Goal: Information Seeking & Learning: Learn about a topic

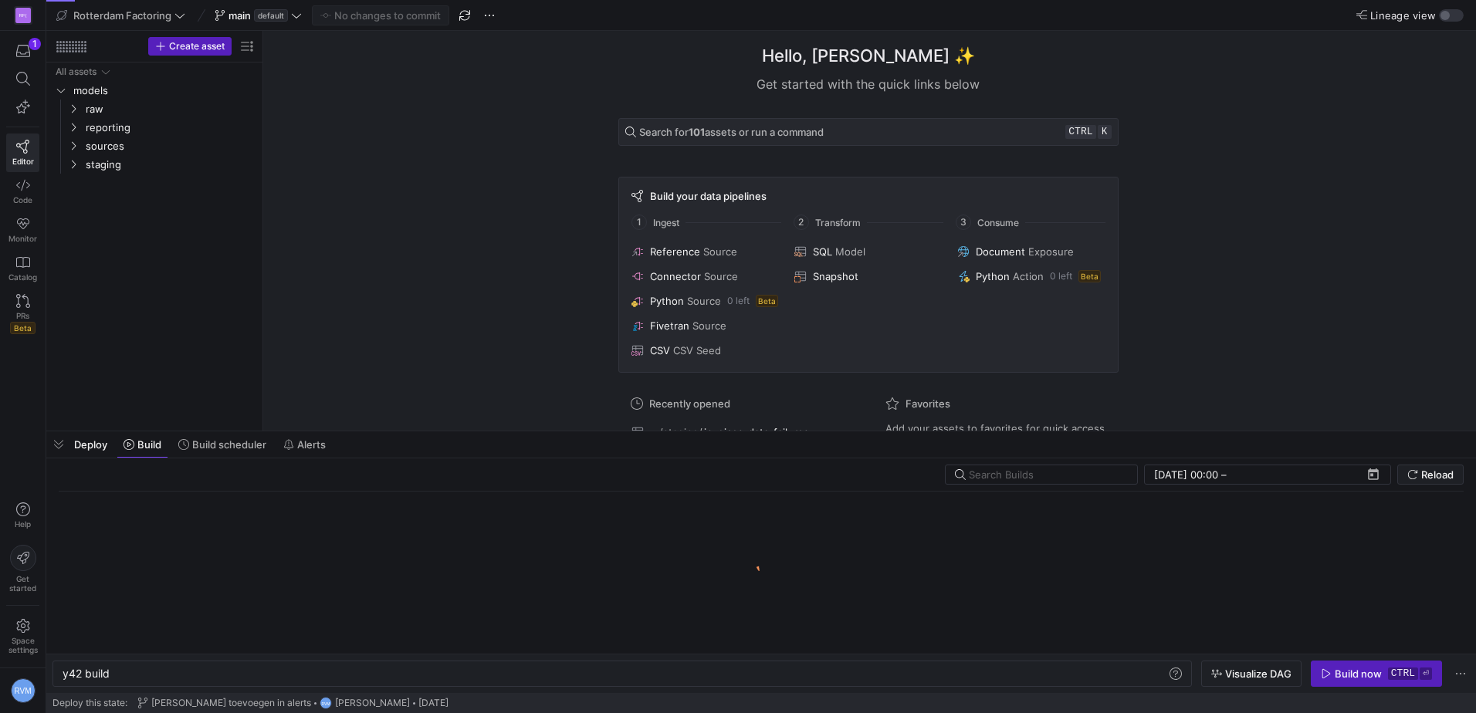
scroll to position [0, 46]
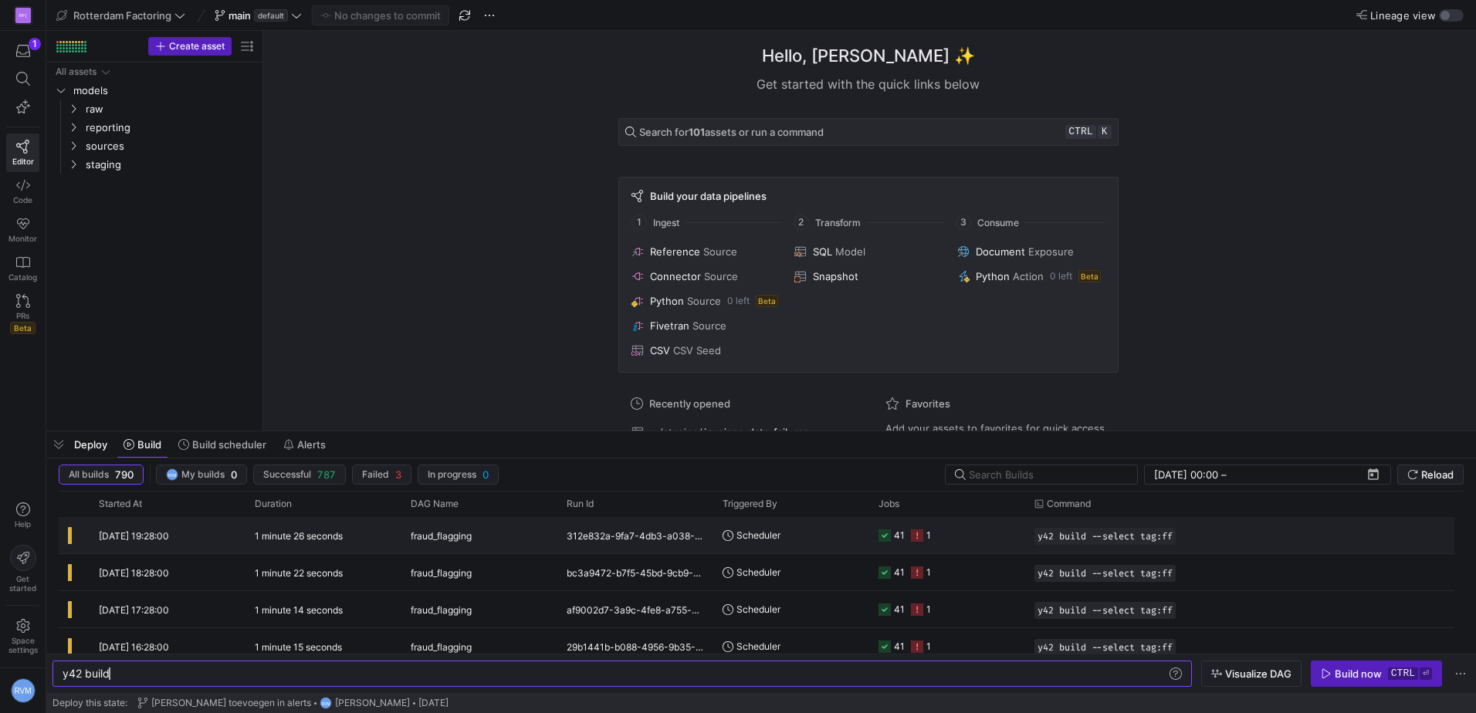
click at [918, 533] on icon at bounding box center [917, 535] width 12 height 12
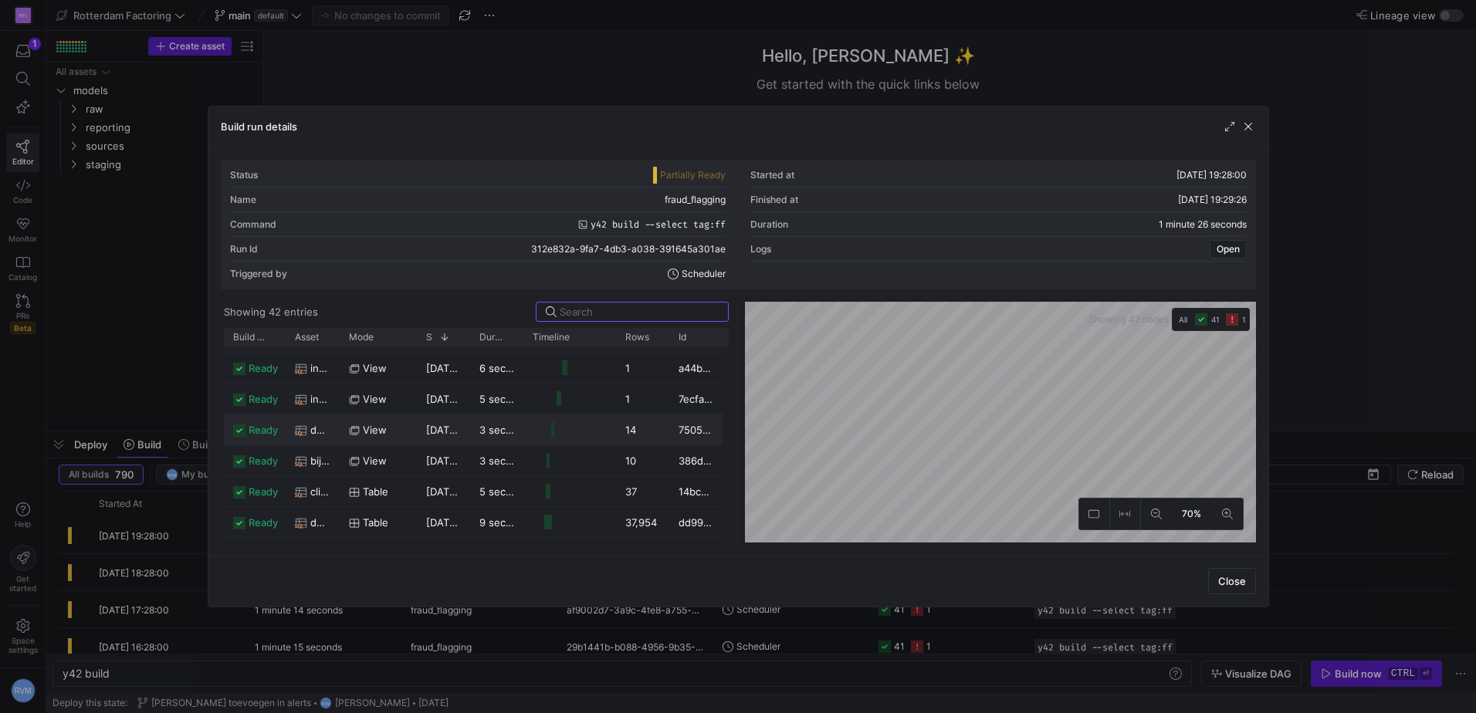
scroll to position [515, 0]
click at [267, 434] on span "invalid" at bounding box center [264, 435] width 31 height 30
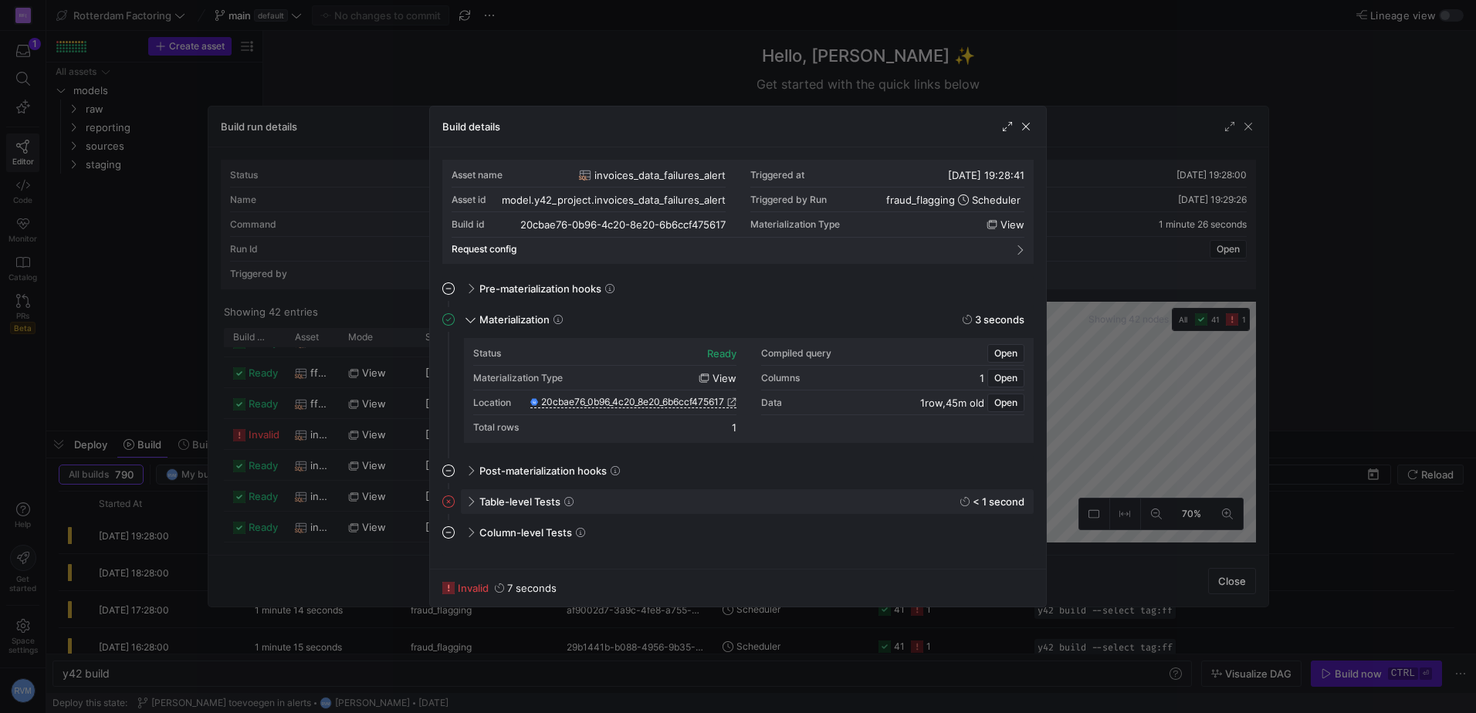
click at [553, 502] on span "Table-level Tests" at bounding box center [519, 501] width 81 height 12
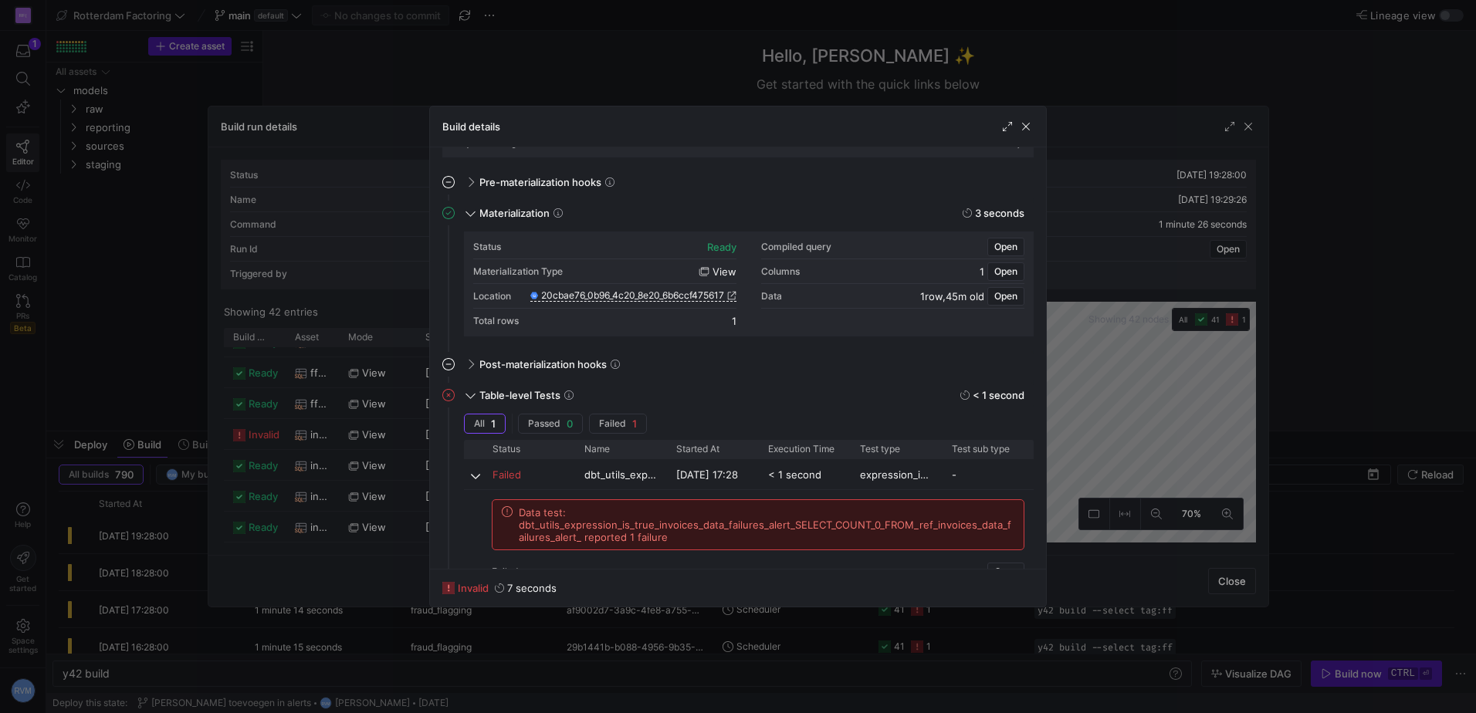
scroll to position [211, 0]
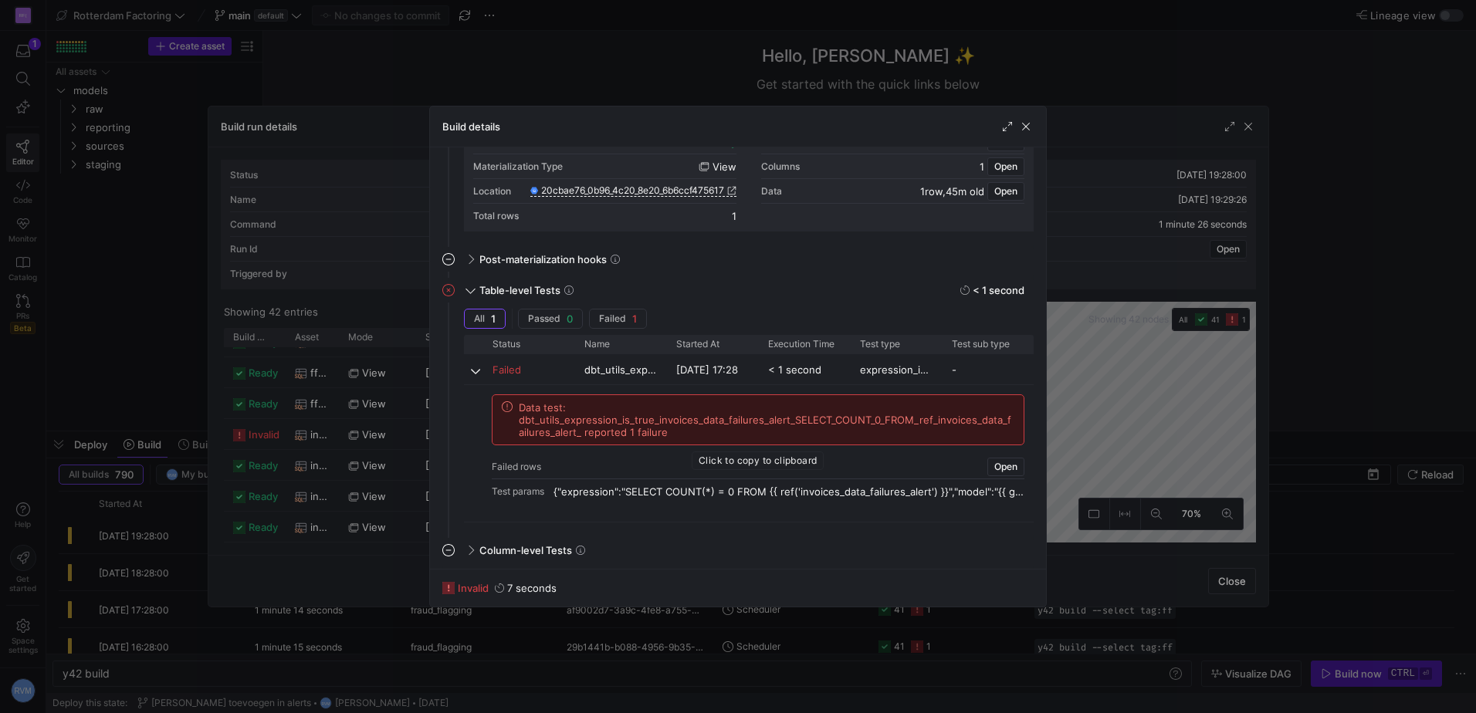
click at [675, 417] on span "Data test: dbt_utils_expression_is_true_invoices_data_failures_alert_SELECT_COU…" at bounding box center [766, 419] width 495 height 37
click at [737, 491] on div "{"expression":"SELECT COUNT(*) = 0 FROM {{ ref('invoices_data_failures_alert') …" at bounding box center [779, 491] width 452 height 12
click at [1003, 465] on span "Open" at bounding box center [1005, 467] width 23 height 11
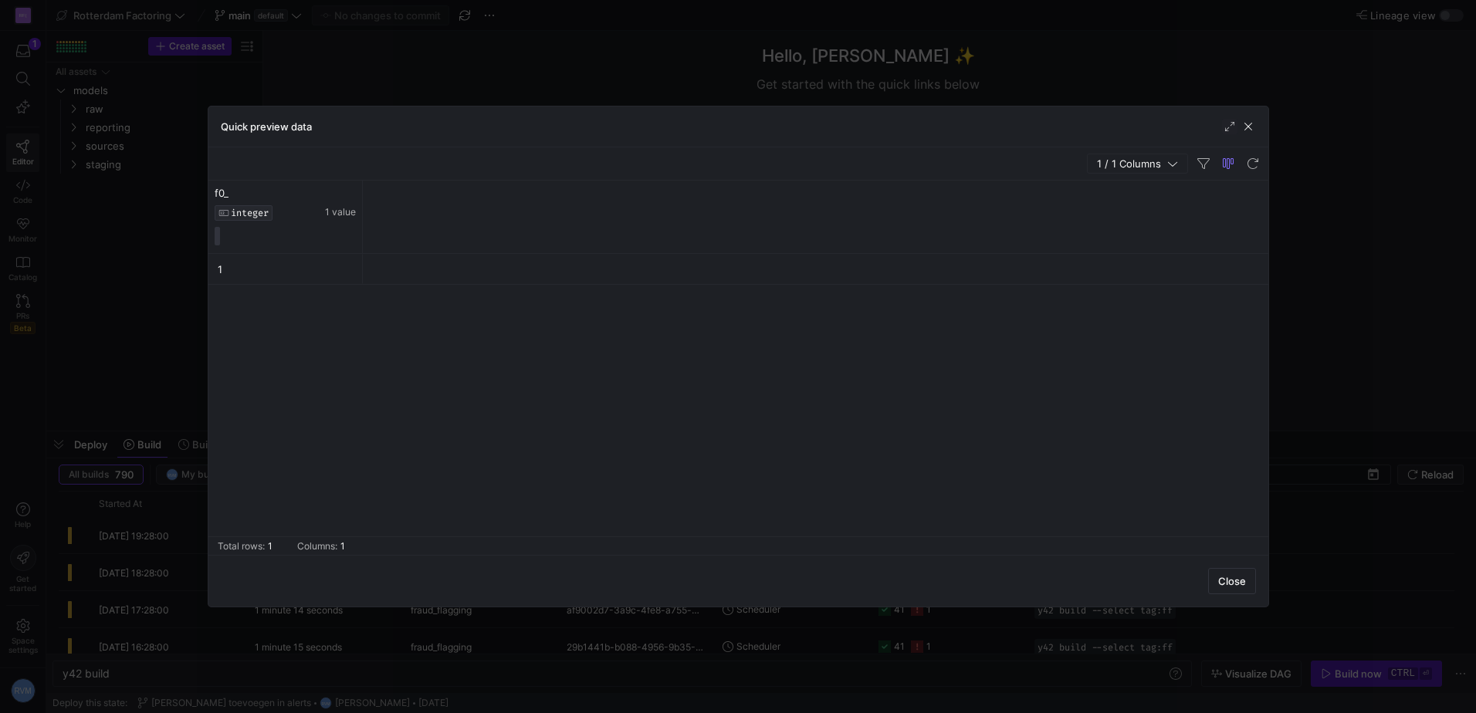
click at [213, 276] on div "1" at bounding box center [285, 269] width 154 height 30
click at [1251, 123] on span "button" at bounding box center [1247, 126] width 15 height 15
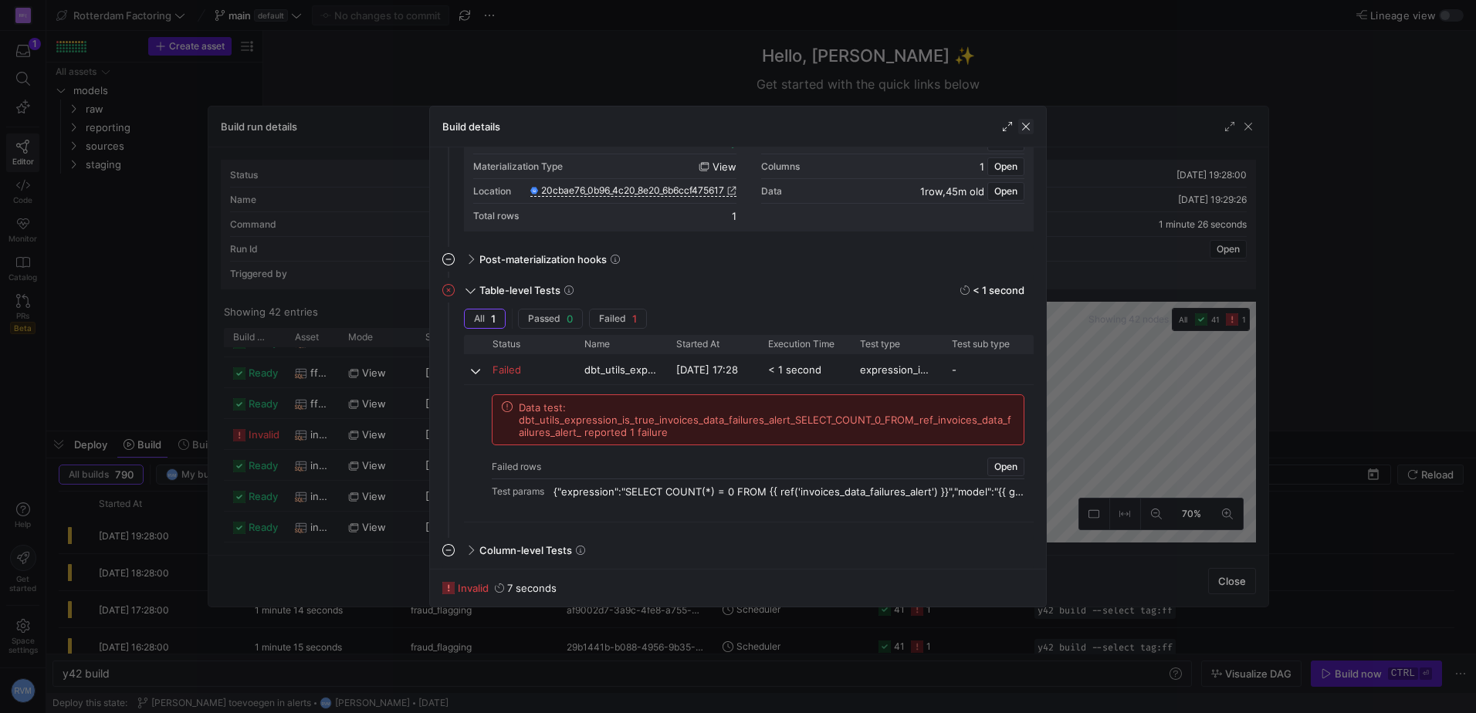
click at [1028, 123] on span "button" at bounding box center [1025, 126] width 15 height 15
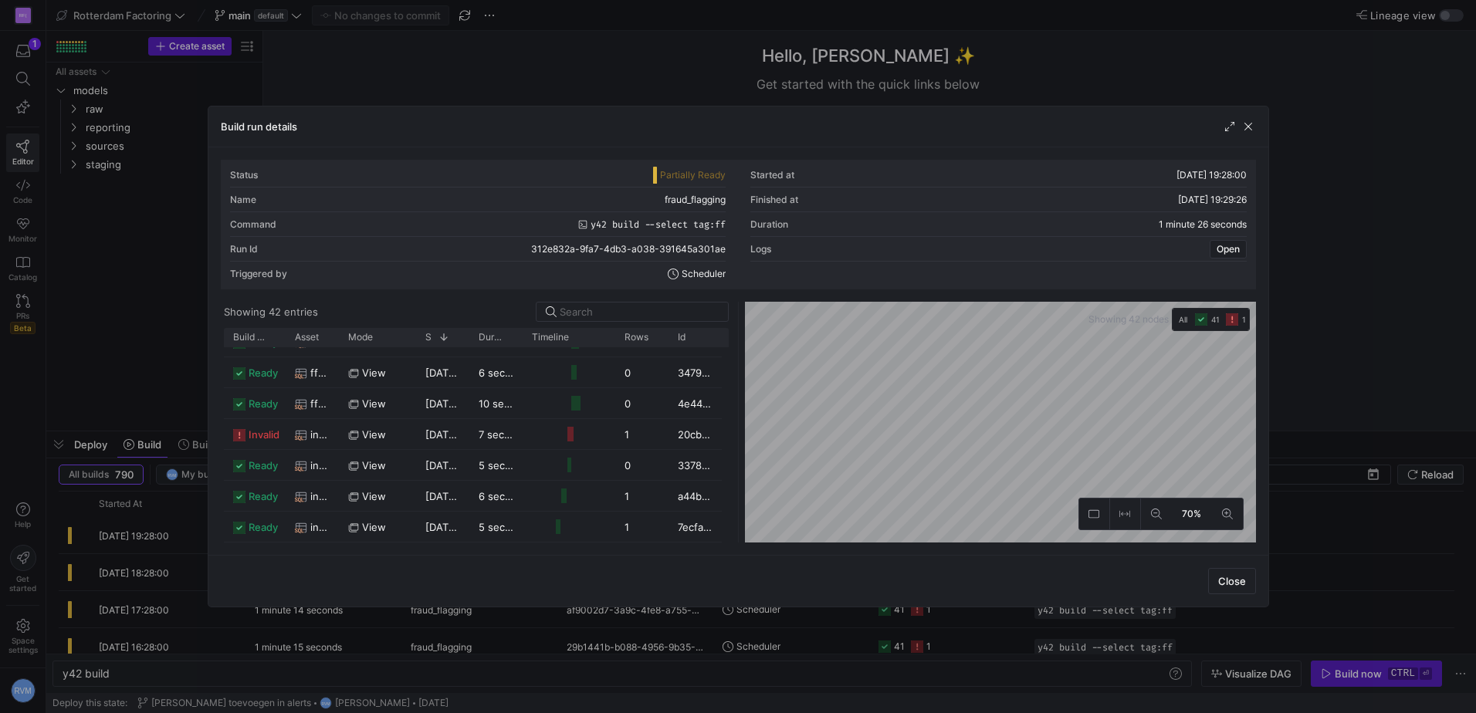
scroll to position [813, 0]
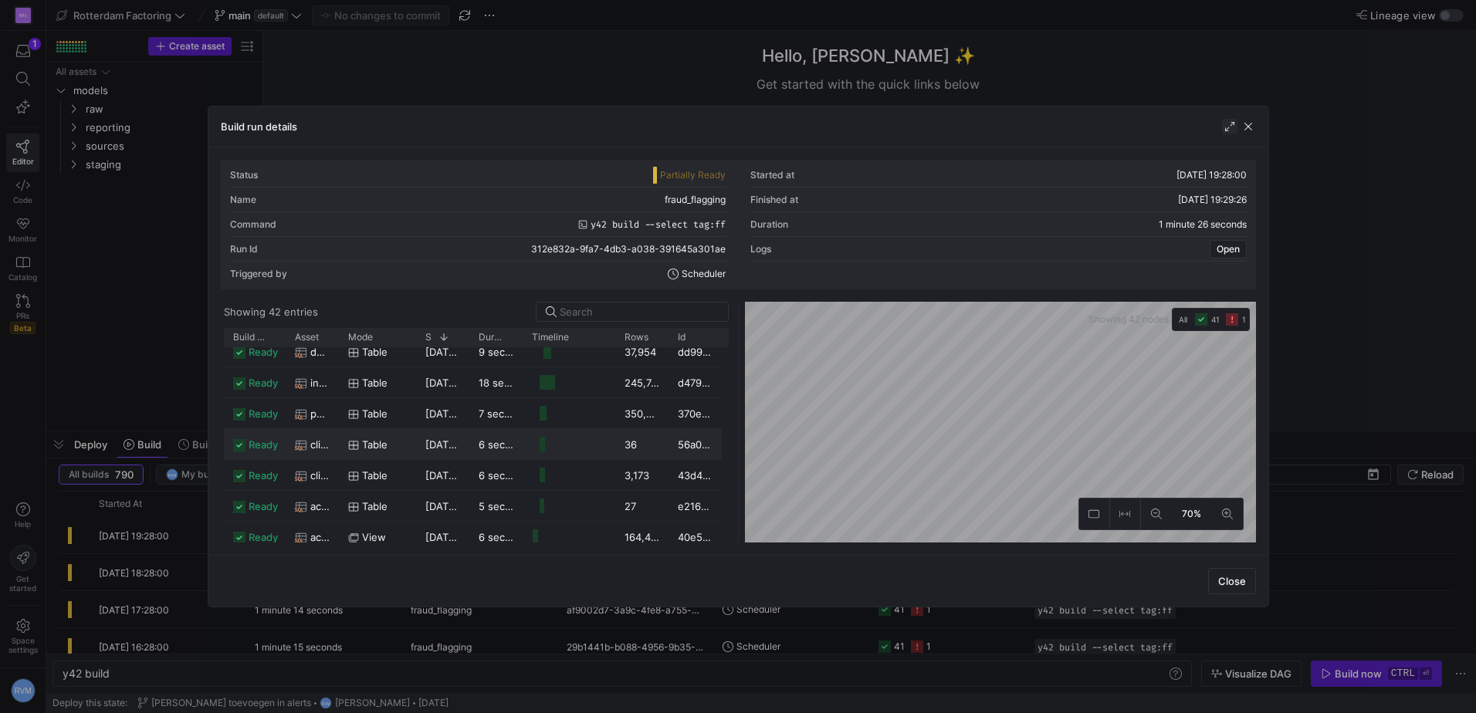
click at [1226, 126] on span "button" at bounding box center [1229, 126] width 15 height 15
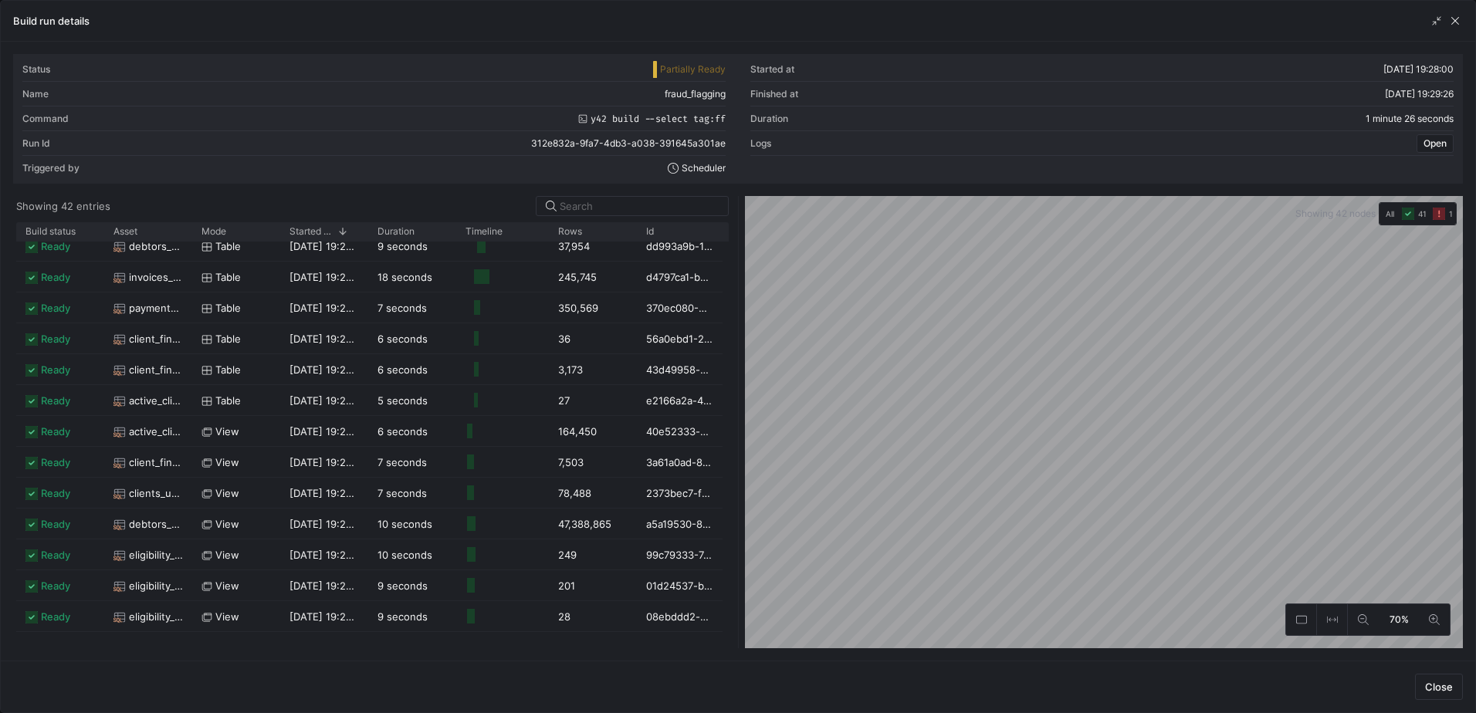
scroll to position [461, 0]
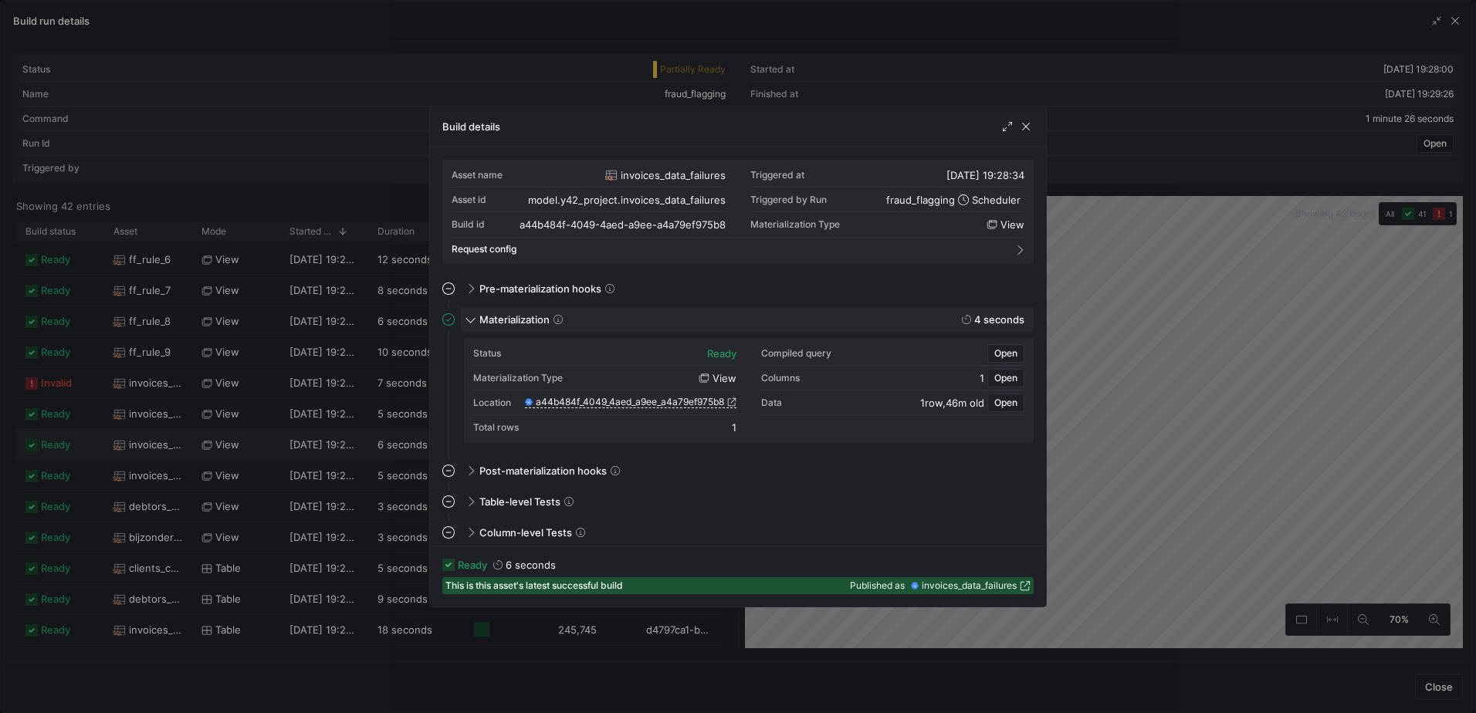
click at [463, 315] on div "Materialization 4 seconds" at bounding box center [747, 319] width 573 height 25
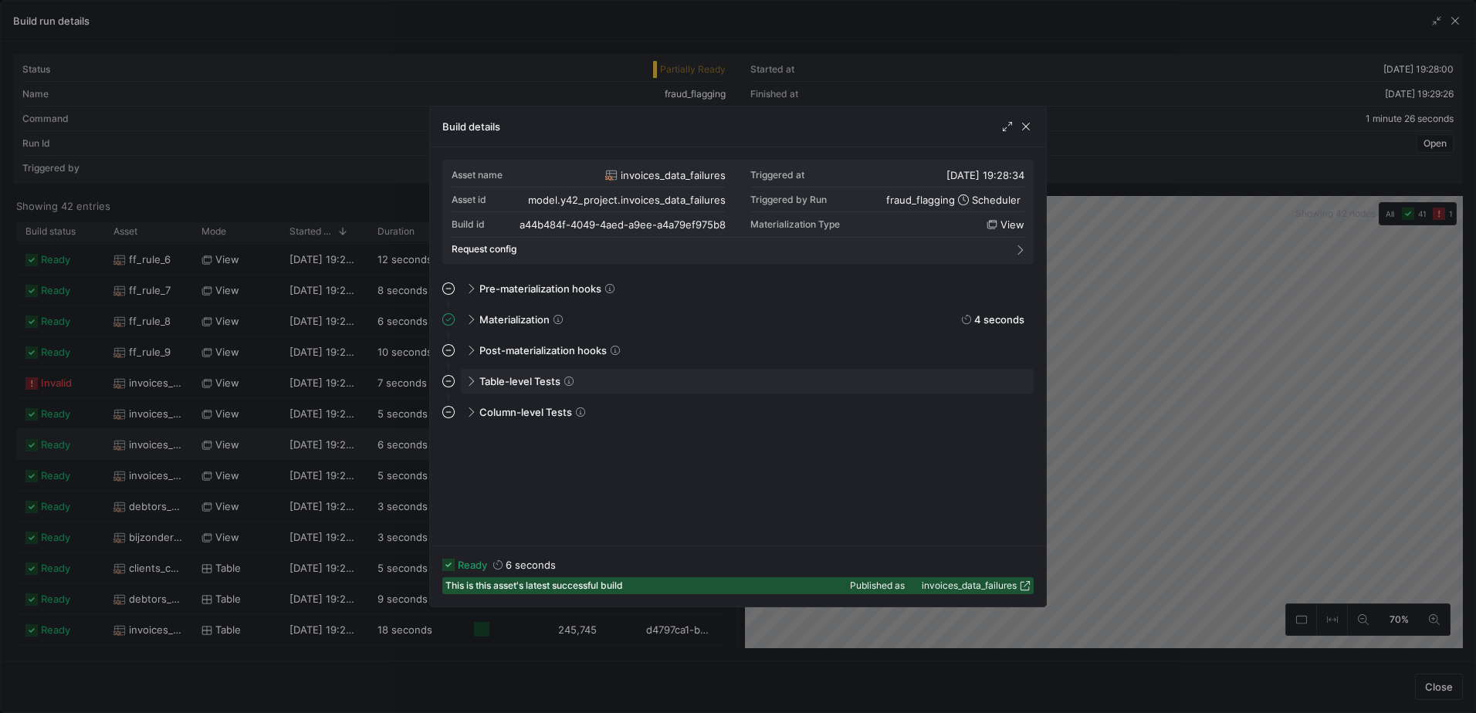
click at [478, 379] on div "Table-level Tests" at bounding box center [747, 381] width 573 height 25
click at [483, 374] on div "Table-level Tests" at bounding box center [747, 381] width 573 height 25
click at [512, 333] on mat-expansion-panel "Materialization 4 seconds Status ready Compiled query Open Materialization Type…" at bounding box center [737, 322] width 591 height 31
click at [547, 411] on span "Column-level Tests" at bounding box center [525, 412] width 93 height 12
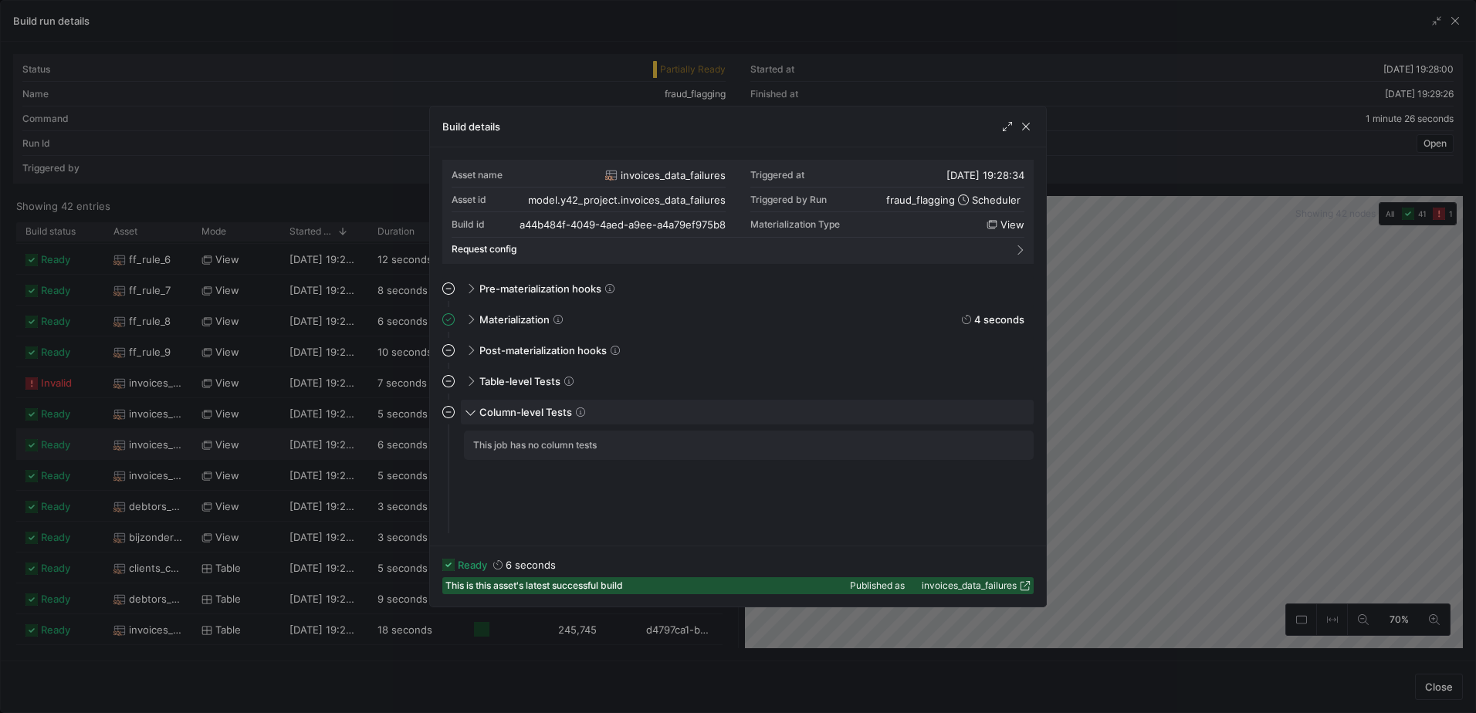
click at [533, 411] on span "Column-level Tests" at bounding box center [525, 412] width 93 height 12
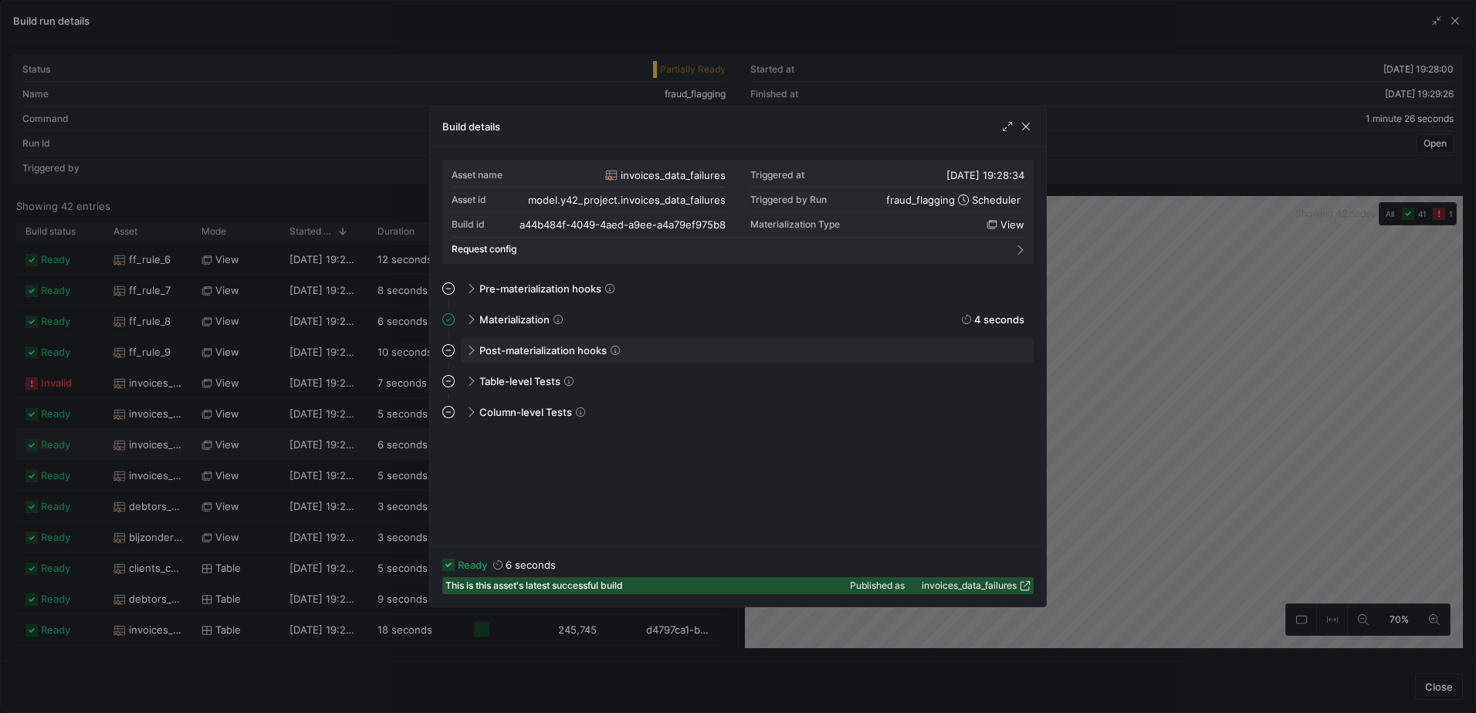
click at [524, 347] on span "Post-materialization hooks" at bounding box center [542, 350] width 127 height 12
click at [529, 314] on span "Materialization" at bounding box center [514, 319] width 70 height 12
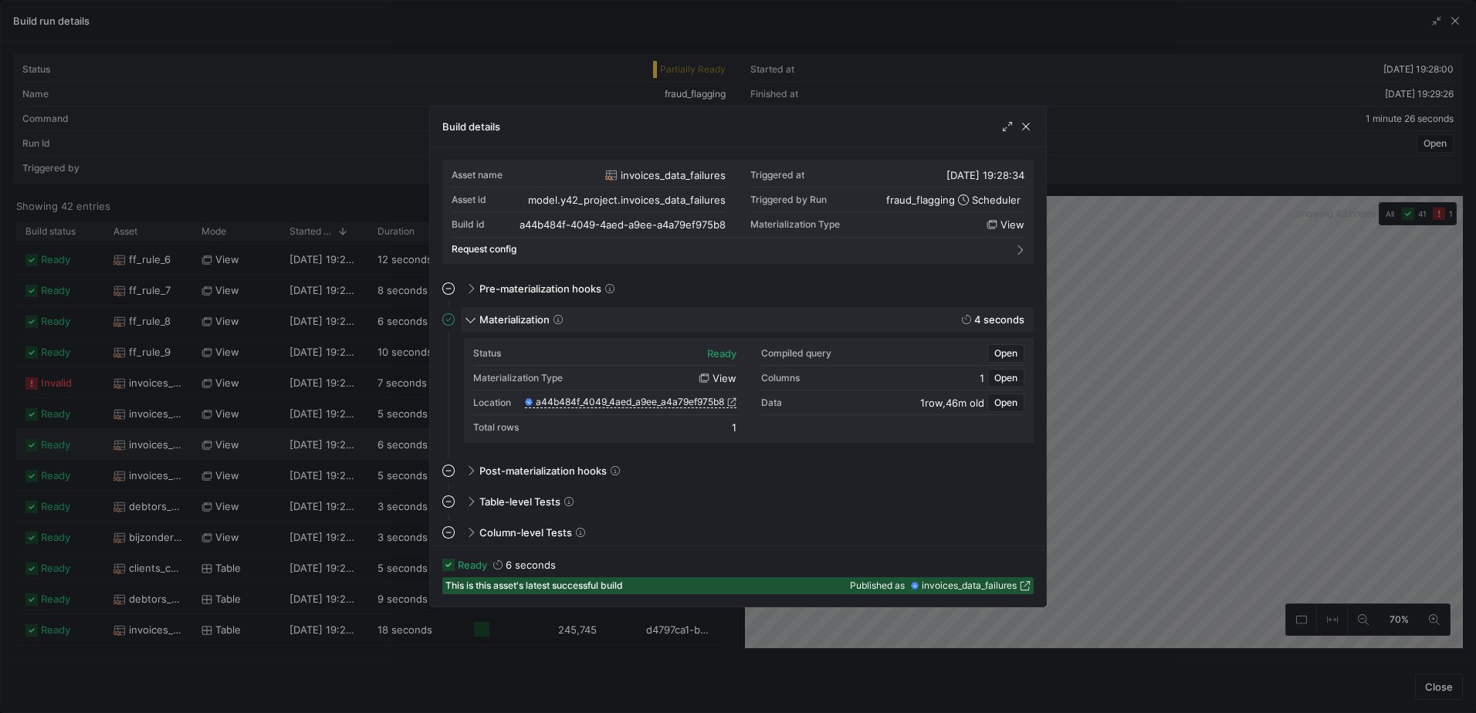
click at [524, 316] on span "Materialization" at bounding box center [514, 319] width 70 height 12
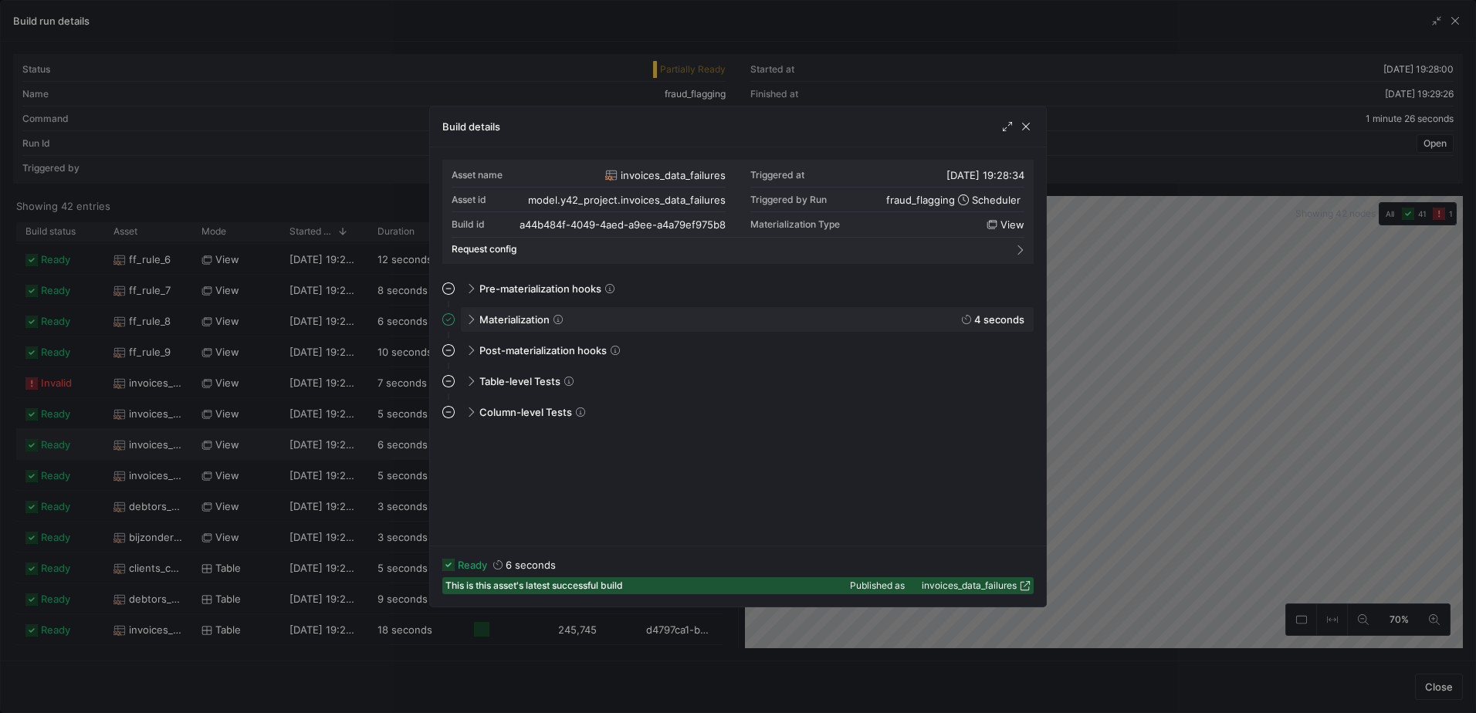
click at [489, 325] on span "Materialization" at bounding box center [514, 319] width 70 height 12
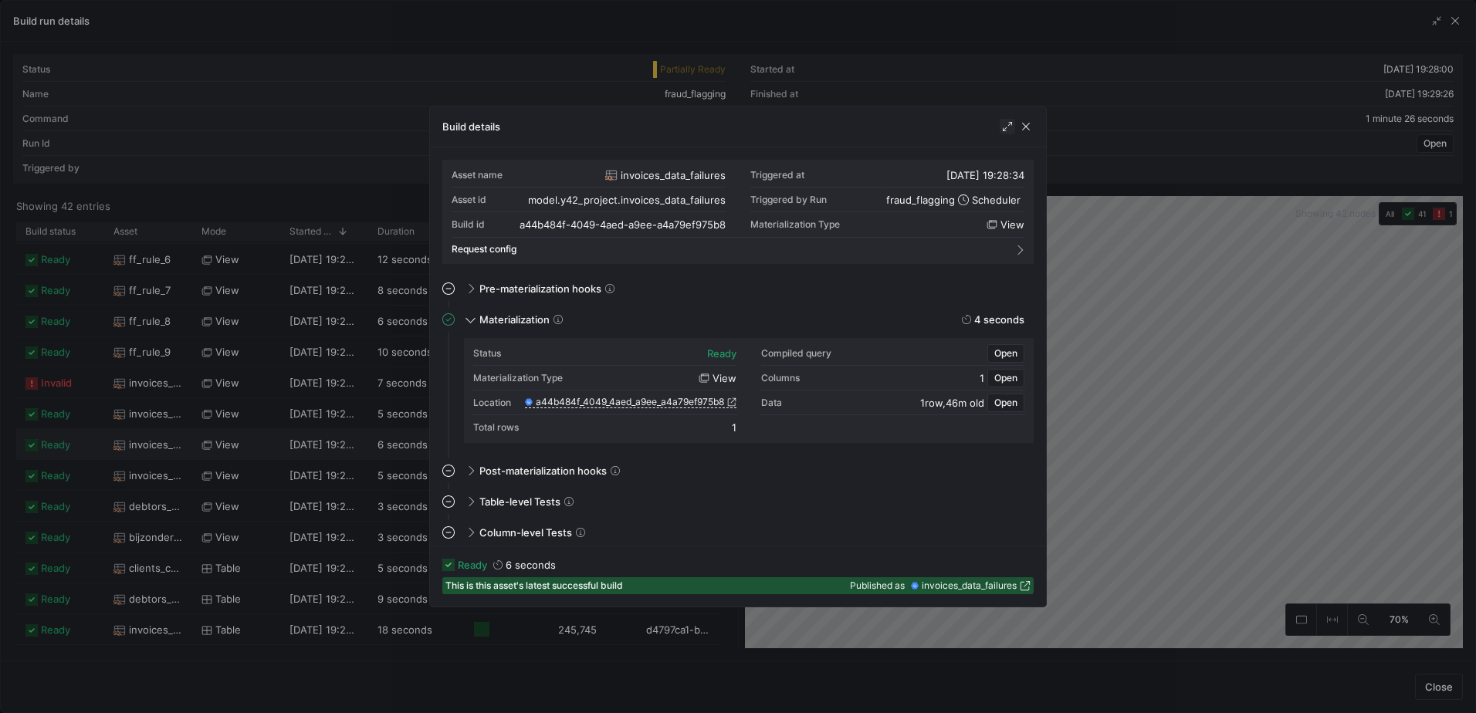
click at [1014, 127] on span "button" at bounding box center [1006, 126] width 15 height 15
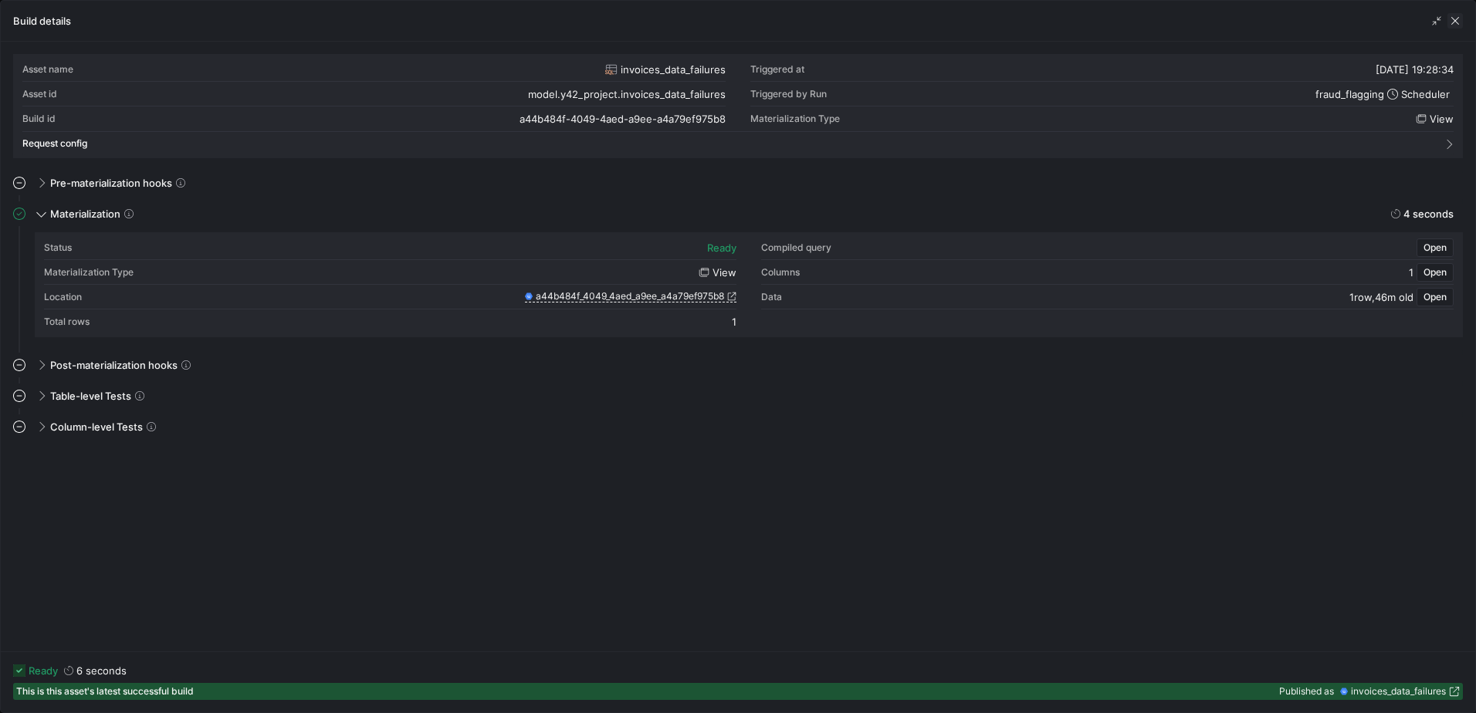
click at [1459, 21] on span "button" at bounding box center [1454, 20] width 15 height 15
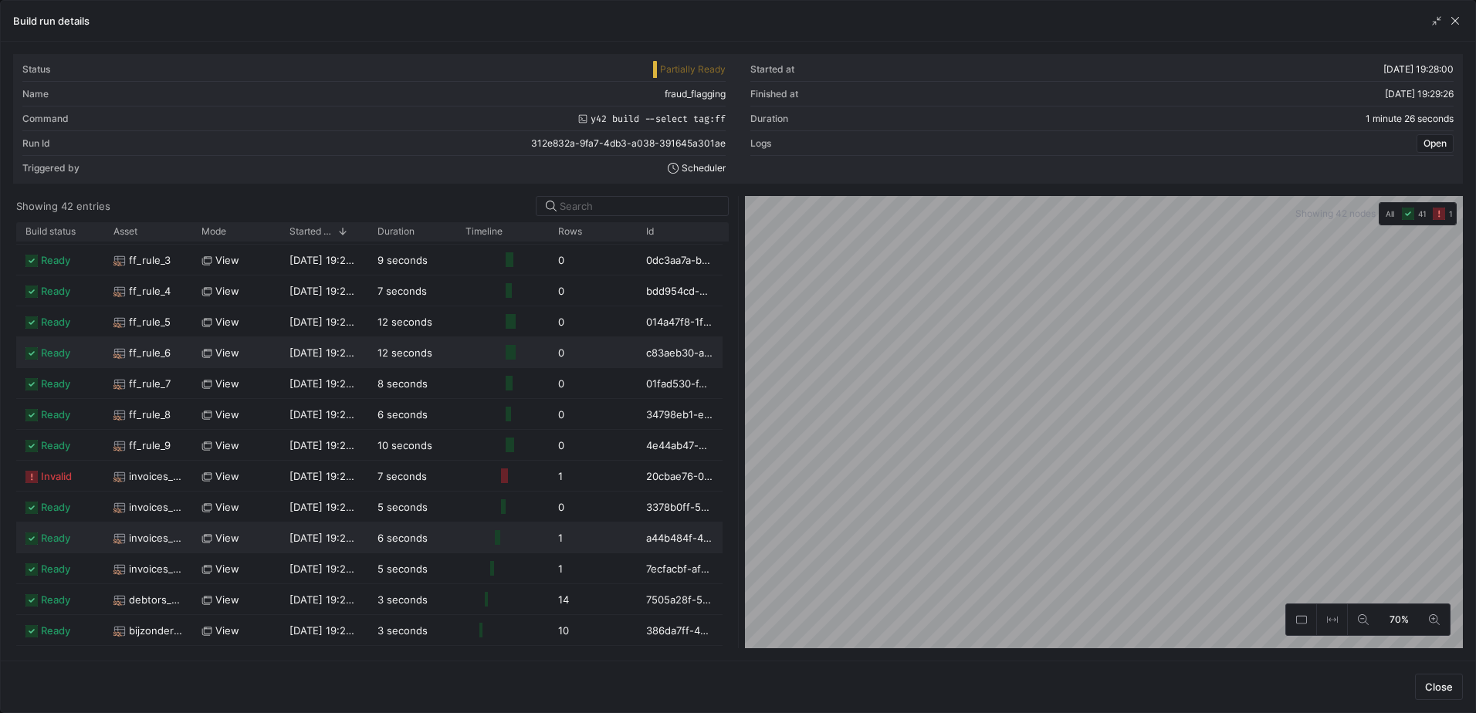
scroll to position [75, 0]
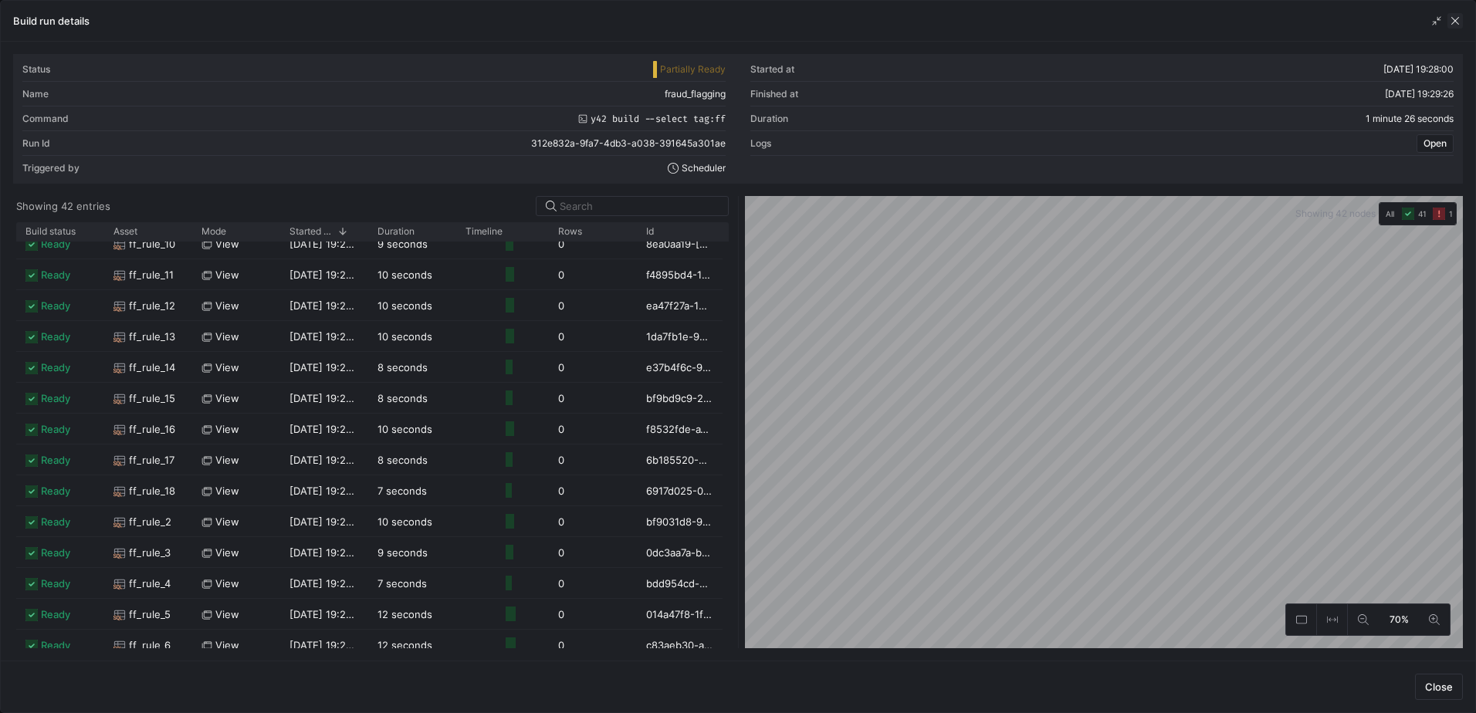
click at [1461, 19] on span "button" at bounding box center [1454, 20] width 15 height 15
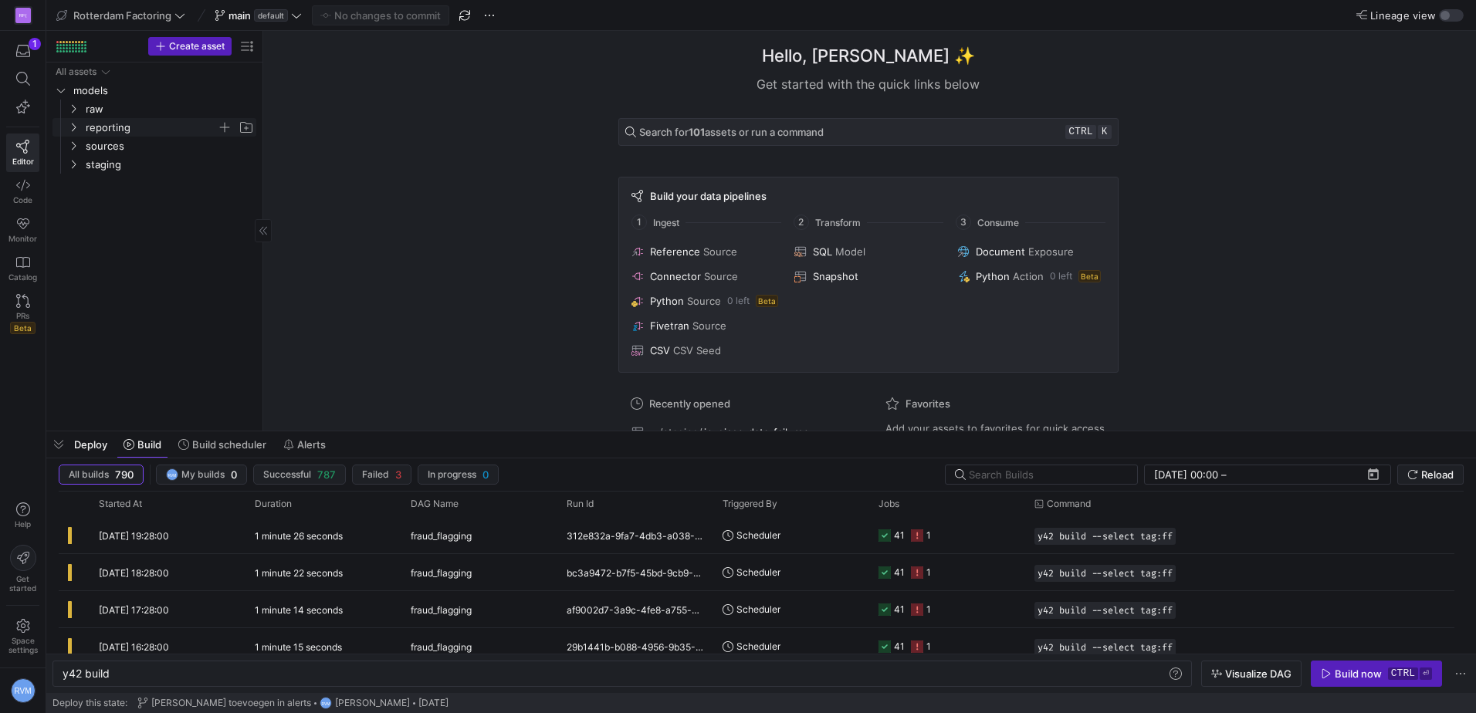
click at [72, 126] on icon "Press SPACE to select this row." at bounding box center [73, 127] width 11 height 9
click at [72, 125] on icon at bounding box center [73, 127] width 11 height 9
click at [69, 166] on icon "Press SPACE to select this row." at bounding box center [73, 164] width 11 height 9
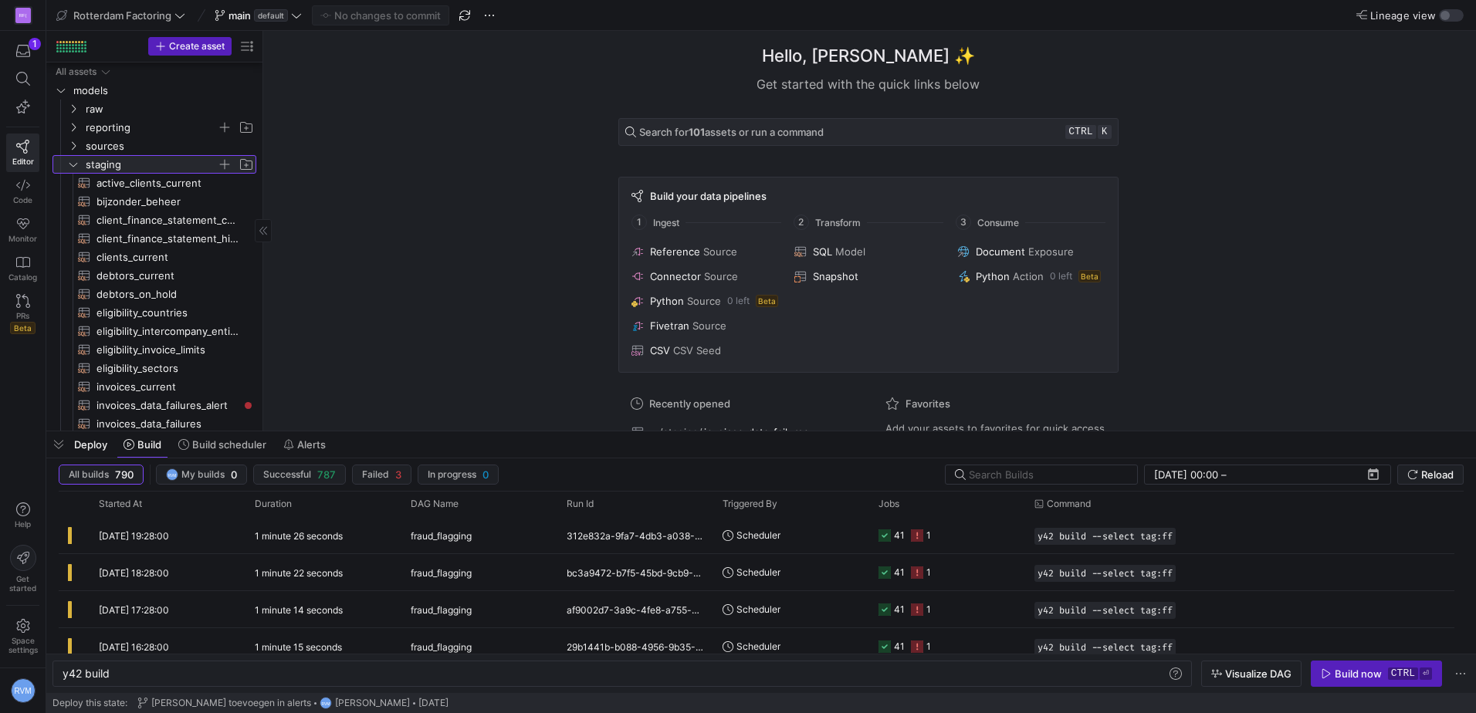
scroll to position [58, 0]
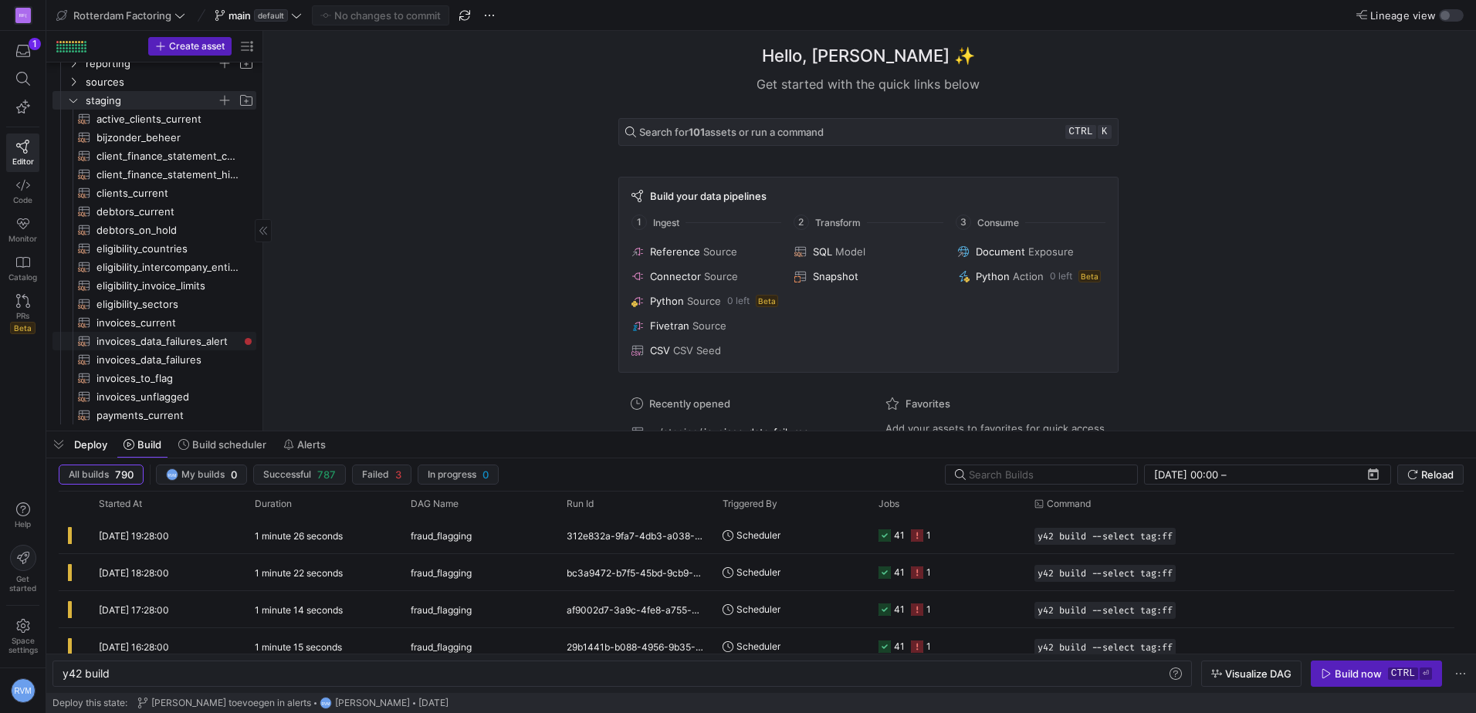
click at [180, 337] on span "invoices_data_failures_alert​​​​​​​​​​" at bounding box center [167, 342] width 142 height 18
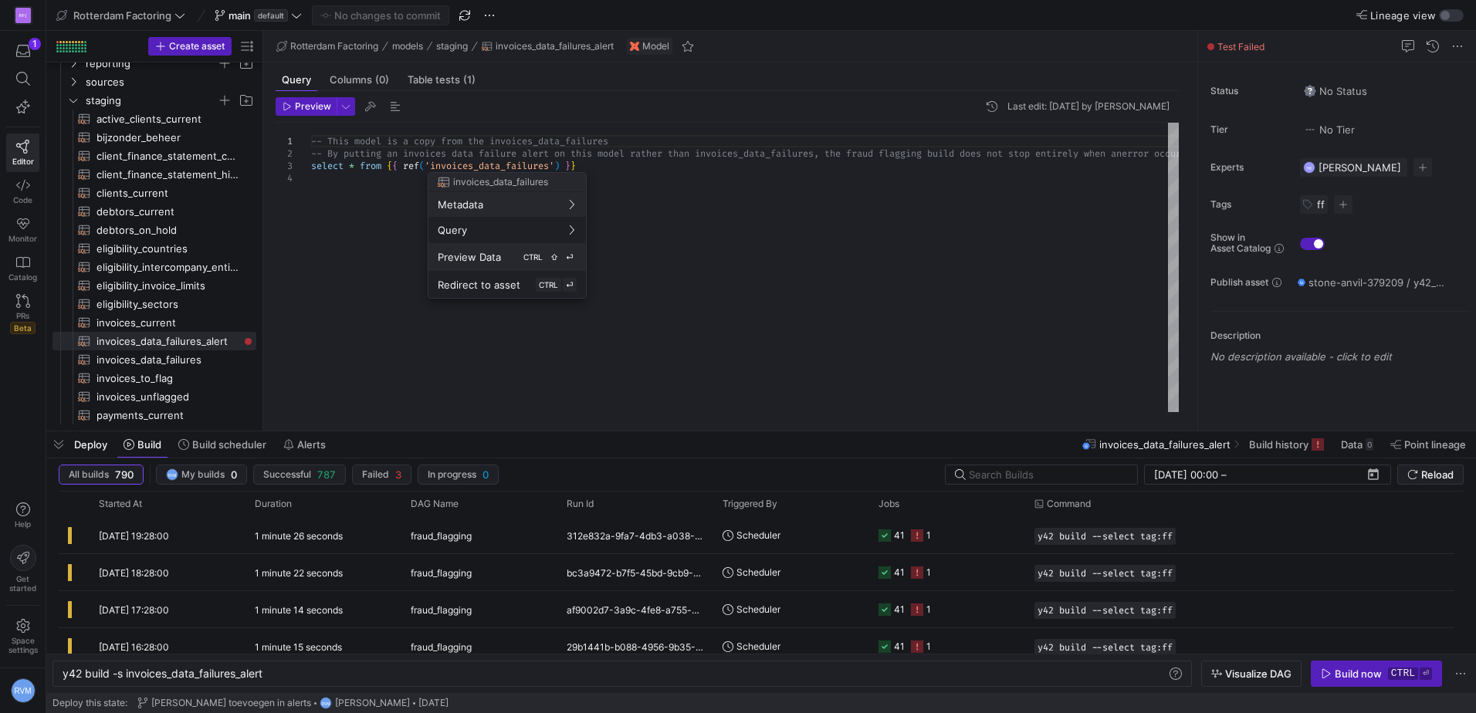
click at [491, 254] on span "Preview Data" at bounding box center [469, 257] width 63 height 12
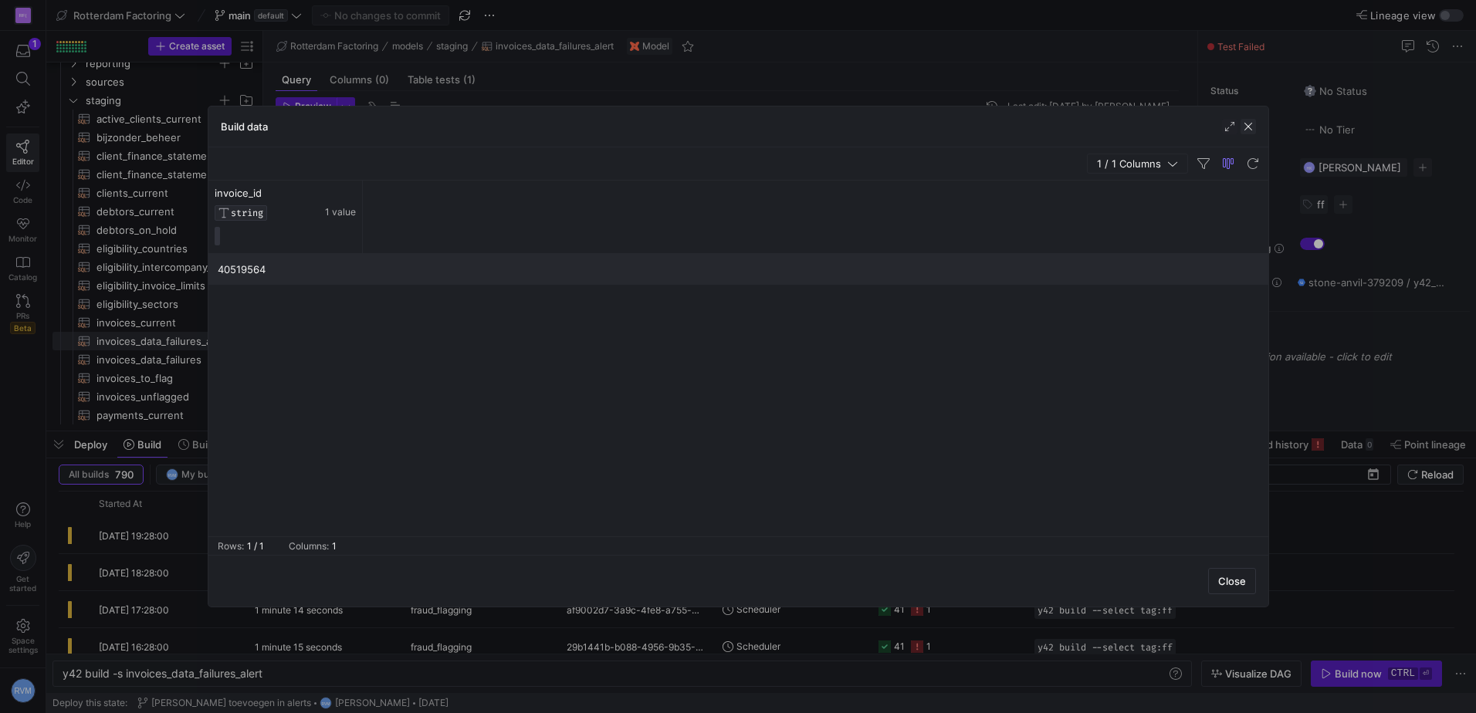
click at [1248, 122] on span "button" at bounding box center [1247, 126] width 15 height 15
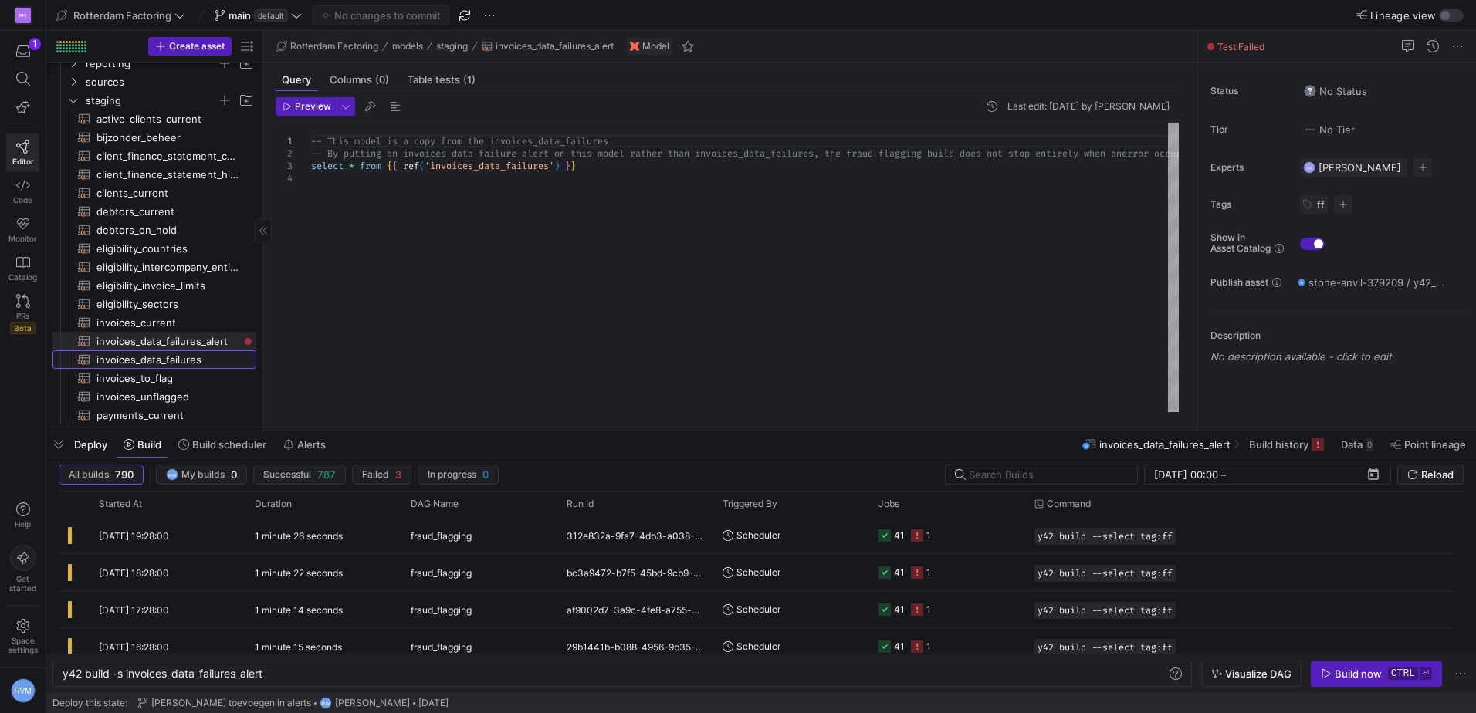
click at [153, 360] on span "invoices_data_failures​​​​​​​​​​" at bounding box center [167, 360] width 142 height 18
type textarea "y42 build -s invoices_data_failures"
type textarea "select u.invoice_id -- Get all invoices that have not been flagged from {{ ref(…"
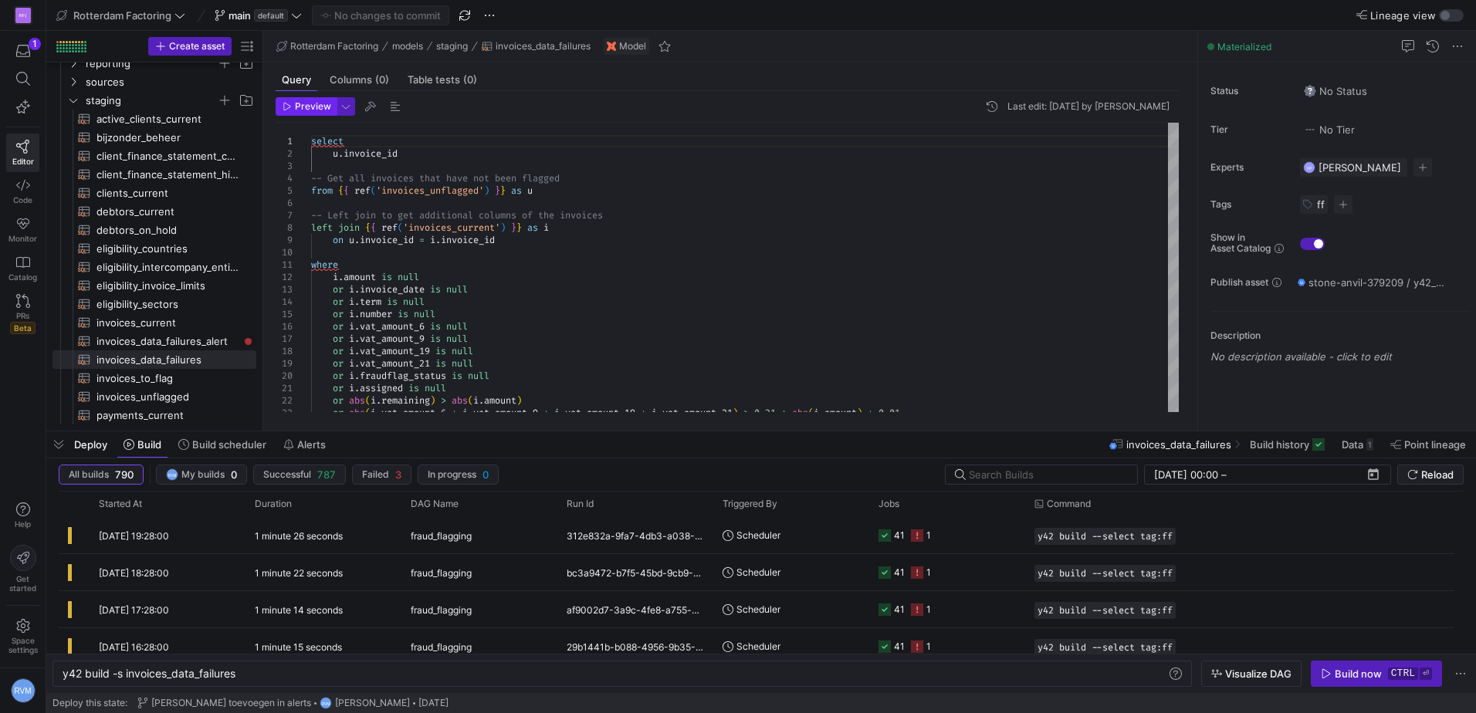
click at [309, 100] on span "button" at bounding box center [305, 106] width 59 height 17
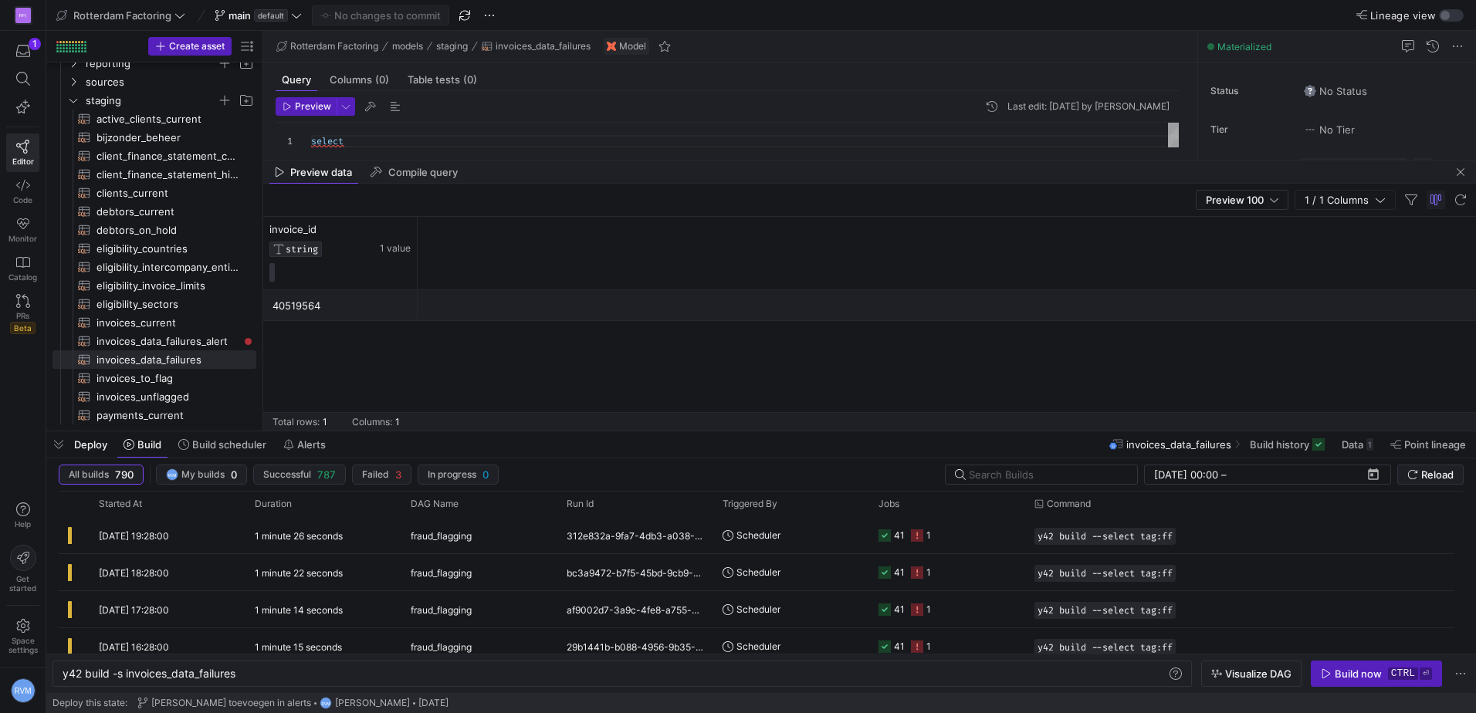
click at [294, 304] on div "40519564" at bounding box center [340, 306] width 136 height 30
click at [294, 303] on div "40519564" at bounding box center [340, 306] width 136 height 30
click at [303, 301] on div "40519564" at bounding box center [340, 306] width 136 height 30
drag, startPoint x: 329, startPoint y: 312, endPoint x: 244, endPoint y: 314, distance: 84.9
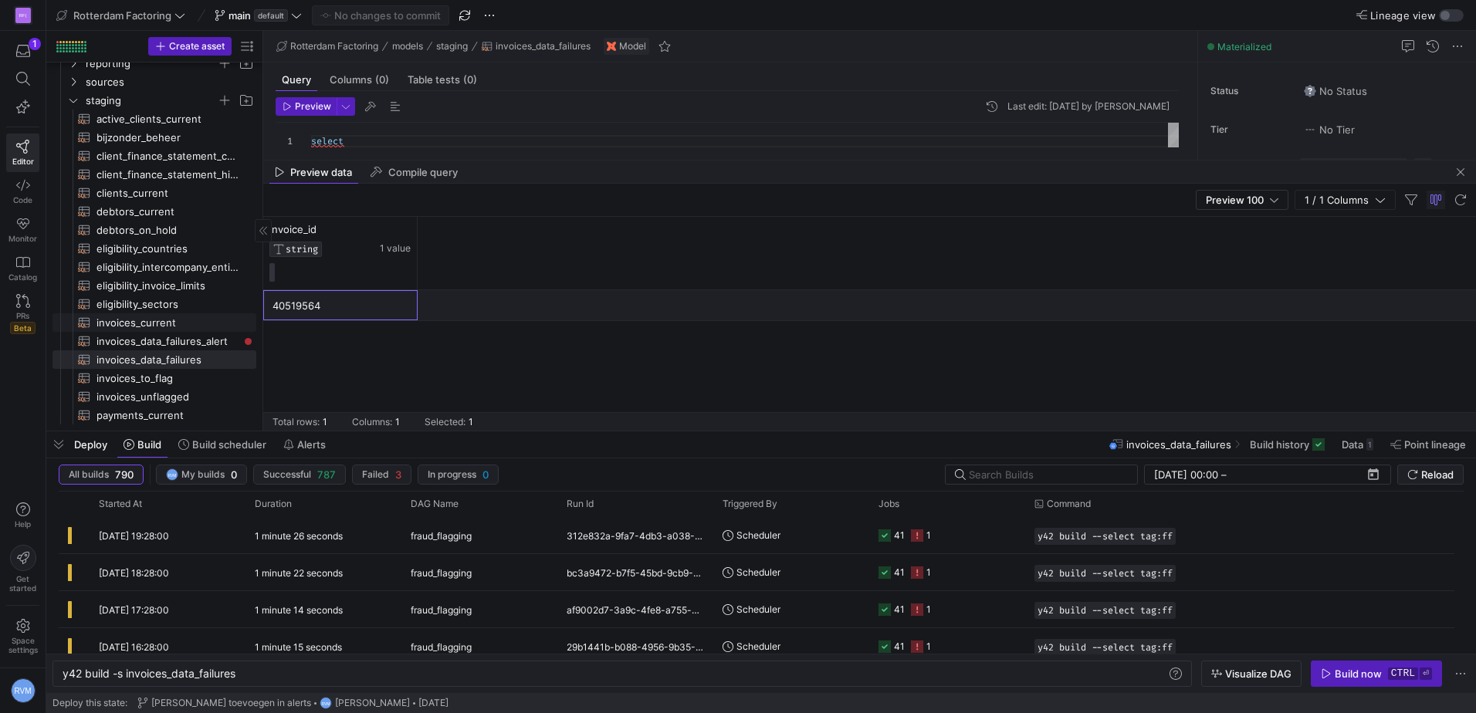
click at [244, 314] on as-split "Create asset Drag here to set row groups Drag here to set column labels Group 1…" at bounding box center [760, 231] width 1429 height 400
click at [297, 303] on div "40519564" at bounding box center [340, 306] width 136 height 30
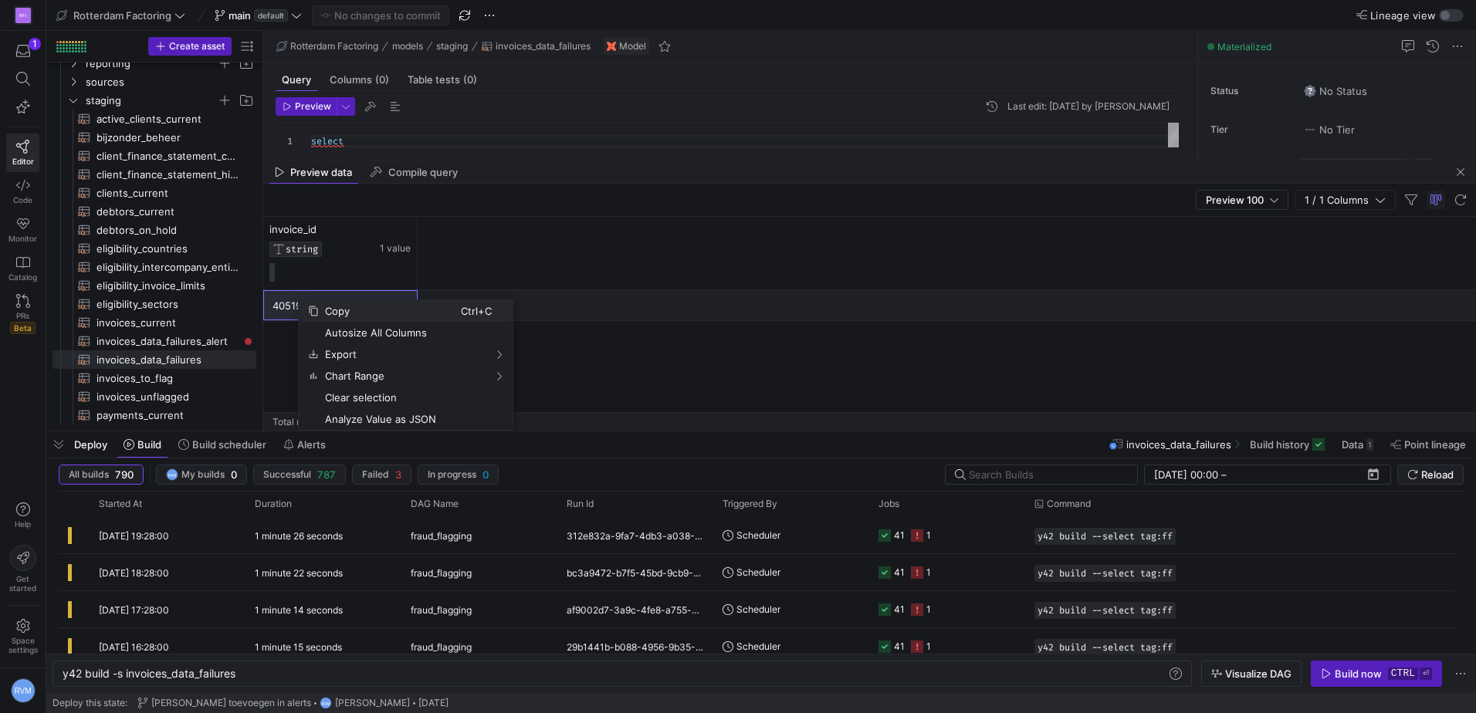
click at [351, 312] on span "Copy" at bounding box center [390, 311] width 142 height 22
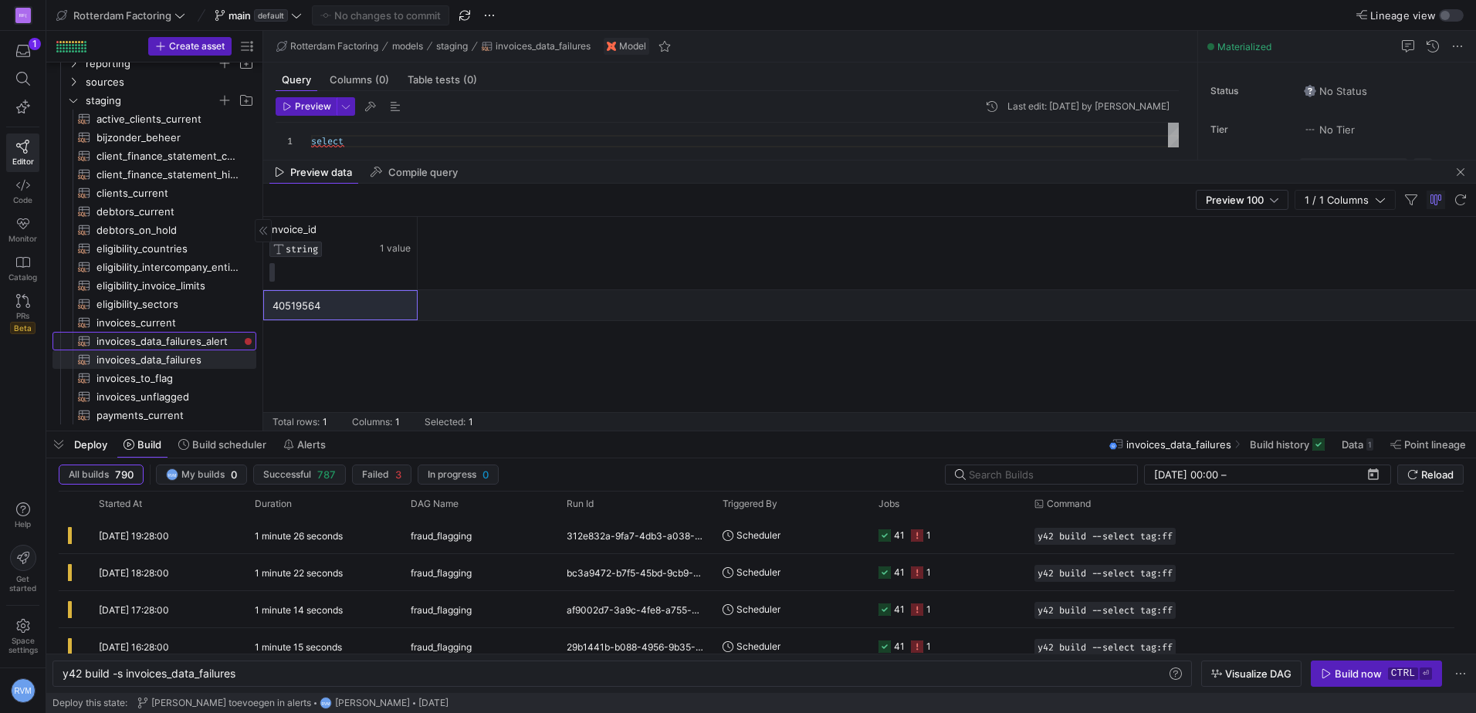
click at [194, 333] on span "invoices_data_failures_alert​​​​​​​​​​" at bounding box center [167, 342] width 142 height 18
type textarea "y42 build -s invoices_data_failures_alert"
type textarea "-- This model is a copy from the invoices_data_failures -- By putting an invoic…"
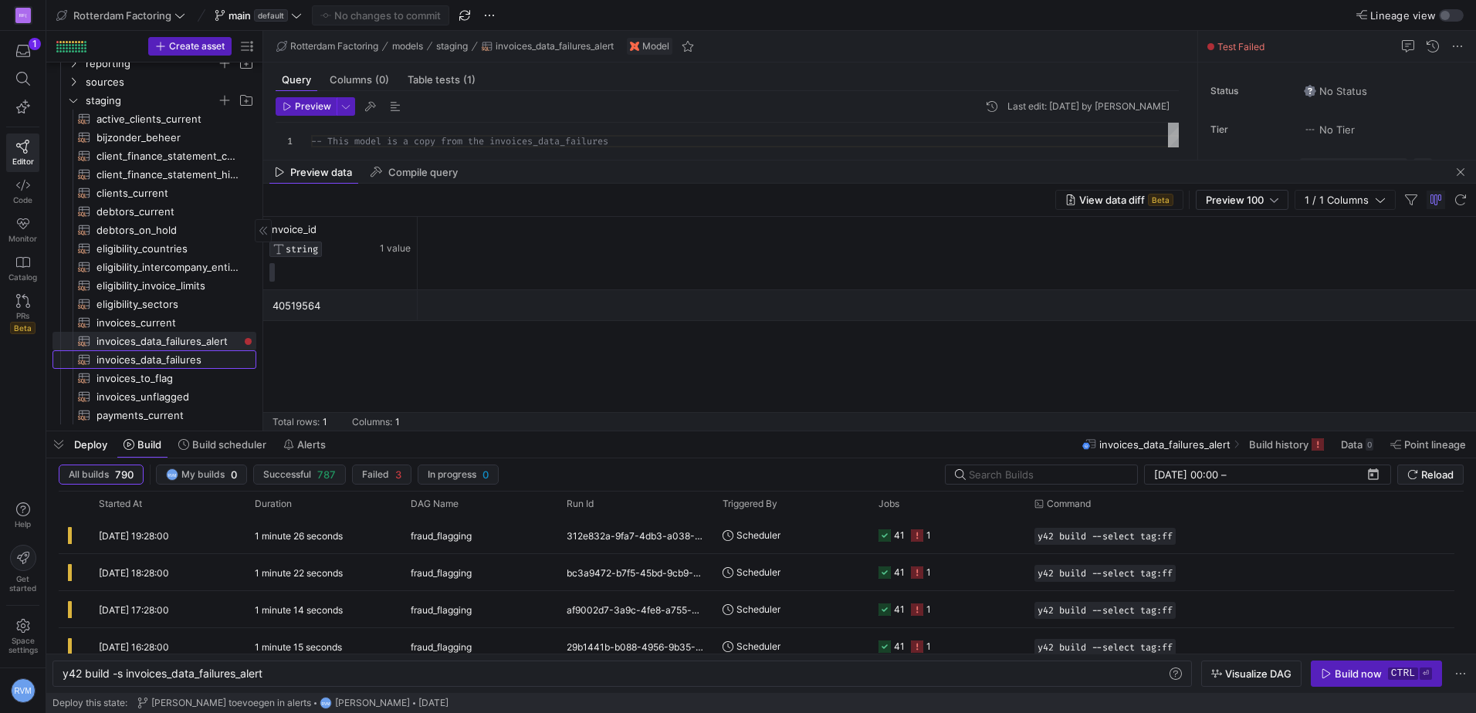
click at [163, 359] on span "invoices_data_failures​​​​​​​​​​" at bounding box center [167, 360] width 142 height 18
type textarea "y42 build -s invoices_data_failures"
type textarea "select u.invoice_id -- Get all invoices that have not been flagged from {{ ref(…"
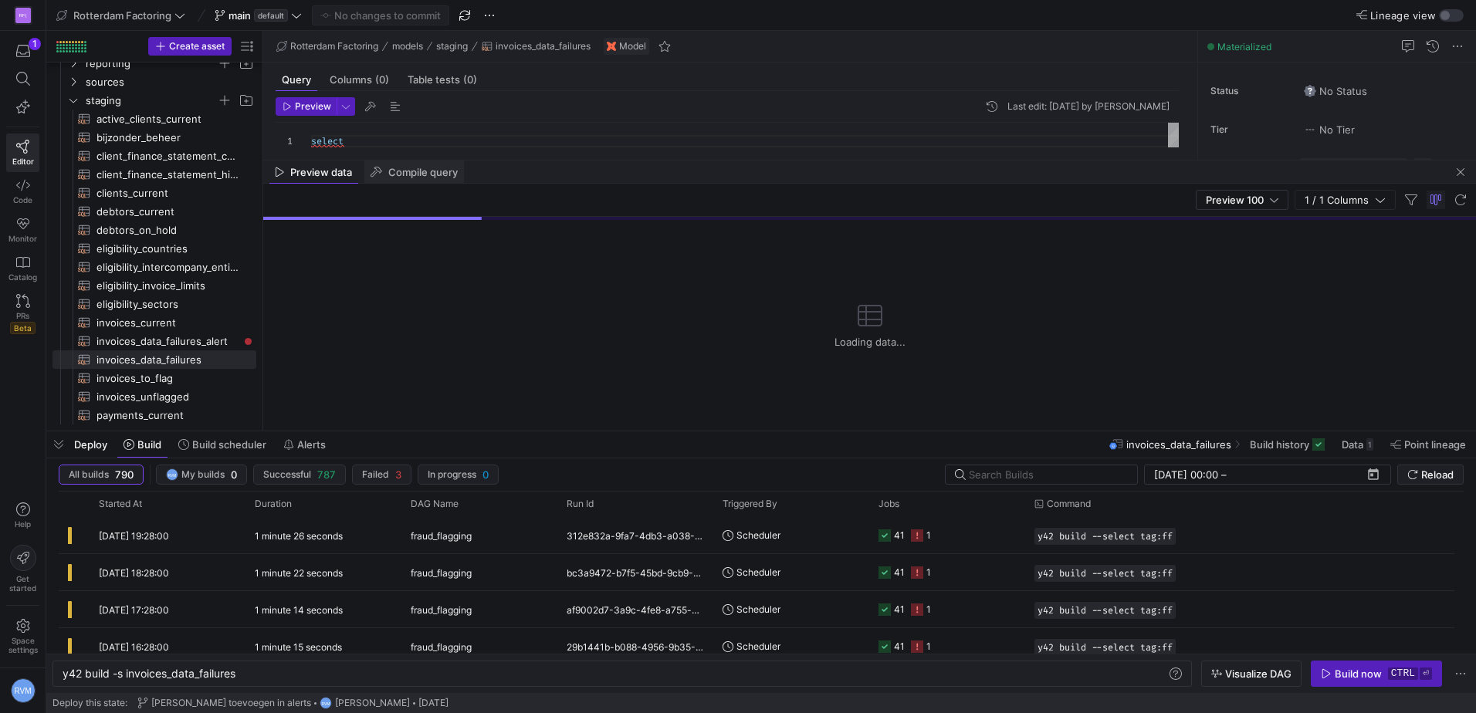
click at [413, 171] on span "Compile query" at bounding box center [422, 172] width 69 height 10
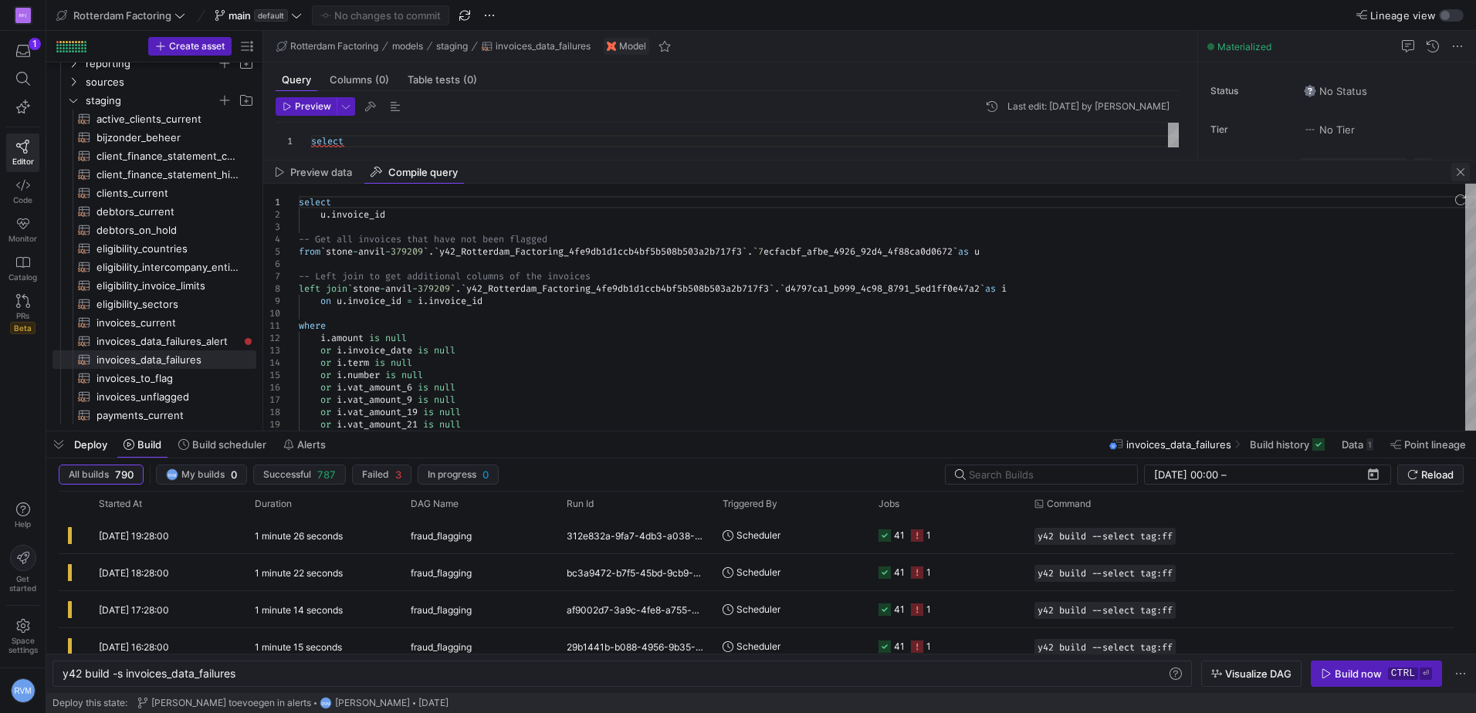
click at [1456, 168] on span "button" at bounding box center [1460, 172] width 19 height 19
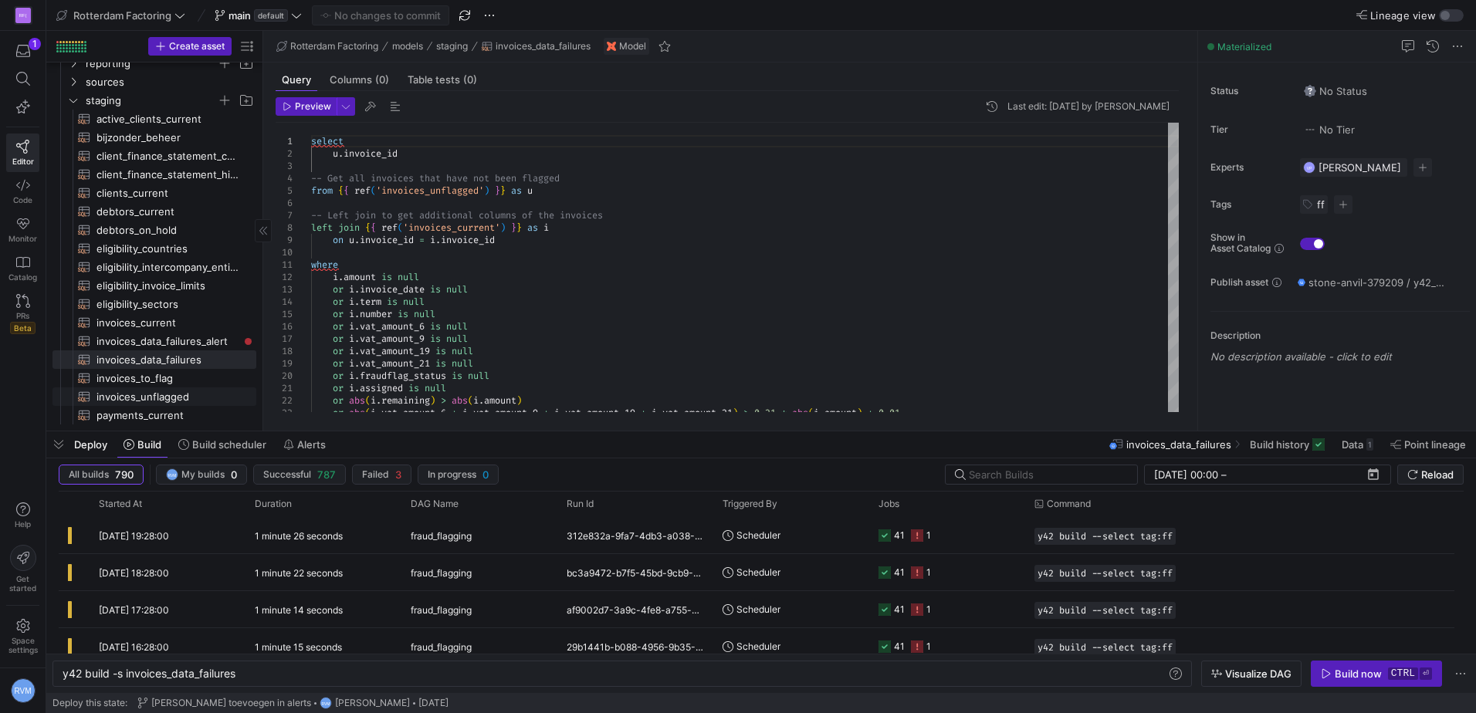
click at [171, 398] on span "invoices_unflagged​​​​​​​​​​" at bounding box center [167, 397] width 142 height 18
type textarea "y42 build -s invoices_unflagged"
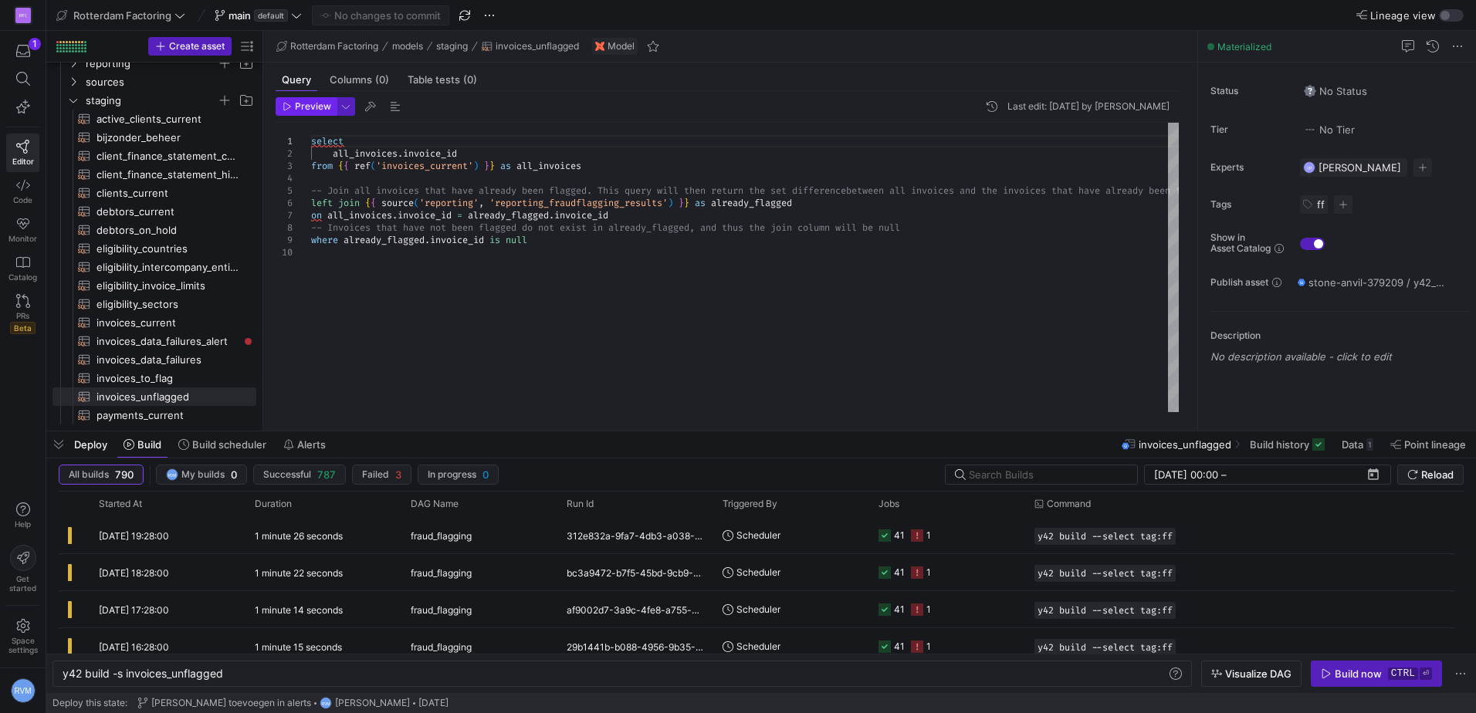
click at [303, 103] on span "Preview" at bounding box center [313, 106] width 36 height 11
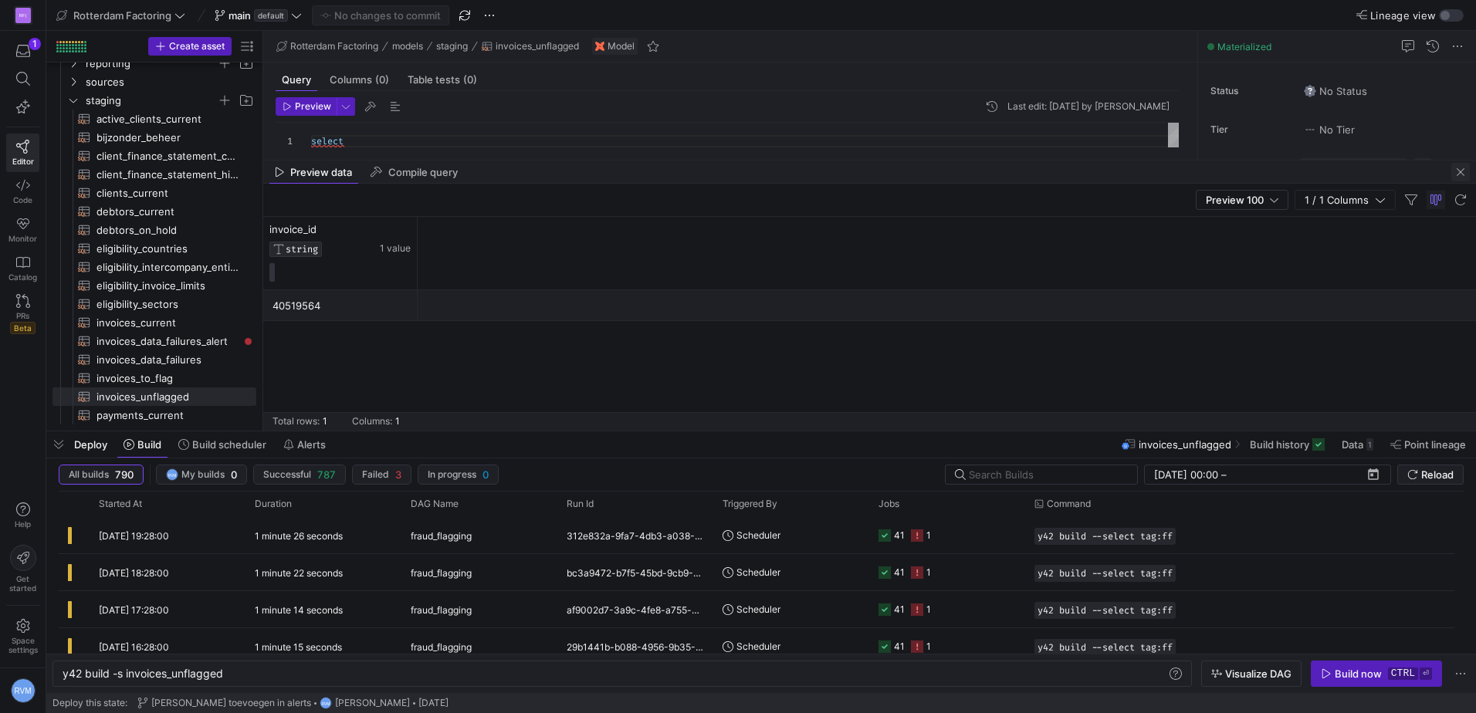
click at [1461, 170] on span "button" at bounding box center [1460, 172] width 19 height 19
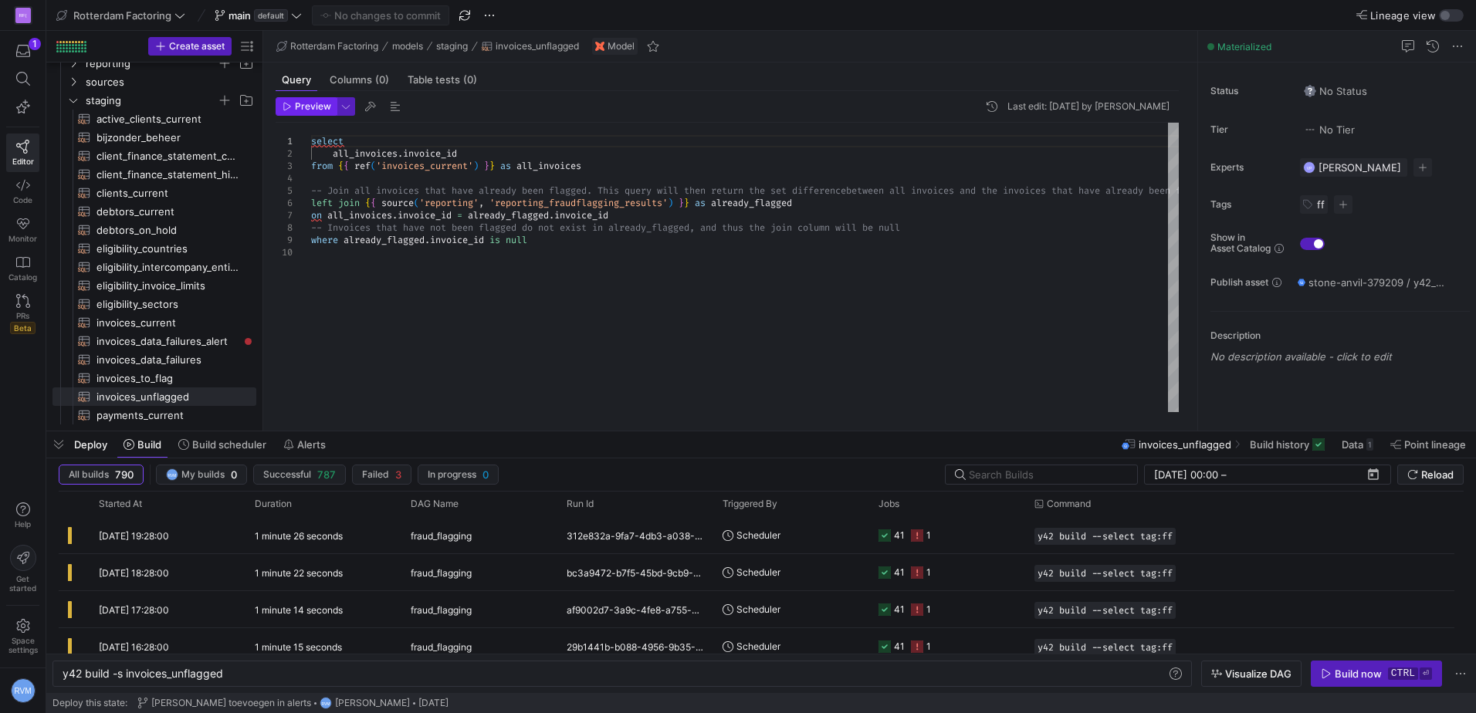
click at [306, 103] on span "Preview" at bounding box center [313, 106] width 36 height 11
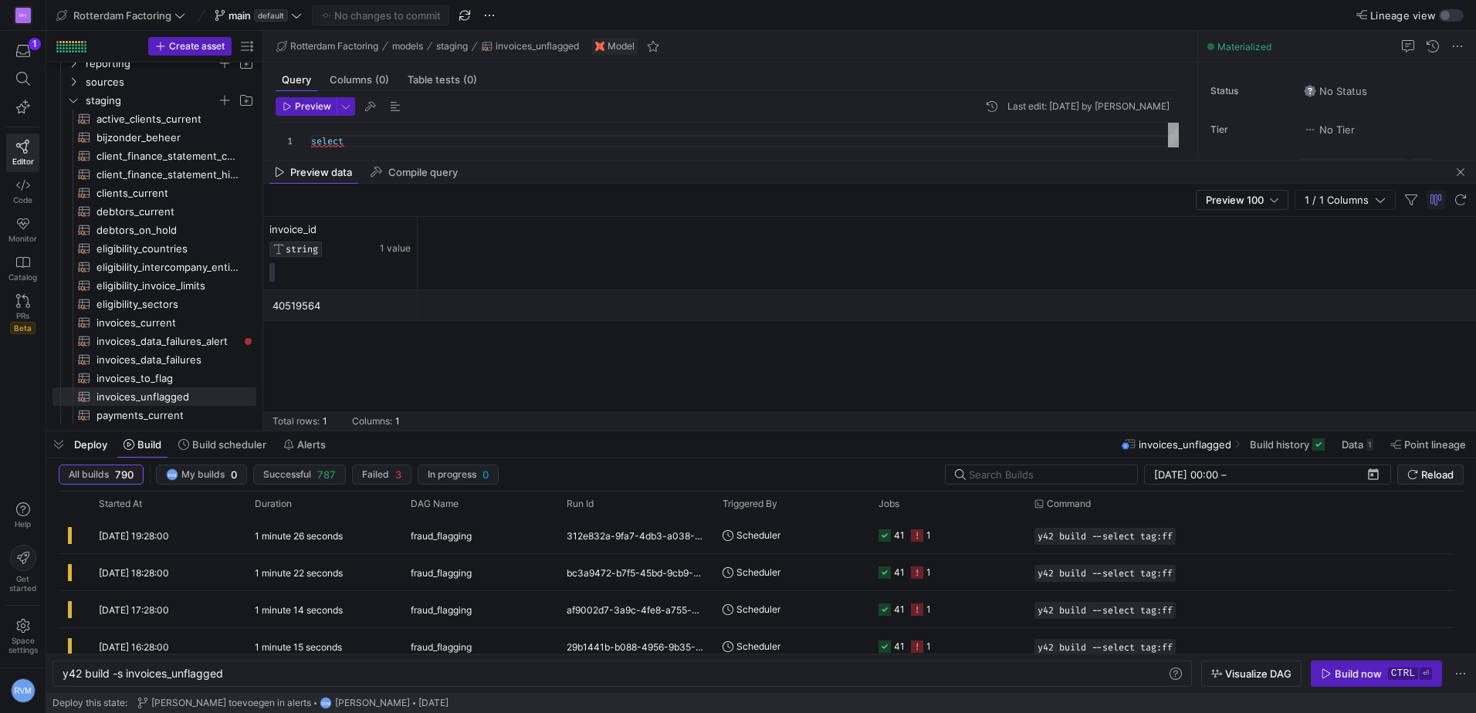
click at [664, 182] on div "Preview data Compile query" at bounding box center [869, 172] width 1212 height 23
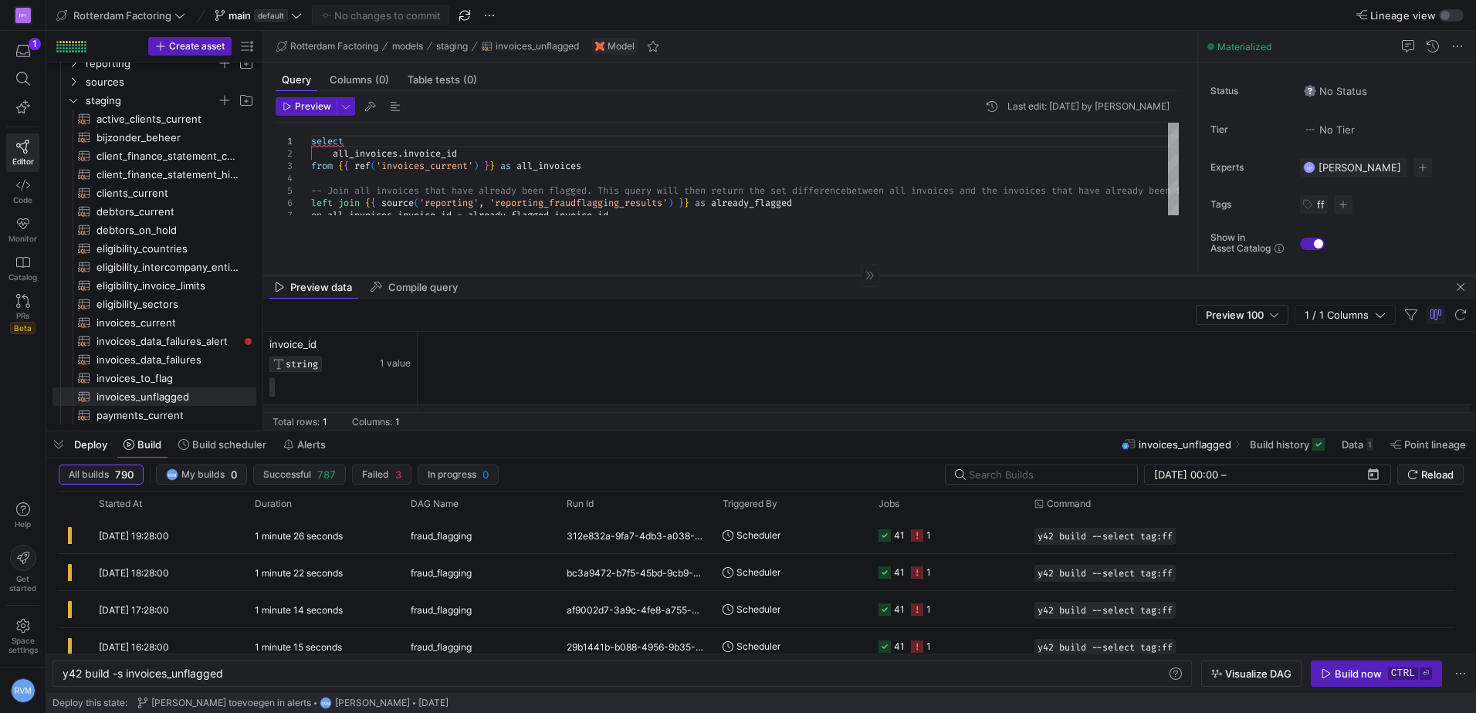
drag, startPoint x: 665, startPoint y: 160, endPoint x: 686, endPoint y: 278, distance: 119.9
click at [686, 276] on div at bounding box center [869, 275] width 1212 height 1
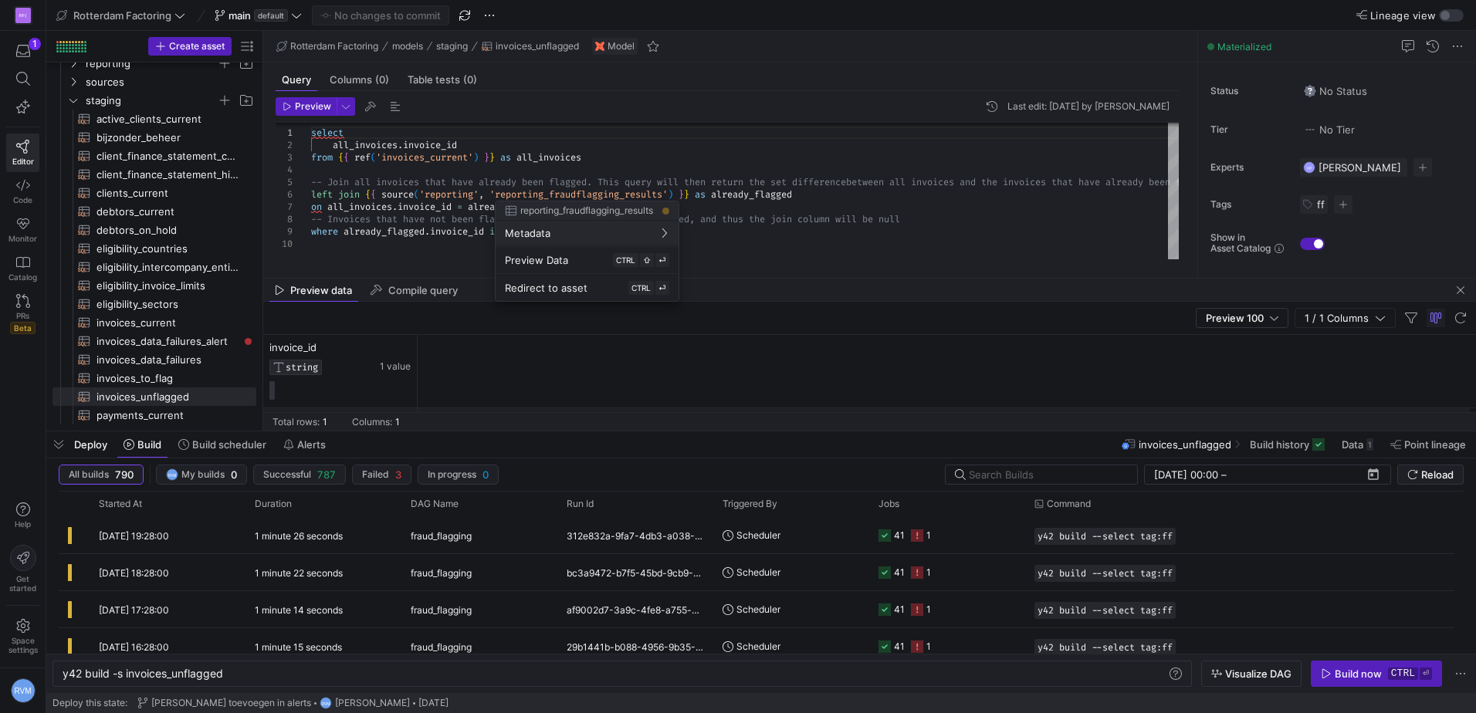
click at [509, 346] on div at bounding box center [738, 356] width 1476 height 713
click at [631, 316] on div "Preview 100 1 / 1 Columns" at bounding box center [869, 315] width 1212 height 33
click at [498, 335] on div "invoice_id STRING 1 value" at bounding box center [869, 369] width 1212 height 73
click at [1452, 292] on span "button" at bounding box center [1460, 288] width 19 height 19
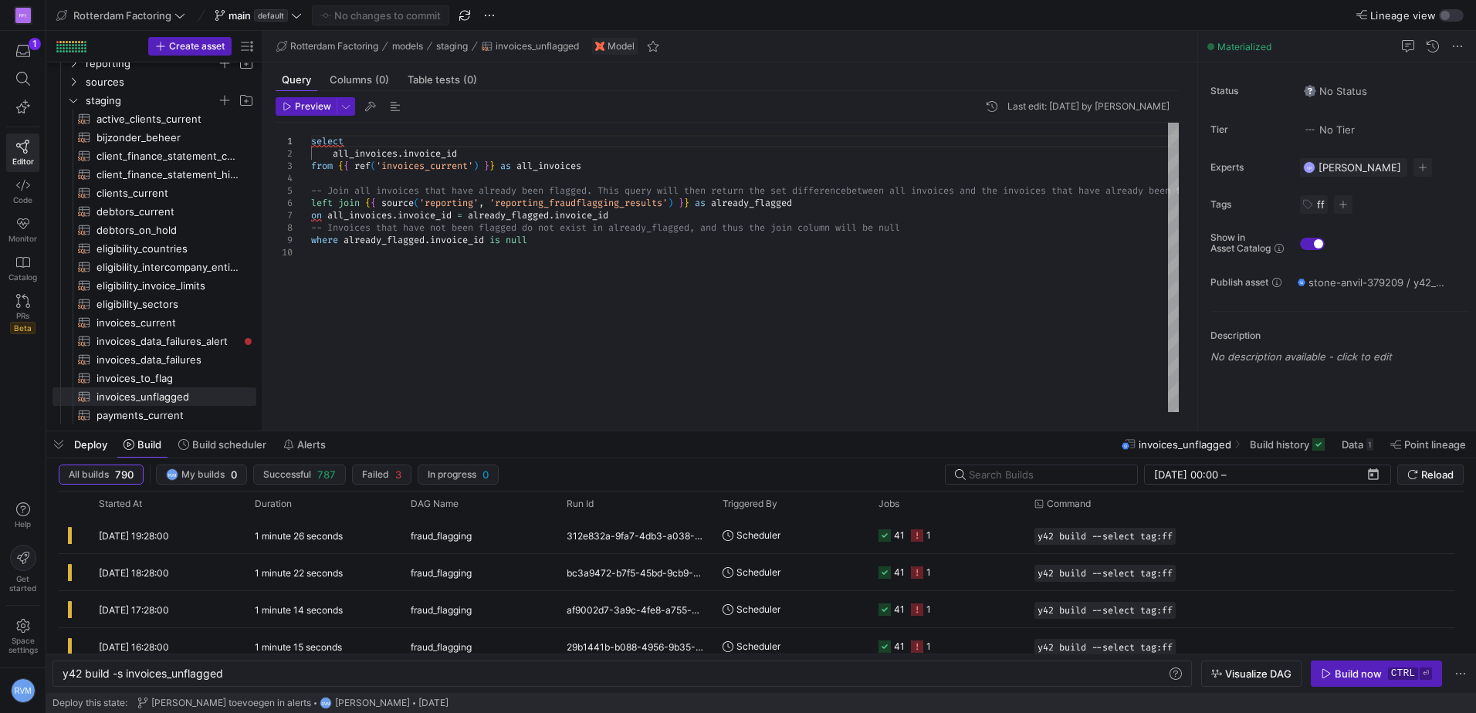
click at [304, 93] on div "Preview Last edit: [DATE] by [PERSON_NAME] 1 2 3 4 5 6 7 8 9 10 select all_invo…" at bounding box center [727, 254] width 928 height 327
click at [303, 104] on span "Preview" at bounding box center [313, 106] width 36 height 11
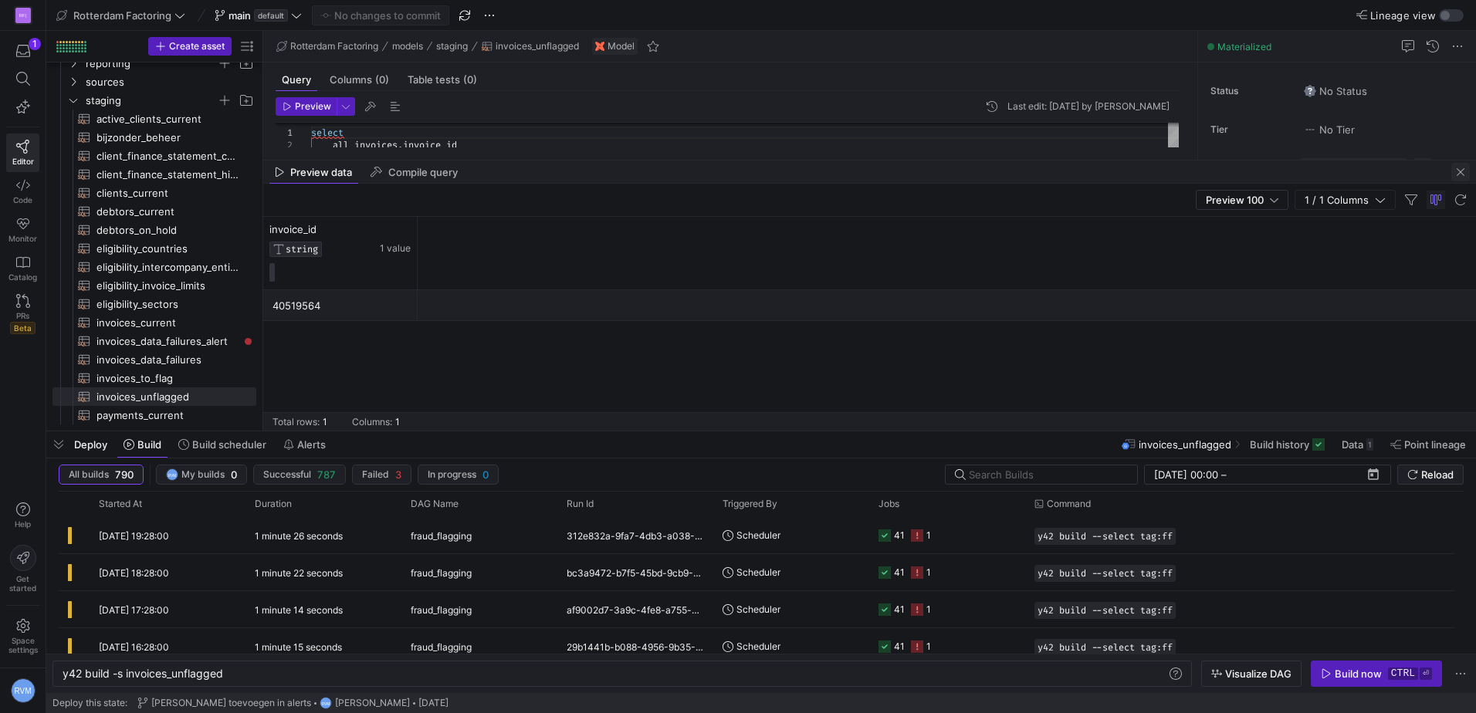
click at [1458, 171] on span "button" at bounding box center [1460, 172] width 19 height 19
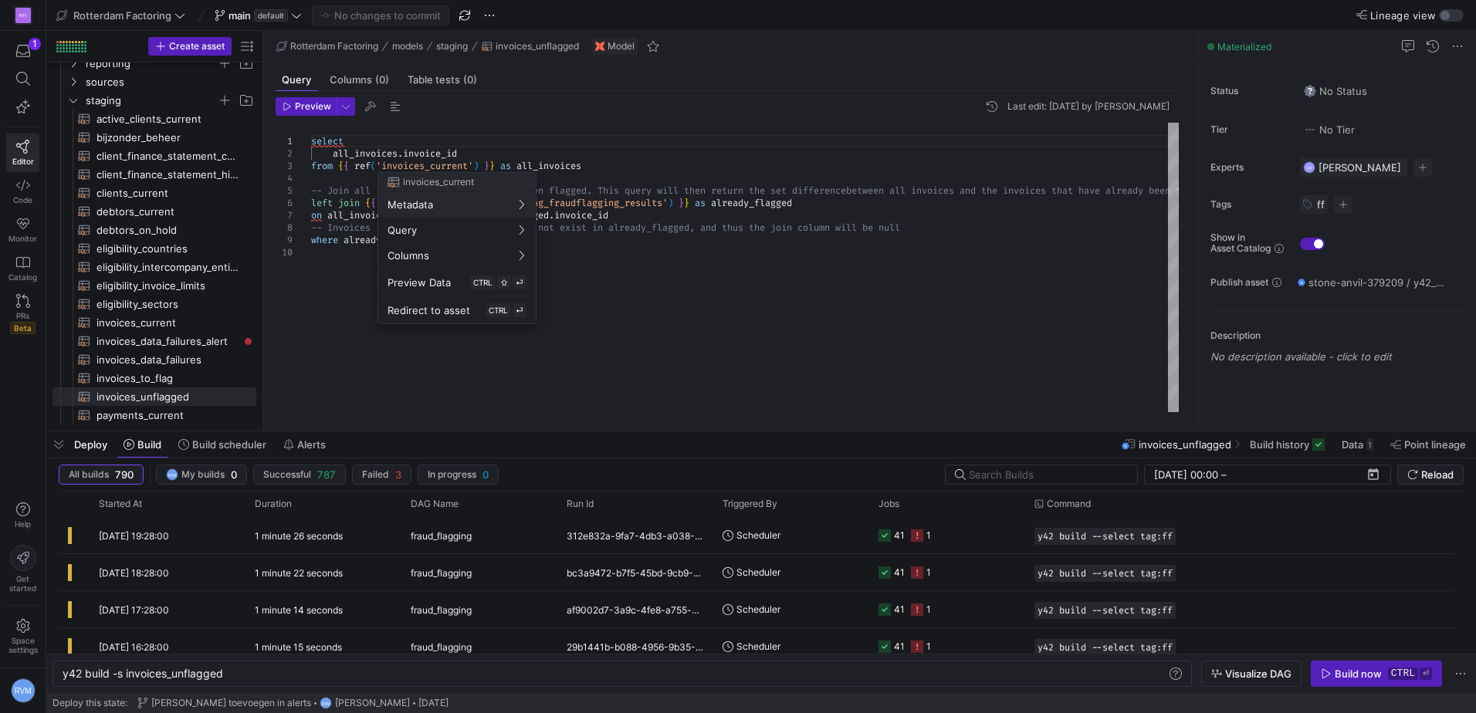
click at [656, 282] on div at bounding box center [738, 356] width 1476 height 713
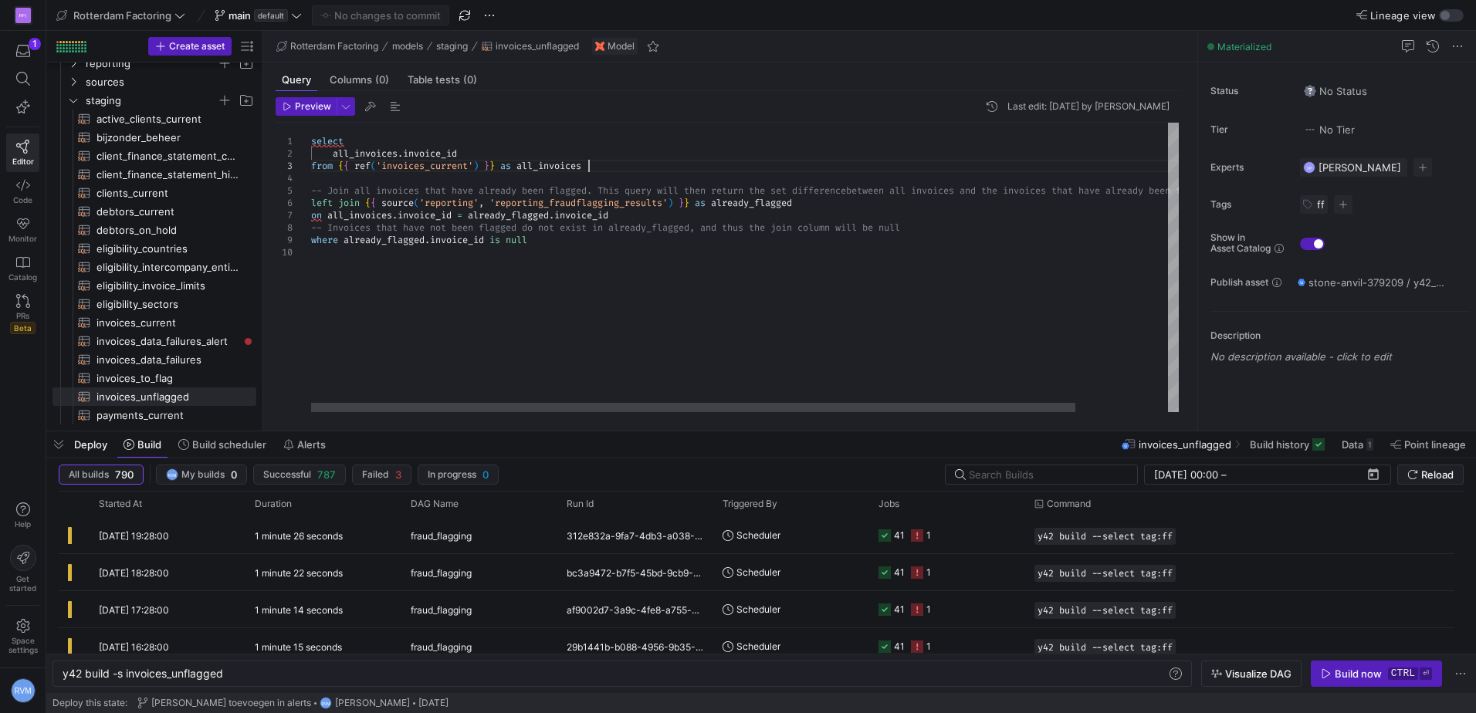
scroll to position [0, 538]
drag, startPoint x: 602, startPoint y: 161, endPoint x: 299, endPoint y: 136, distance: 304.3
click at [311, 136] on div "select all_invoices . invoice_id from { { ref ( 'invoices_current' ) } } as all…" at bounding box center [797, 267] width 972 height 289
click at [394, 187] on span "Preview Selection" at bounding box center [405, 186] width 130 height 10
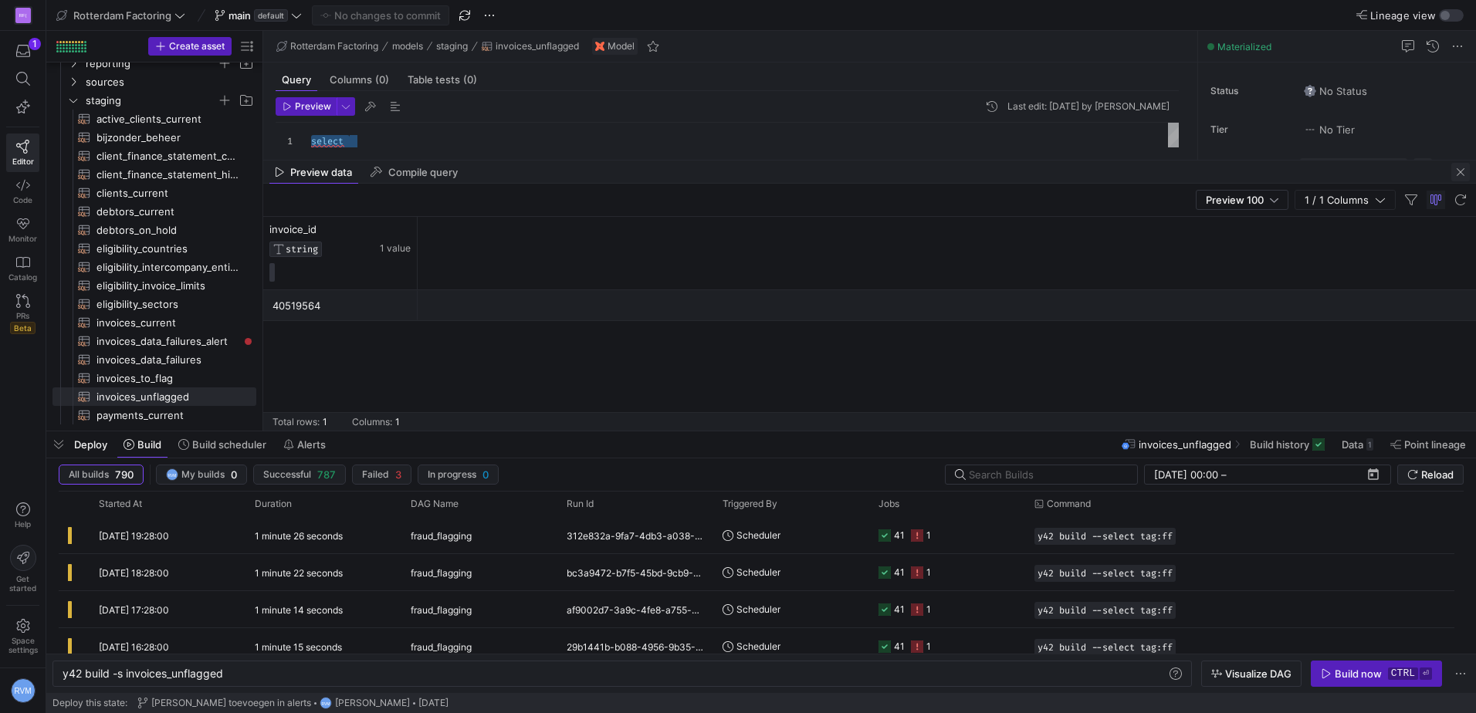
click at [1459, 173] on span "button" at bounding box center [1460, 172] width 19 height 19
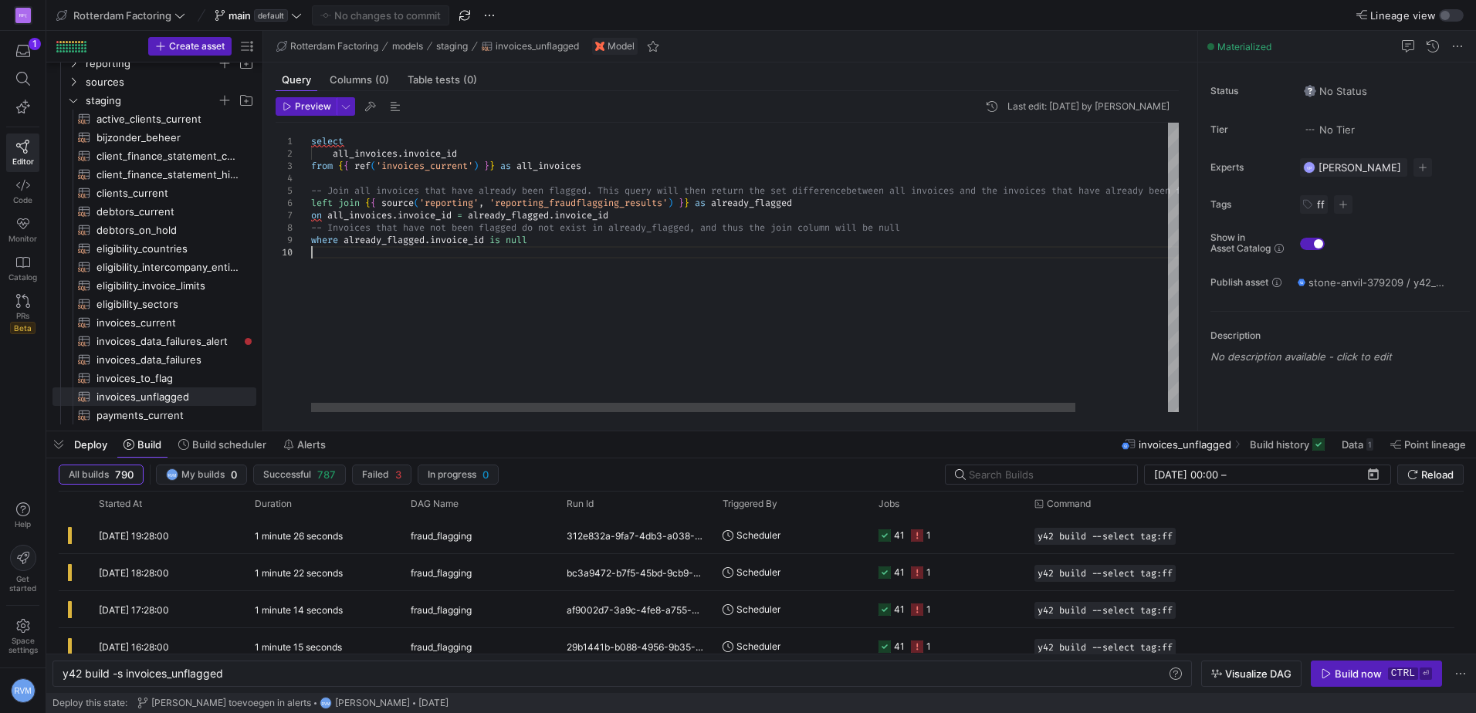
click at [534, 271] on div "select all_invoices . invoice_id from { { ref ( 'invoices_current' ) } } as all…" at bounding box center [797, 267] width 972 height 289
drag, startPoint x: 600, startPoint y: 165, endPoint x: 259, endPoint y: 140, distance: 341.3
click at [311, 140] on div "select all_invoices . invoice_id from { { ref ( 'invoices_current' ) } } as all…" at bounding box center [797, 267] width 972 height 289
click at [504, 171] on div "select all_invoices . invoice_id from { { ref ( 'invoices_current' ) } } as all…" at bounding box center [797, 267] width 972 height 289
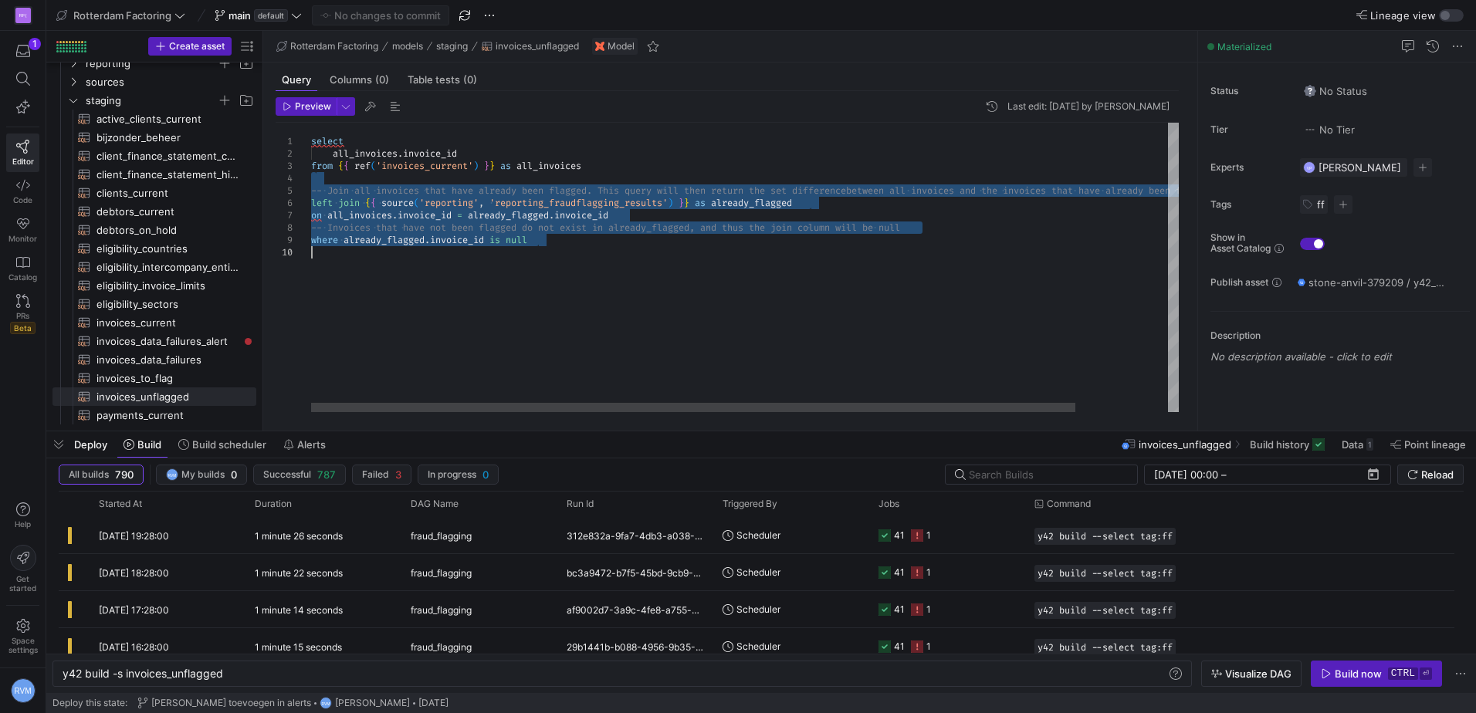
drag, startPoint x: 321, startPoint y: 178, endPoint x: 767, endPoint y: 289, distance: 459.9
click at [767, 289] on div "select all_invoices . invoice_id from { { ref ( 'invoices_current' ) } } as all…" at bounding box center [797, 267] width 972 height 289
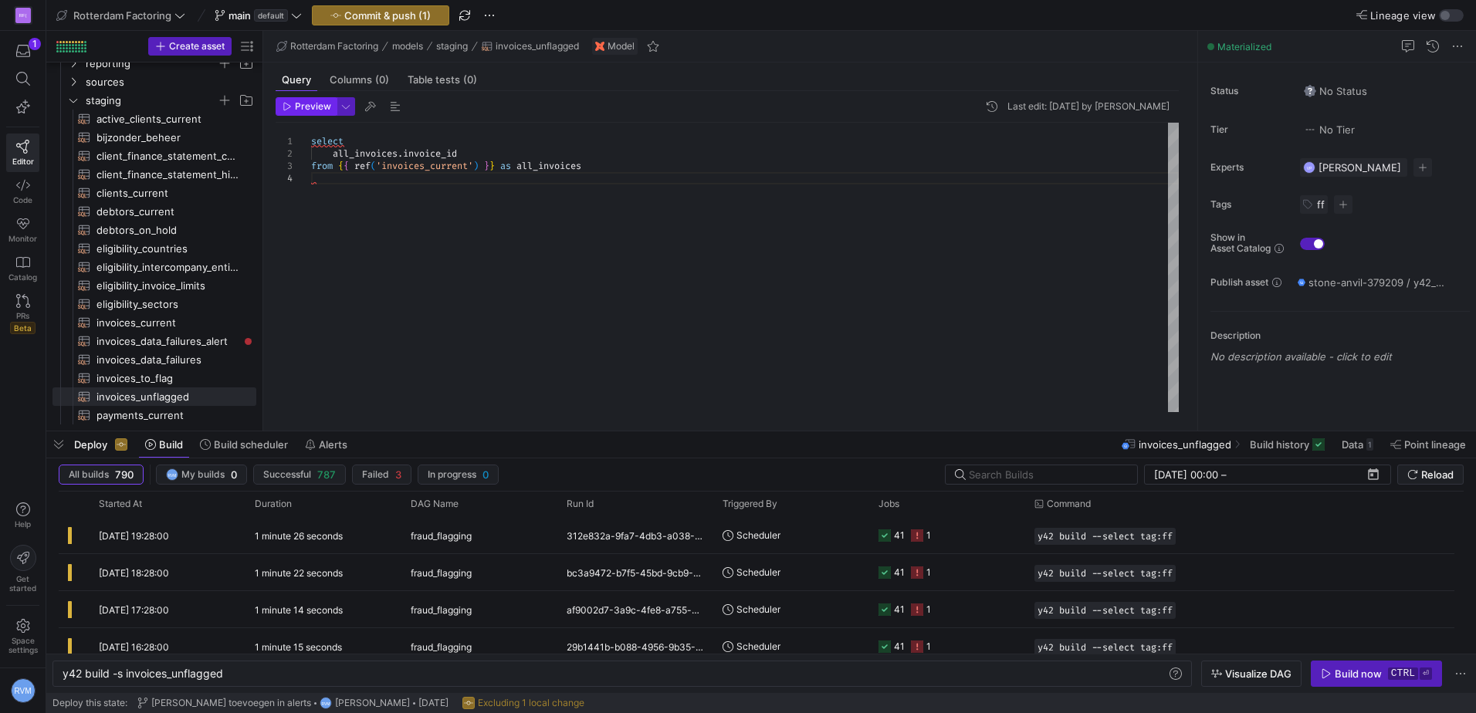
click at [316, 110] on span "Preview" at bounding box center [313, 106] width 36 height 11
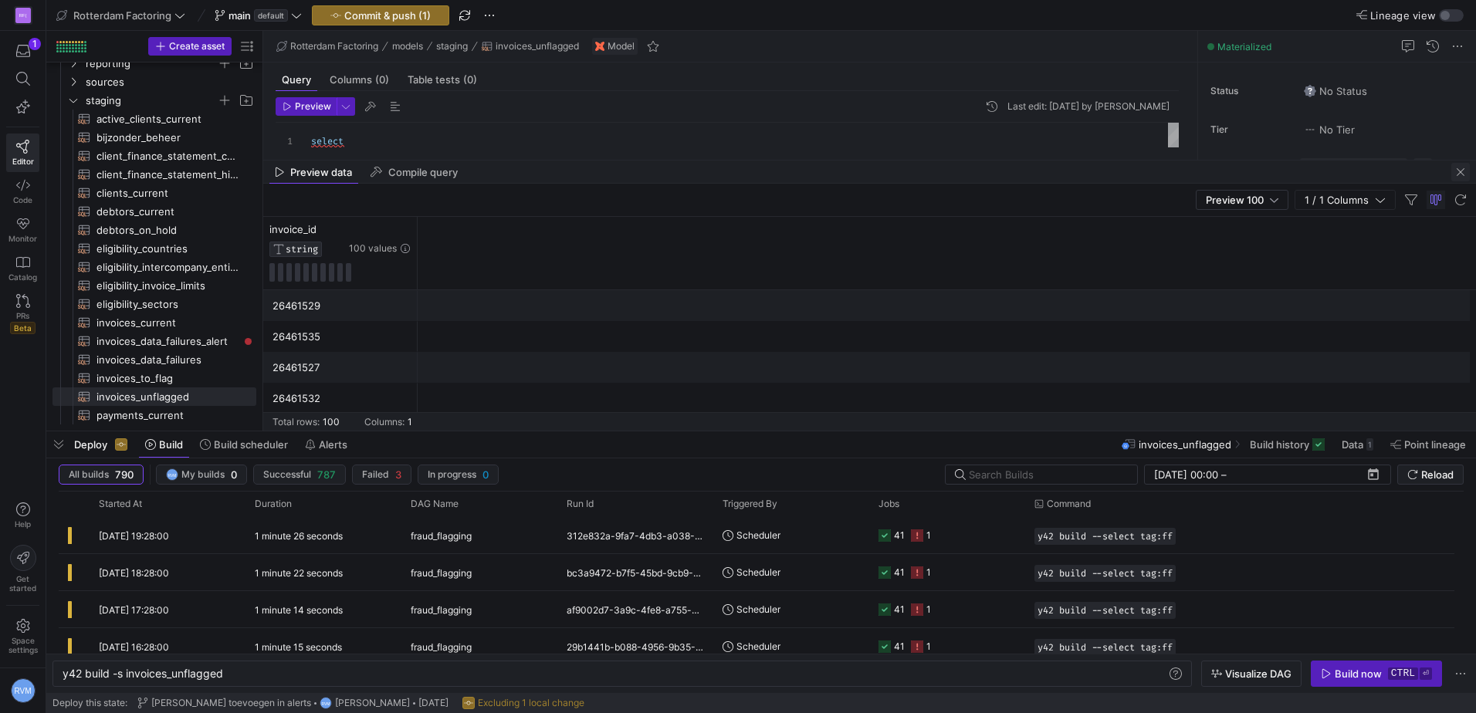
click at [1457, 173] on span "button" at bounding box center [1460, 172] width 19 height 19
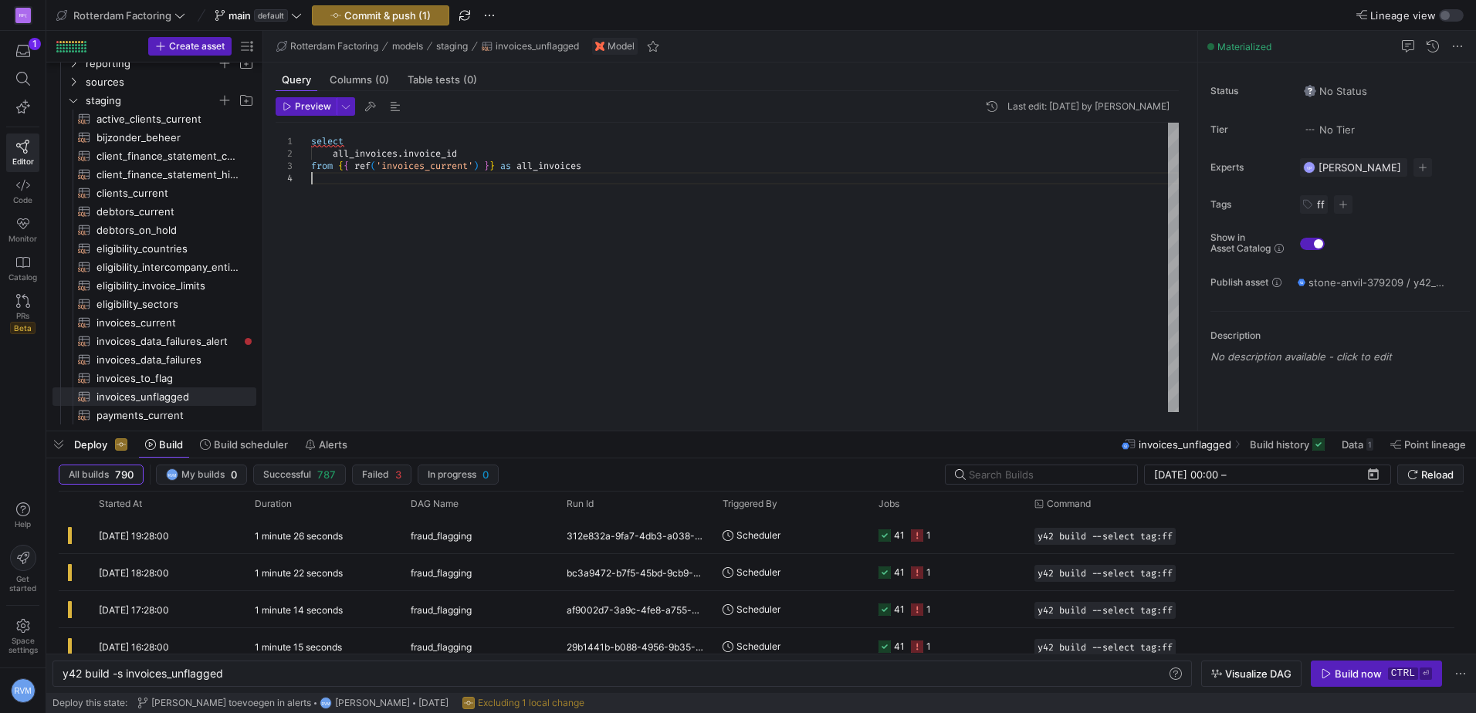
click at [539, 216] on div "select all_invoices . invoice_id from { { ref ( 'invoices_current' ) } } as all…" at bounding box center [744, 267] width 867 height 289
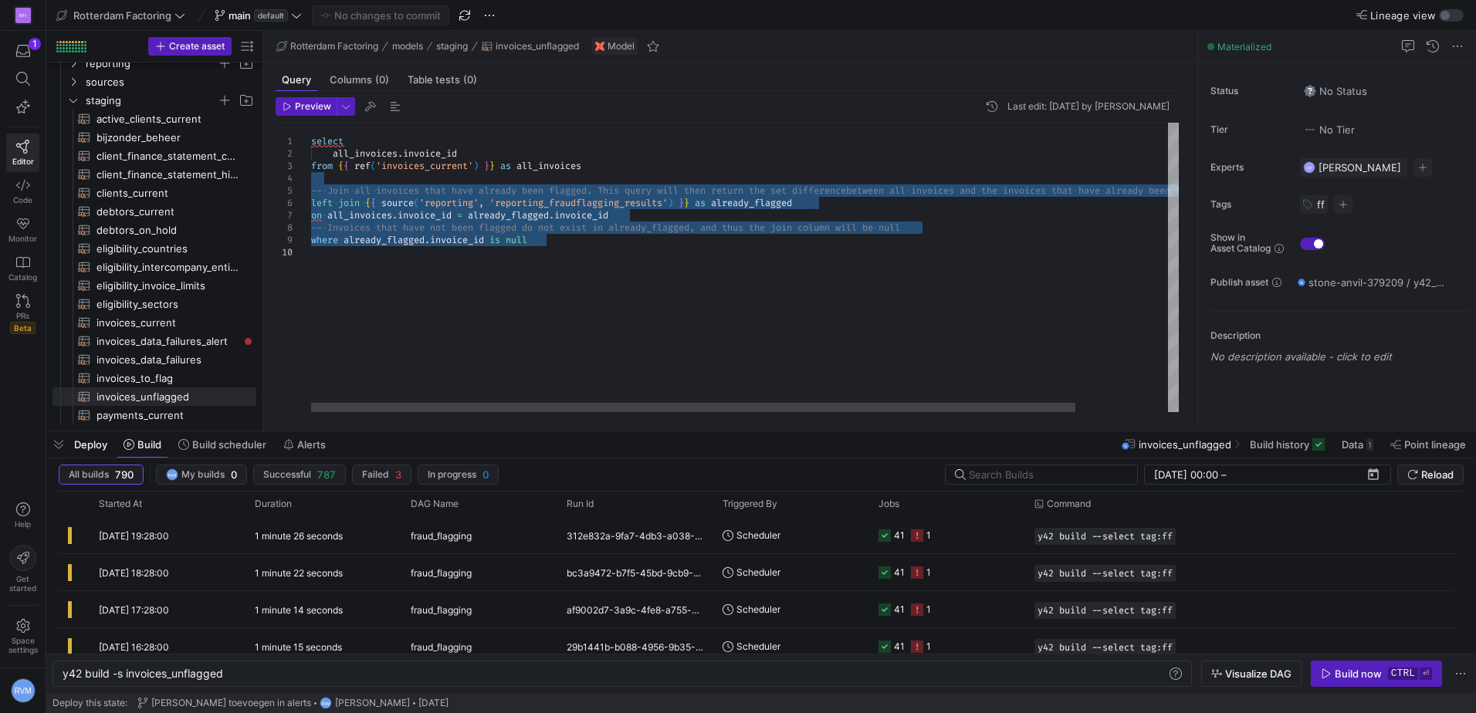
type textarea "es_current') }} as all_invoices -- Join all invoices that have already been fla…"
click at [490, 247] on div "select all_invoices . invoice_id from { { ref ( 'invoices_current' ) } } as all…" at bounding box center [797, 267] width 972 height 289
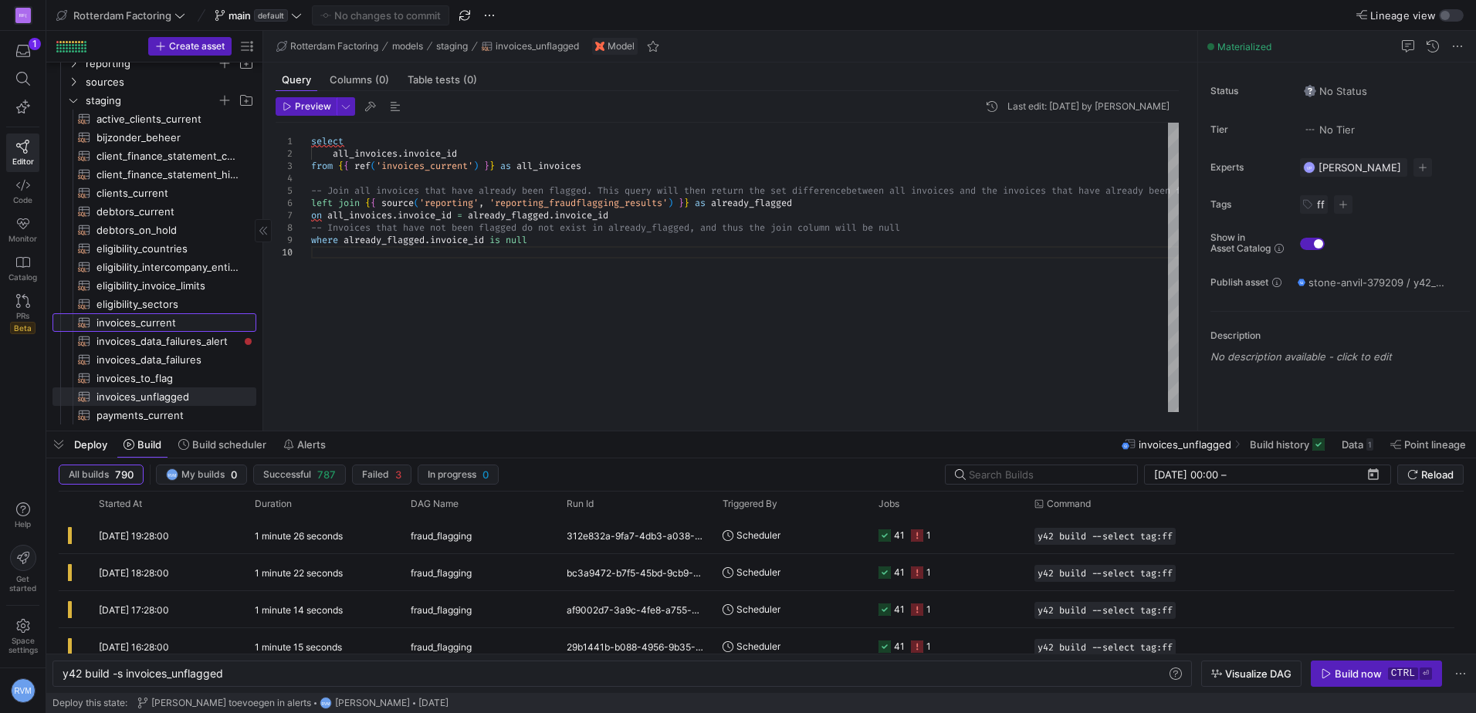
click at [174, 323] on span "invoices_current​​​​​​​​​​" at bounding box center [167, 323] width 142 height 18
type textarea "y42 build -s invoices_current"
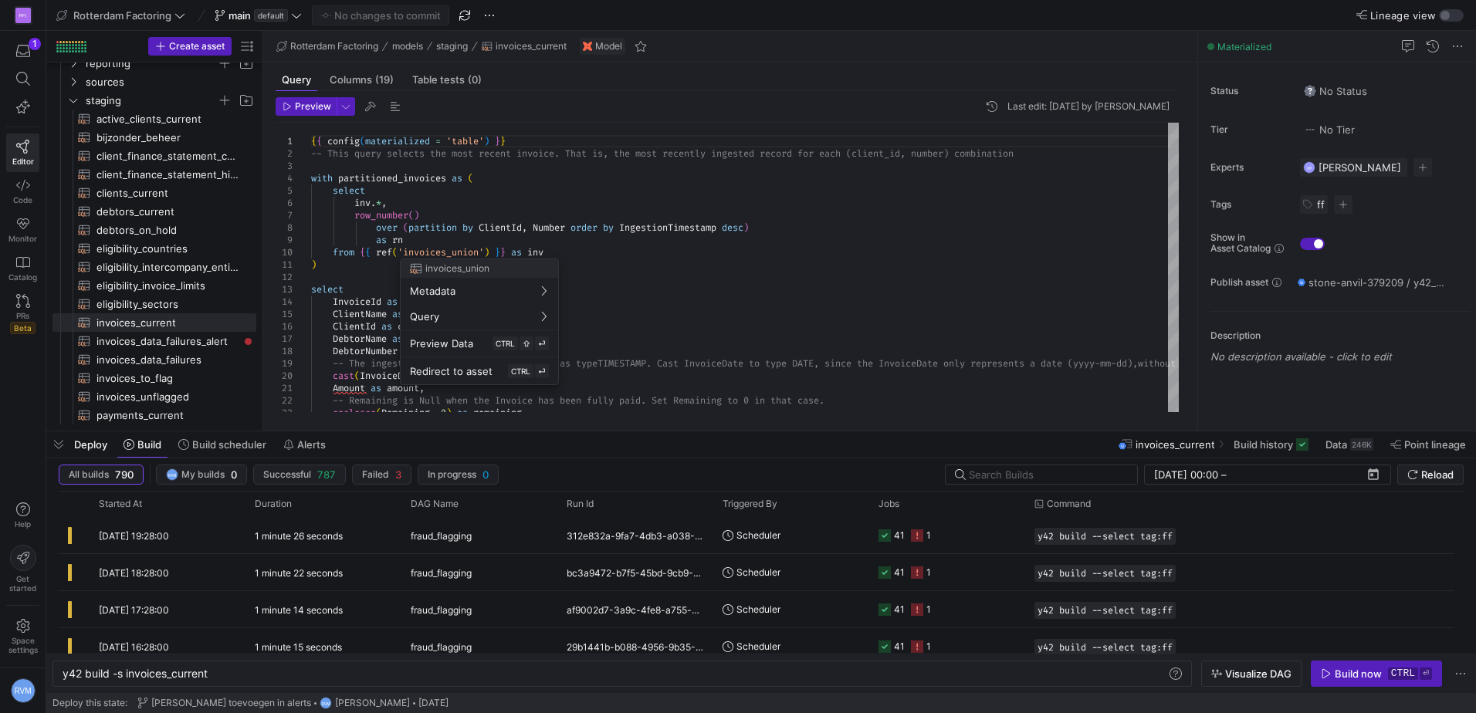
click at [358, 192] on div at bounding box center [738, 356] width 1476 height 713
drag, startPoint x: 309, startPoint y: 107, endPoint x: 317, endPoint y: 109, distance: 8.8
click at [309, 106] on span "Preview" at bounding box center [313, 106] width 36 height 11
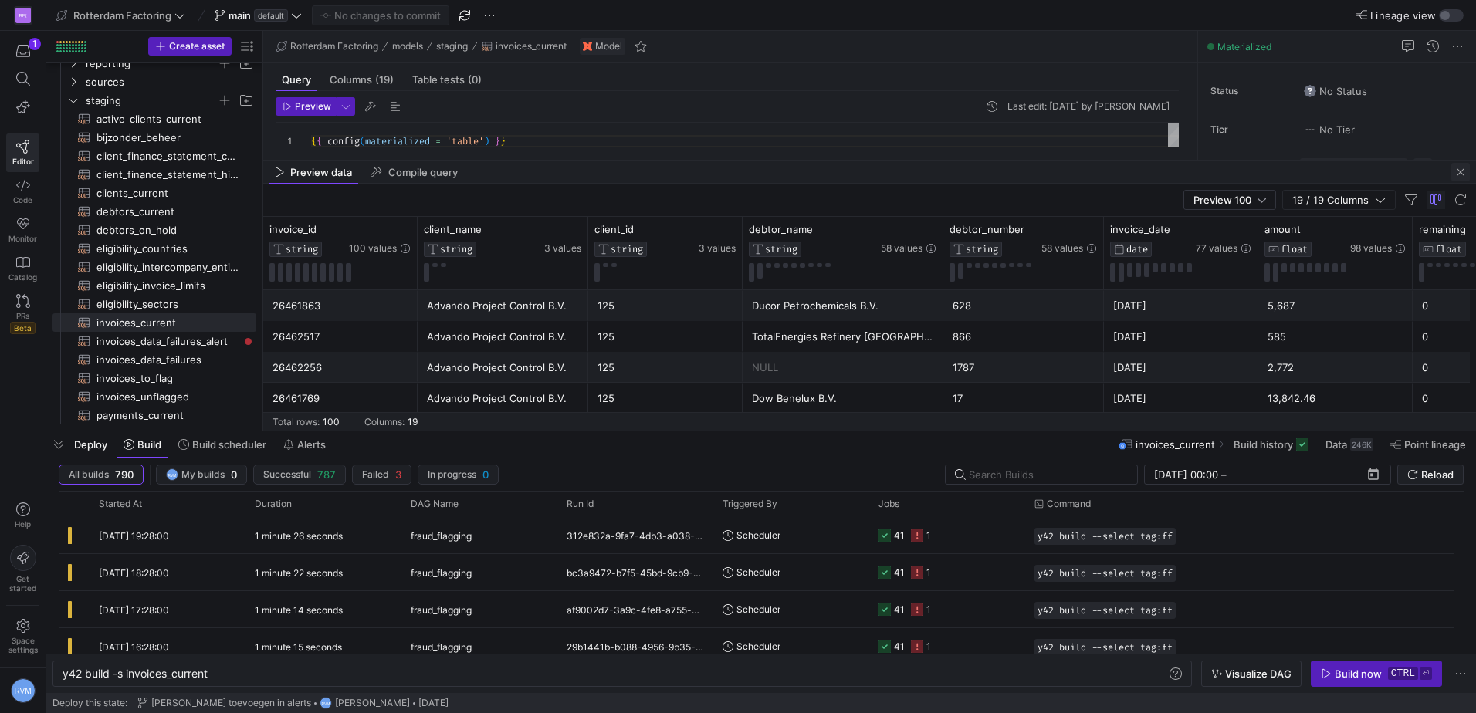
click at [1456, 171] on span "button" at bounding box center [1460, 172] width 19 height 19
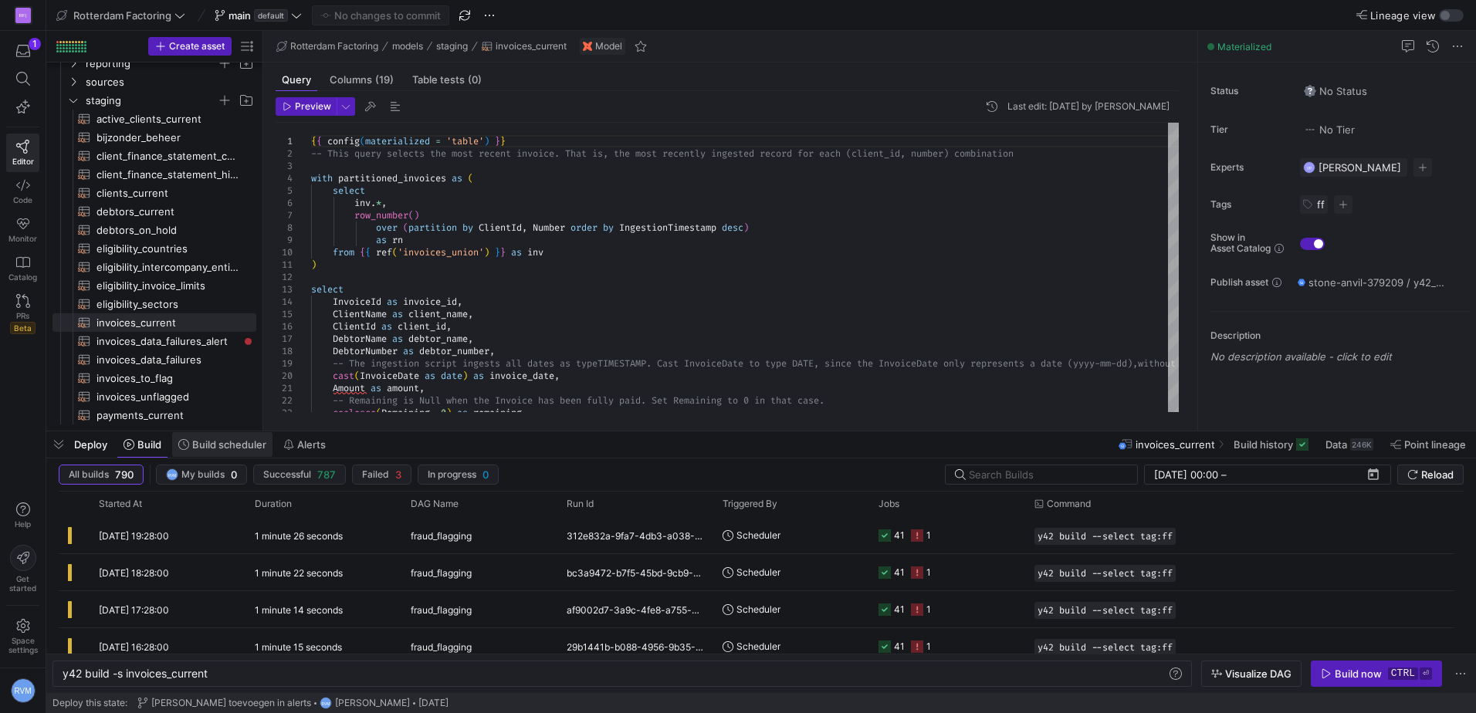
click at [201, 445] on span "Build scheduler" at bounding box center [229, 444] width 74 height 12
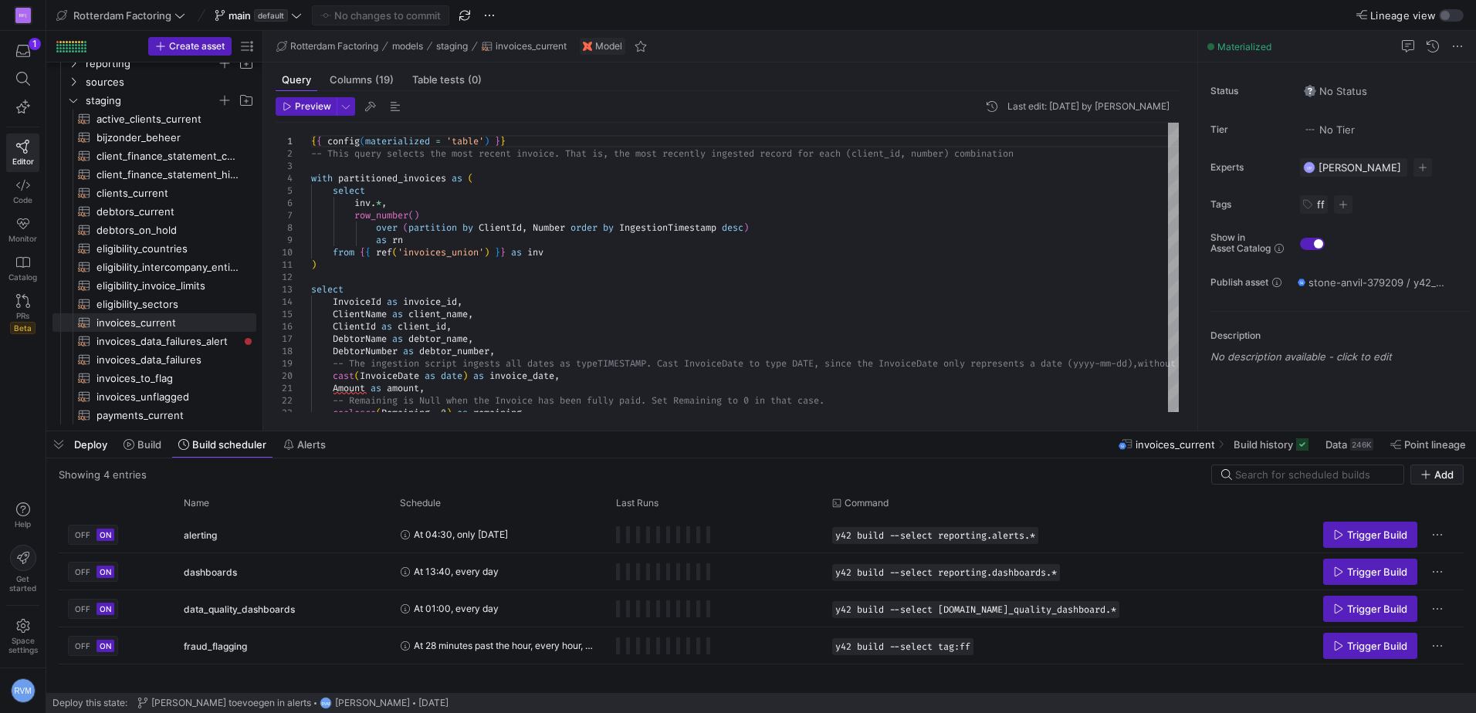
drag, startPoint x: 306, startPoint y: 108, endPoint x: 323, endPoint y: 123, distance: 22.9
click at [307, 108] on span "Preview" at bounding box center [313, 106] width 36 height 11
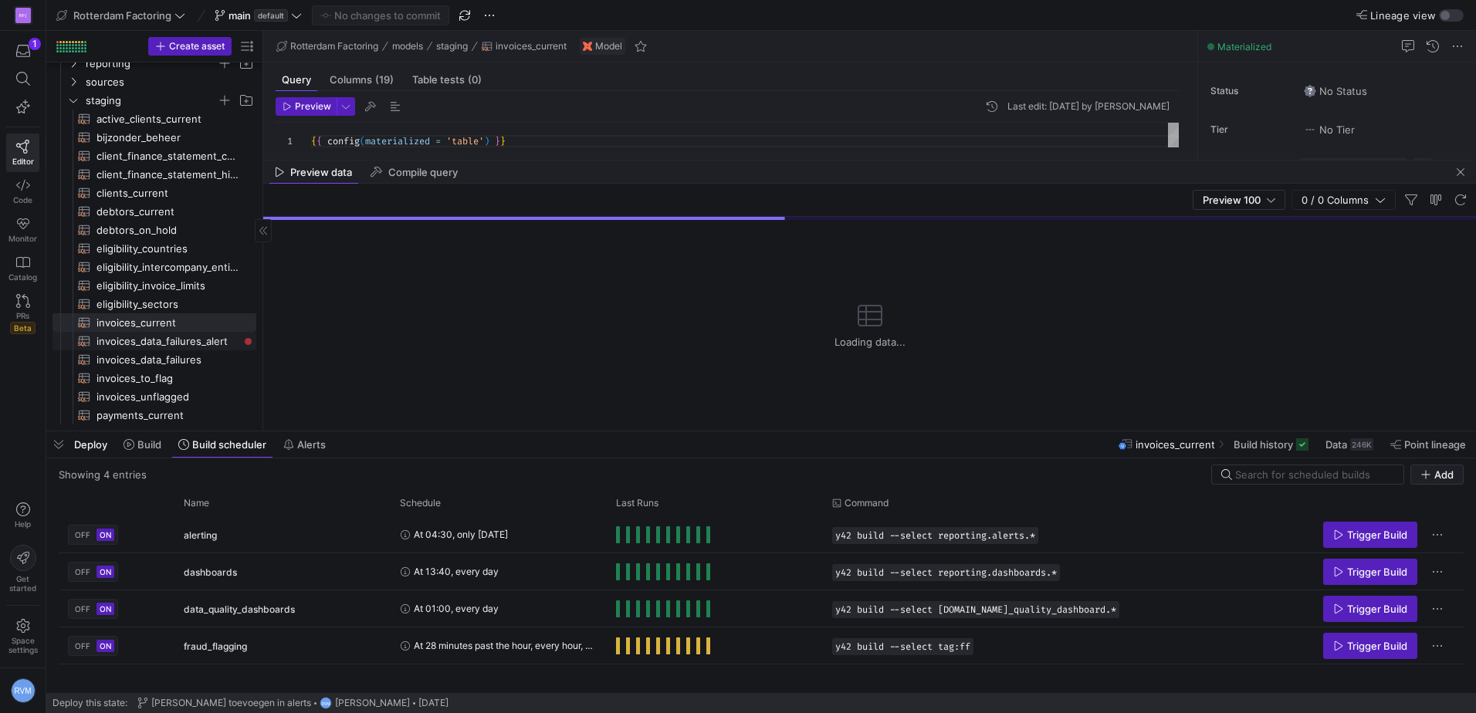
click at [176, 341] on span "invoices_data_failures_alert​​​​​​​​​​" at bounding box center [167, 342] width 142 height 18
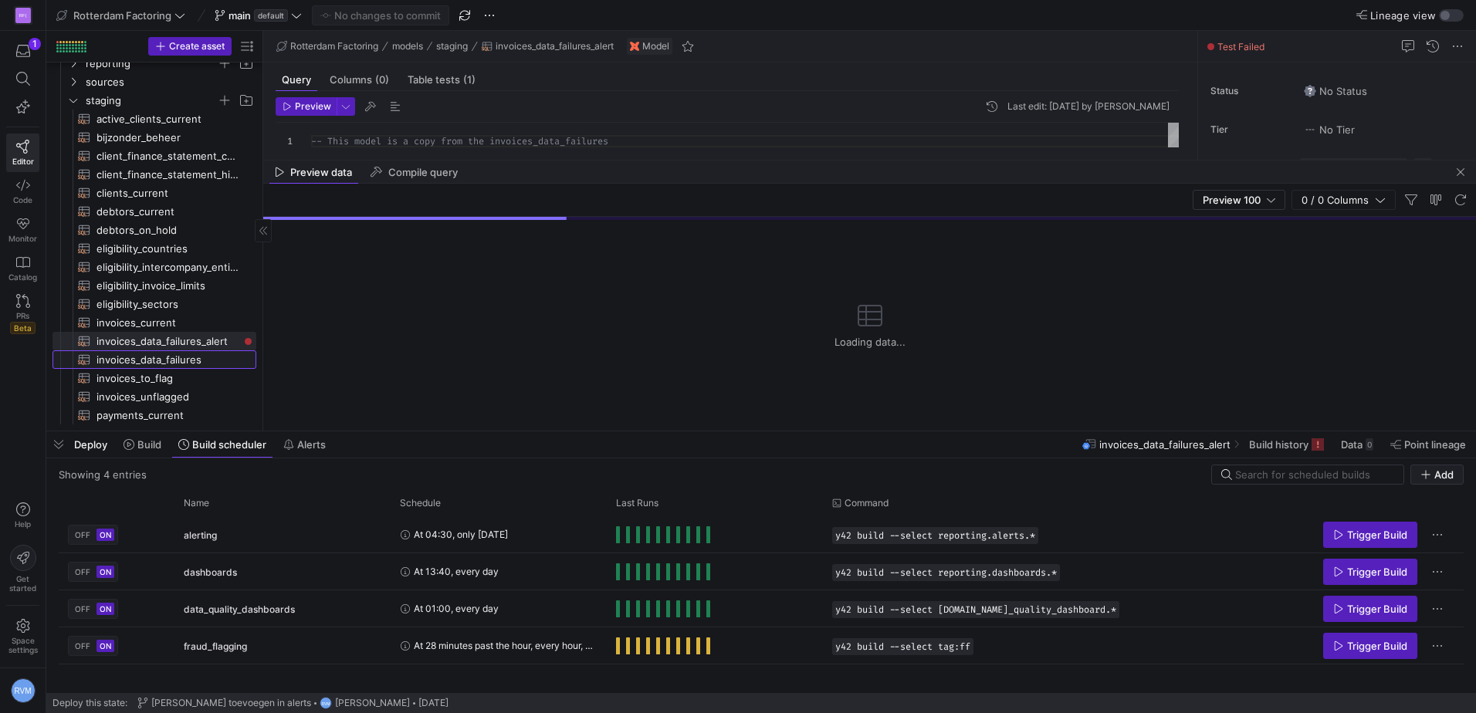
click at [199, 356] on span "invoices_data_failures​​​​​​​​​​" at bounding box center [167, 360] width 142 height 18
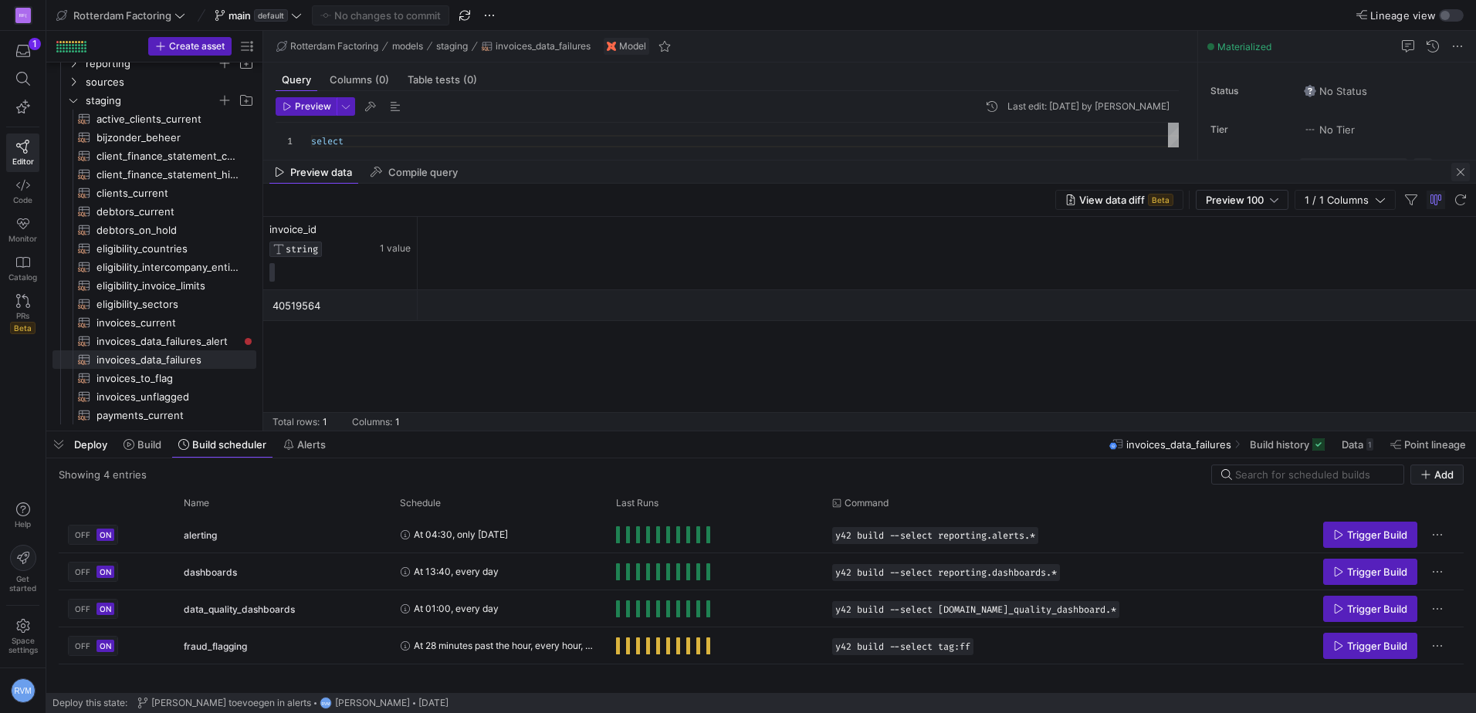
click at [1467, 171] on span "button" at bounding box center [1460, 172] width 19 height 19
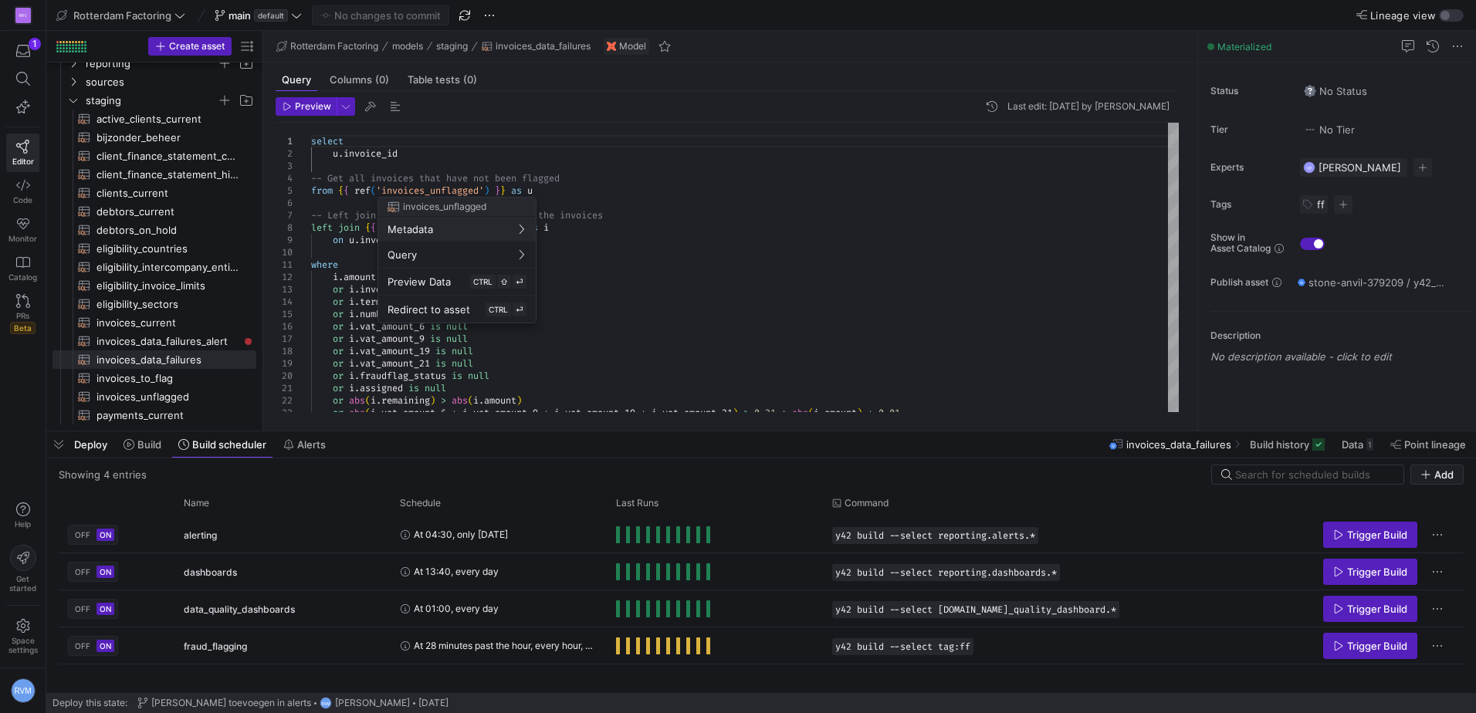
click at [634, 164] on div at bounding box center [738, 356] width 1476 height 713
click at [306, 104] on span "Preview" at bounding box center [313, 106] width 36 height 11
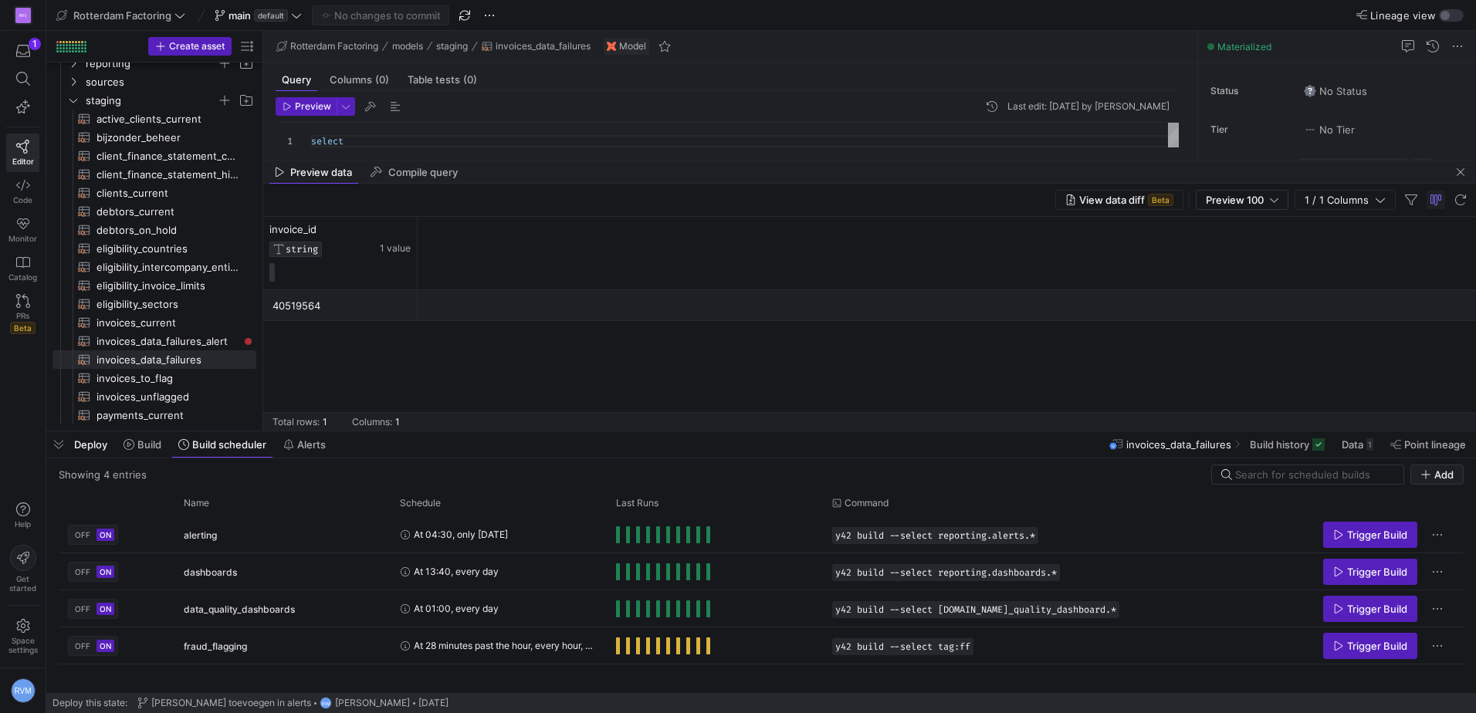
click at [78, 450] on span "Deploy" at bounding box center [90, 444] width 33 height 12
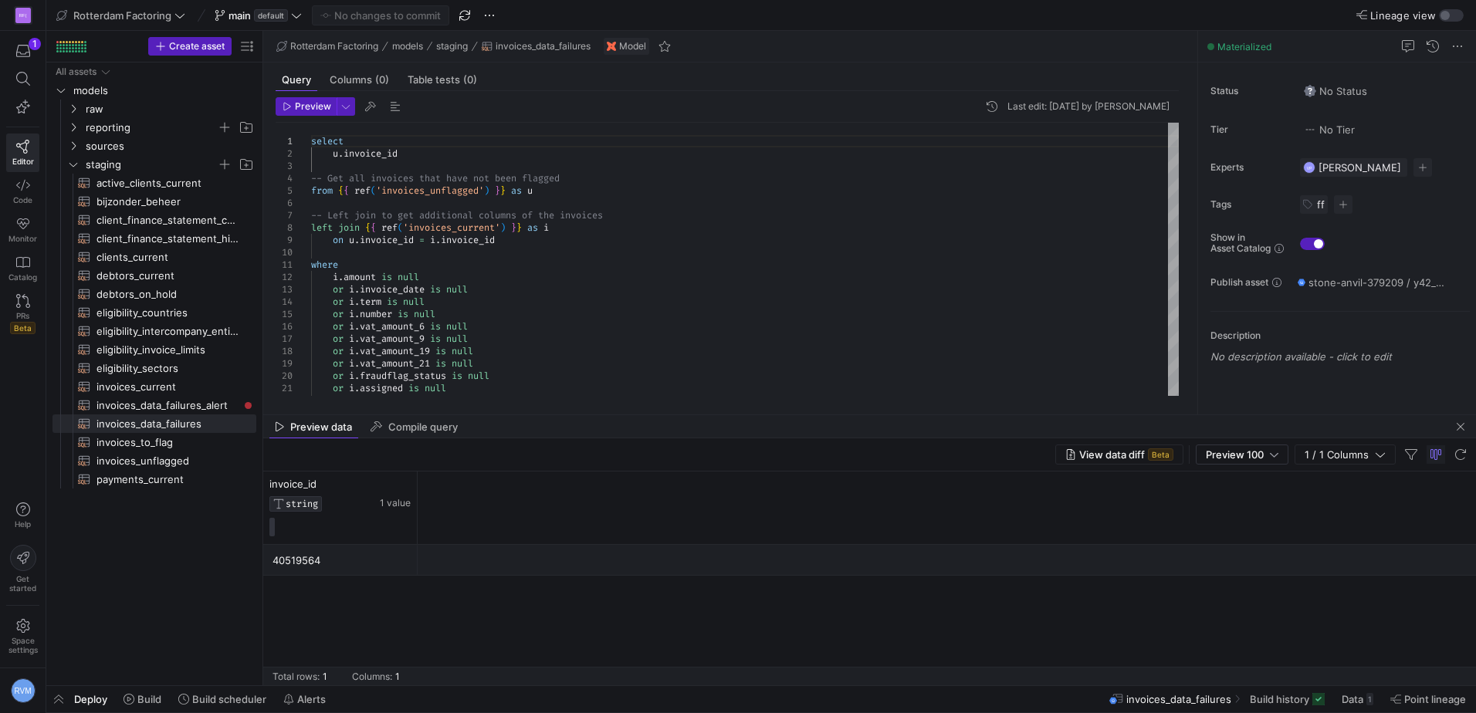
click at [309, 561] on div "40519564" at bounding box center [340, 561] width 136 height 30
click at [309, 560] on div "40519564" at bounding box center [340, 561] width 136 height 30
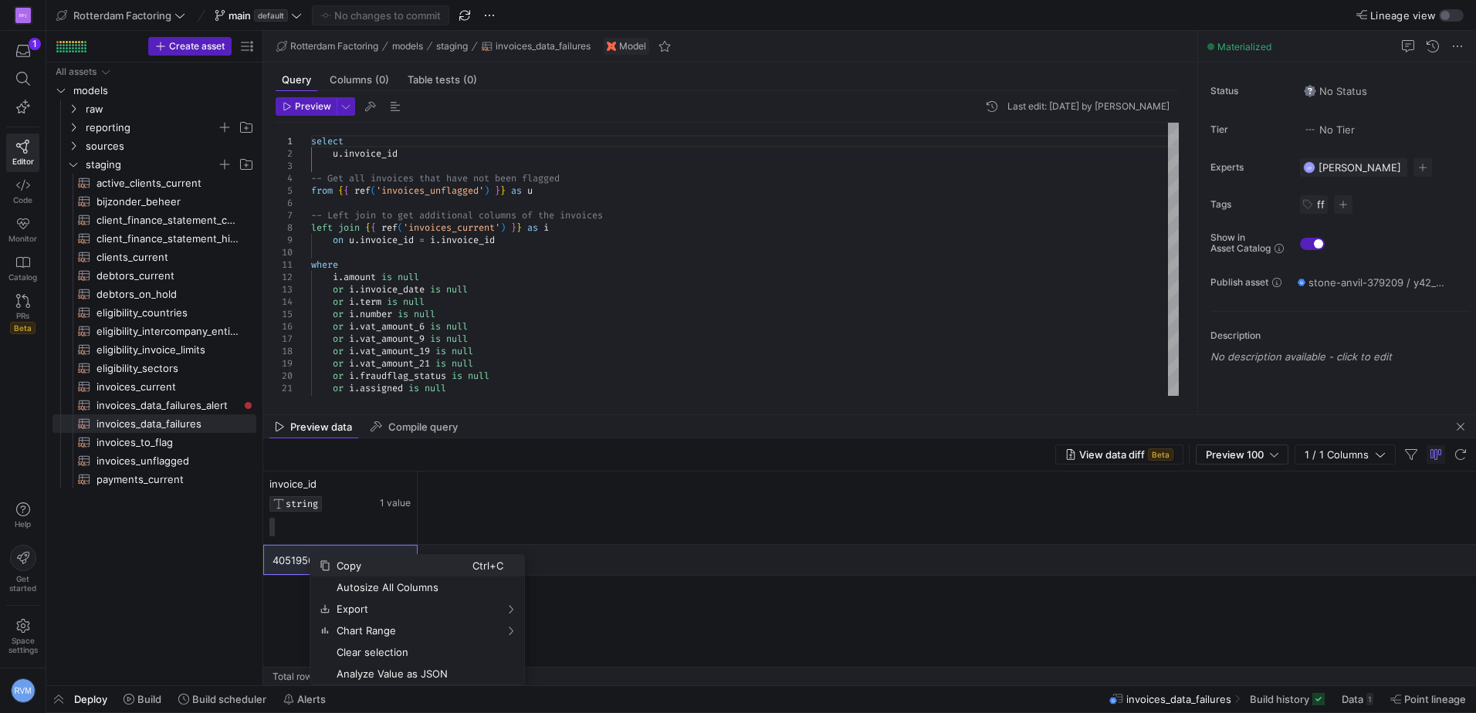
click at [353, 563] on span "Copy" at bounding box center [401, 566] width 142 height 22
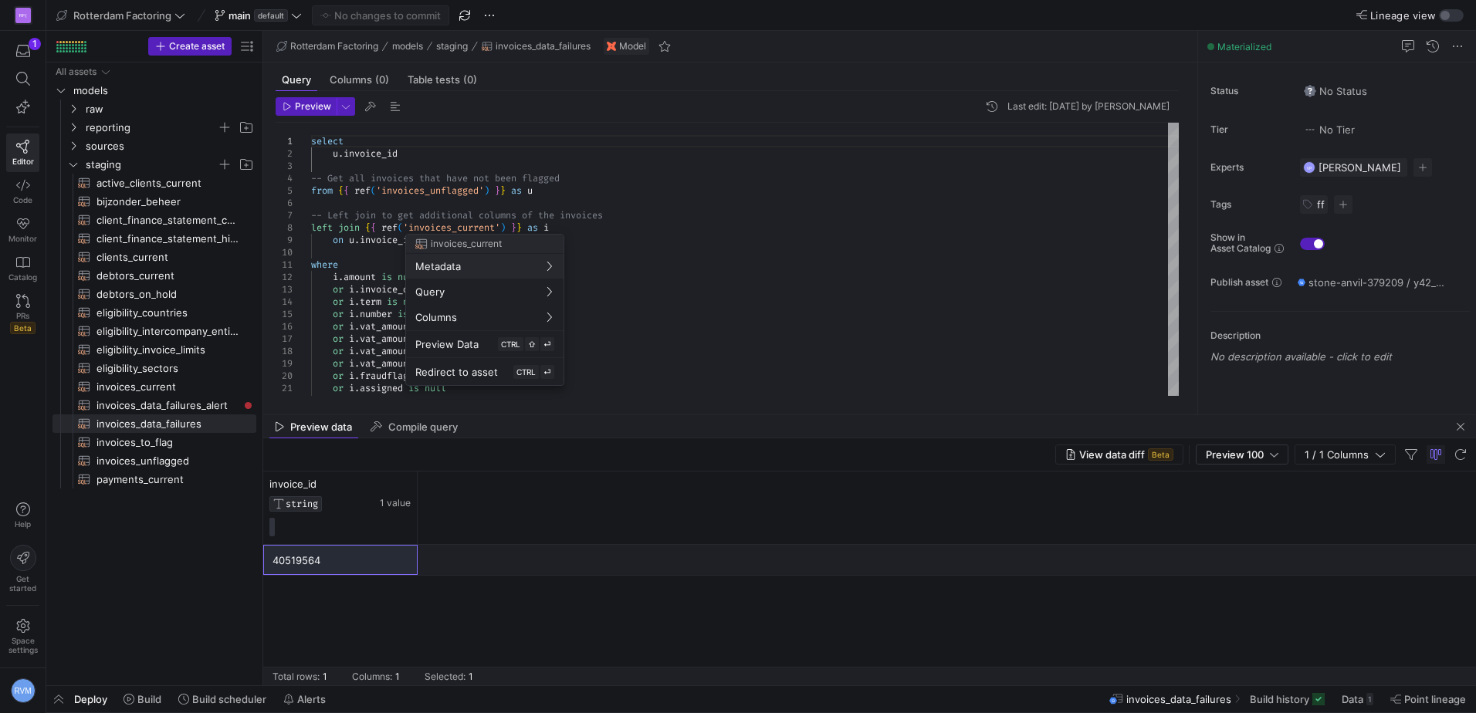
click at [553, 195] on div at bounding box center [738, 356] width 1476 height 713
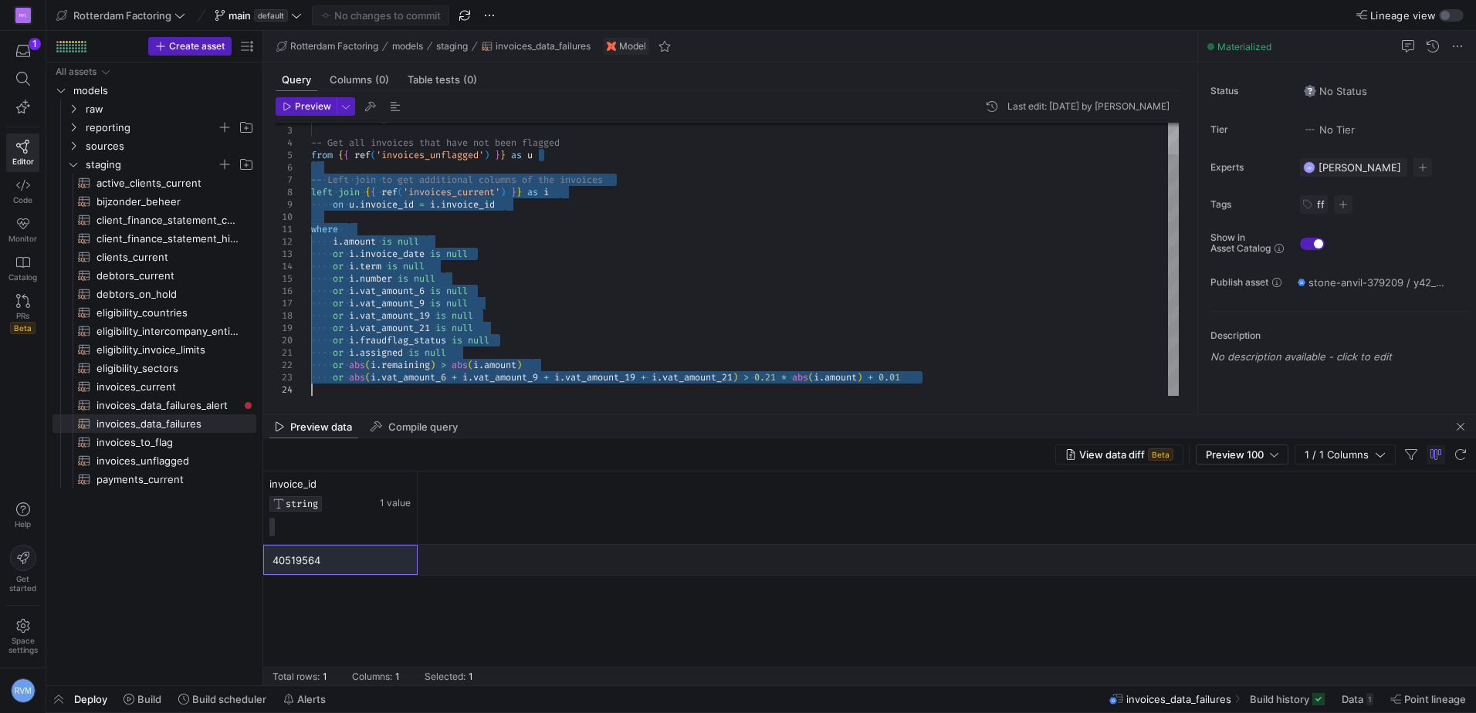
drag, startPoint x: 553, startPoint y: 191, endPoint x: 738, endPoint y: 478, distance: 341.2
click at [766, 396] on div "u . invoice_id -- Get all invoices that have not been flagged from { { ref ( 'i…" at bounding box center [744, 241] width 867 height 309
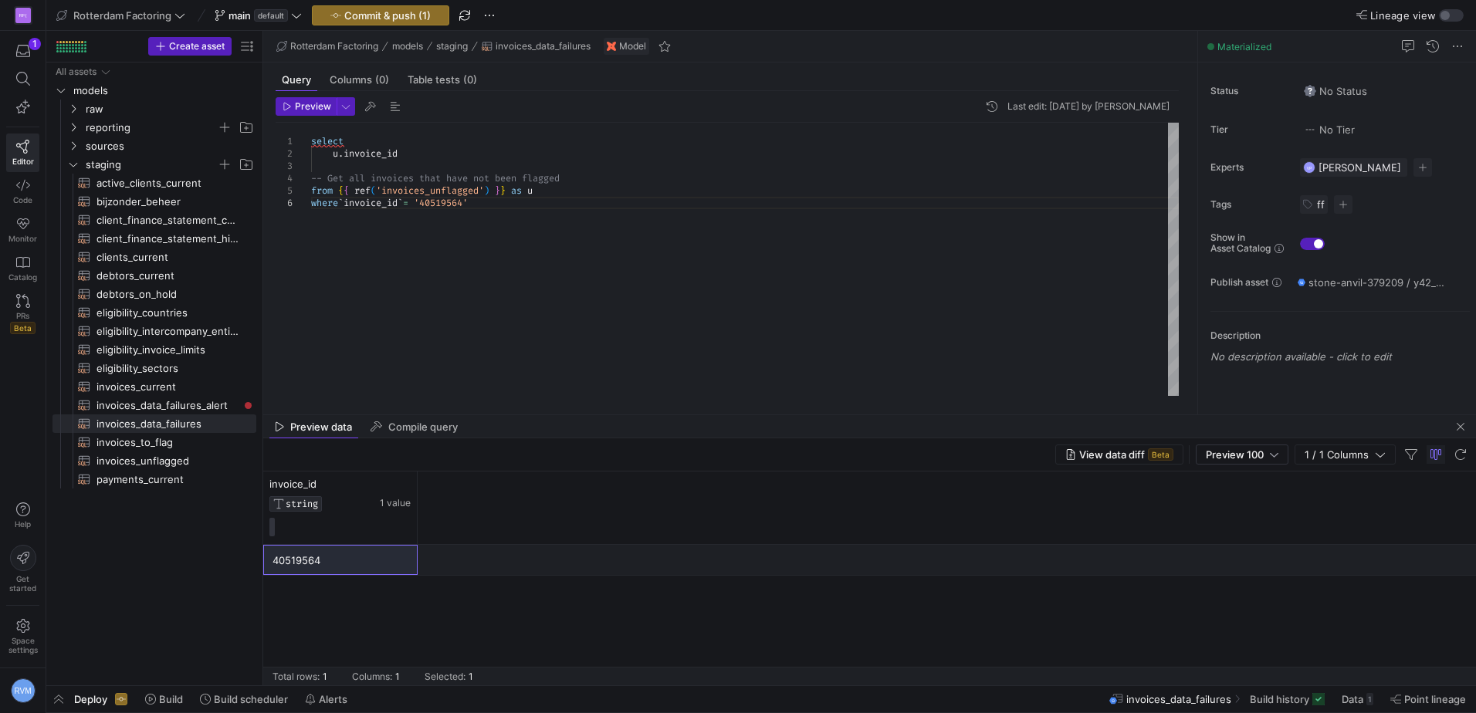
scroll to position [62, 171]
drag, startPoint x: 408, startPoint y: 154, endPoint x: 297, endPoint y: 154, distance: 111.1
click at [311, 154] on div "u . invoice_id -- Get all invoices that have not been flagged from { { ref ( 'i…" at bounding box center [744, 259] width 867 height 273
type textarea "select * -- Get all invoices that have not been flagged from {{ ref('invoices_u…"
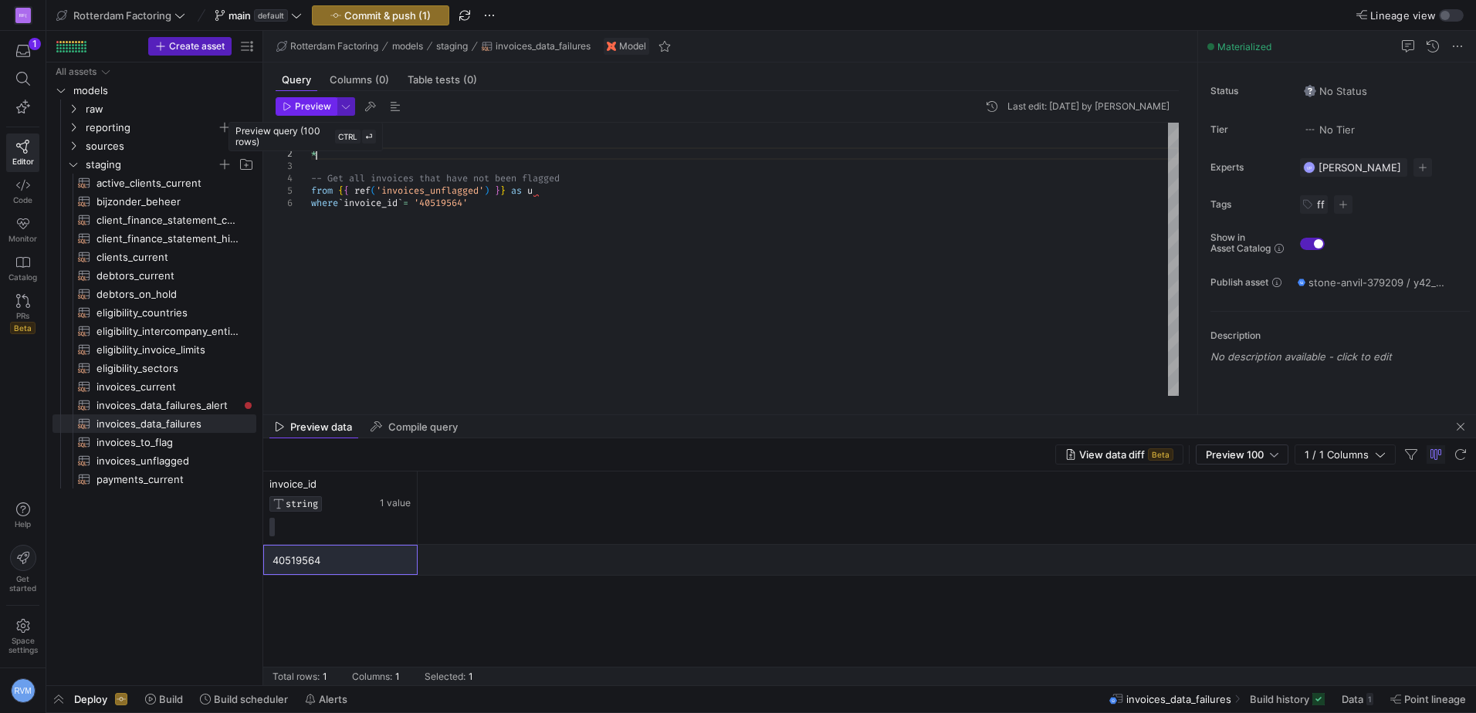
click at [306, 104] on span "Preview" at bounding box center [313, 106] width 36 height 11
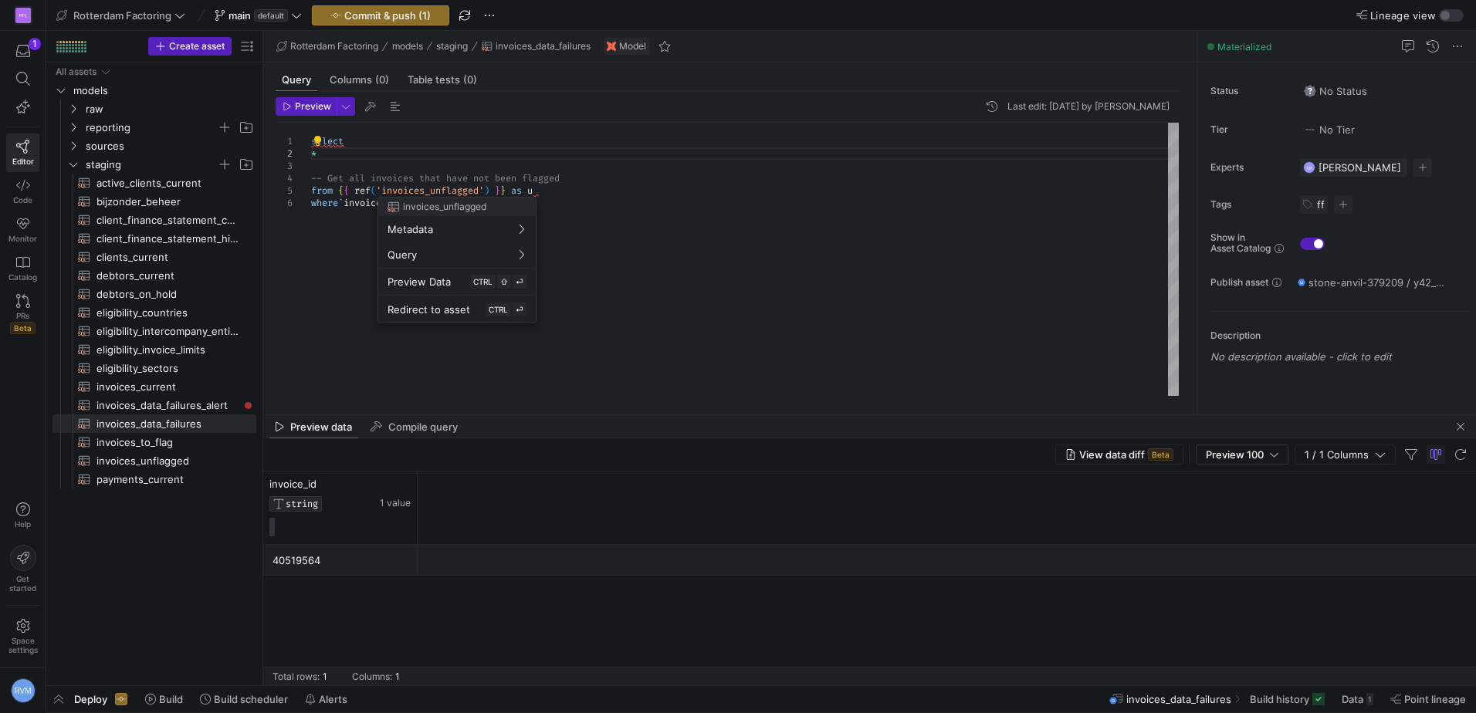
drag, startPoint x: 539, startPoint y: 197, endPoint x: 529, endPoint y: 194, distance: 9.5
click at [529, 194] on div at bounding box center [738, 356] width 1476 height 713
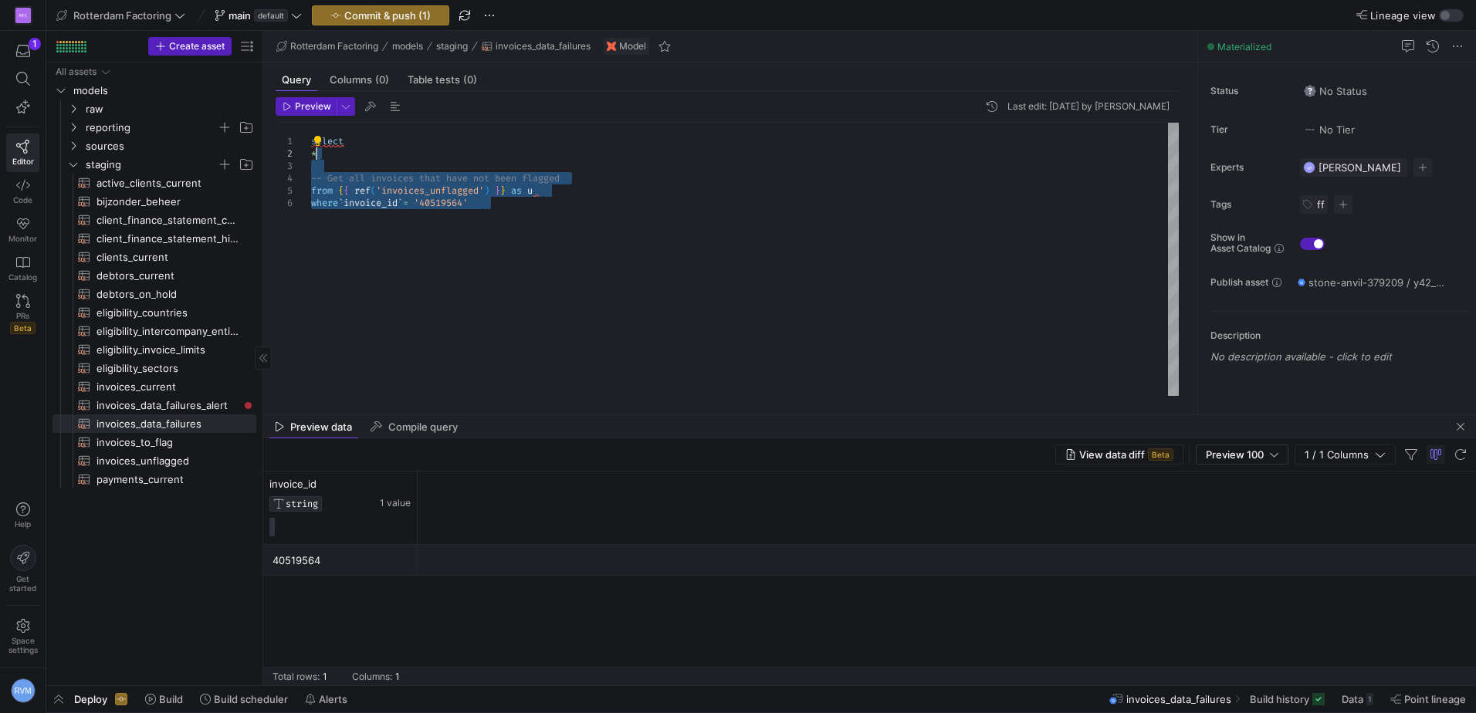
drag, startPoint x: 510, startPoint y: 207, endPoint x: 244, endPoint y: 117, distance: 280.9
click at [311, 123] on div "* -- Get all invoices that have not been flagged from { { ref ( 'invoices_unfla…" at bounding box center [744, 259] width 867 height 273
drag, startPoint x: 313, startPoint y: 108, endPoint x: 334, endPoint y: 120, distance: 23.8
click at [313, 107] on span "Preview" at bounding box center [313, 106] width 36 height 11
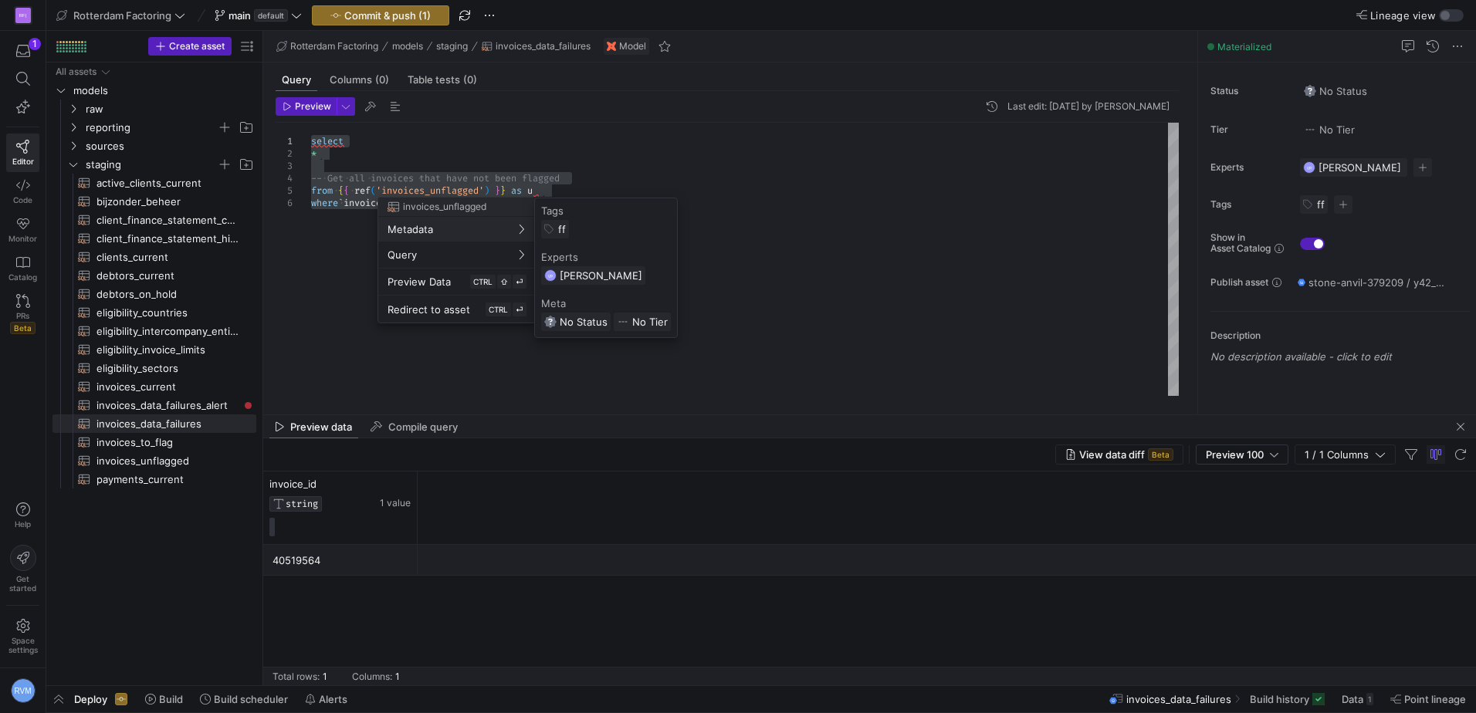
click at [324, 201] on div at bounding box center [738, 356] width 1476 height 713
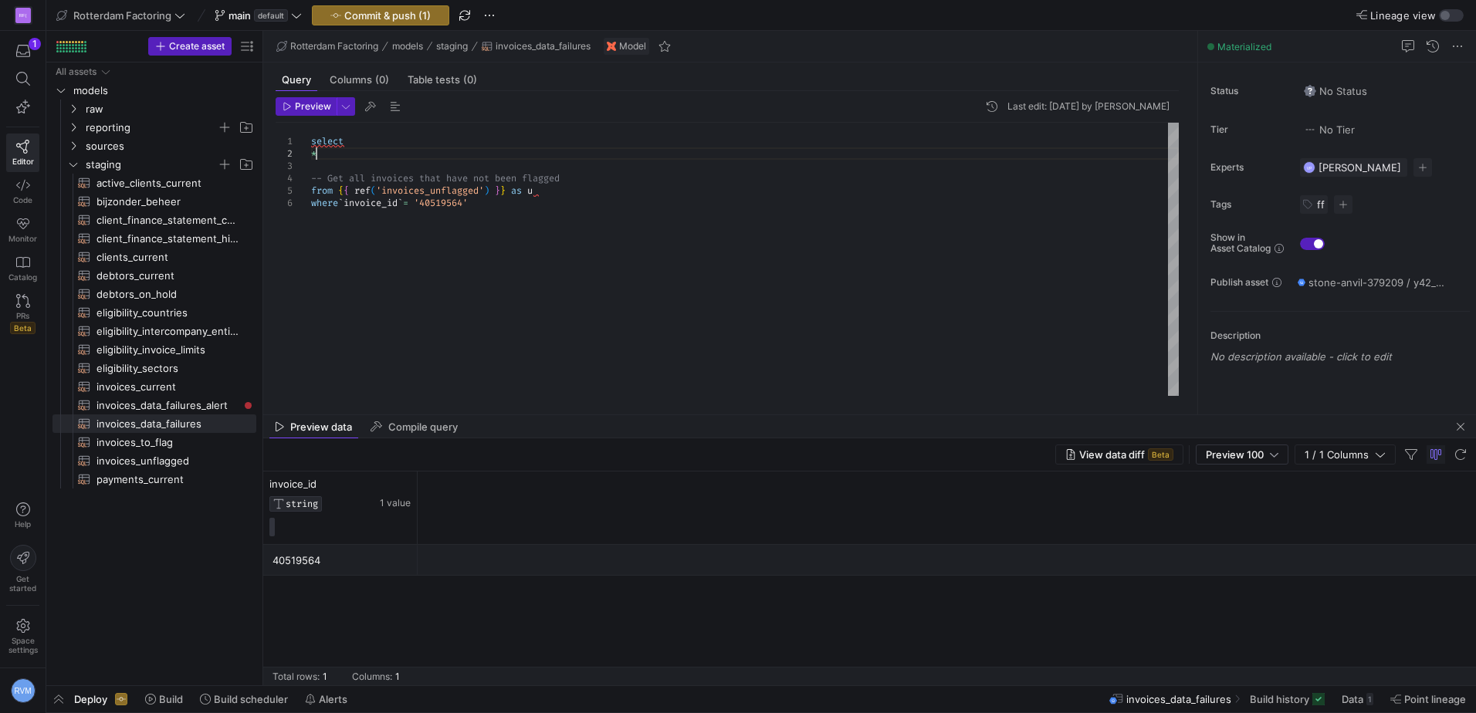
click at [505, 149] on div "* -- Get all invoices that have not been flagged from { { ref ( 'invoices_unfla…" at bounding box center [744, 259] width 867 height 273
click at [544, 146] on div at bounding box center [738, 356] width 1476 height 713
click at [171, 459] on span "invoices_unflagged​​​​​​​​​​" at bounding box center [167, 461] width 142 height 18
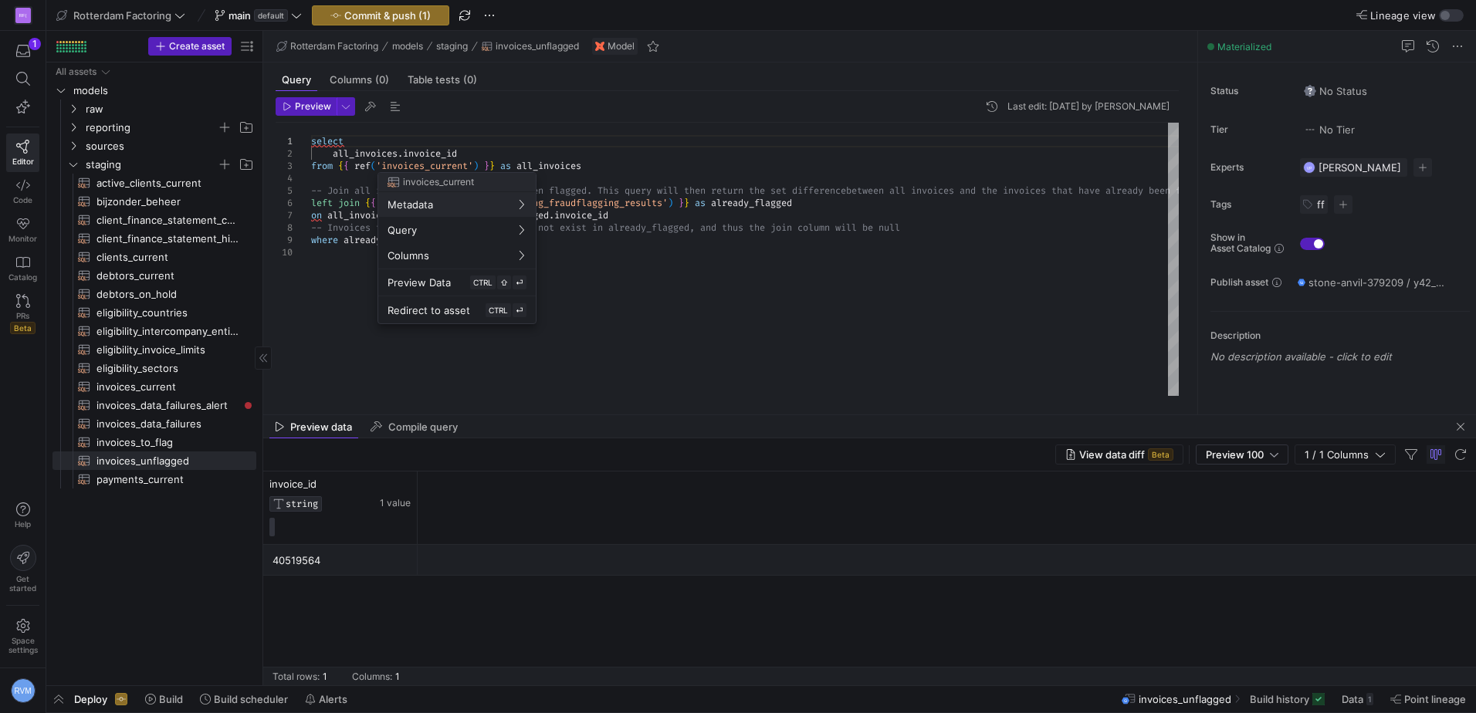
click at [150, 251] on div at bounding box center [738, 356] width 1476 height 713
click at [163, 385] on span "invoices_current​​​​​​​​​​" at bounding box center [167, 387] width 142 height 18
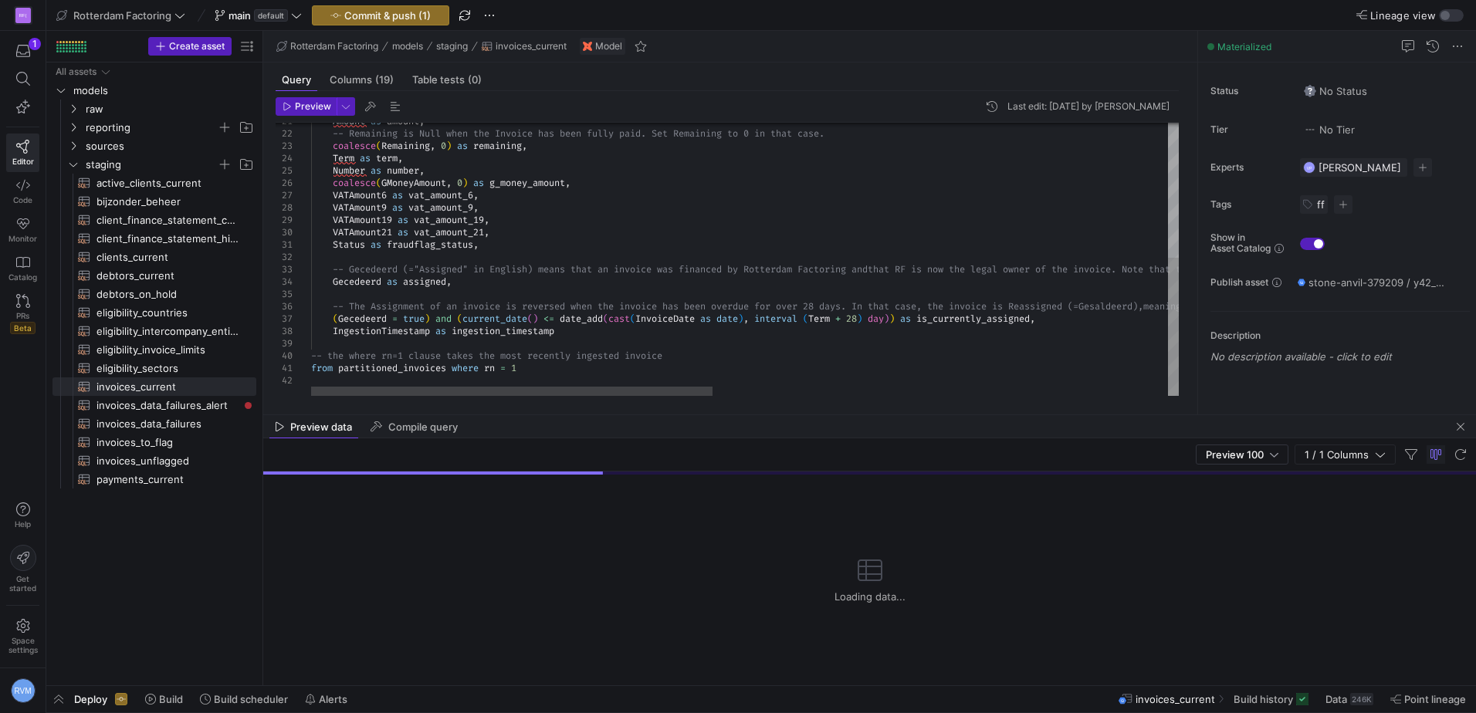
click at [546, 368] on div "Amount as amount , -- Remaining is Null when the Invoice has been ful ly paid. …" at bounding box center [1235, 126] width 1849 height 540
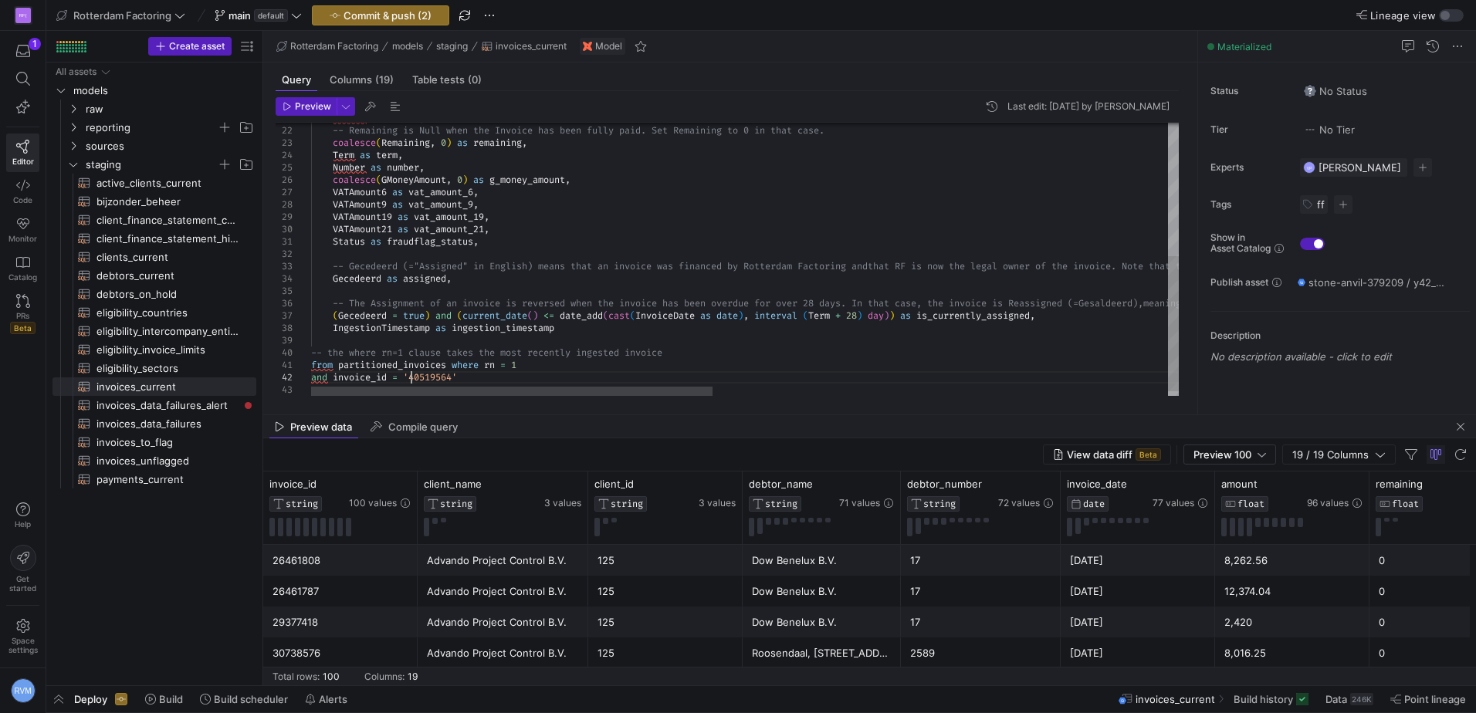
scroll to position [24, 100]
click at [310, 109] on span "Preview" at bounding box center [313, 106] width 36 height 11
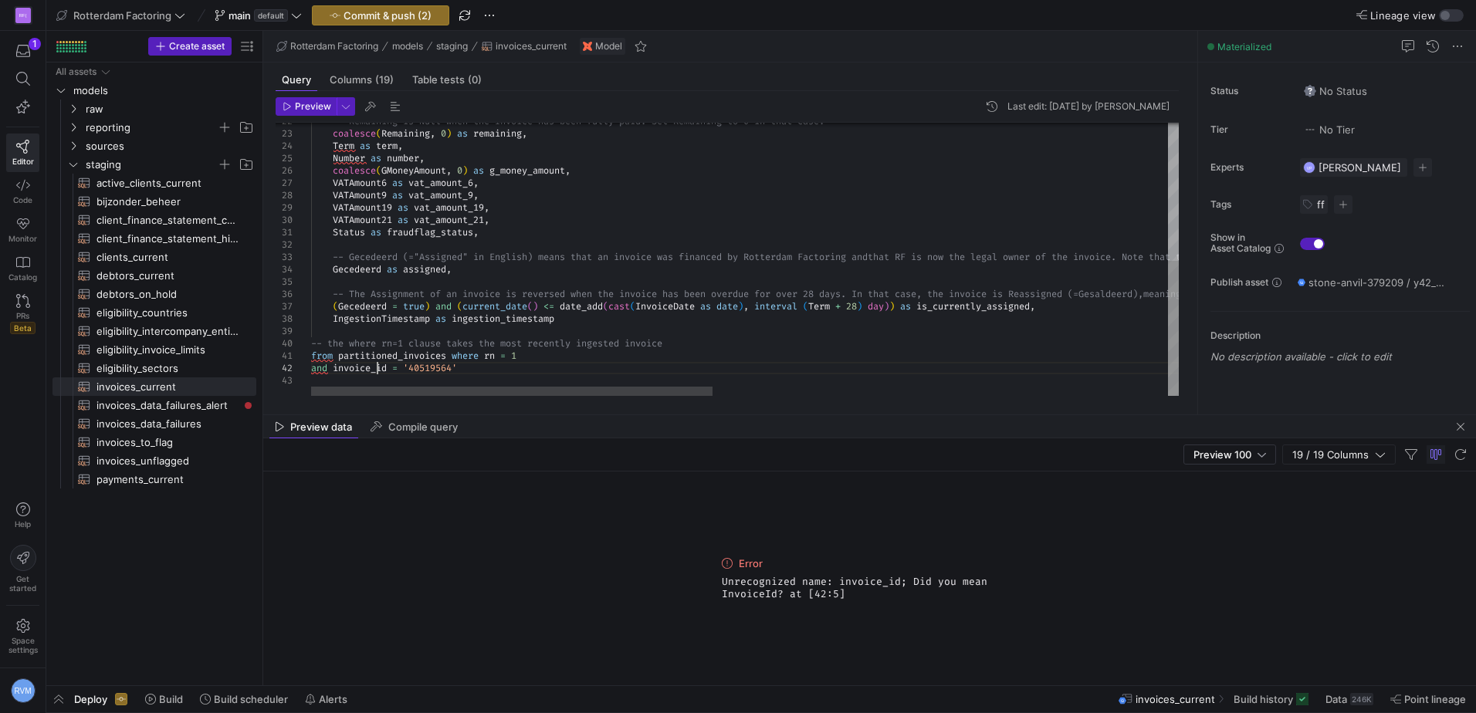
drag, startPoint x: 375, startPoint y: 363, endPoint x: 401, endPoint y: 361, distance: 25.6
click at [375, 363] on div "-- Remaining is Null when the Invoice has been ful ly paid. Set Remaining to 0 …" at bounding box center [1235, 119] width 1849 height 553
type textarea "from partitioned_invoices where rn = 1 and invoiceid = '40519564'"
click at [307, 107] on span "Preview" at bounding box center [313, 106] width 36 height 11
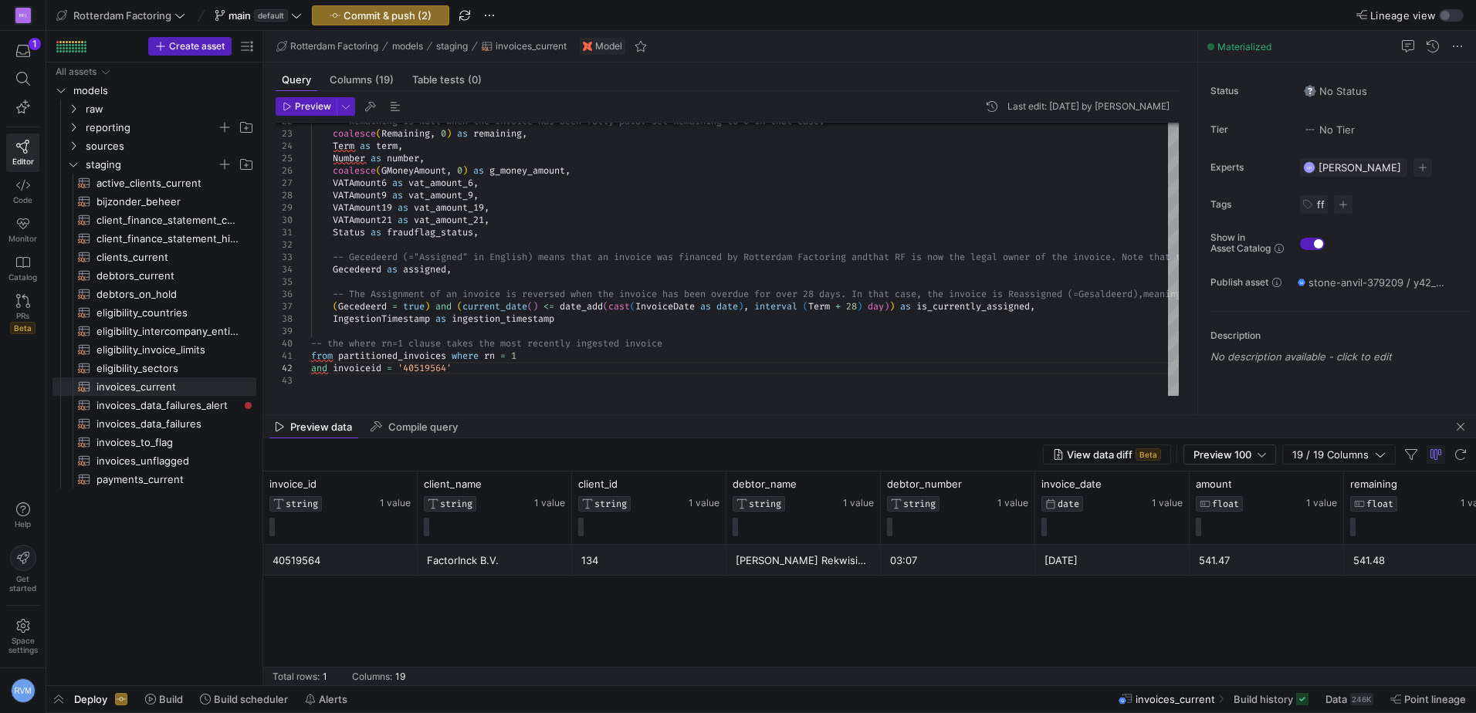
drag, startPoint x: 1415, startPoint y: 615, endPoint x: 1133, endPoint y: 611, distance: 281.7
click at [1133, 611] on div "40519564 FactorInck B.V. 134 [PERSON_NAME] Rekwisieten B.V. 03:07 [DATE] 541.47…" at bounding box center [869, 615] width 1212 height 140
drag, startPoint x: 511, startPoint y: 712, endPoint x: 673, endPoint y: 711, distance: 162.1
click at [671, 712] on y42-bottom-drawer-toolbar "Deploy Build Build scheduler Alerts invoices_current Build history Data 246K Po…" at bounding box center [760, 699] width 1429 height 27
drag, startPoint x: 1371, startPoint y: 620, endPoint x: 1118, endPoint y: 620, distance: 253.1
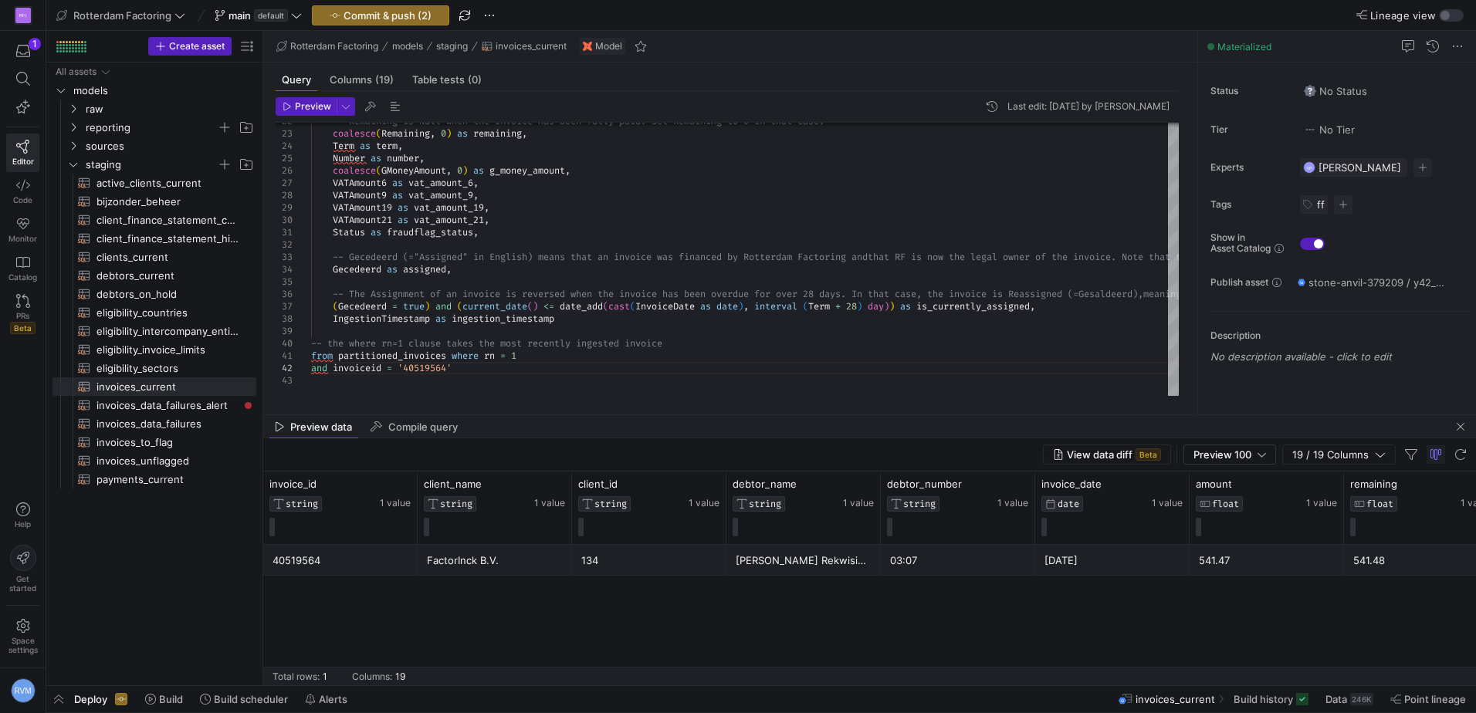
click at [1141, 620] on div "40519564 FactorInck B.V. 134 [PERSON_NAME] Rekwisieten B.V. 03:07 [DATE] 541.47…" at bounding box center [869, 615] width 1212 height 140
click at [1432, 455] on span "button" at bounding box center [1435, 454] width 19 height 19
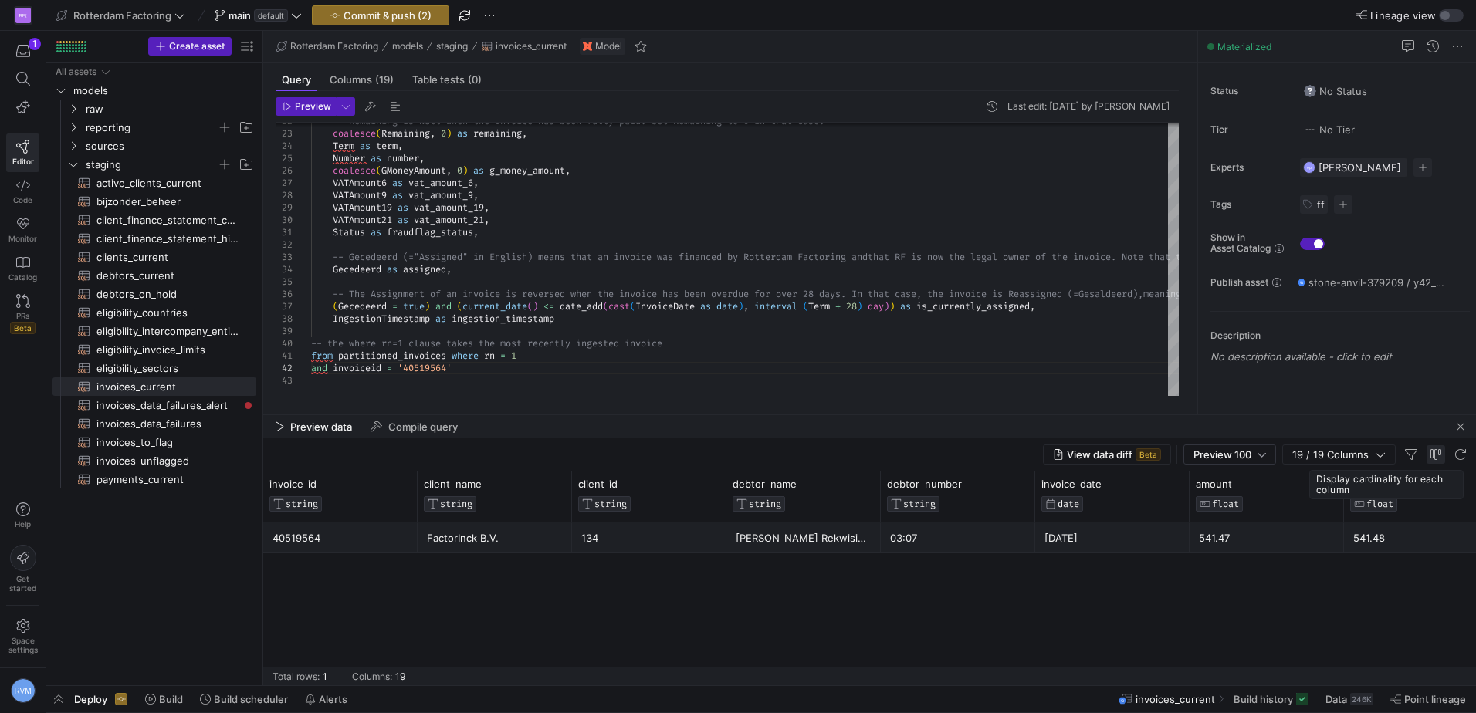
click at [1432, 455] on span "button" at bounding box center [1435, 454] width 19 height 19
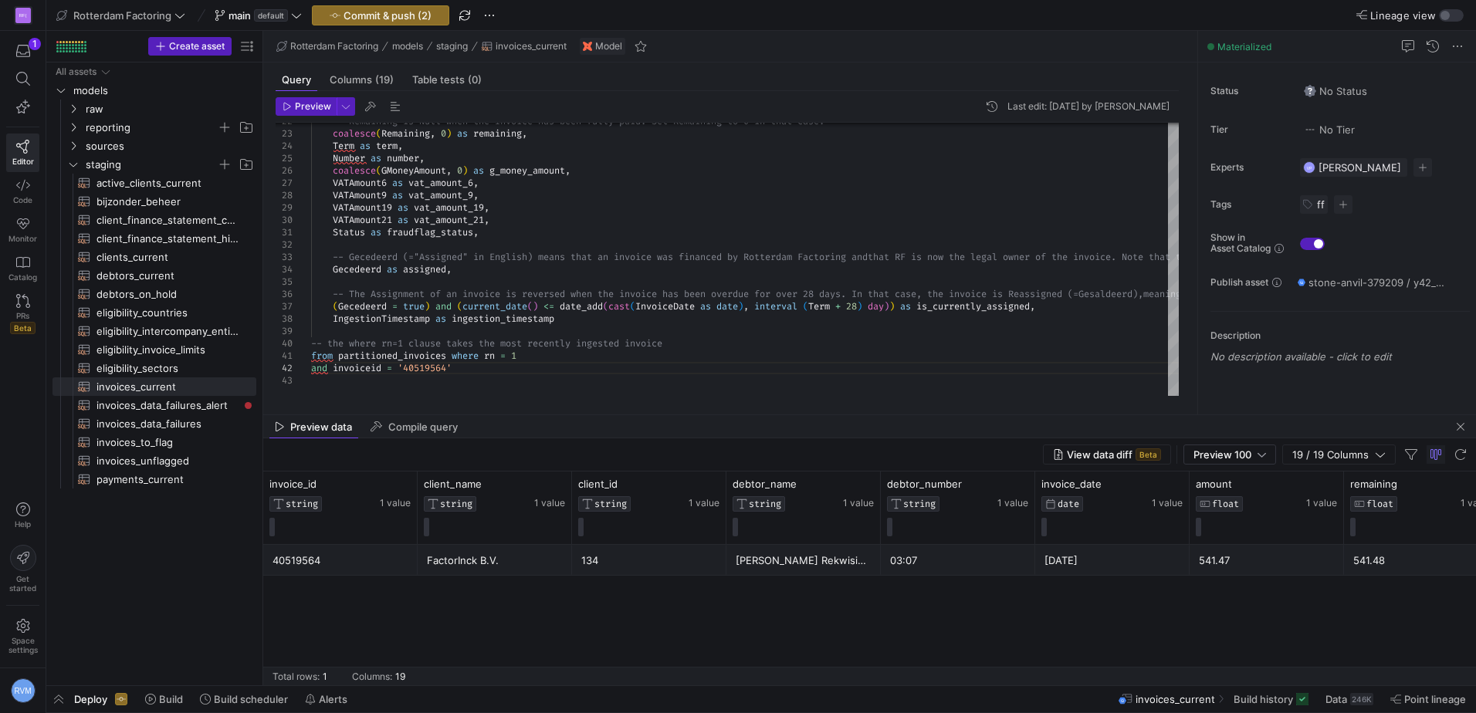
click at [1269, 664] on div "40519564 FactorInck B.V. 134 [PERSON_NAME] Rekwisieten B.V. 03:07 [DATE] 541.47…" at bounding box center [869, 615] width 1212 height 140
drag, startPoint x: 774, startPoint y: 611, endPoint x: 463, endPoint y: 595, distance: 311.4
click at [463, 595] on div "40519564 FactorInck B.V. 134 [PERSON_NAME] Rekwisieten B.V. 03:07 [DATE] 541.47…" at bounding box center [869, 615] width 1212 height 140
drag, startPoint x: 1189, startPoint y: 422, endPoint x: 1068, endPoint y: 427, distance: 120.5
click at [1028, 421] on div "Preview data Compile query" at bounding box center [869, 426] width 1212 height 23
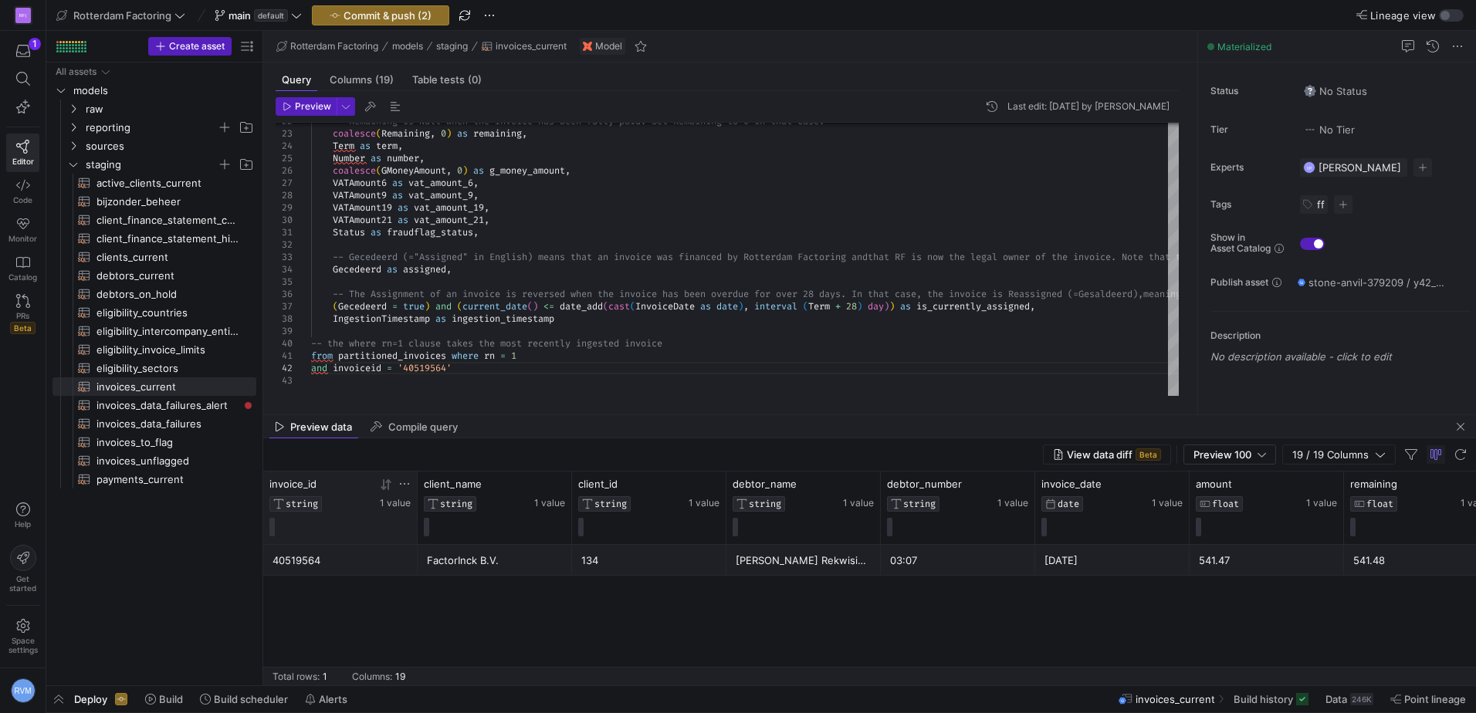
click at [274, 478] on span "invoice_id" at bounding box center [292, 484] width 47 height 12
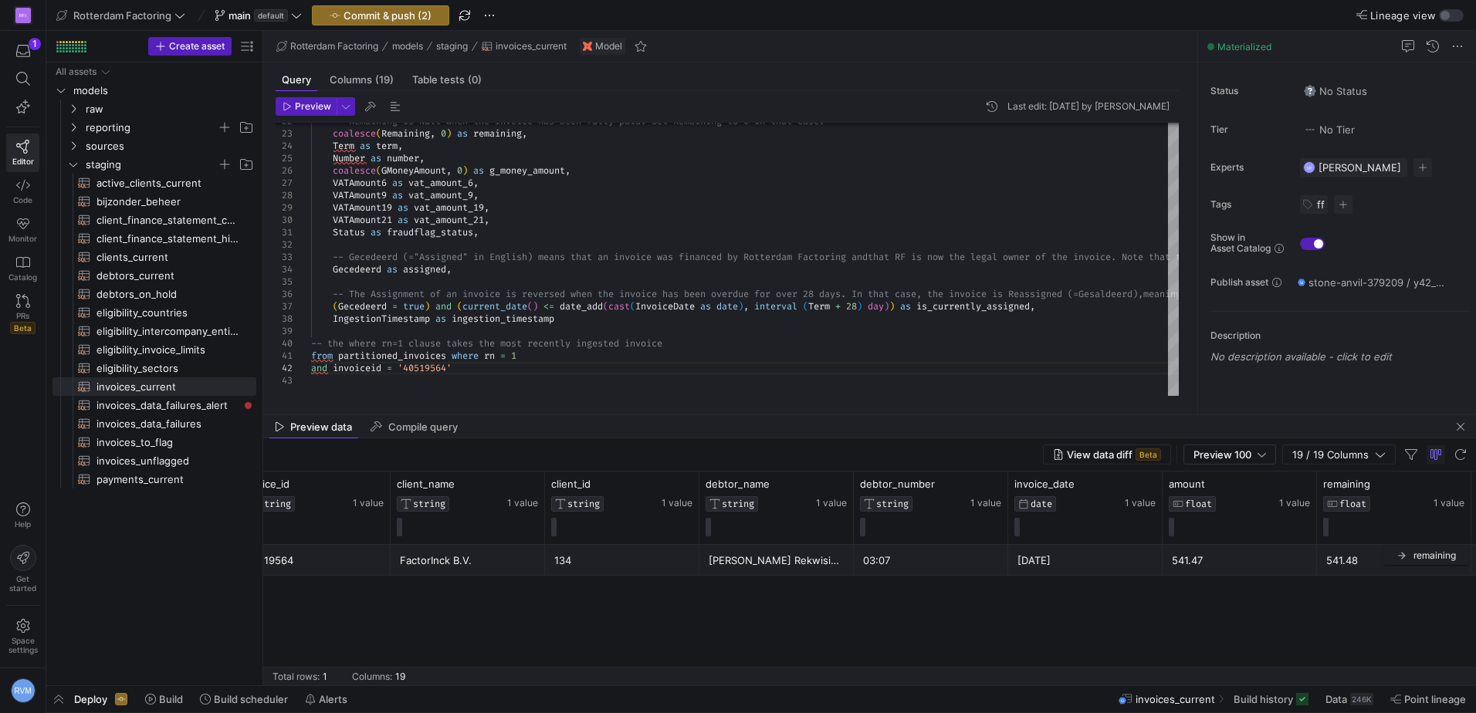
drag, startPoint x: 1470, startPoint y: 543, endPoint x: 1438, endPoint y: 544, distance: 32.4
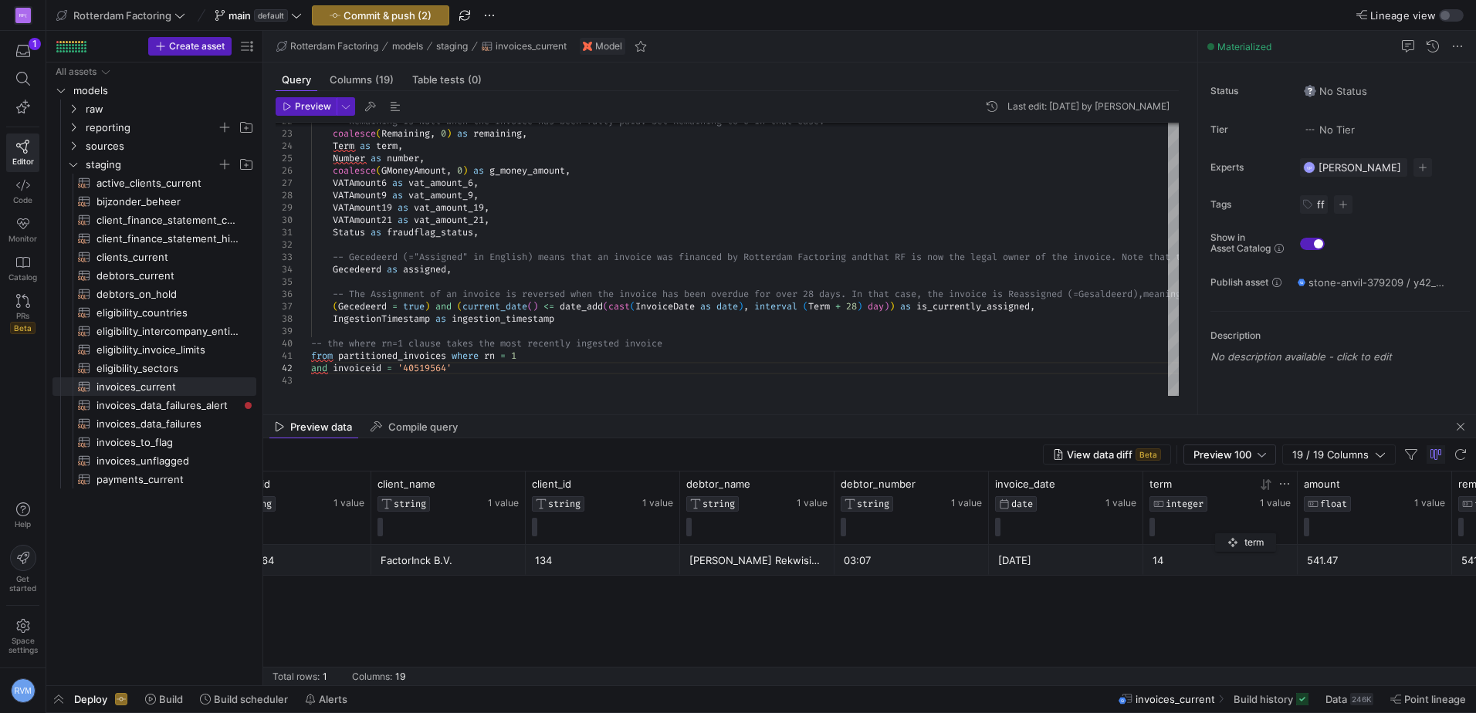
drag, startPoint x: 1451, startPoint y: 537, endPoint x: 1221, endPoint y: 530, distance: 230.1
click at [1221, 530] on div "term INTEGER 1 value" at bounding box center [1220, 508] width 154 height 73
drag, startPoint x: 1469, startPoint y: 583, endPoint x: 1342, endPoint y: 582, distance: 126.6
click at [1342, 582] on div "40519564 FactorInck B.V. 134 [PERSON_NAME] Rekwisieten B.V. 03:07 [DATE] 541.47…" at bounding box center [869, 615] width 1212 height 140
drag, startPoint x: 1472, startPoint y: 472, endPoint x: 1442, endPoint y: 469, distance: 29.4
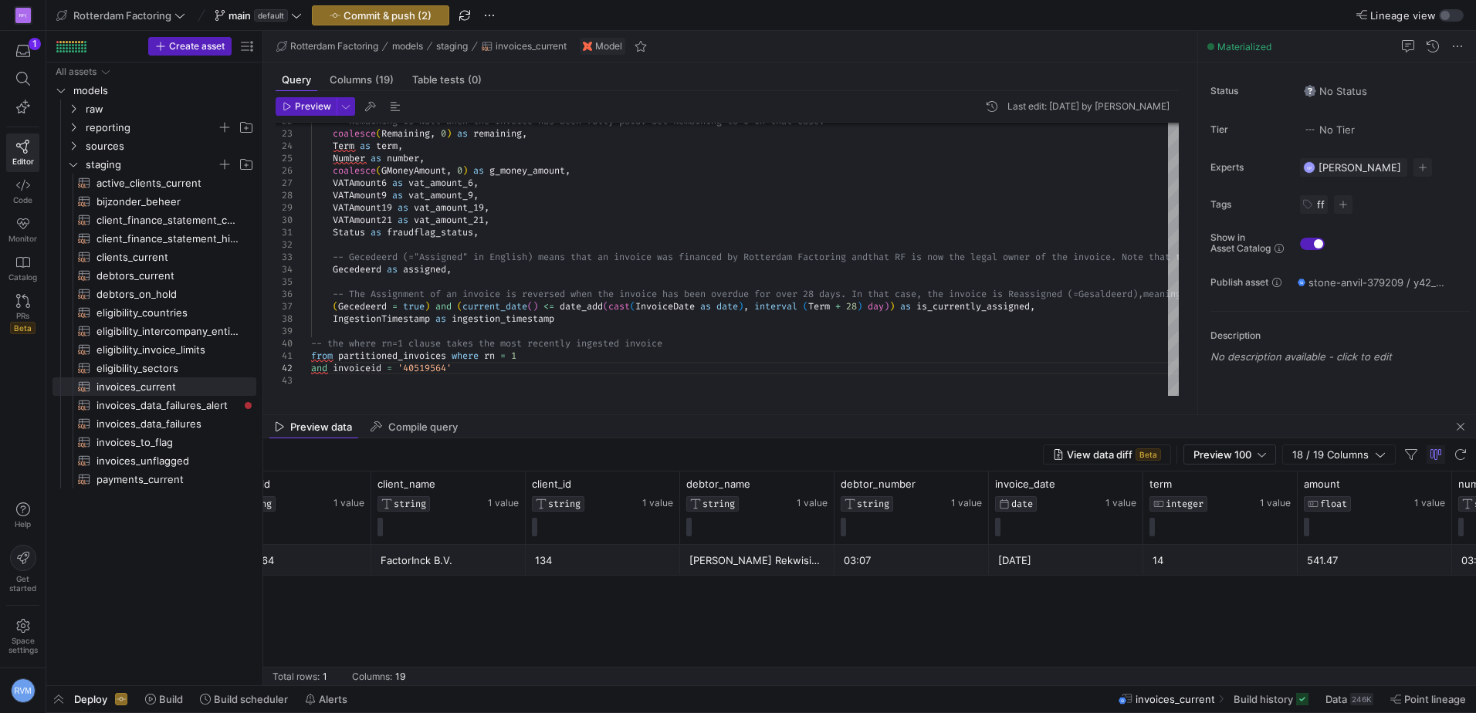
click at [1464, 582] on div "40519564 FactorInck B.V. 134 [PERSON_NAME] Rekwisieten B.V. 03:07 [DATE] 541.47…" at bounding box center [869, 615] width 1212 height 140
click at [1469, 468] on div "View data diff Beta Preview 100 18 / 19 Columns" at bounding box center [869, 454] width 1212 height 33
drag, startPoint x: 1469, startPoint y: 465, endPoint x: 1479, endPoint y: 464, distance: 9.4
click at [1475, 464] on html "RF( 1 Editor Code Monitor Catalog PRs Beta Help Get started Space settings RVM …" at bounding box center [738, 356] width 1476 height 713
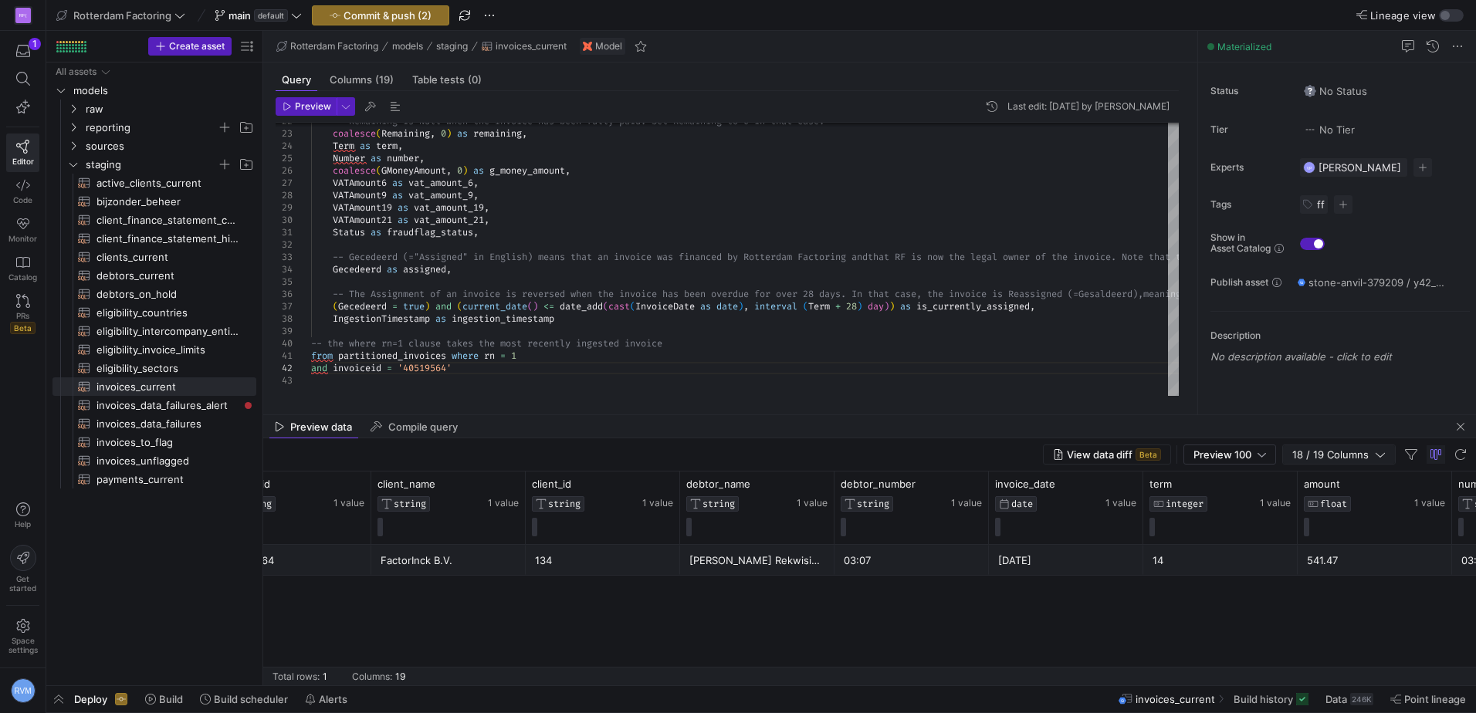
click at [1317, 451] on span "18 / 19 Columns" at bounding box center [1333, 454] width 83 height 12
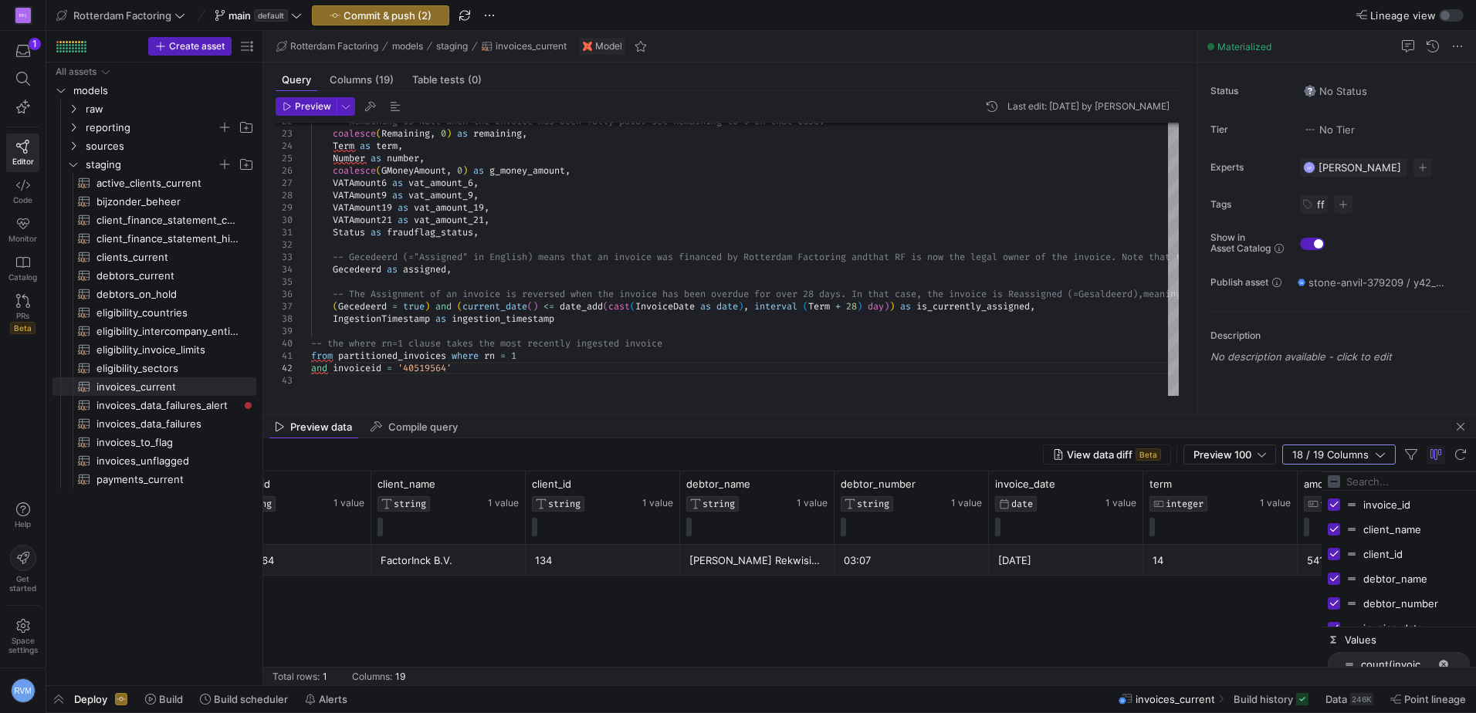
scroll to position [0, 0]
click at [1354, 526] on span "client_name Column" at bounding box center [1351, 531] width 11 height 11
click at [1340, 539] on div "client_name" at bounding box center [1398, 531] width 142 height 25
click at [1333, 533] on input "Press SPACE to toggle visibility (visible)" at bounding box center [1333, 531] width 12 height 12
checkbox input "false"
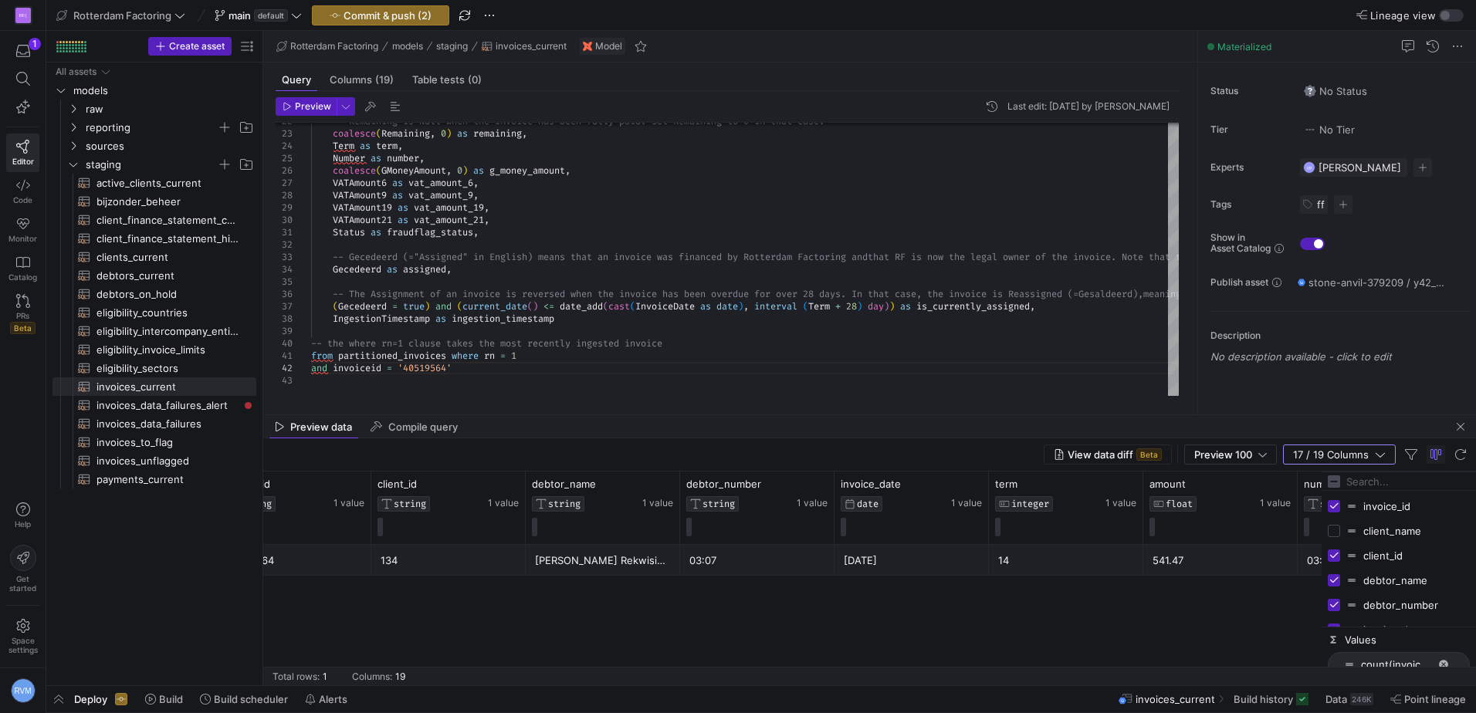
click at [1334, 556] on input "Press SPACE to toggle visibility (visible)" at bounding box center [1333, 555] width 12 height 12
checkbox input "false"
click at [1334, 581] on input "Press SPACE to toggle visibility (visible)" at bounding box center [1333, 580] width 12 height 12
checkbox input "false"
click at [1336, 605] on input "Press SPACE to toggle visibility (visible)" at bounding box center [1333, 605] width 12 height 12
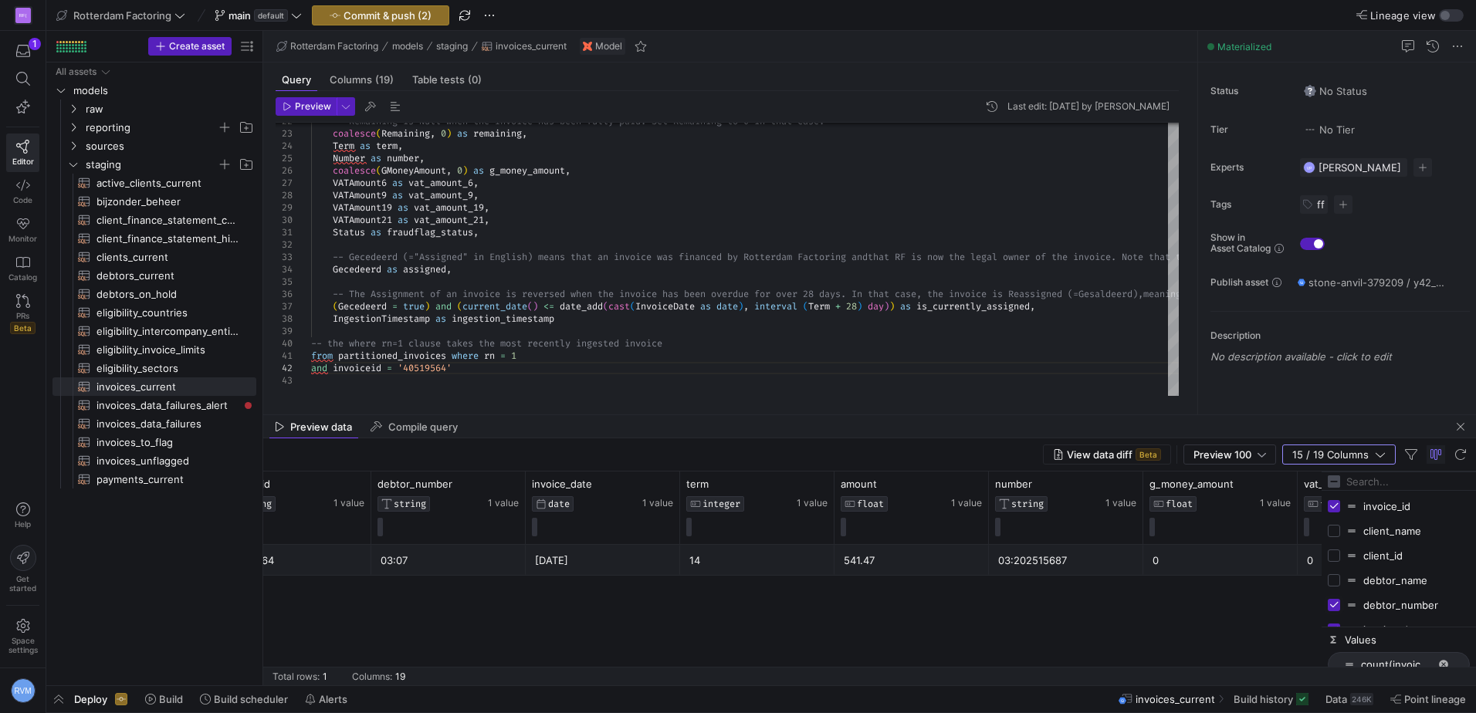
checkbox input "false"
click at [1334, 597] on input "Press SPACE to toggle visibility (visible)" at bounding box center [1333, 599] width 12 height 12
checkbox input "false"
click at [1334, 616] on div "g_money_amount" at bounding box center [1398, 624] width 142 height 25
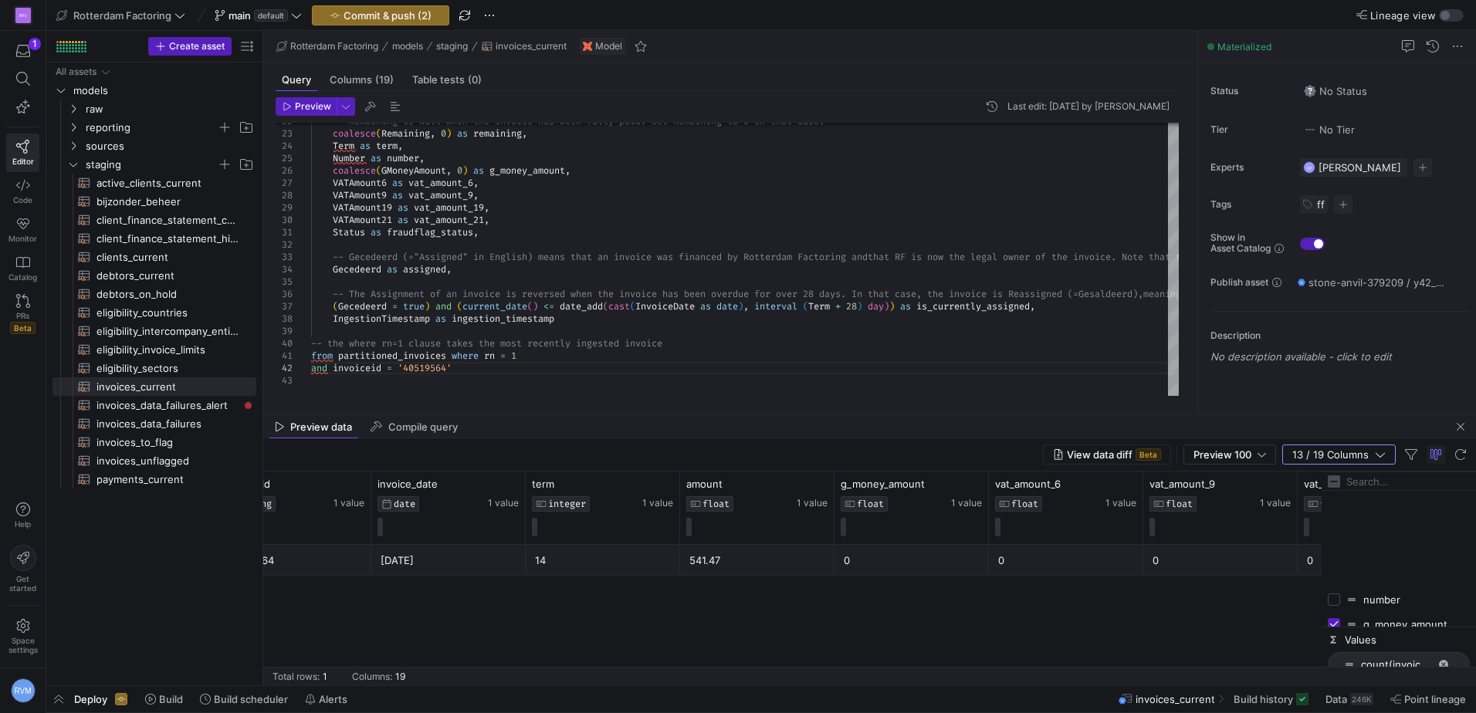
scroll to position [257, 0]
click at [1334, 491] on input "Press SPACE to toggle visibility (visible)" at bounding box center [1333, 496] width 12 height 12
checkbox input "false"
click at [1332, 513] on div "vat_amount_6" at bounding box center [1398, 521] width 142 height 25
click at [1334, 546] on input "Press SPACE to toggle visibility (visible)" at bounding box center [1333, 545] width 12 height 12
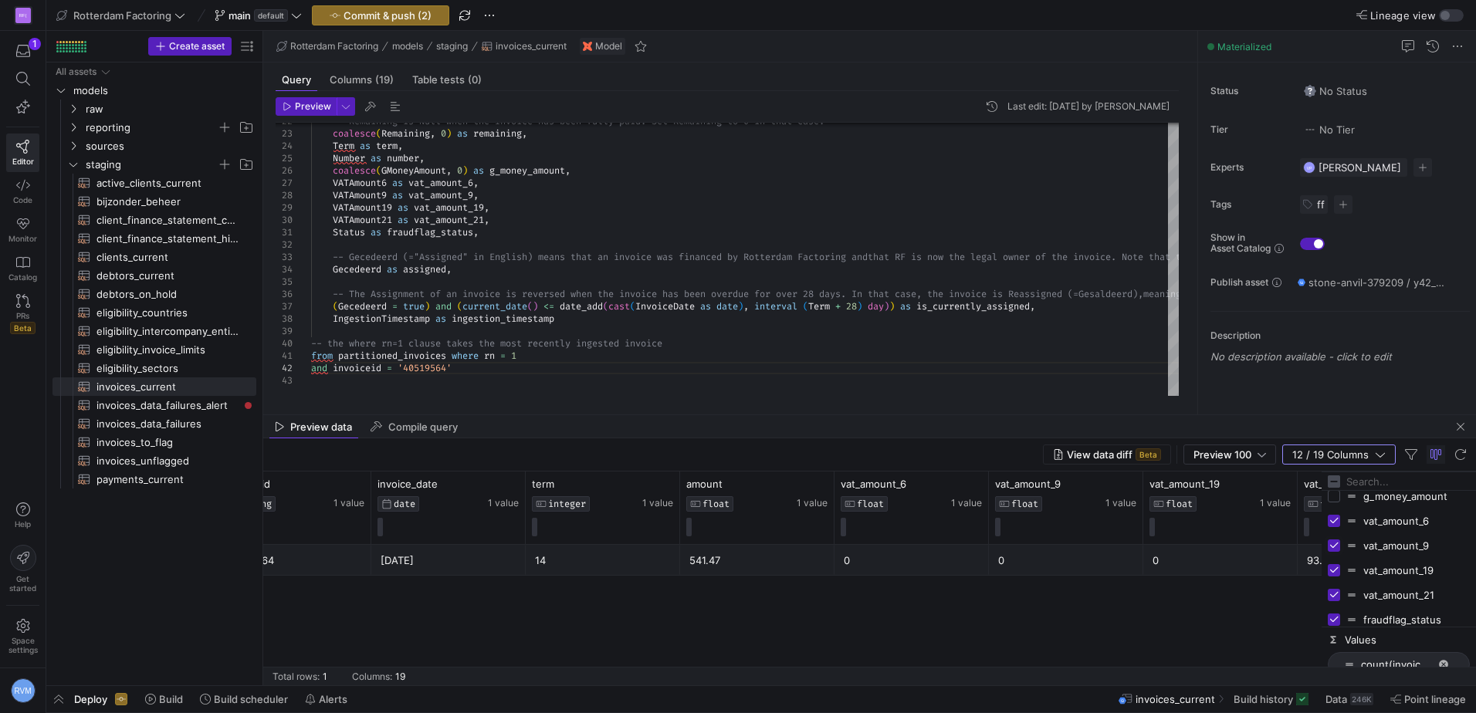
checkbox input "false"
click at [1338, 521] on input "Press SPACE to toggle visibility (visible)" at bounding box center [1333, 521] width 12 height 12
checkbox input "false"
click at [1336, 569] on input "Press SPACE to toggle visibility (visible)" at bounding box center [1333, 570] width 12 height 12
checkbox input "false"
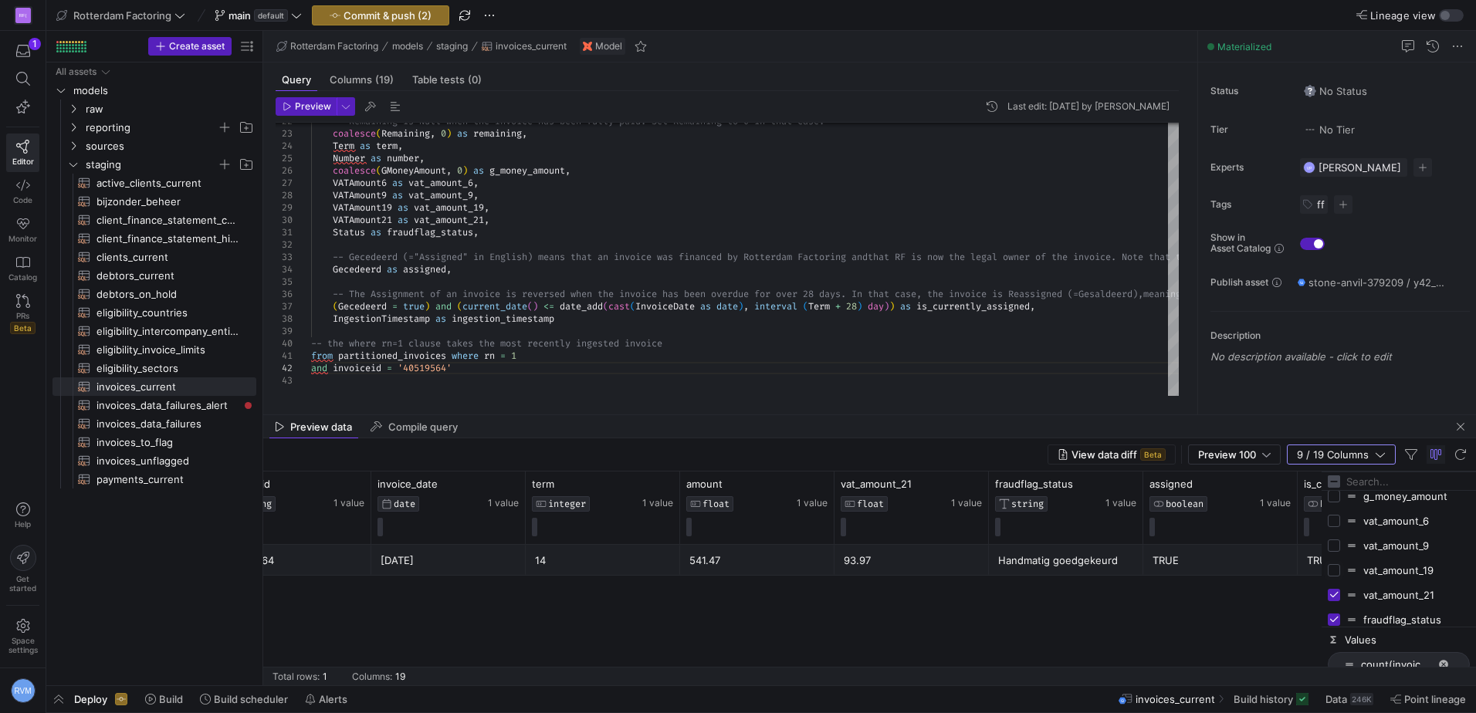
scroll to position [340, 0]
click at [1161, 625] on div "40519564 [DATE] 541.47 14 93.97 Handmatig goedgekeurd TRUE TRUE [DATE]T11:25:25…" at bounding box center [792, 615] width 1058 height 140
click at [1209, 640] on div "40519564 [DATE] 541.47 14 93.97 Handmatig goedgekeurd TRUE TRUE [DATE]T11:25:25…" at bounding box center [792, 615] width 1058 height 140
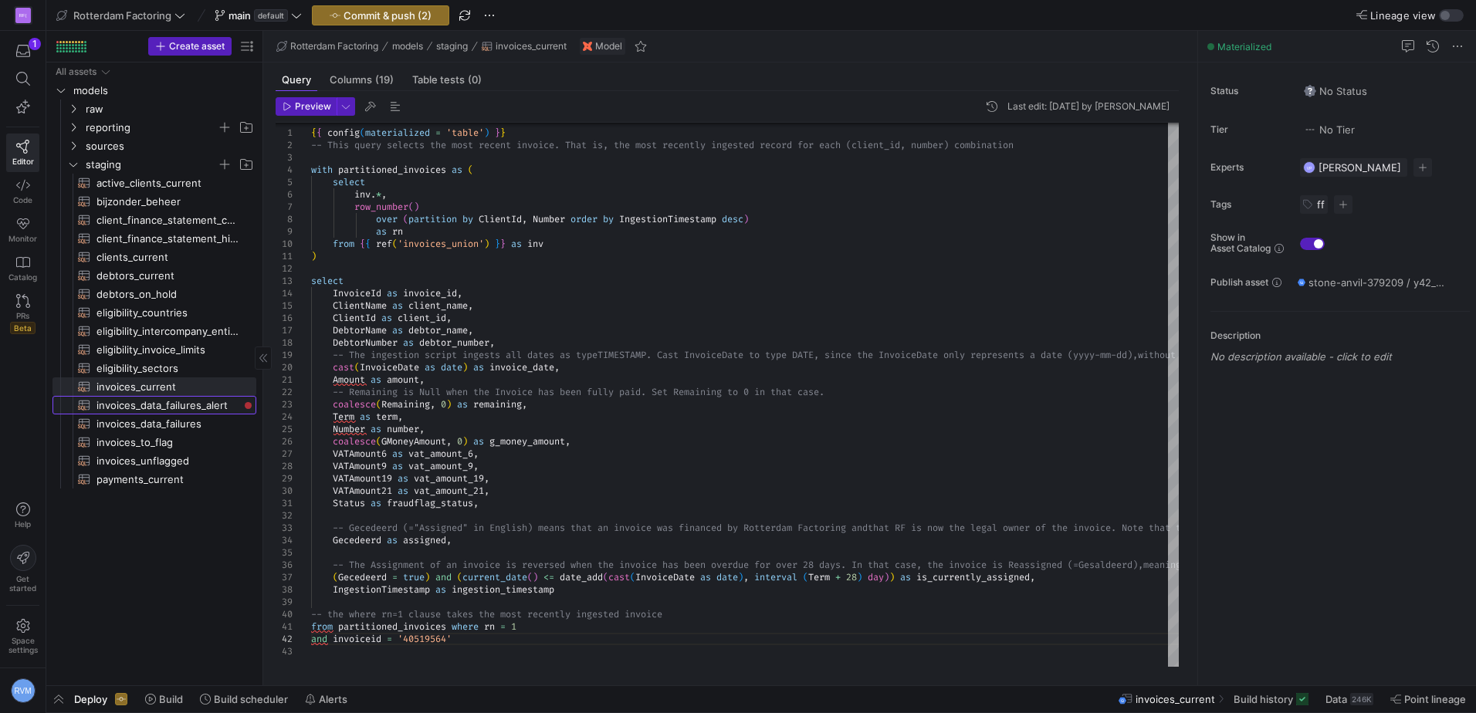
click at [180, 407] on span "invoices_data_failures_alert​​​​​​​​​​" at bounding box center [167, 406] width 142 height 18
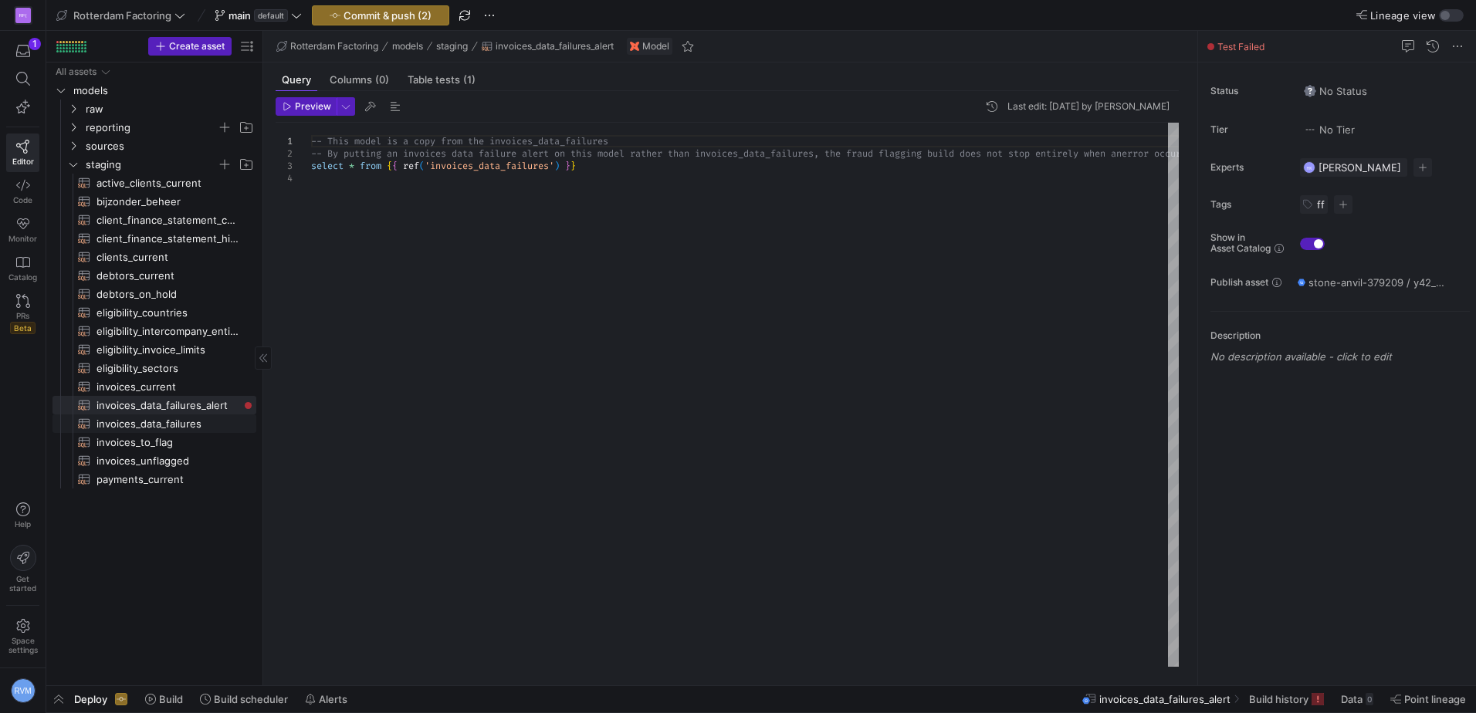
click at [178, 421] on span "invoices_data_failures​​​​​​​​​​" at bounding box center [167, 424] width 142 height 18
type textarea "select u.invoice_id -- Get all invoices that have not been flagged from {{ ref(…"
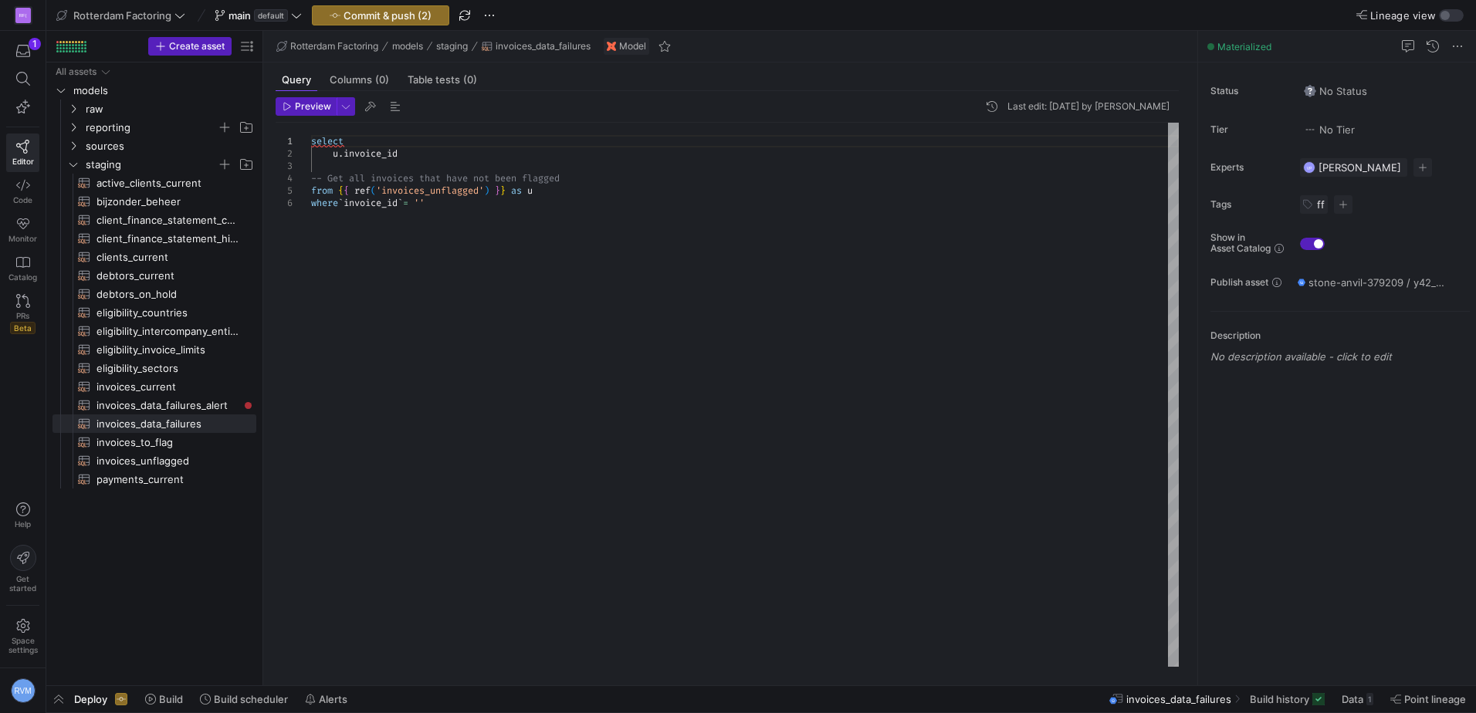
scroll to position [24, 127]
click at [553, 342] on div "select u . invoice_id -- Get all invoices that have not been flagged from { { r…" at bounding box center [744, 395] width 867 height 544
click at [350, 15] on span "Commit & push (2)" at bounding box center [387, 15] width 88 height 12
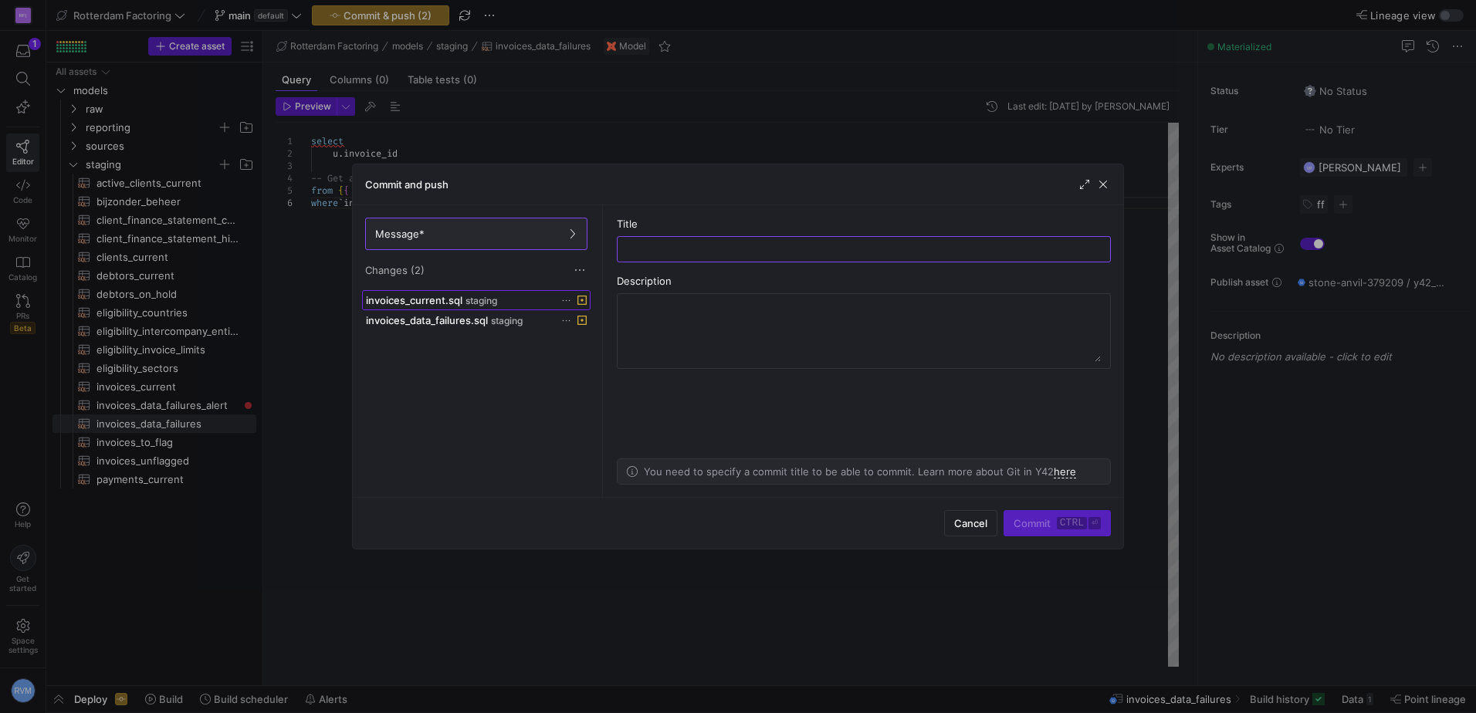
click at [466, 304] on span "staging" at bounding box center [481, 301] width 32 height 11
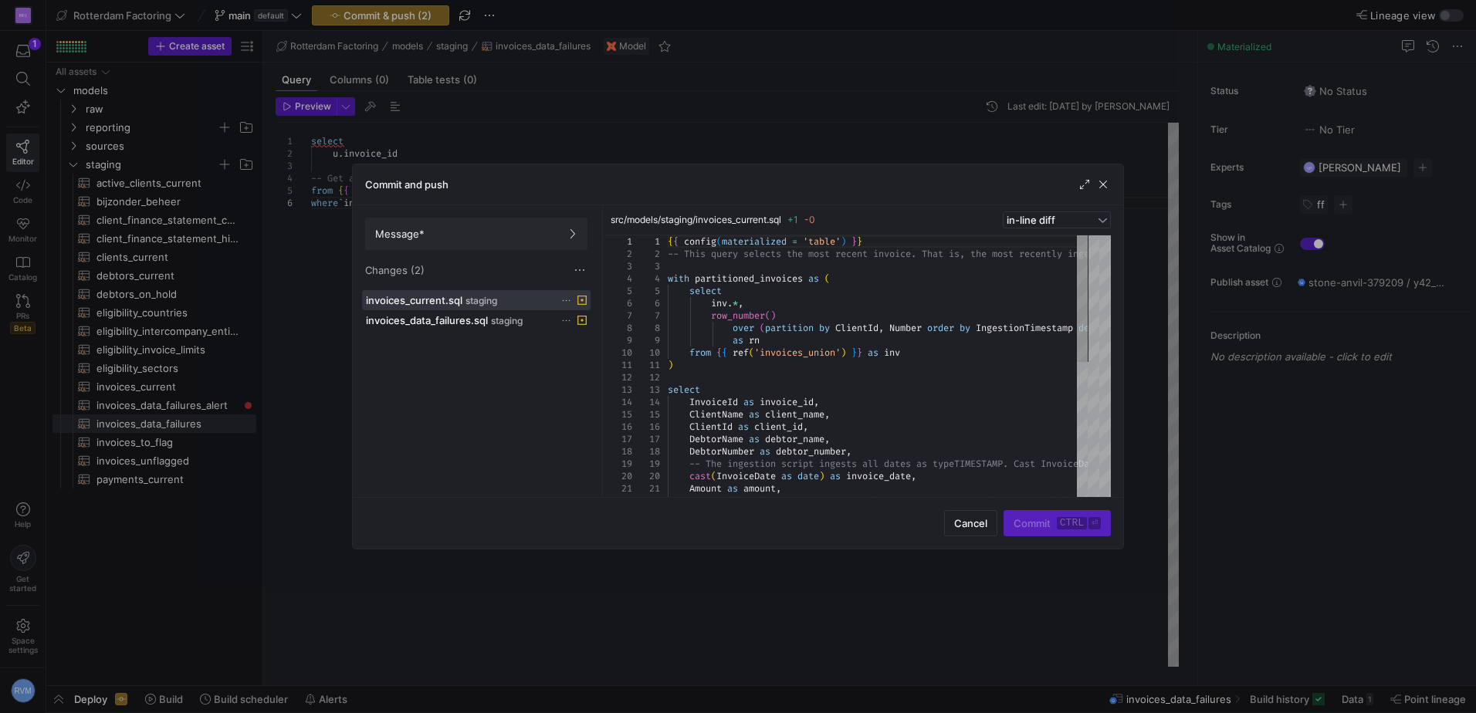
click at [565, 298] on icon at bounding box center [566, 301] width 10 height 10
click at [585, 347] on span "Discard" at bounding box center [588, 344] width 36 height 12
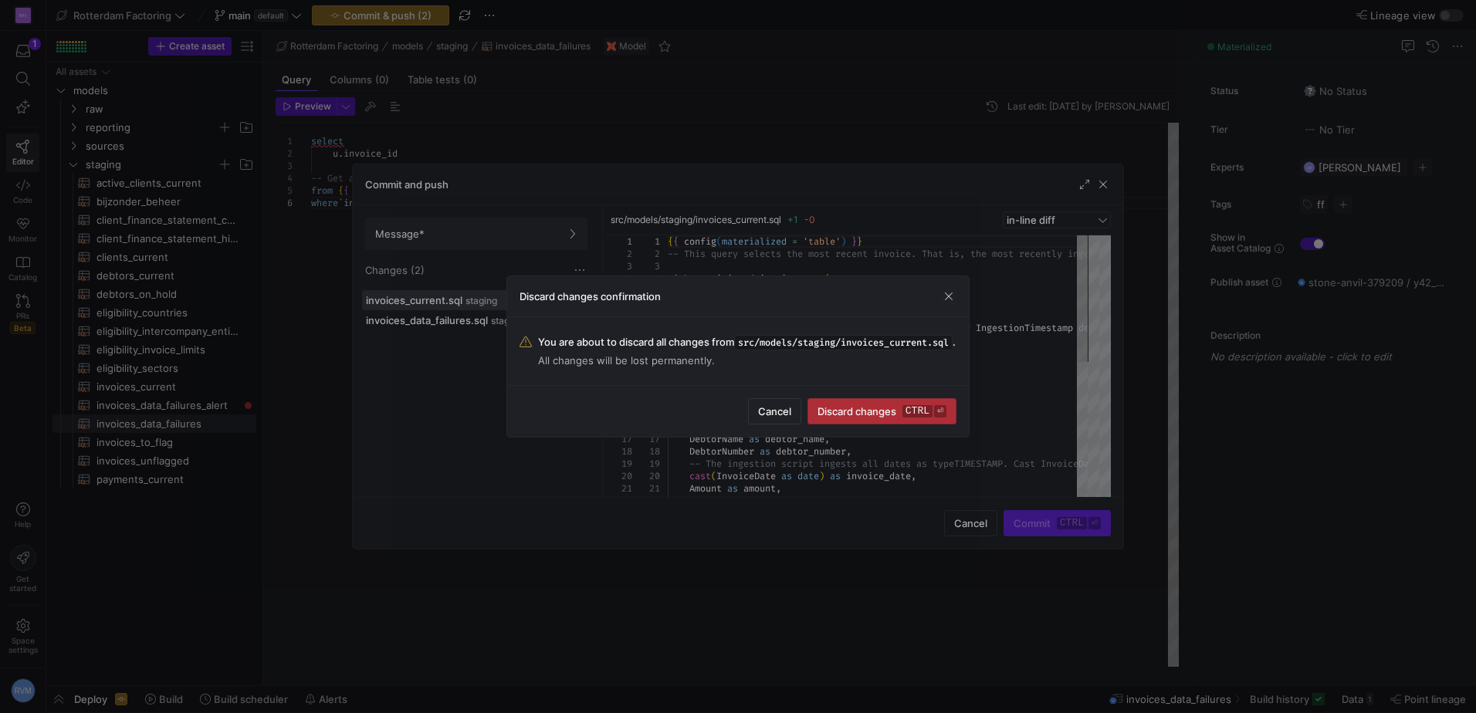
click at [866, 418] on span "Discard changes ctrl ⏎" at bounding box center [881, 411] width 129 height 12
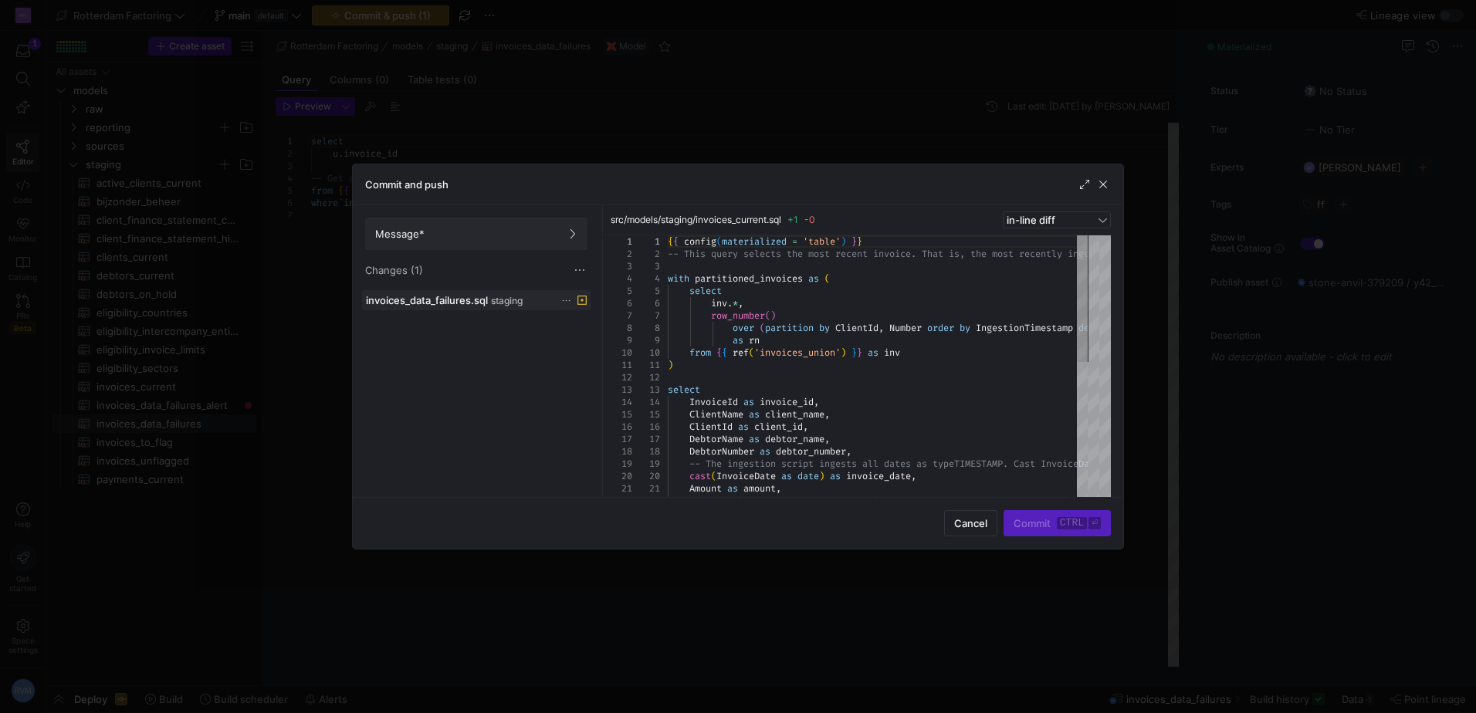
click at [561, 296] on icon at bounding box center [566, 301] width 10 height 10
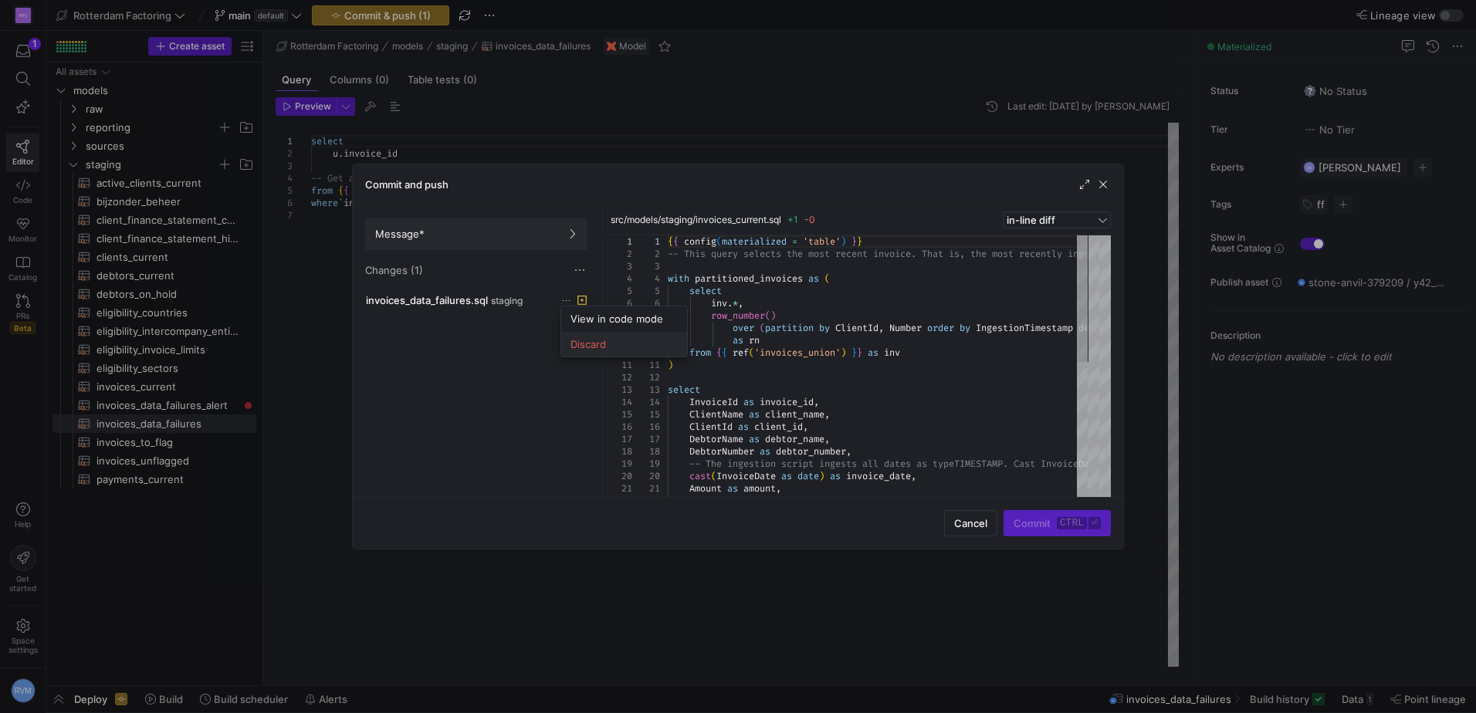
click at [619, 345] on span "Discard" at bounding box center [623, 344] width 107 height 12
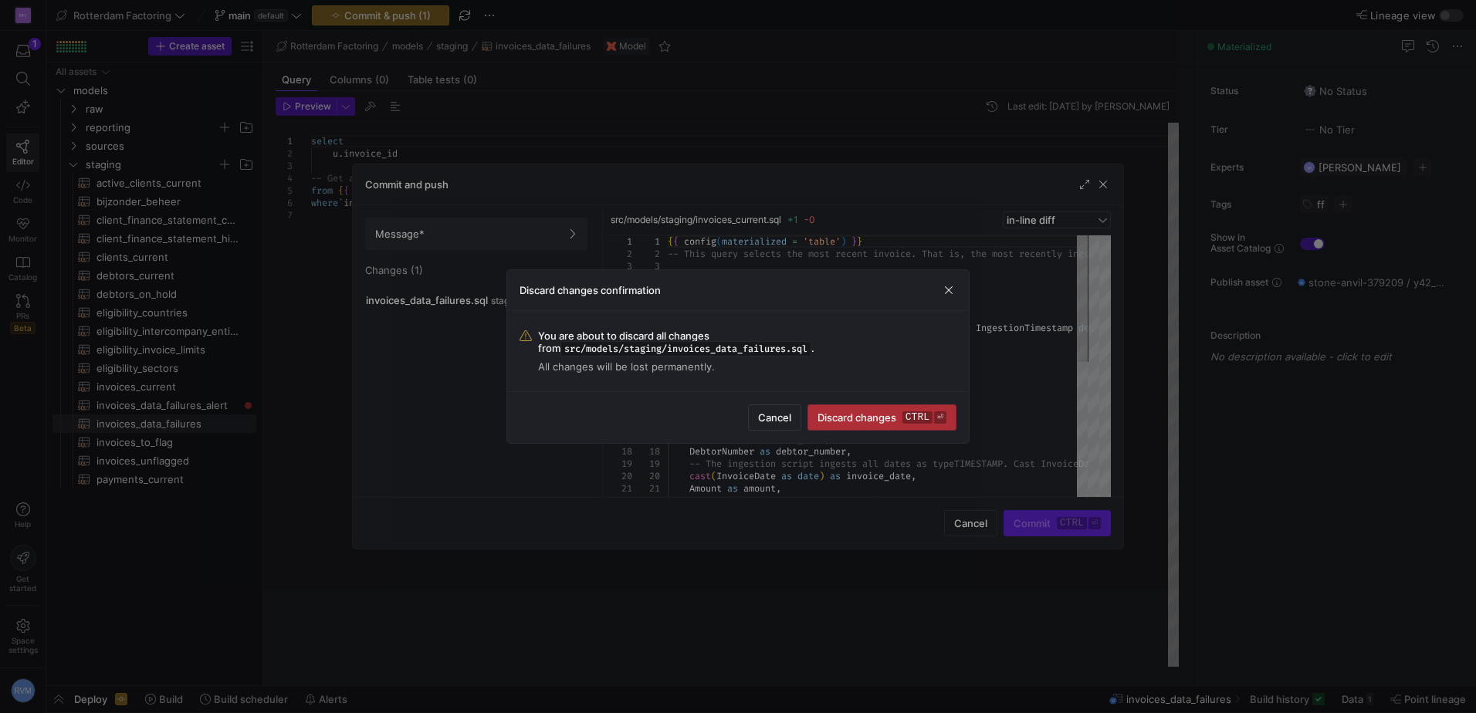
click at [877, 416] on span "Discard changes ctrl ⏎" at bounding box center [881, 417] width 129 height 12
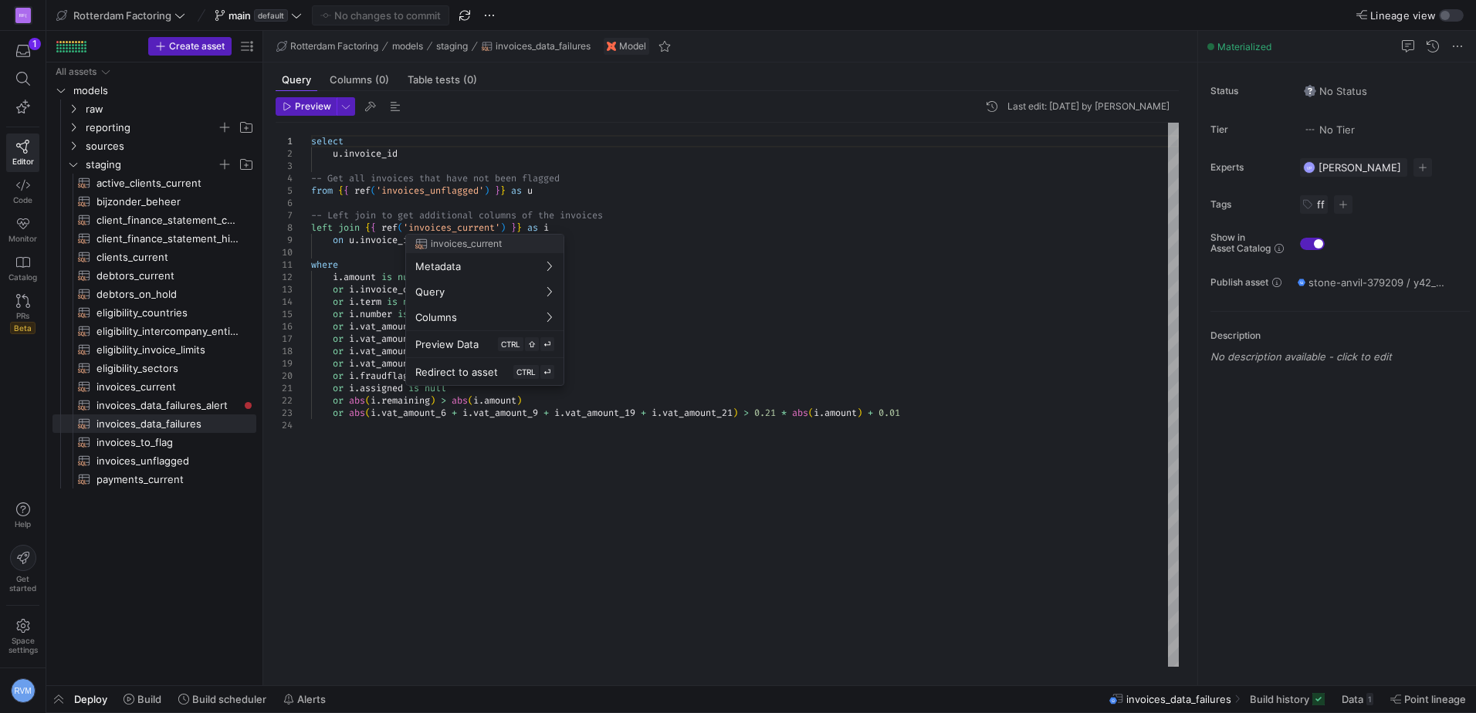
click at [363, 249] on div at bounding box center [738, 356] width 1476 height 713
click at [309, 106] on span "Preview" at bounding box center [313, 106] width 36 height 11
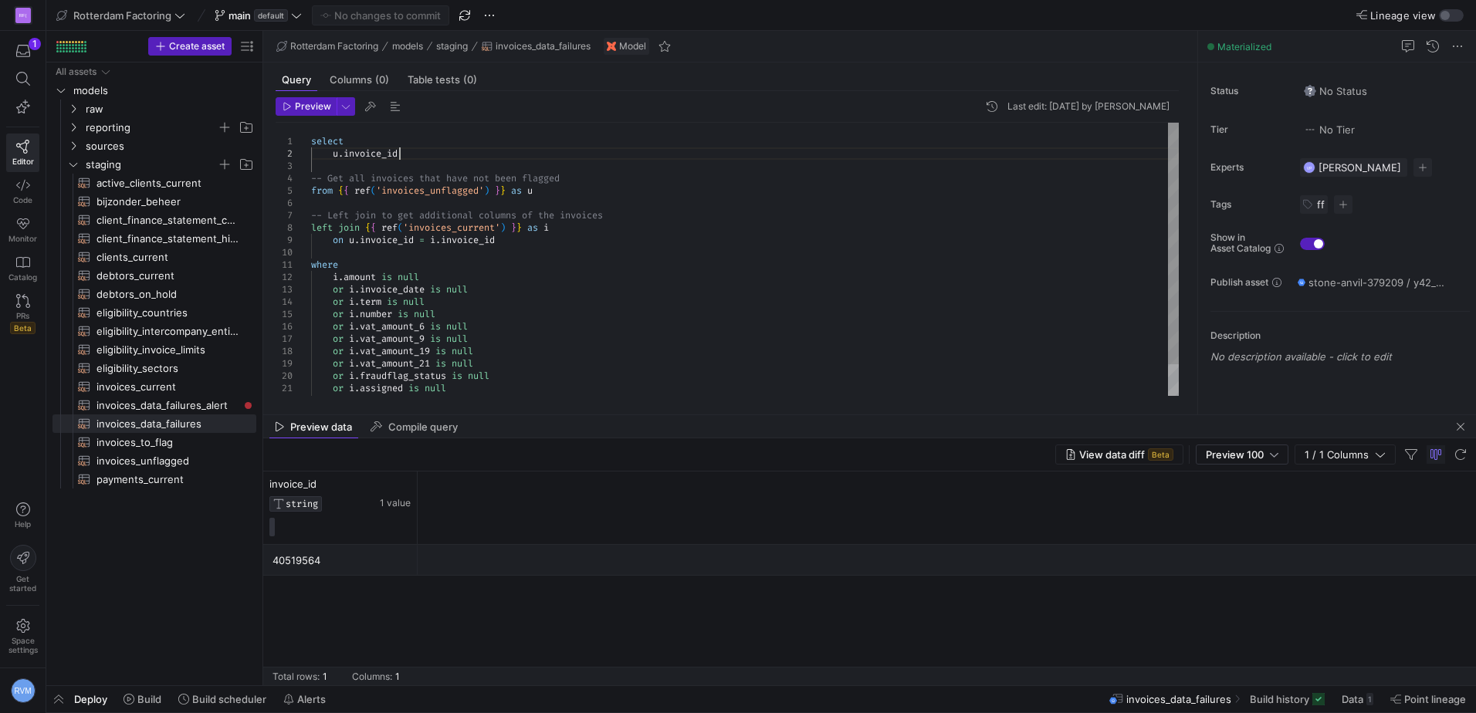
scroll to position [0, 0]
drag, startPoint x: 419, startPoint y: 156, endPoint x: 332, endPoint y: 150, distance: 87.4
click at [332, 150] on div "select u . invoice_id -- Get all invoices that have not been flagged from { { r…" at bounding box center [744, 277] width 867 height 309
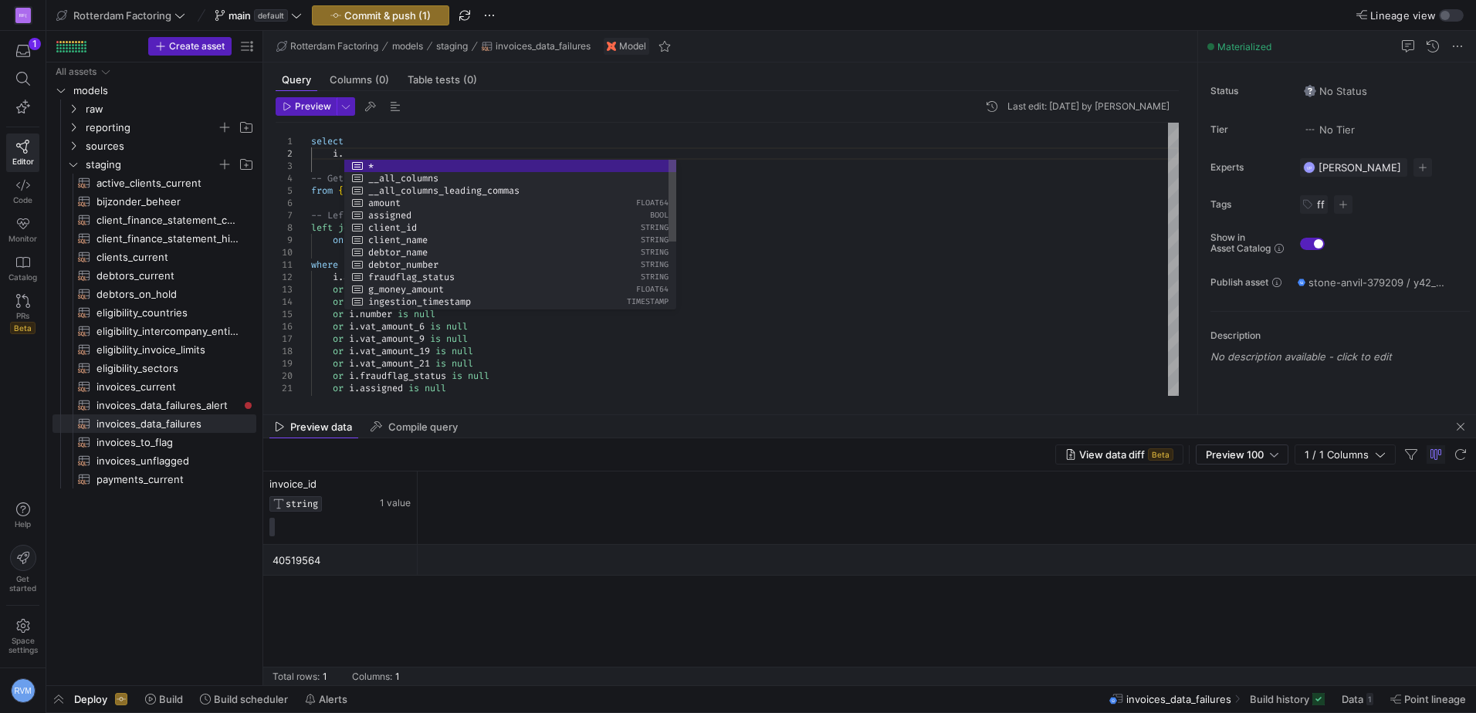
scroll to position [12, 38]
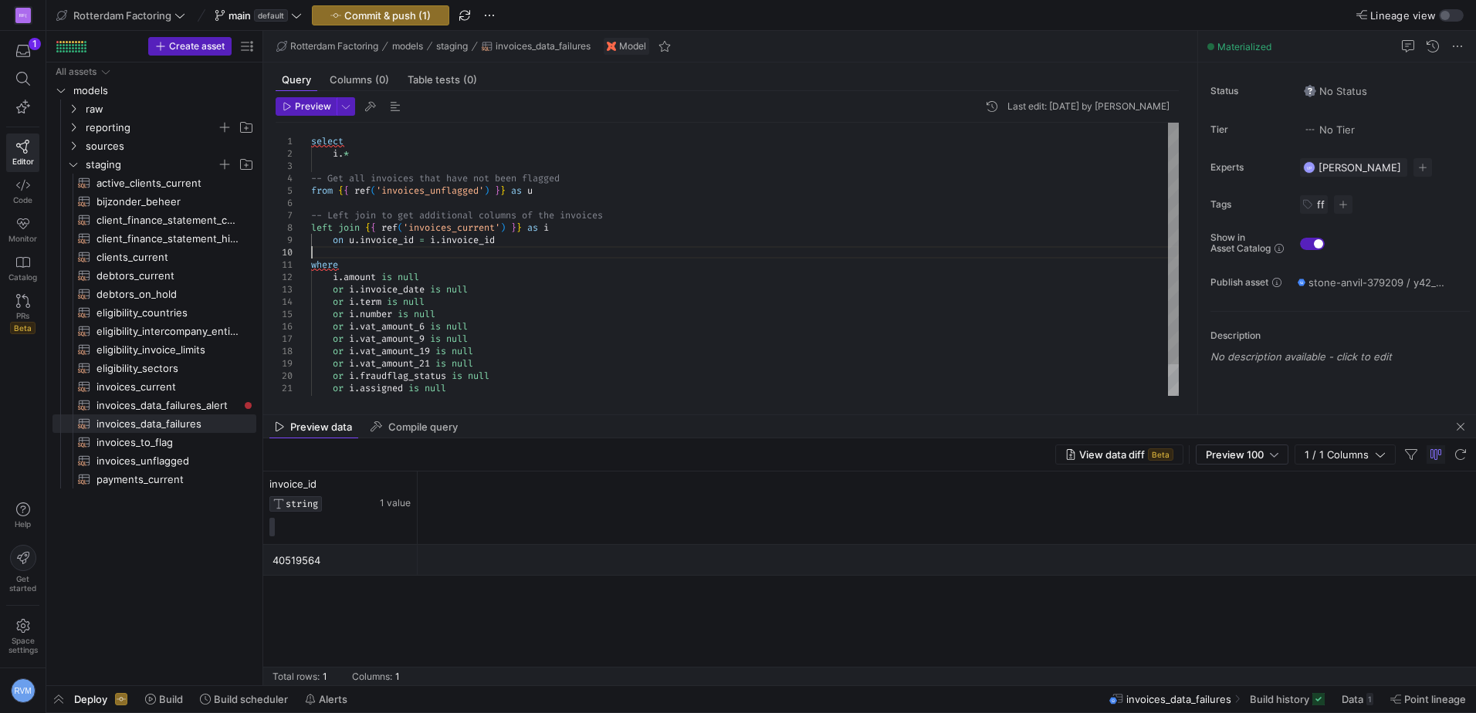
click at [384, 254] on div "select i . * -- Get all invoices that have not been flagged from { { ref ( 'inv…" at bounding box center [744, 277] width 867 height 309
drag, startPoint x: 355, startPoint y: 156, endPoint x: 340, endPoint y: 155, distance: 15.5
click at [340, 155] on div "select i . * -- Get all invoices that have not been flagged from { { ref ( 'inv…" at bounding box center [744, 277] width 867 height 309
click at [352, 142] on div "select i . * -- Get all invoices that have not been flagged from { { ref ( 'inv…" at bounding box center [744, 277] width 867 height 309
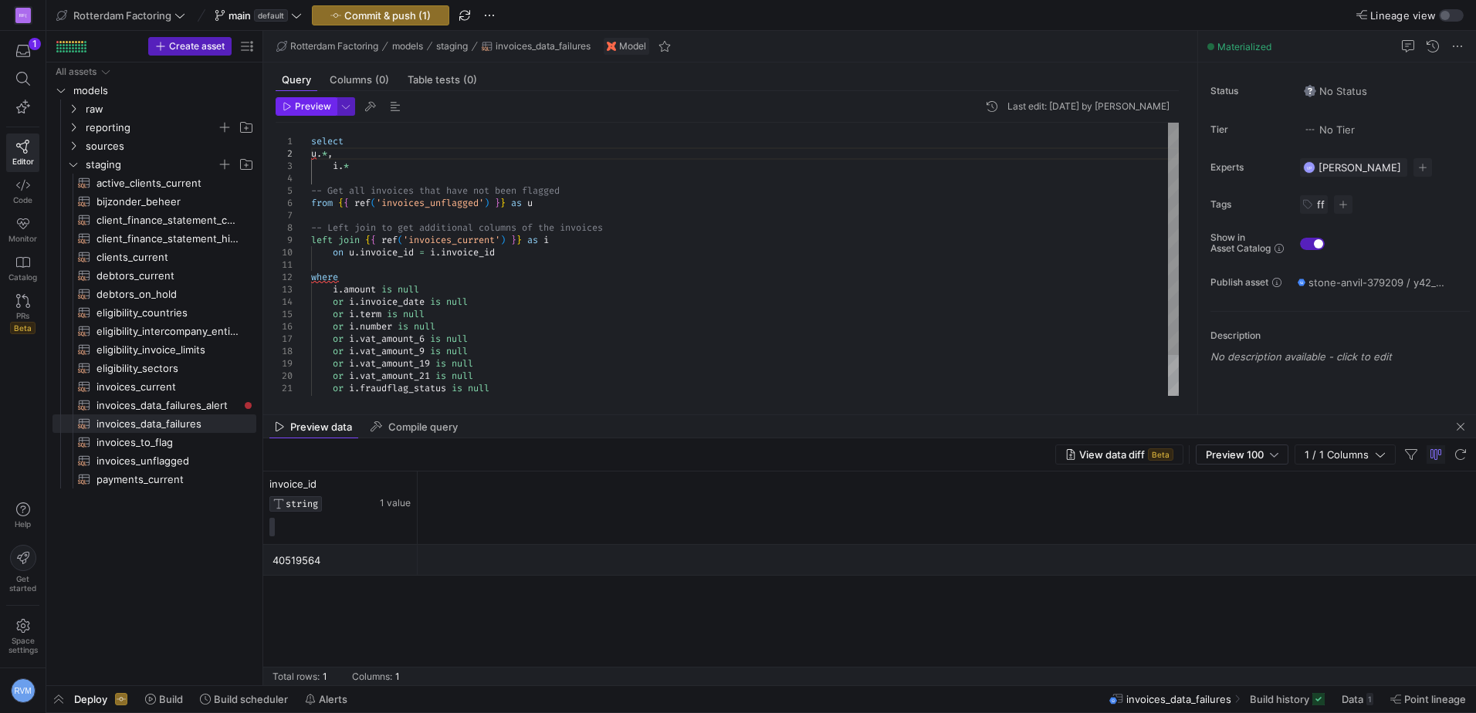
type textarea "select u.*, i.* -- Get all invoices that have not been flagged from {{ ref('inv…"
click at [293, 108] on span "Preview" at bounding box center [306, 106] width 49 height 11
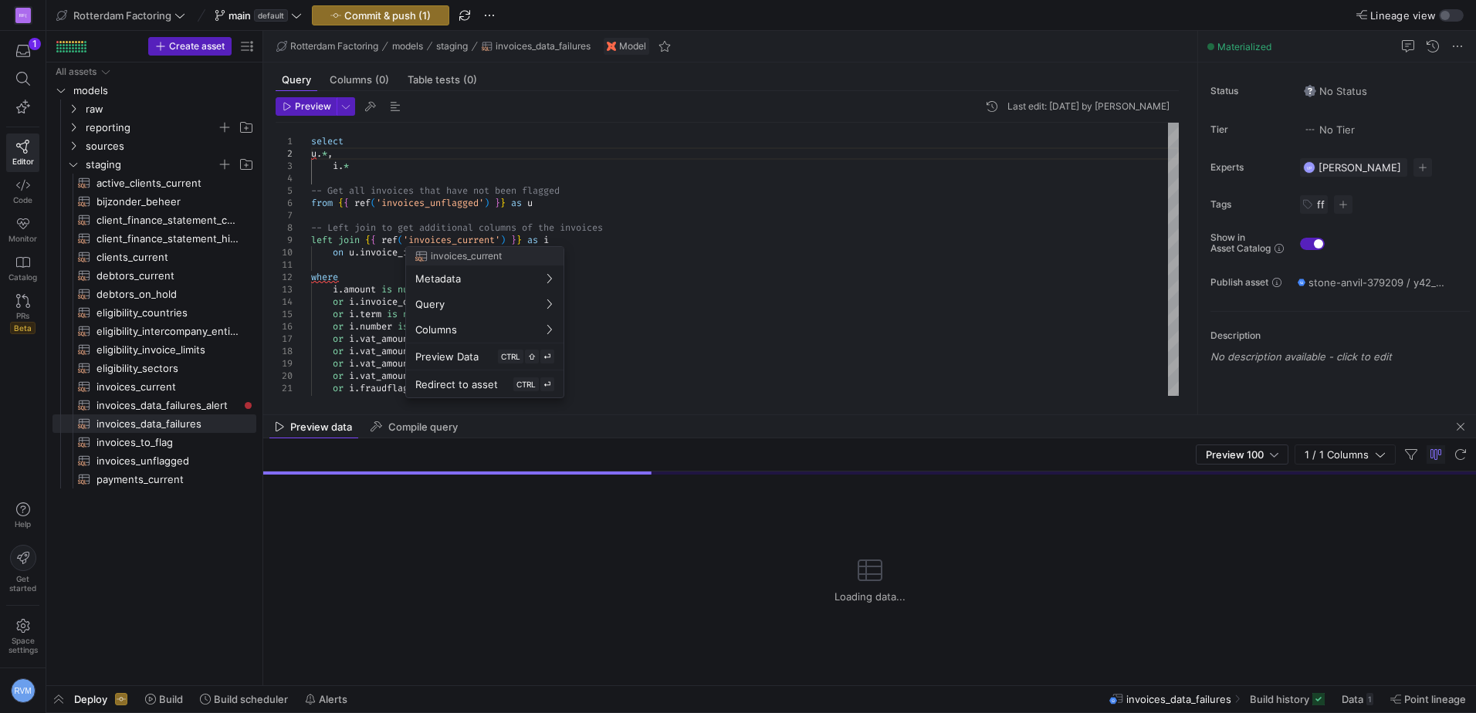
click at [654, 166] on div at bounding box center [738, 356] width 1476 height 713
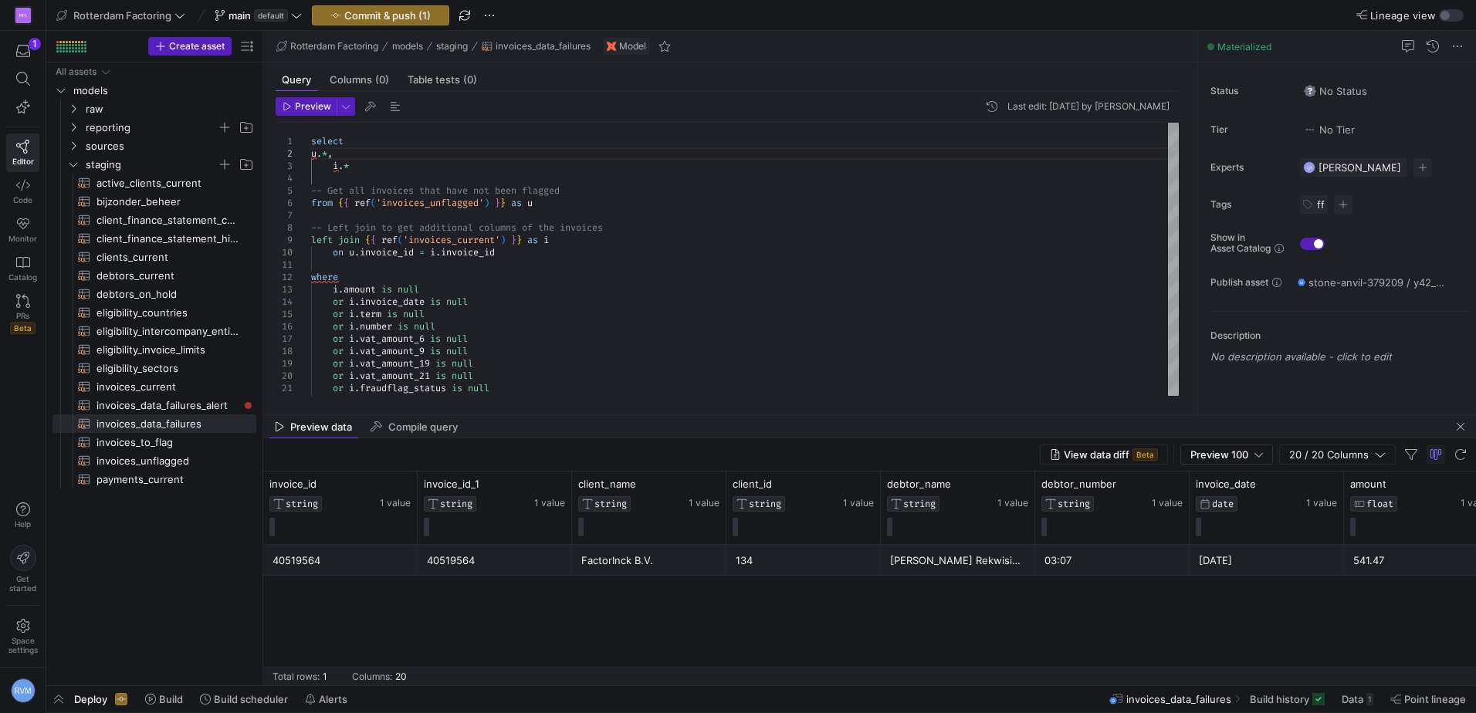
drag, startPoint x: 1473, startPoint y: 577, endPoint x: 1245, endPoint y: 583, distance: 227.8
click at [1245, 583] on div "40519564 40519564 FactorInck B.V. 134 [PERSON_NAME] Rekwisieten B.V. 03:07 [DAT…" at bounding box center [869, 615] width 1212 height 140
click at [1043, 685] on div at bounding box center [760, 686] width 1429 height 6
drag, startPoint x: 1450, startPoint y: 671, endPoint x: 1333, endPoint y: 675, distance: 117.3
click at [1333, 675] on y42-table-data-footer "Total rows: 1 Columns: 20" at bounding box center [869, 676] width 1212 height 19
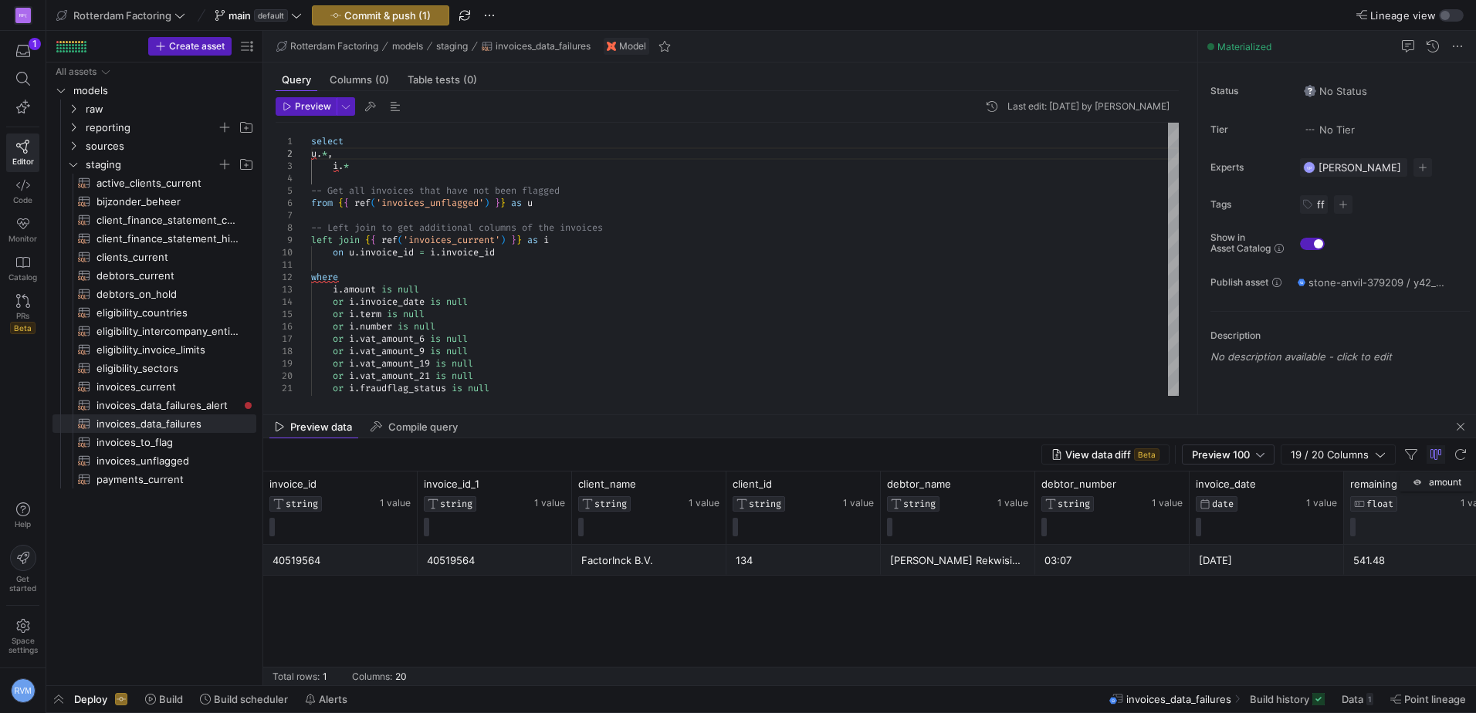
checkbox input "true"
click at [1375, 456] on icon "button" at bounding box center [1380, 454] width 11 height 11
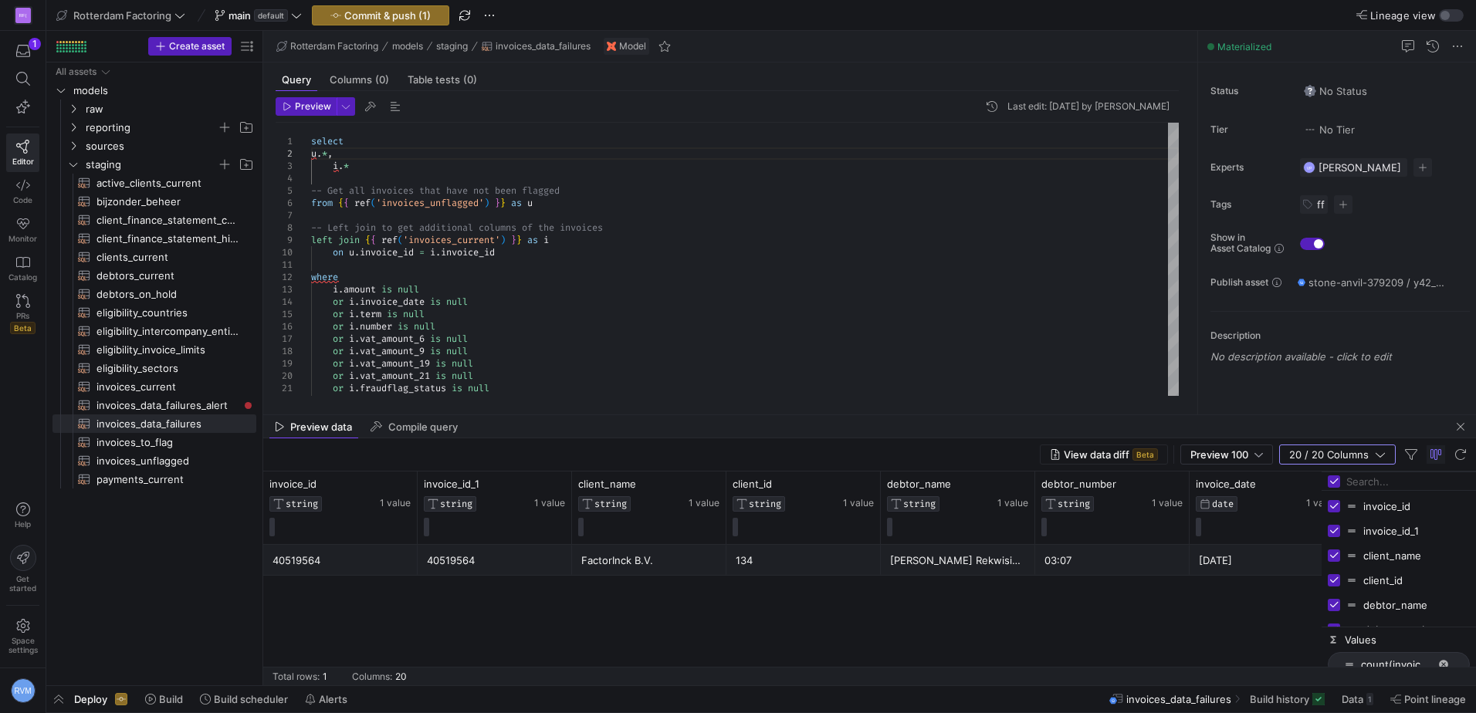
click at [1339, 512] on div "invoice_id" at bounding box center [1398, 506] width 142 height 25
click at [1336, 534] on input "Press SPACE to toggle visibility (visible)" at bounding box center [1333, 531] width 12 height 12
checkbox input "false"
click at [1342, 502] on div "invoice_id" at bounding box center [1398, 506] width 142 height 25
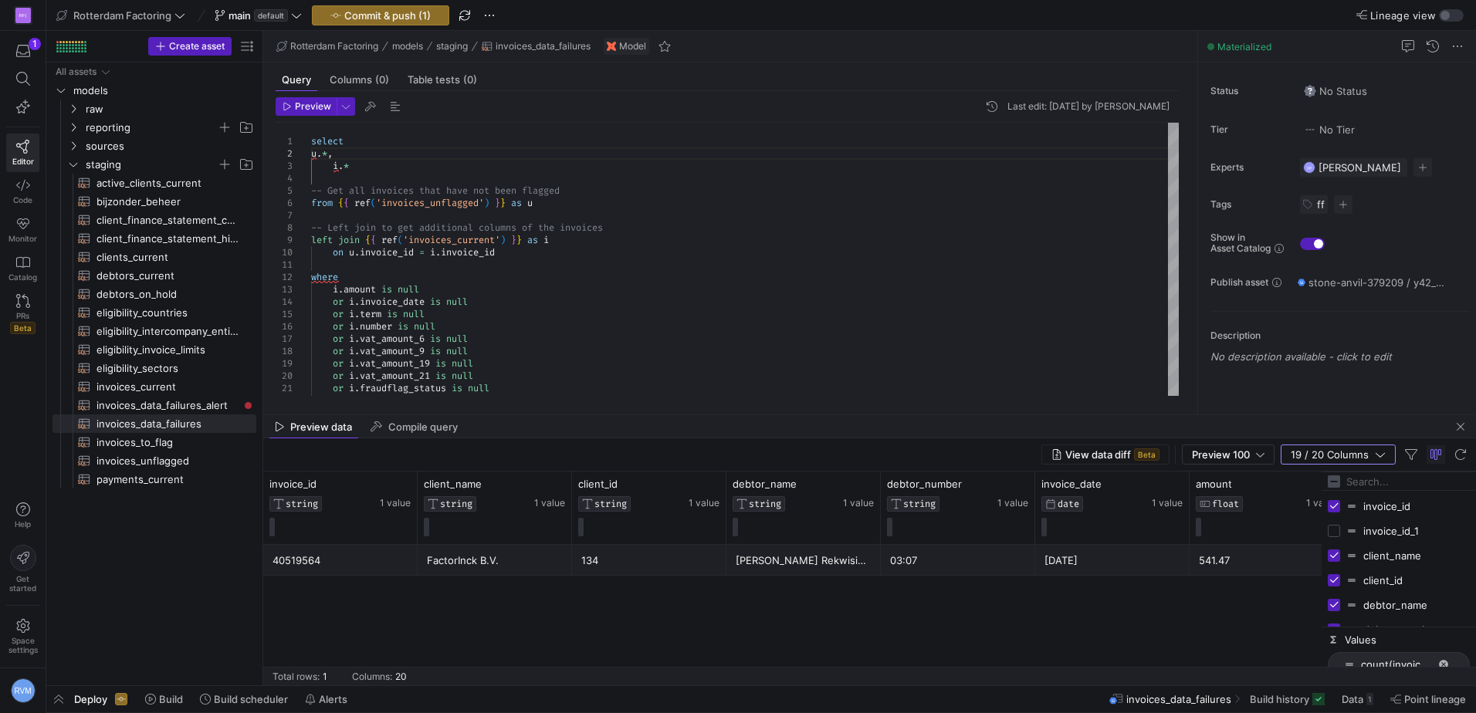
click at [1336, 506] on input "Press SPACE to toggle visibility (visible)" at bounding box center [1333, 506] width 12 height 12
checkbox input "false"
click at [1333, 555] on input "Press SPACE to toggle visibility (visible)" at bounding box center [1333, 555] width 12 height 12
checkbox input "false"
click at [1338, 582] on input "Press SPACE to toggle visibility (visible)" at bounding box center [1333, 580] width 12 height 12
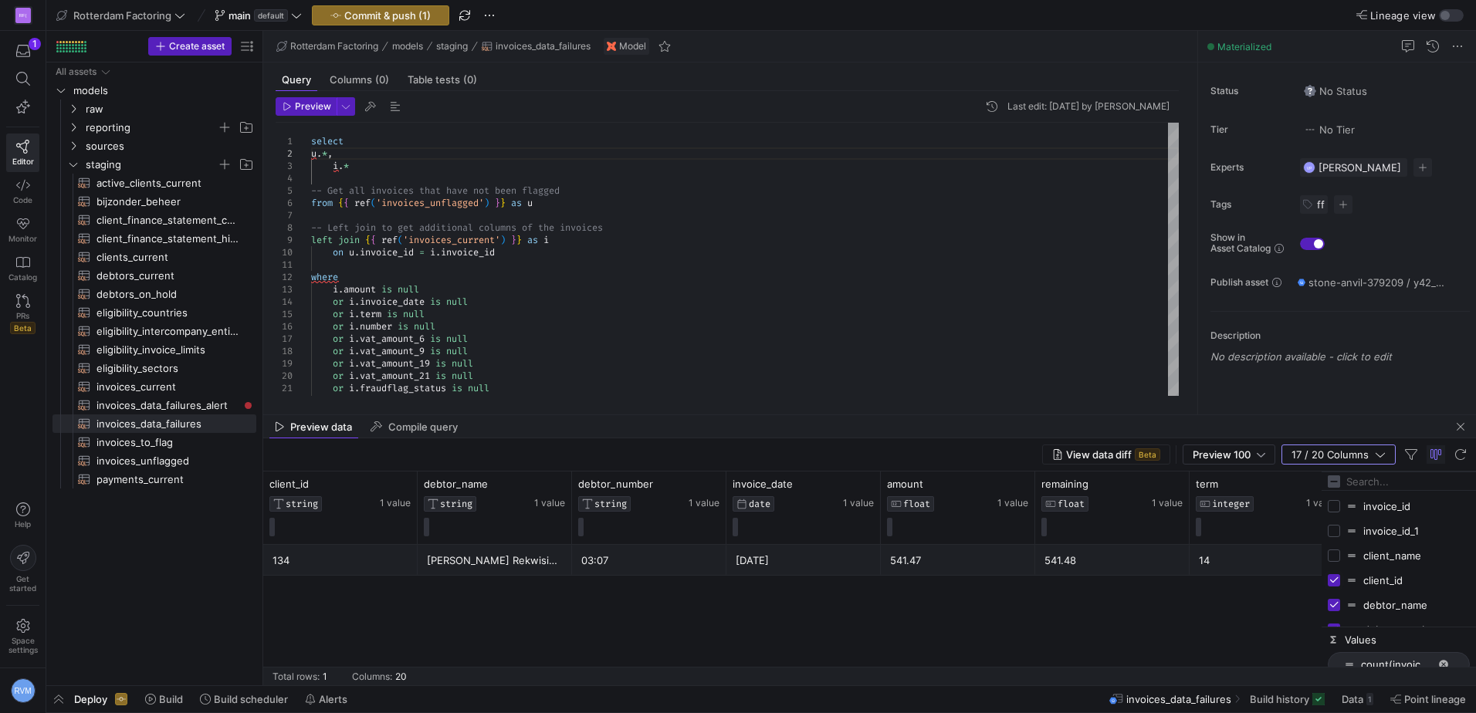
checkbox input "false"
click at [1335, 606] on input "Press SPACE to toggle visibility (visible)" at bounding box center [1333, 605] width 12 height 12
checkbox input "false"
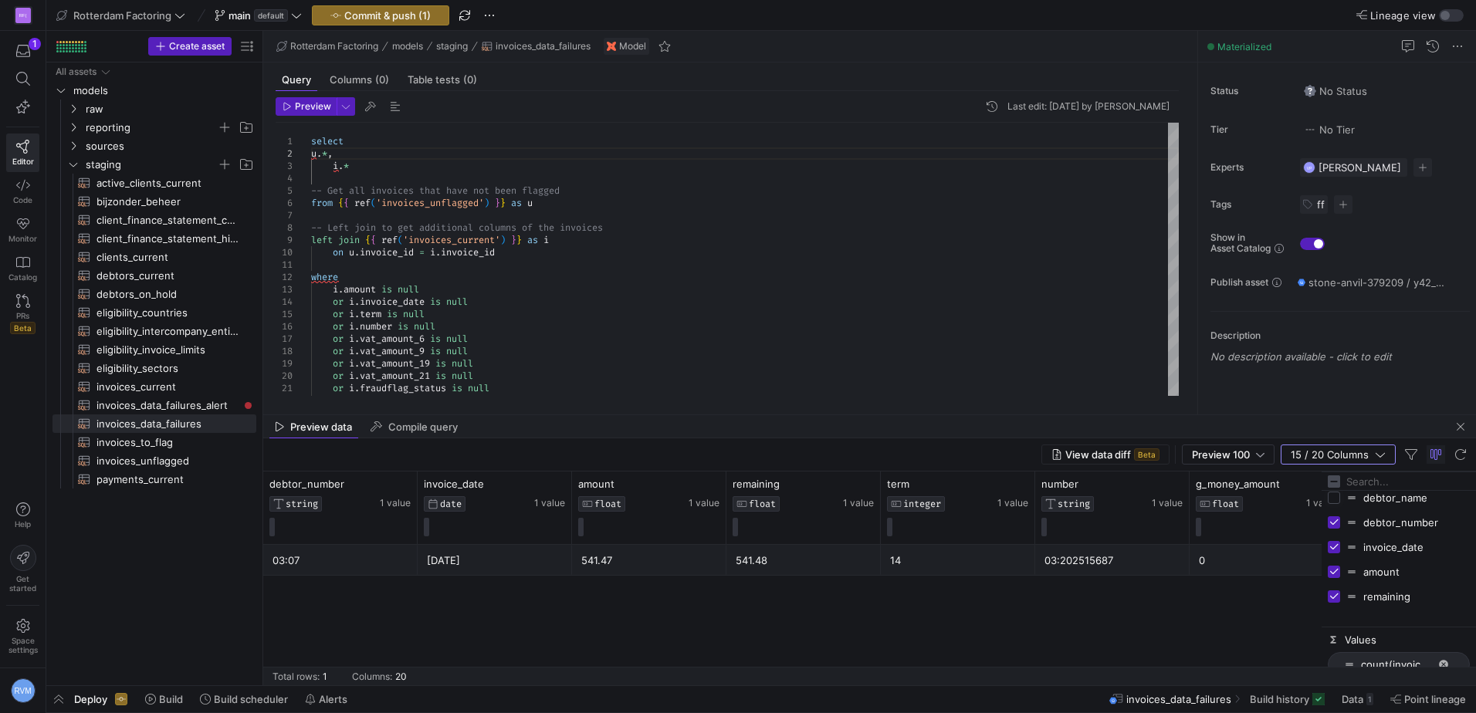
scroll to position [129, 0]
click at [1333, 501] on input "Press SPACE to toggle visibility (visible)" at bounding box center [1333, 501] width 12 height 12
checkbox input "false"
click at [1327, 529] on div "invoice_date" at bounding box center [1398, 525] width 154 height 25
click at [1331, 528] on input "Press SPACE to toggle visibility (visible)" at bounding box center [1333, 525] width 12 height 12
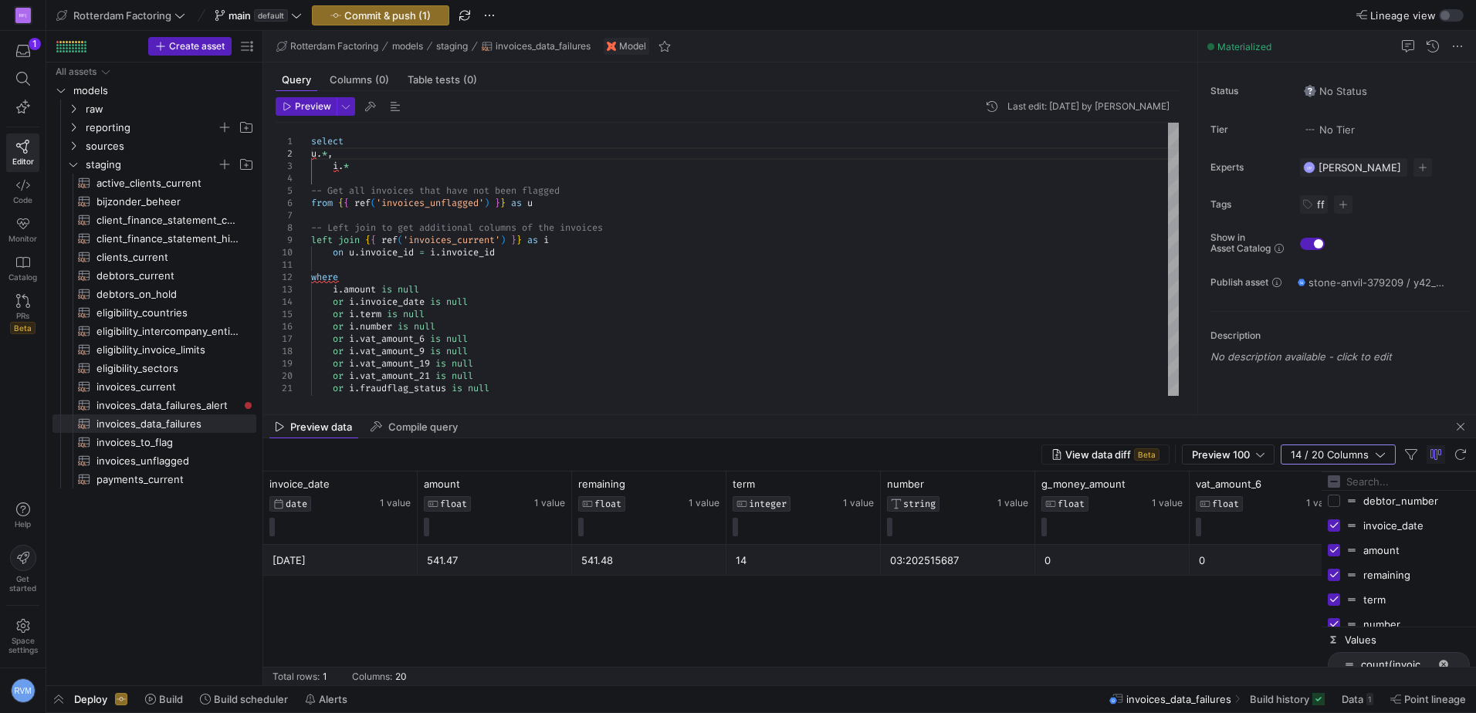
checkbox input "false"
click at [1335, 541] on div "amount" at bounding box center [1398, 550] width 142 height 25
click at [1336, 572] on input "Press SPACE to toggle visibility (visible)" at bounding box center [1333, 575] width 12 height 12
checkbox input "false"
click at [1334, 549] on input "Press SPACE to toggle visibility (visible)" at bounding box center [1333, 550] width 12 height 12
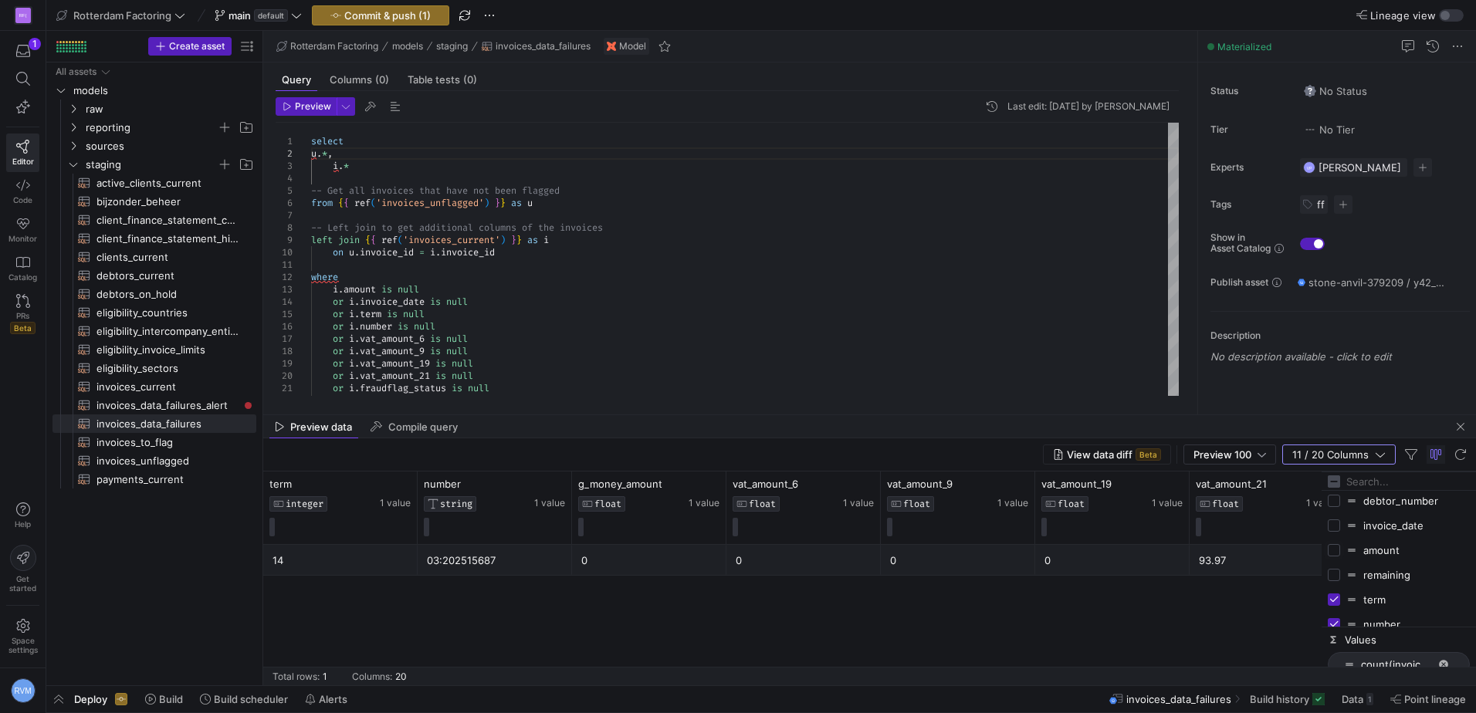
click at [1338, 549] on input "Press SPACE to toggle visibility (hidden)" at bounding box center [1333, 550] width 12 height 12
click at [1338, 549] on input "Press SPACE to toggle visibility (visible)" at bounding box center [1333, 550] width 12 height 12
checkbox input "false"
click at [1337, 601] on input "Press SPACE to toggle visibility (visible)" at bounding box center [1333, 599] width 12 height 12
checkbox input "false"
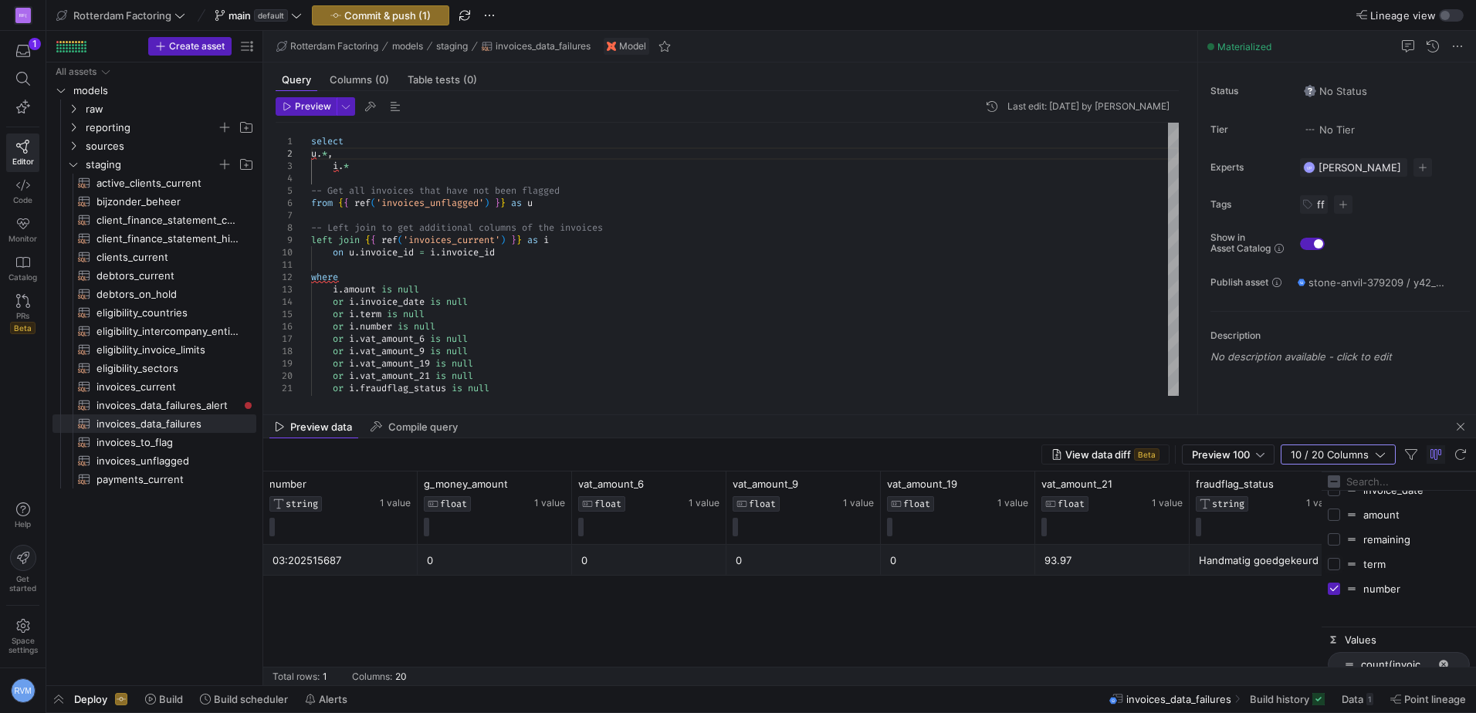
scroll to position [257, 0]
click at [1334, 495] on input "Press SPACE to toggle visibility (visible)" at bounding box center [1333, 496] width 12 height 12
checkbox input "false"
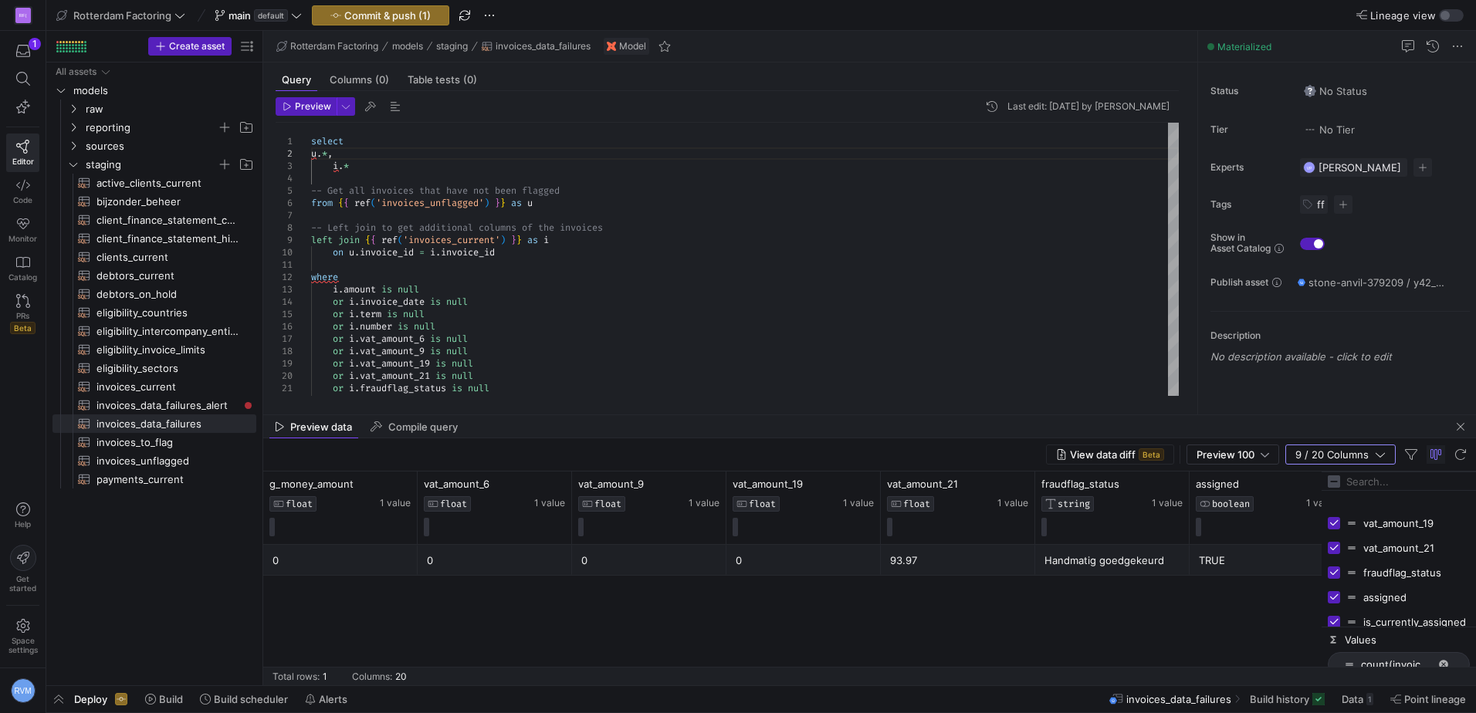
scroll to position [364, 0]
click at [1334, 565] on input "Press SPACE to toggle visibility (visible)" at bounding box center [1333, 562] width 12 height 12
click at [1334, 565] on input "Press SPACE to toggle visibility (hidden)" at bounding box center [1333, 562] width 12 height 12
click at [1334, 565] on input "Press SPACE to toggle visibility (visible)" at bounding box center [1333, 562] width 12 height 12
checkbox input "false"
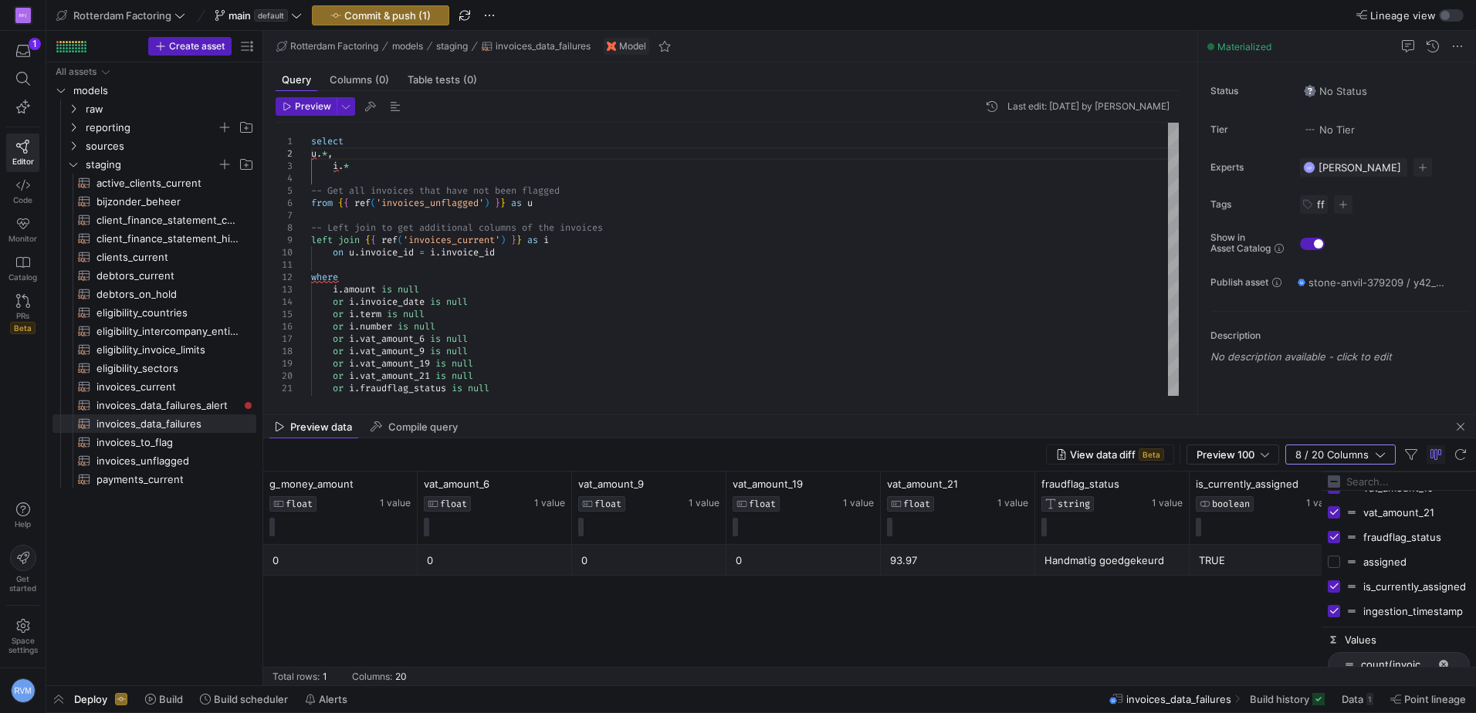
click at [1337, 586] on input "Press SPACE to toggle visibility (visible)" at bounding box center [1333, 586] width 12 height 12
checkbox input "false"
click at [1339, 610] on input "Press SPACE to toggle visibility (visible)" at bounding box center [1333, 611] width 12 height 12
checkbox input "false"
click at [1333, 535] on input "Press SPACE to toggle visibility (visible)" at bounding box center [1333, 537] width 12 height 12
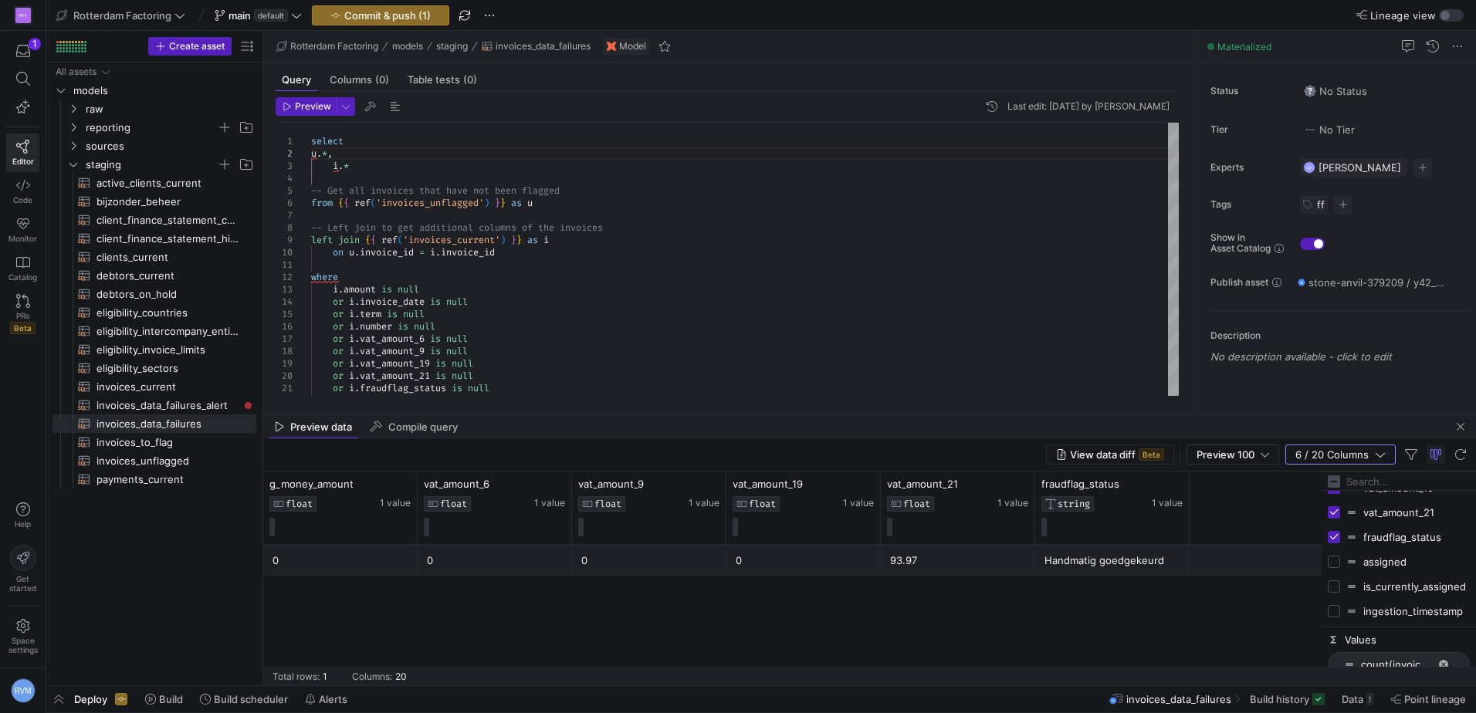
checkbox input "false"
click at [1334, 514] on input "Press SPACE to toggle visibility (visible)" at bounding box center [1333, 512] width 12 height 12
checkbox input "false"
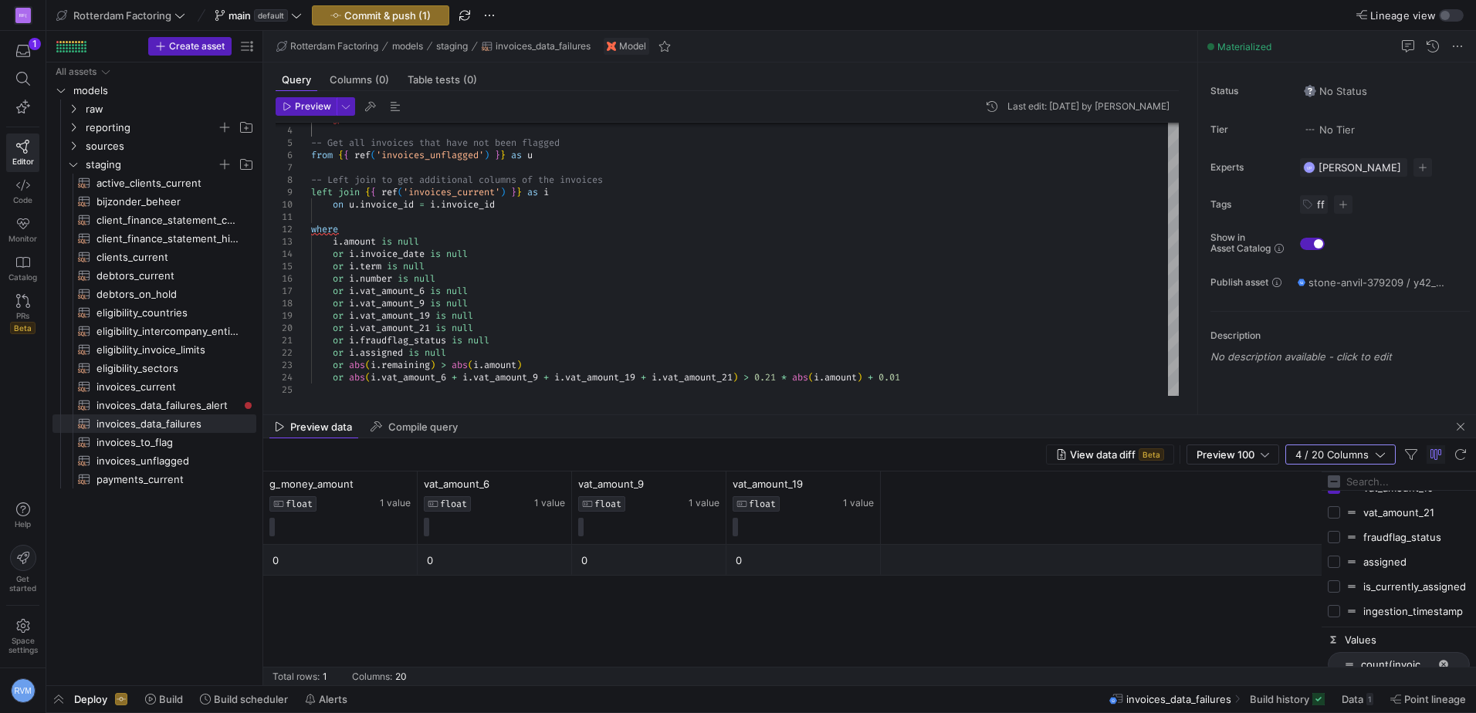
click at [1346, 543] on div "fraudflag_status" at bounding box center [1398, 537] width 142 height 25
click at [1336, 536] on input "Press SPACE to toggle visibility (hidden)" at bounding box center [1333, 537] width 12 height 12
click at [1336, 536] on input "Press SPACE to toggle visibility (visible)" at bounding box center [1333, 537] width 12 height 12
checkbox input "false"
click at [1334, 514] on input "Press SPACE to toggle visibility (hidden)" at bounding box center [1333, 512] width 12 height 12
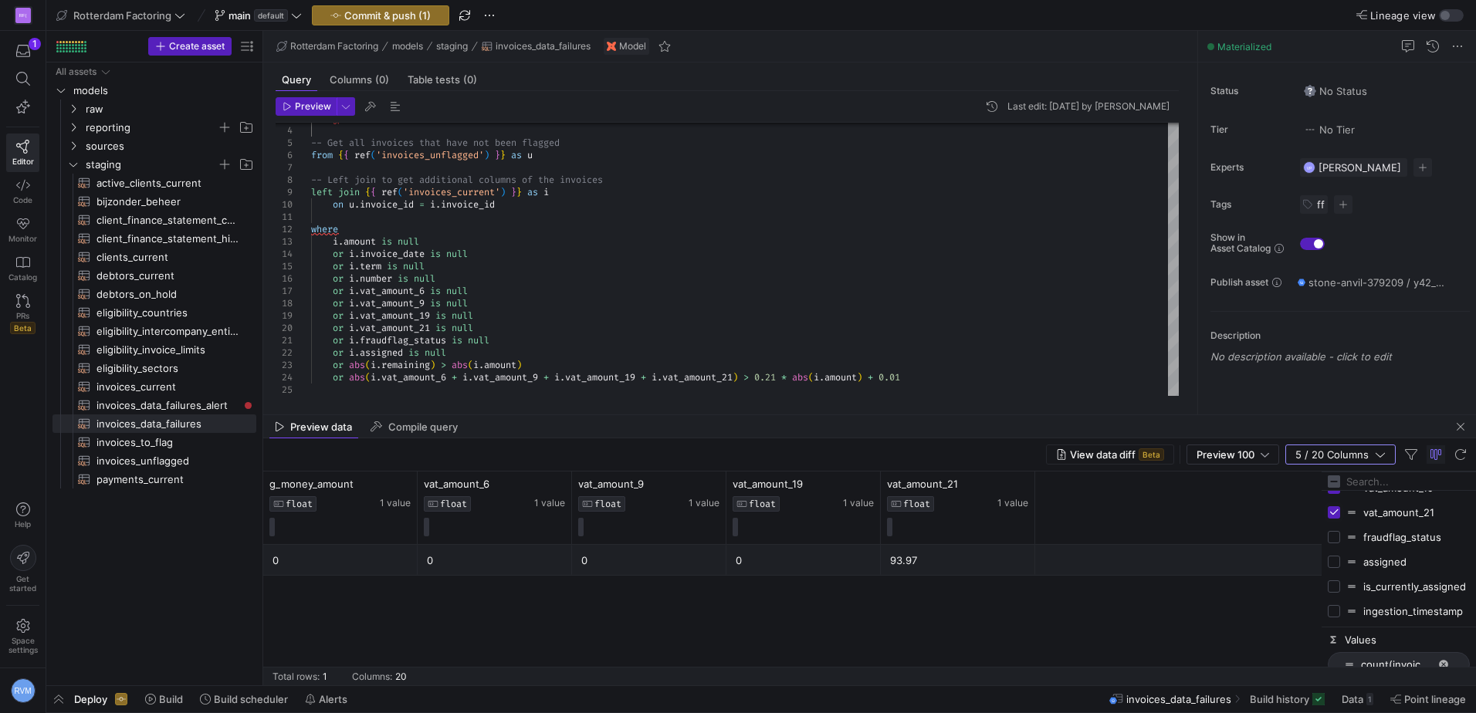
click at [1334, 514] on input "Press SPACE to toggle visibility (visible)" at bounding box center [1333, 512] width 12 height 12
checkbox input "false"
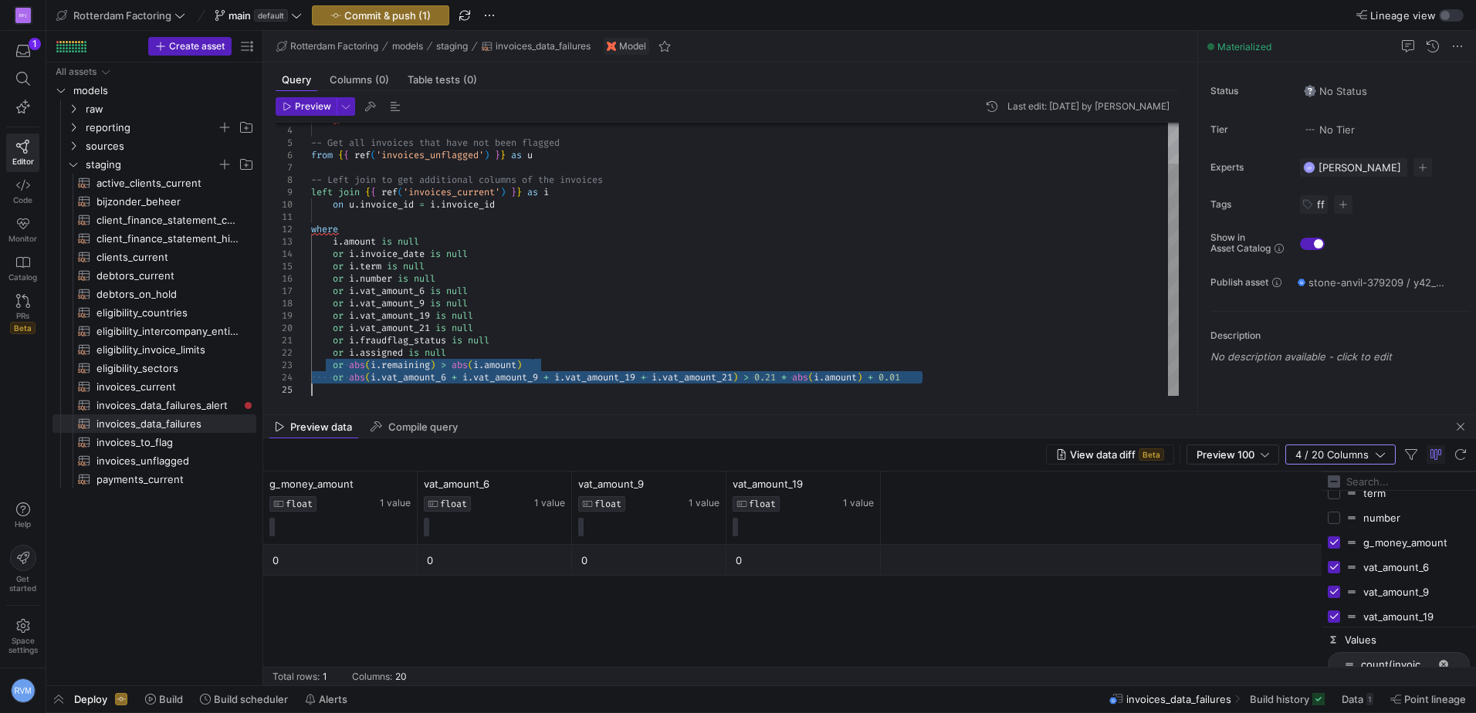
drag, startPoint x: 331, startPoint y: 363, endPoint x: 933, endPoint y: 394, distance: 602.8
click at [933, 394] on div "i . * -- Get all invoices that have not been flagged from { { ref ( 'invoices_u…" at bounding box center [744, 235] width 867 height 321
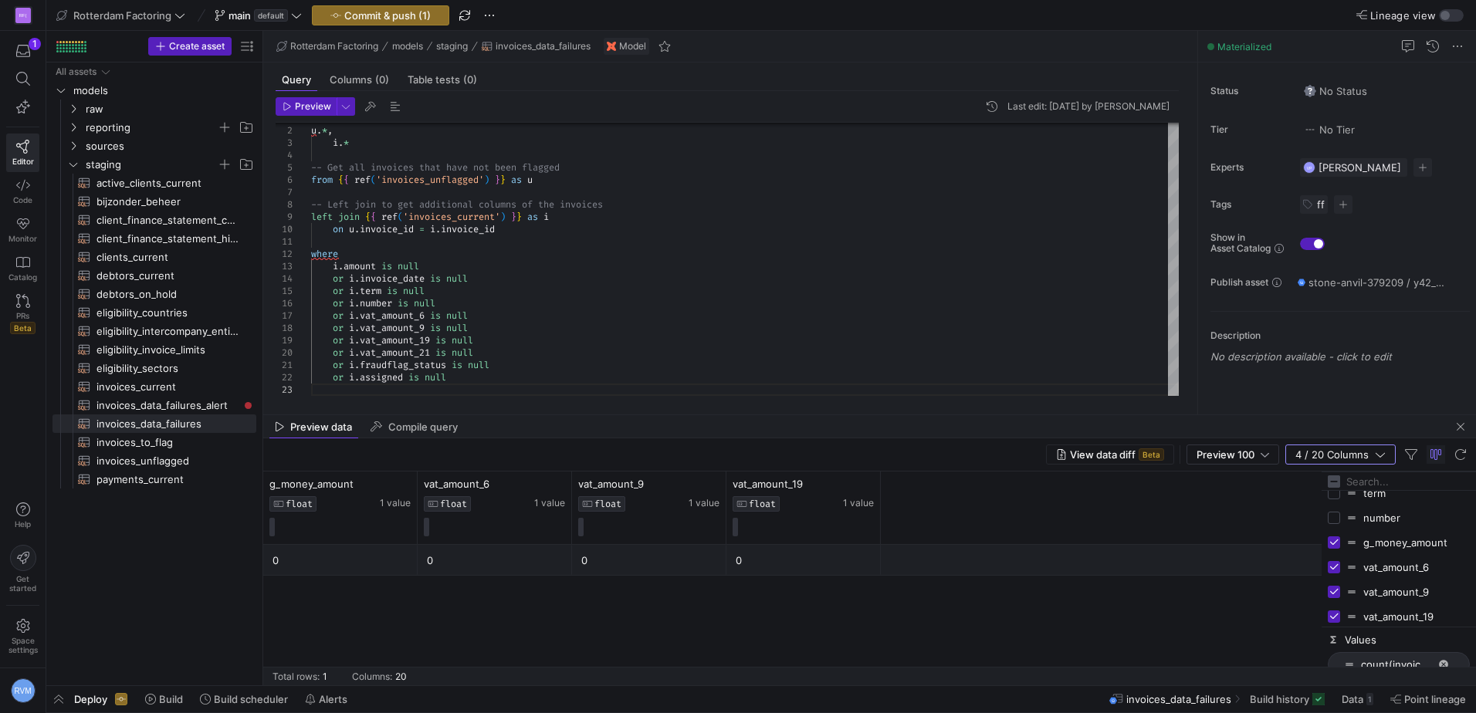
click at [298, 96] on div "Preview Last edit: [DATE] by [PERSON_NAME] 3 4 5 6 7 8 9 10 11 12 13 14 15 16 1…" at bounding box center [727, 246] width 928 height 311
click at [312, 101] on span "Preview" at bounding box center [313, 106] width 36 height 11
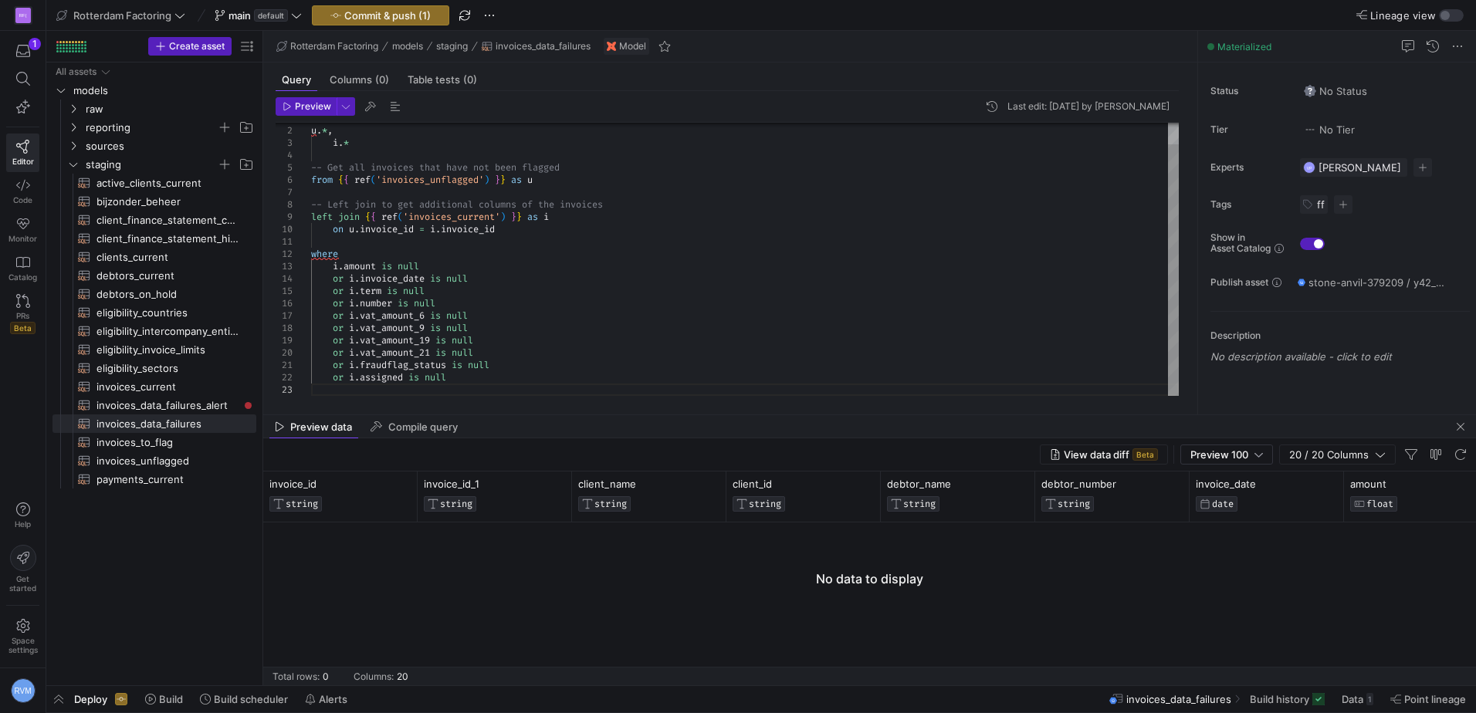
click at [497, 324] on div "i . * -- Get all invoices that have not been flagged from { { ref ( 'invoices_u…" at bounding box center [744, 248] width 867 height 296
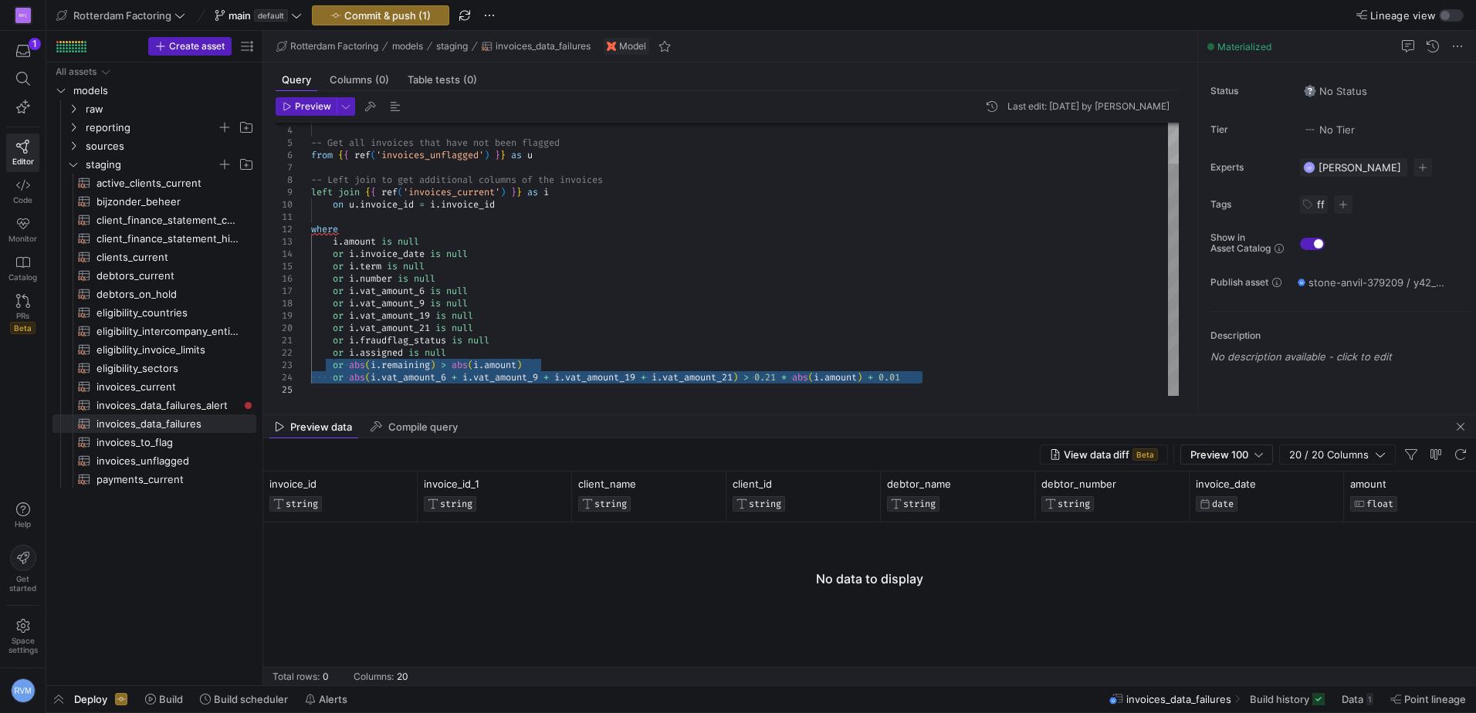
click at [491, 357] on div "i . * -- Get all invoices that have not been flagged from { { ref ( 'invoices_u…" at bounding box center [744, 235] width 867 height 321
drag, startPoint x: 934, startPoint y: 376, endPoint x: 284, endPoint y: 377, distance: 649.8
click at [311, 377] on div "i . * -- Get all invoices that have not been flagged from { { ref ( 'invoices_u…" at bounding box center [744, 235] width 867 height 321
type textarea "or i.fraudflag_status is null or i.assigned is null or abs(i.remaining) > abs(i…"
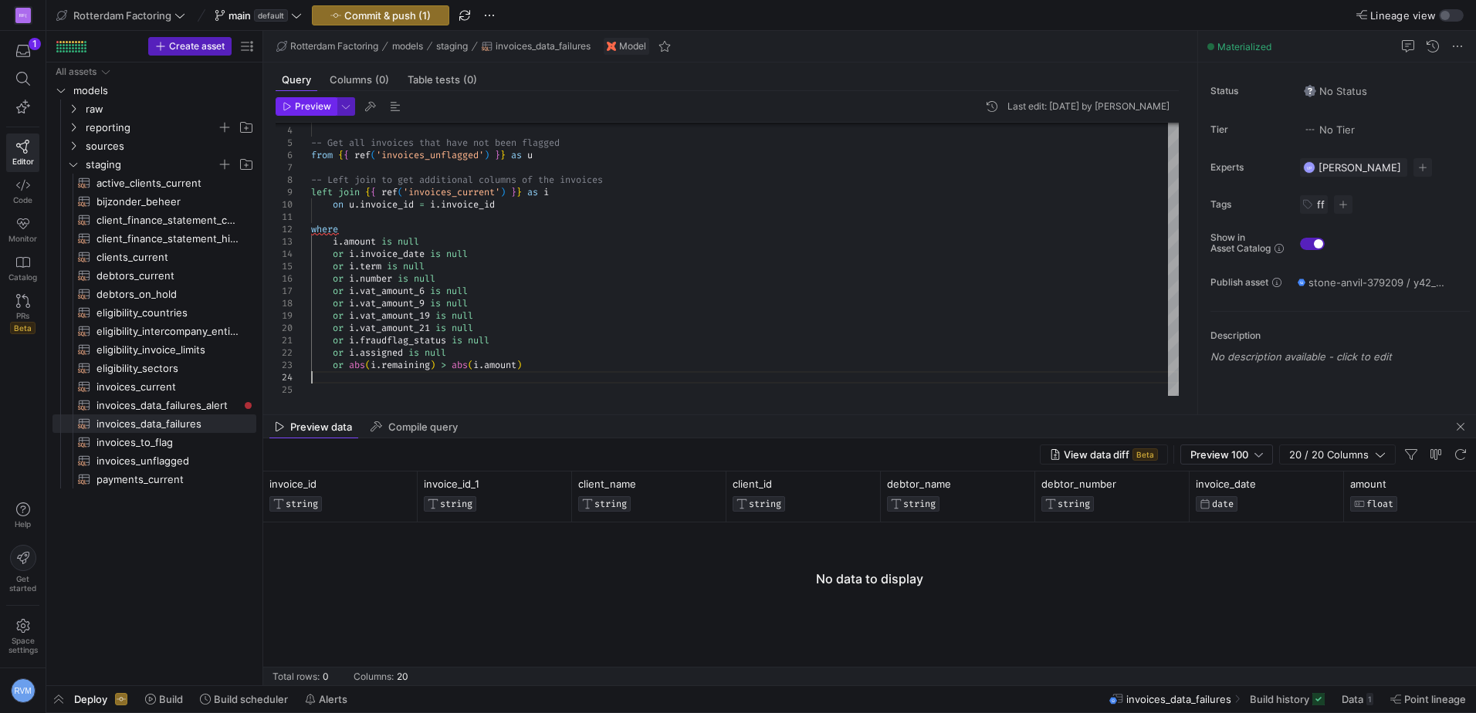
click at [311, 101] on span "Preview" at bounding box center [313, 106] width 36 height 11
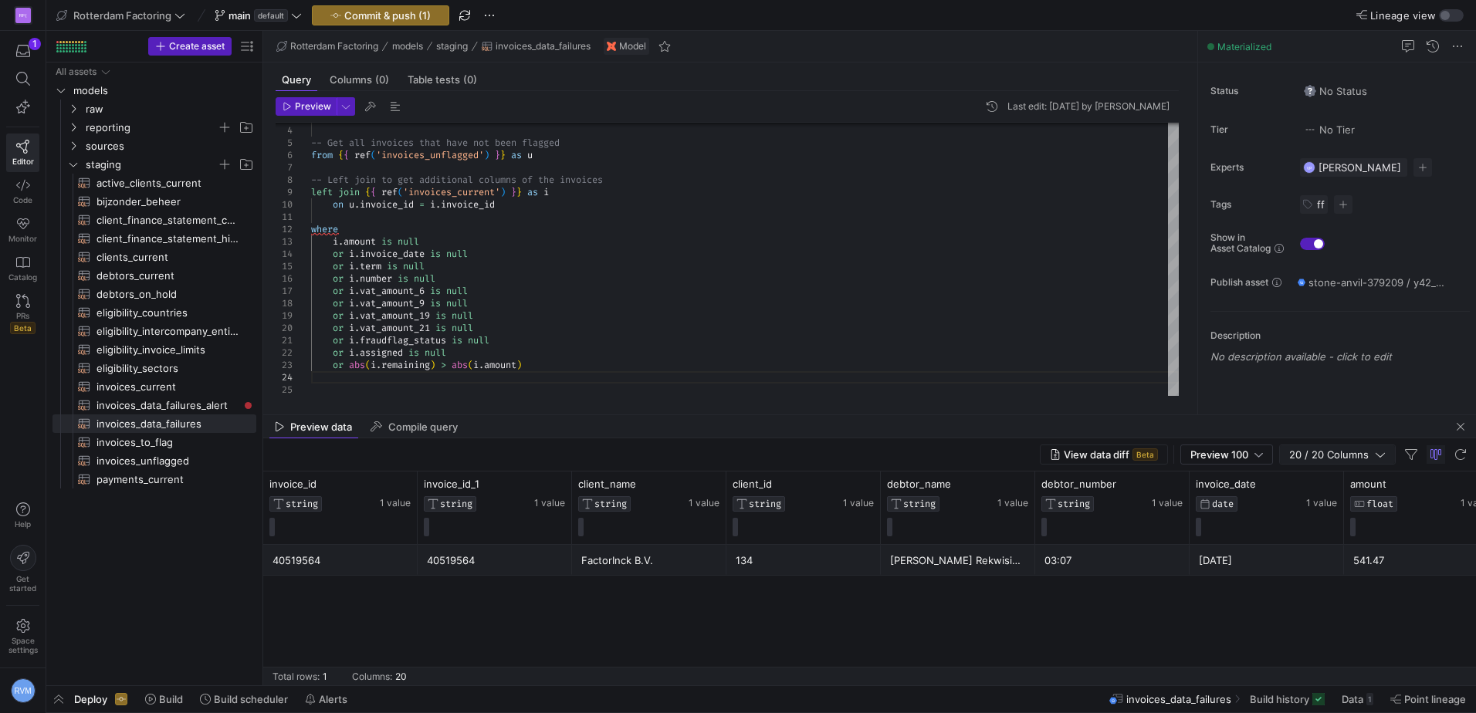
click at [1354, 447] on span "button" at bounding box center [1337, 454] width 115 height 19
click at [1360, 500] on div "invoice_id" at bounding box center [1398, 506] width 142 height 25
click at [1331, 509] on input "Press SPACE to toggle visibility (visible)" at bounding box center [1333, 506] width 12 height 12
checkbox input "false"
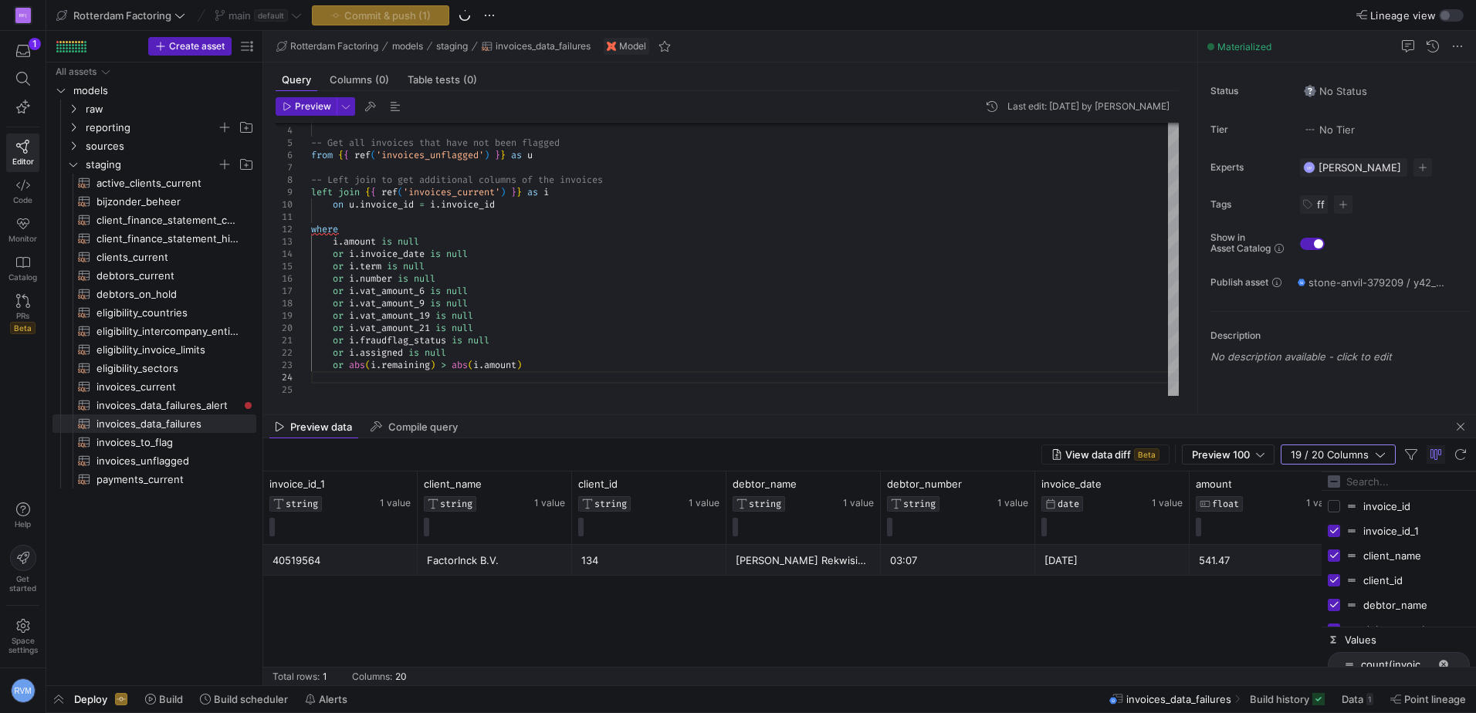
click at [1332, 526] on input "Press SPACE to toggle visibility (visible)" at bounding box center [1333, 531] width 12 height 12
checkbox input "false"
click at [1334, 555] on input "Press SPACE to toggle visibility (visible)" at bounding box center [1333, 555] width 12 height 12
checkbox input "false"
click at [1331, 582] on input "Press SPACE to toggle visibility (visible)" at bounding box center [1333, 580] width 12 height 12
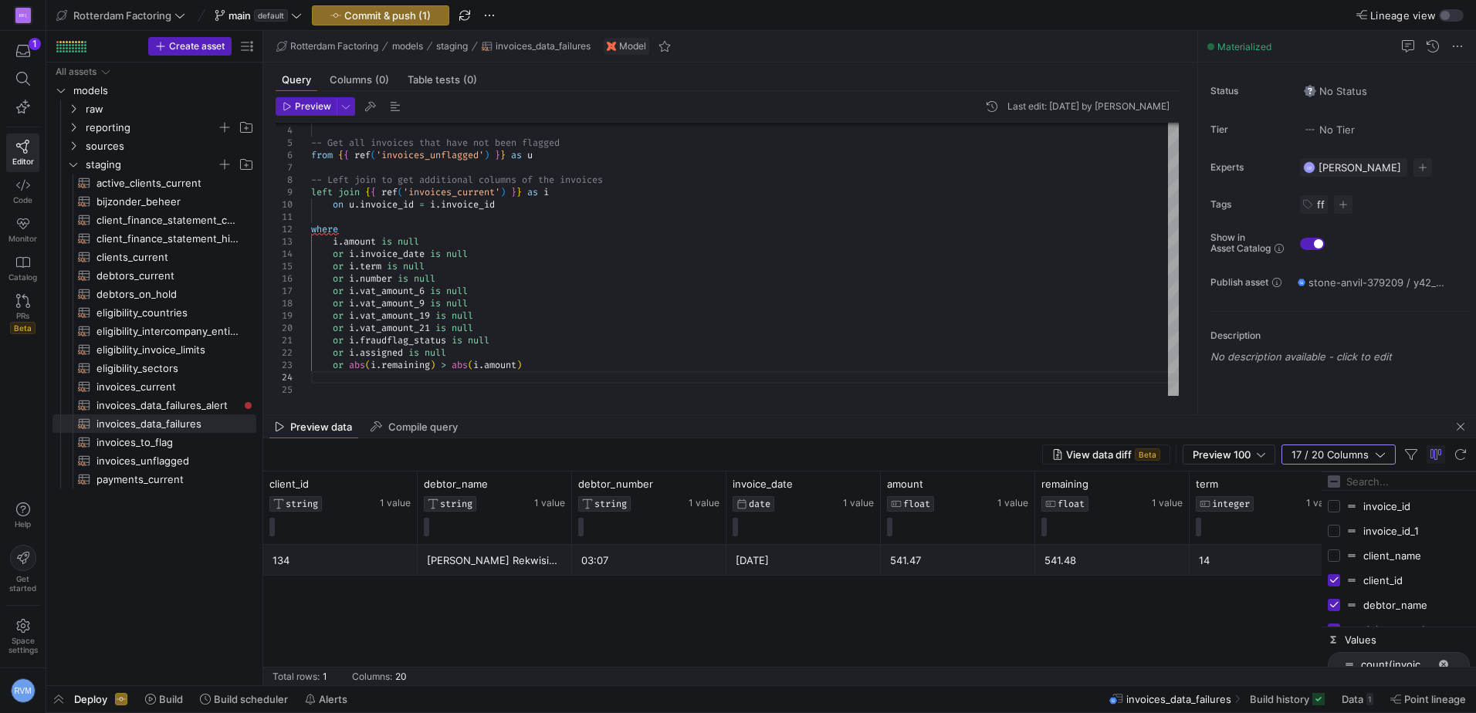
checkbox input "false"
click at [1337, 602] on input "Press SPACE to toggle visibility (visible)" at bounding box center [1333, 605] width 12 height 12
checkbox input "false"
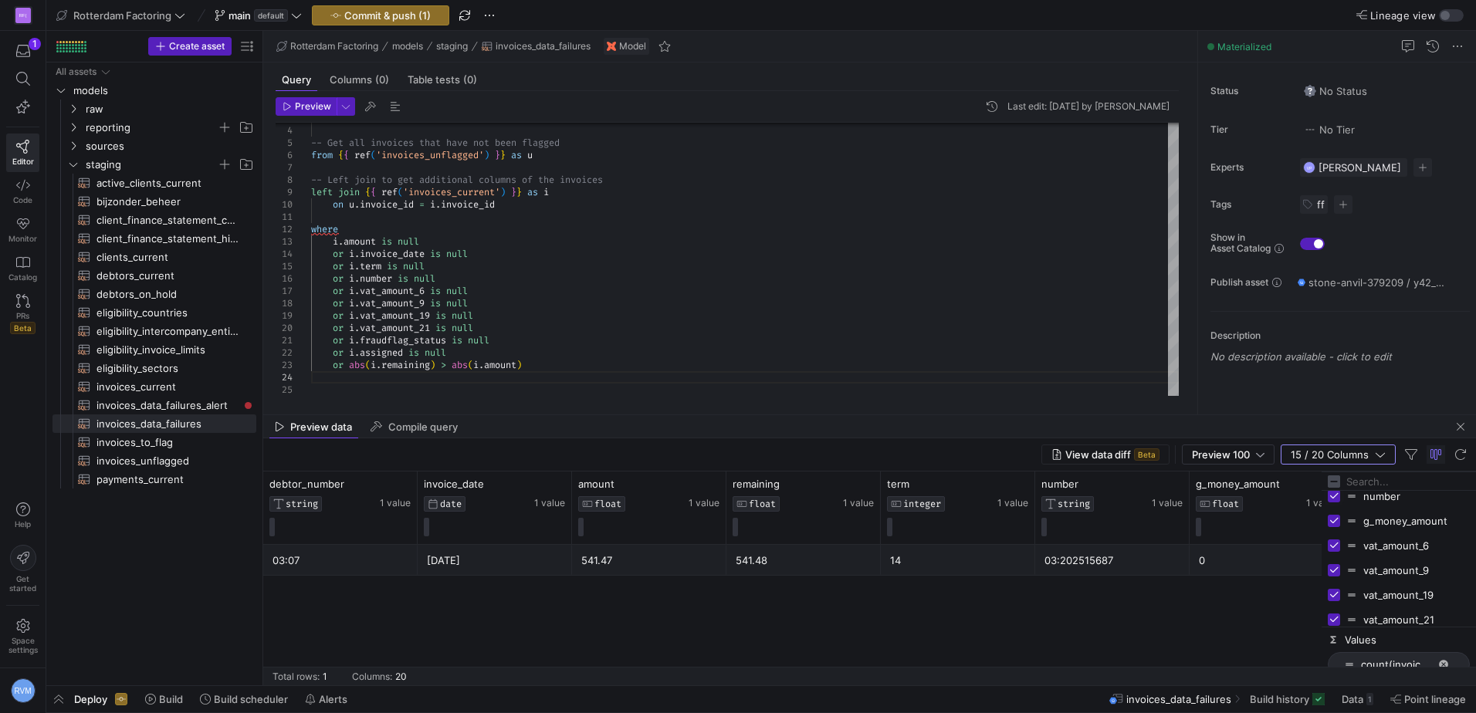
click at [1335, 499] on input "Press SPACE to toggle visibility (visible)" at bounding box center [1333, 496] width 12 height 12
checkbox input "false"
click at [1332, 519] on input "Press SPACE to toggle visibility (visible)" at bounding box center [1333, 521] width 12 height 12
checkbox input "false"
click at [1331, 553] on div "vat_amount_6" at bounding box center [1398, 545] width 142 height 25
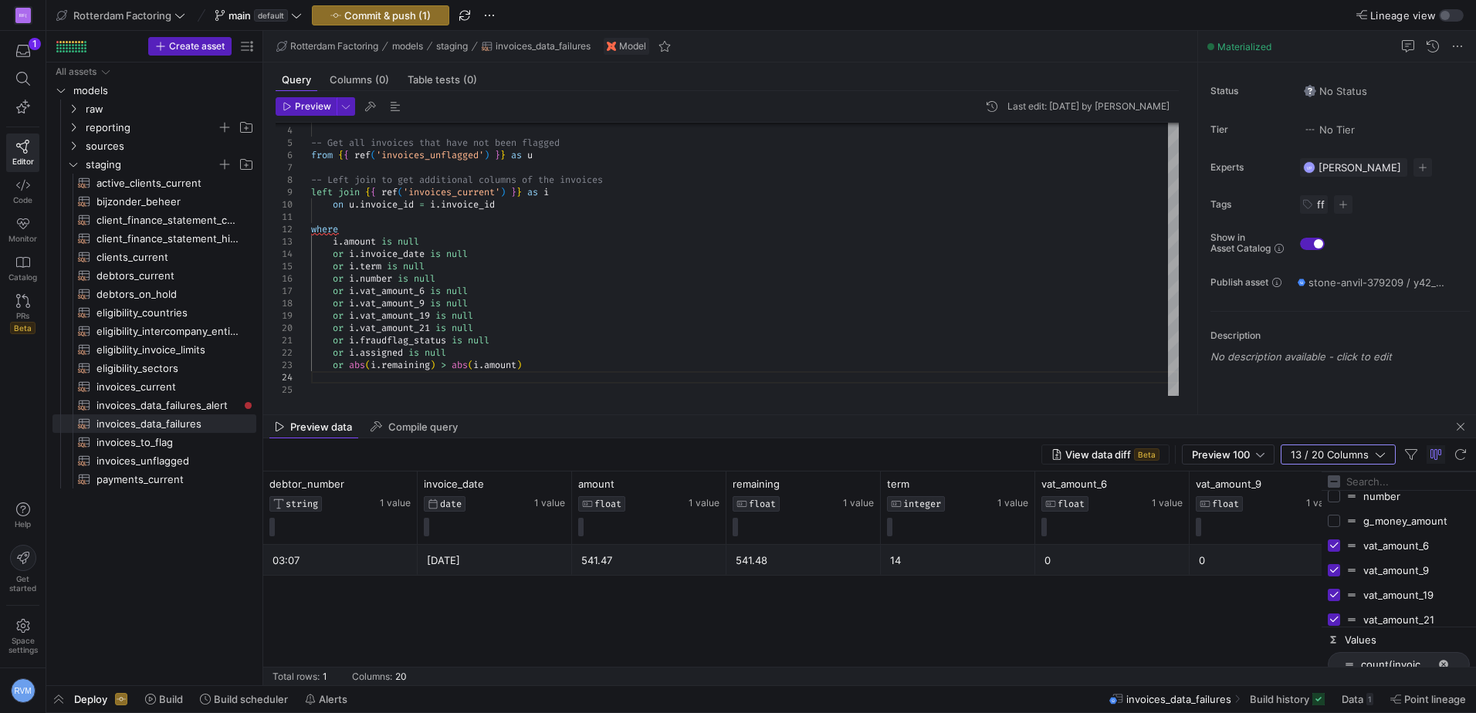
click at [1334, 573] on input "Press SPACE to toggle visibility (visible)" at bounding box center [1333, 570] width 12 height 12
checkbox input "false"
click at [1337, 547] on input "Press SPACE to toggle visibility (visible)" at bounding box center [1333, 545] width 12 height 12
checkbox input "false"
click at [1334, 593] on input "Press SPACE to toggle visibility (visible)" at bounding box center [1333, 595] width 12 height 12
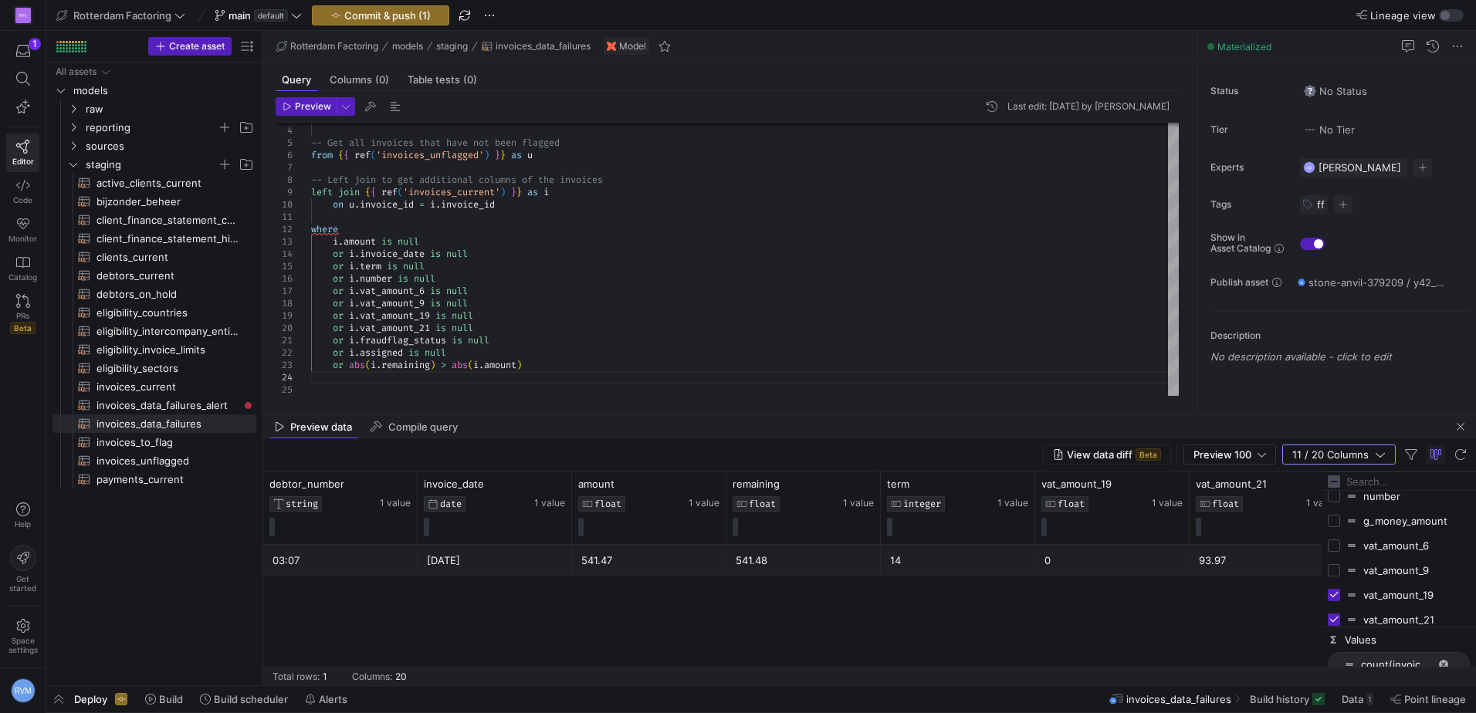
checkbox input "false"
click at [1331, 619] on input "Press SPACE to toggle visibility (visible)" at bounding box center [1333, 620] width 12 height 12
checkbox input "false"
click at [1331, 537] on input "Press SPACE to toggle visibility (visible)" at bounding box center [1333, 537] width 12 height 12
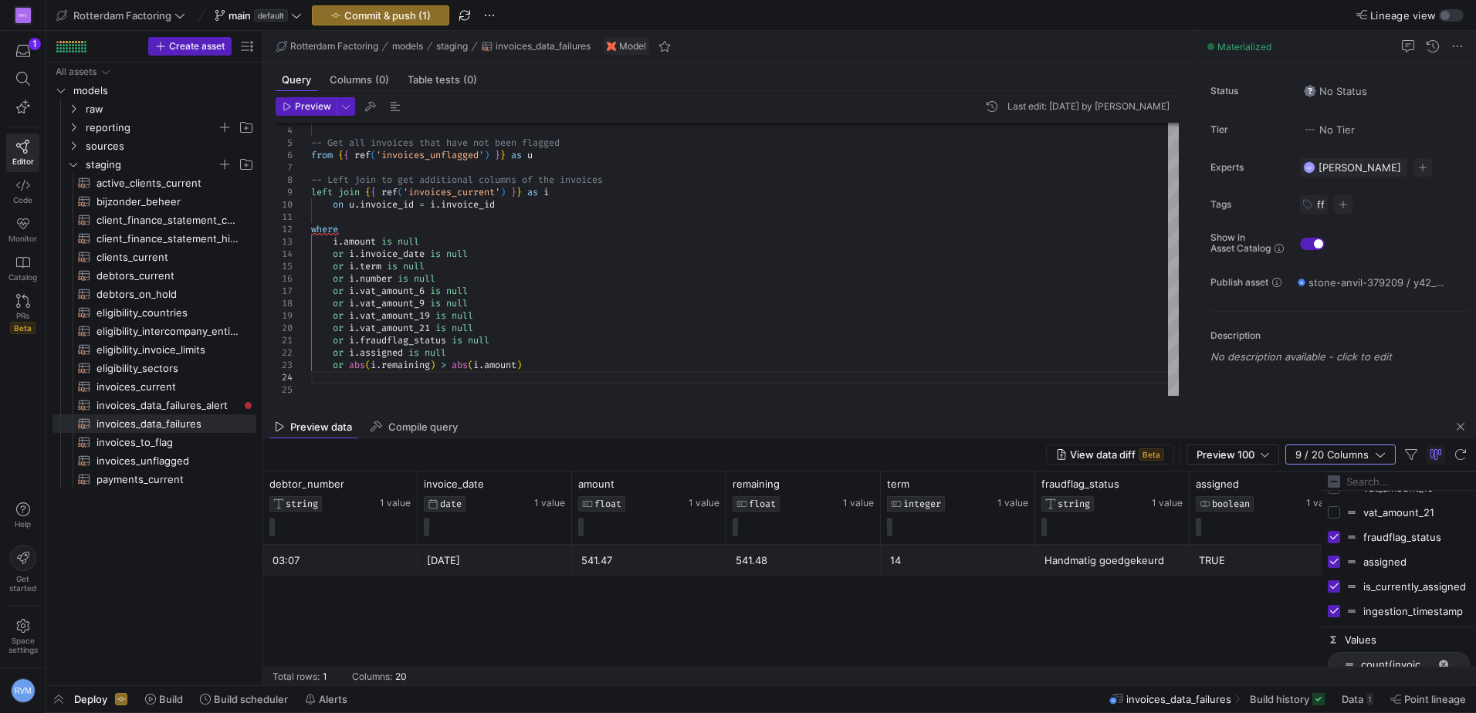
checkbox input "false"
click at [1328, 558] on input "Press SPACE to toggle visibility (visible)" at bounding box center [1333, 562] width 12 height 12
checkbox input "false"
click at [1334, 586] on input "Press SPACE to toggle visibility (visible)" at bounding box center [1333, 586] width 12 height 12
checkbox input "false"
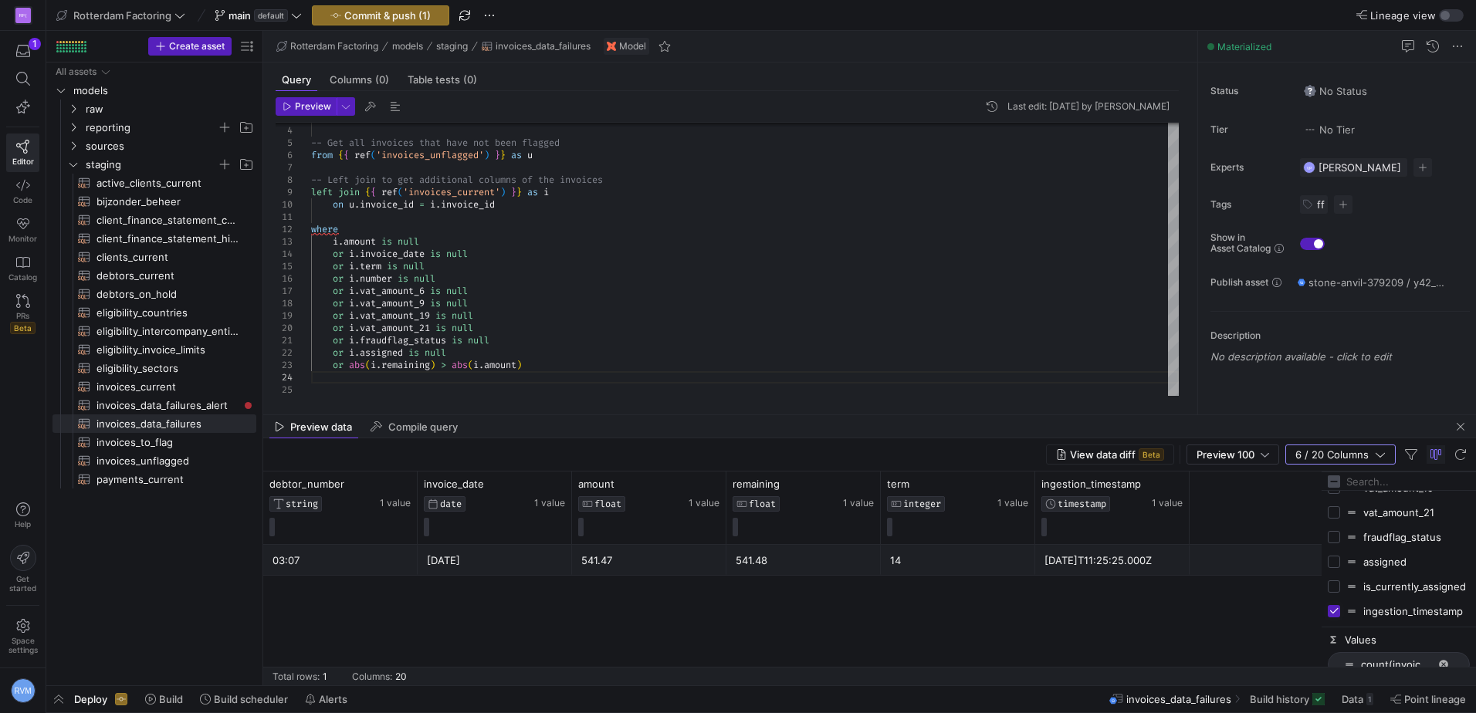
click at [1336, 612] on input "Press SPACE to toggle visibility (visible)" at bounding box center [1333, 611] width 12 height 12
checkbox input "false"
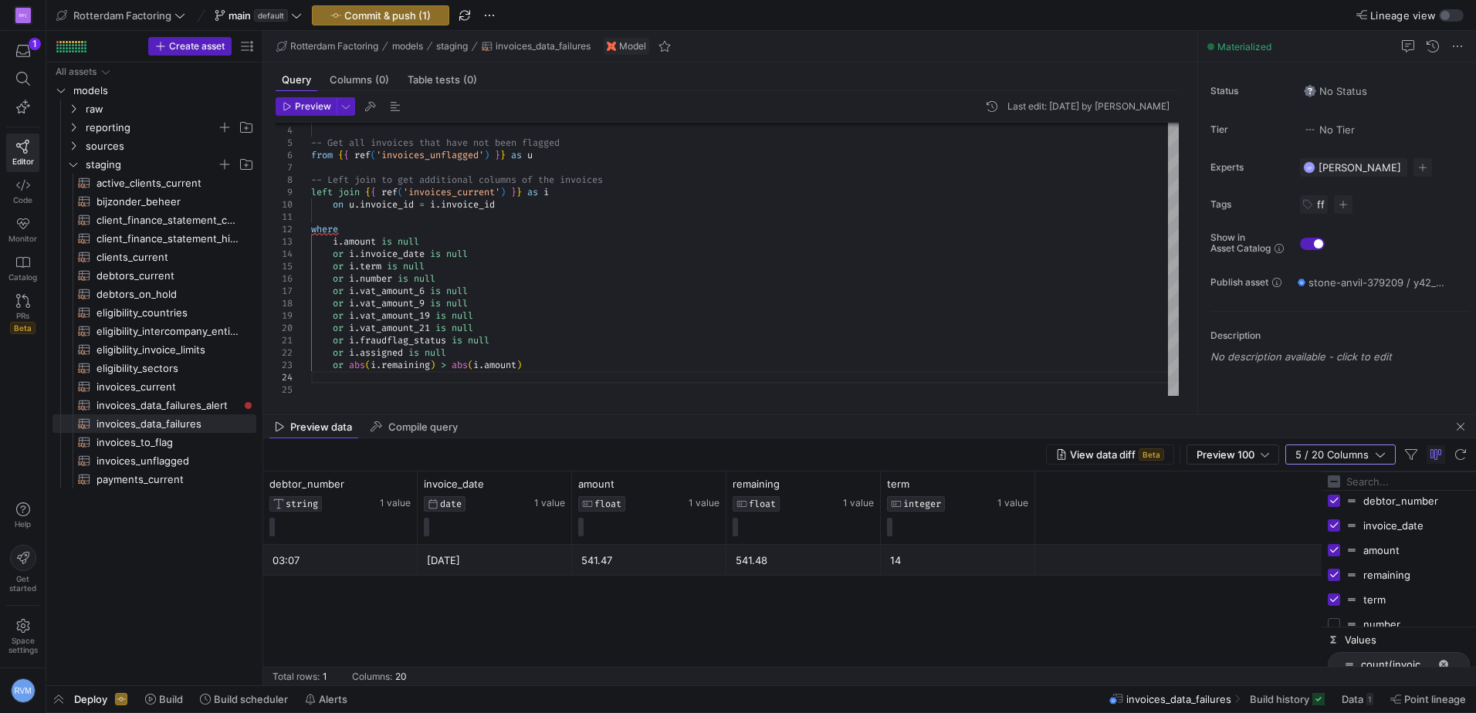
click at [1337, 549] on input "Press SPACE to toggle visibility (visible)" at bounding box center [1333, 550] width 12 height 12
click at [1337, 549] on input "Press SPACE to toggle visibility (hidden)" at bounding box center [1333, 550] width 12 height 12
checkbox input "true"
click at [1337, 526] on input "Press SPACE to toggle visibility (visible)" at bounding box center [1333, 525] width 12 height 12
checkbox input "false"
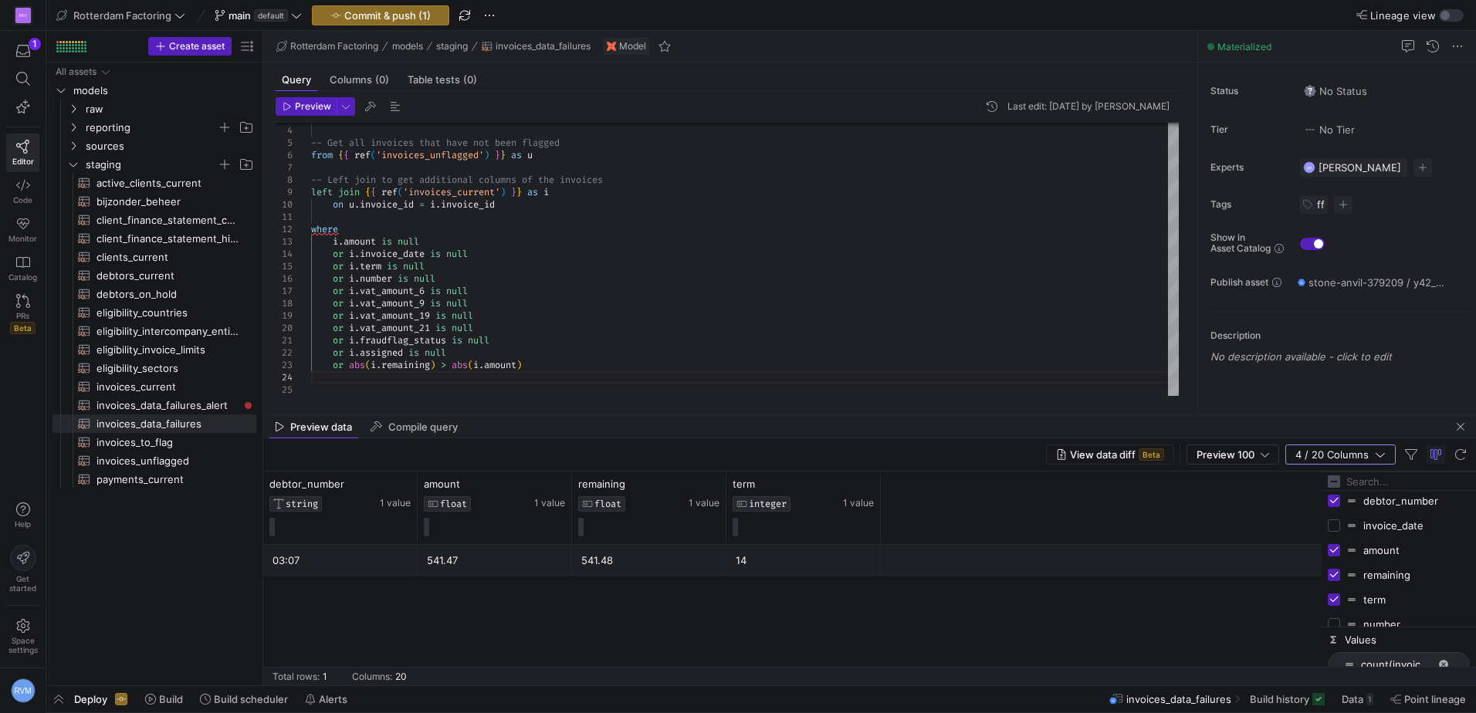
click at [1332, 496] on input "Press SPACE to toggle visibility (visible)" at bounding box center [1333, 501] width 12 height 12
checkbox input "false"
click at [1337, 576] on input "Press SPACE to toggle visibility (visible)" at bounding box center [1333, 575] width 12 height 12
checkbox input "false"
drag, startPoint x: 1338, startPoint y: 596, endPoint x: 1340, endPoint y: 587, distance: 8.6
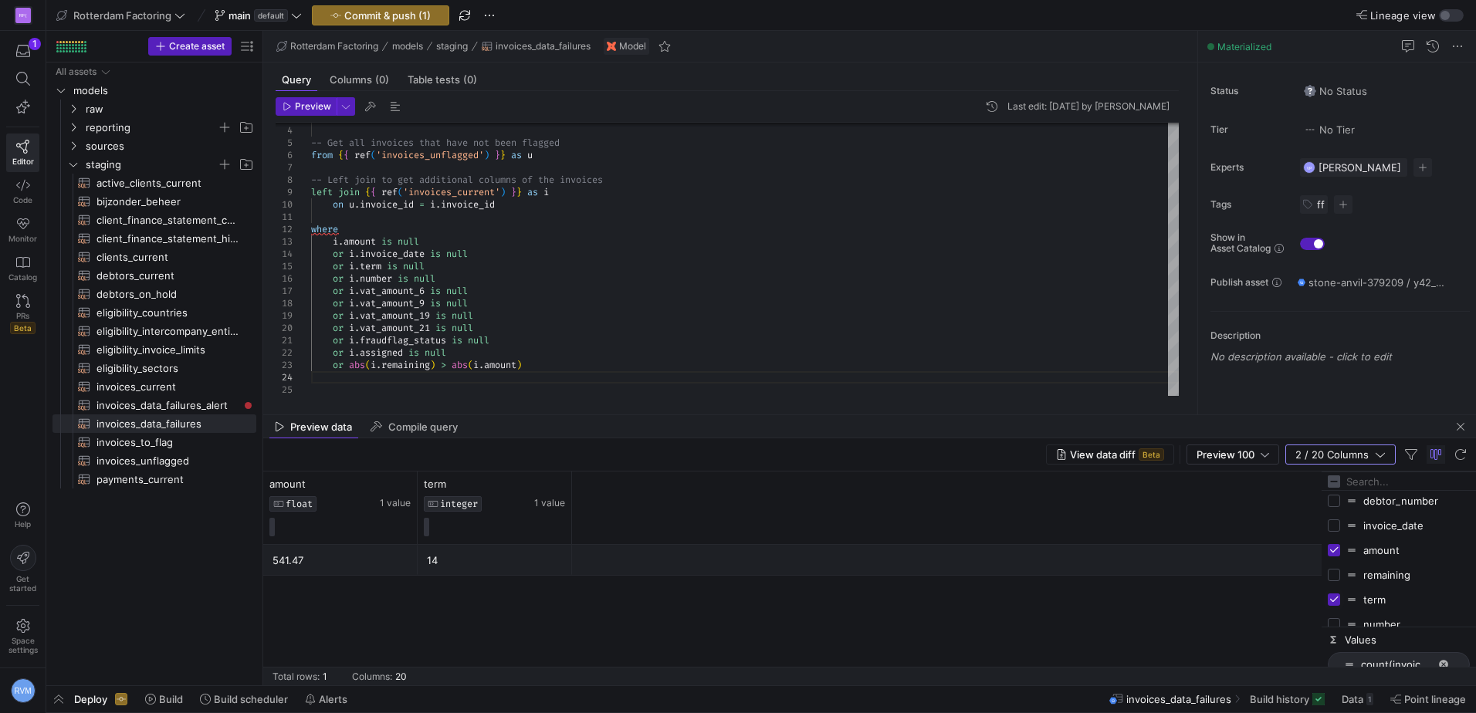
click at [1337, 596] on input "Press SPACE to toggle visibility (visible)" at bounding box center [1333, 599] width 12 height 12
checkbox input "false"
click at [1337, 575] on input "Press SPACE to toggle visibility (hidden)" at bounding box center [1333, 575] width 12 height 12
checkbox input "true"
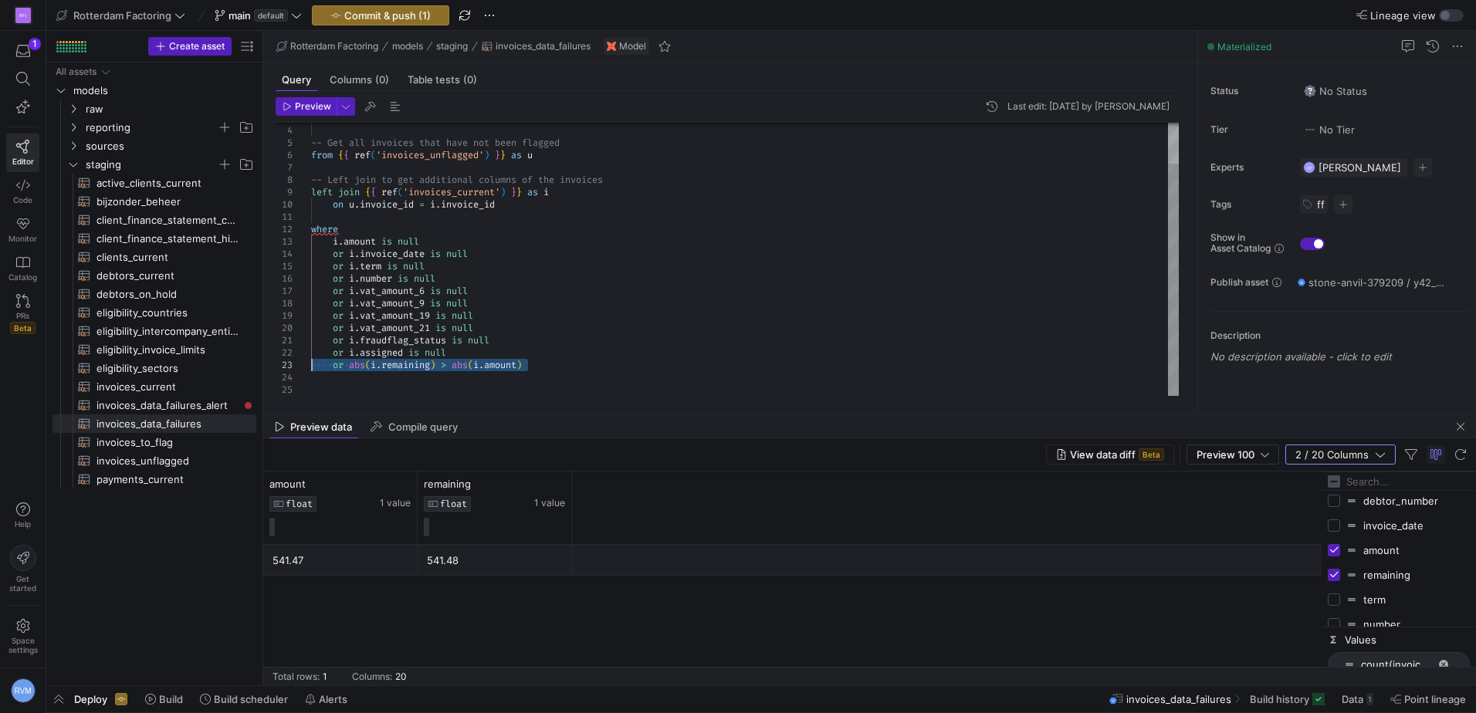
drag, startPoint x: 560, startPoint y: 370, endPoint x: 265, endPoint y: 362, distance: 295.7
click at [311, 362] on div "i . * -- Get all invoices that have not been flagged from { { ref ( 'invoices_u…" at bounding box center [744, 235] width 867 height 321
type textarea "or i.fraudflag_status is null or i.assigned is null"
drag, startPoint x: 316, startPoint y: 107, endPoint x: 323, endPoint y: 108, distance: 7.8
click at [316, 107] on span "Preview" at bounding box center [313, 106] width 36 height 11
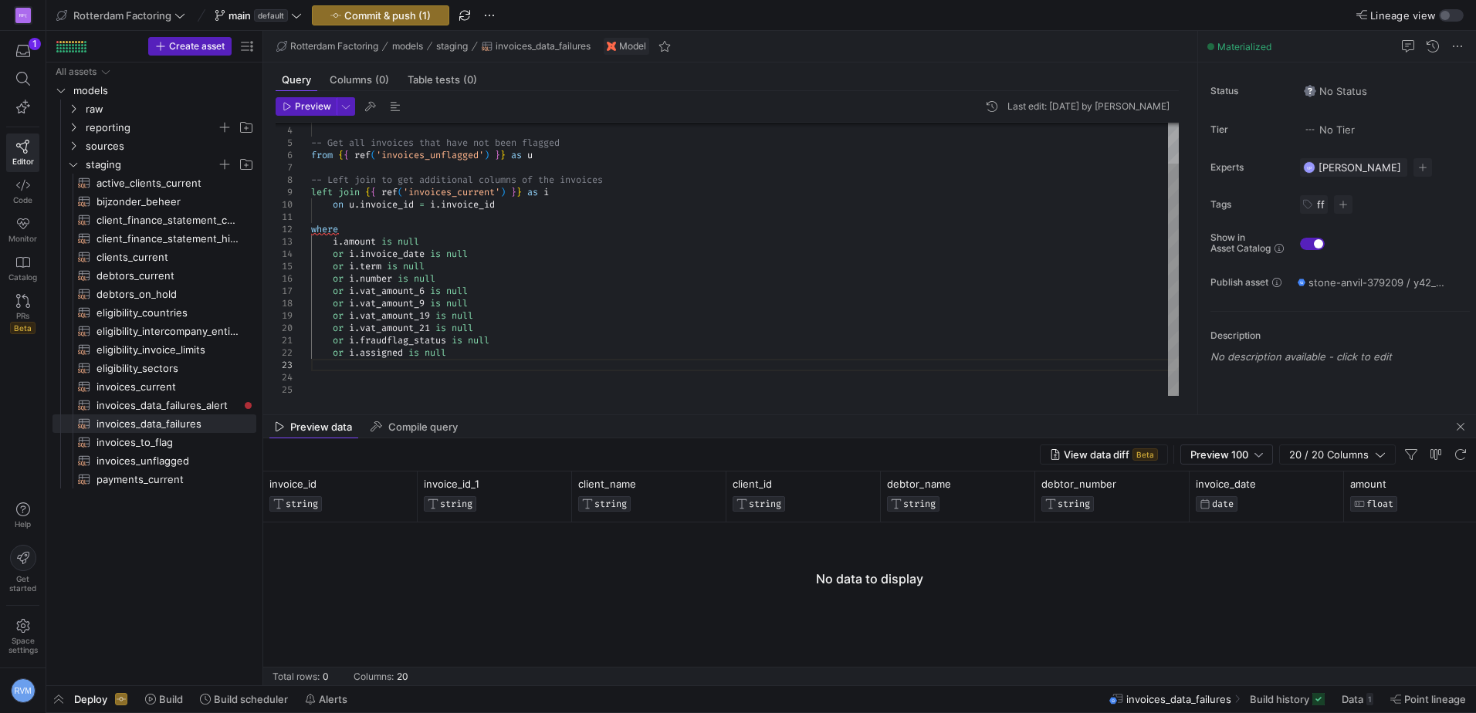
click at [484, 353] on div "i . * -- Get all invoices that have not been flagged from { { ref ( 'invoices_u…" at bounding box center [744, 235] width 867 height 321
type textarea "or i.fraudflag_status is null or i.assigned is null or abs(i.remaining) > abs(i…"
click at [307, 102] on span "Preview" at bounding box center [313, 106] width 36 height 11
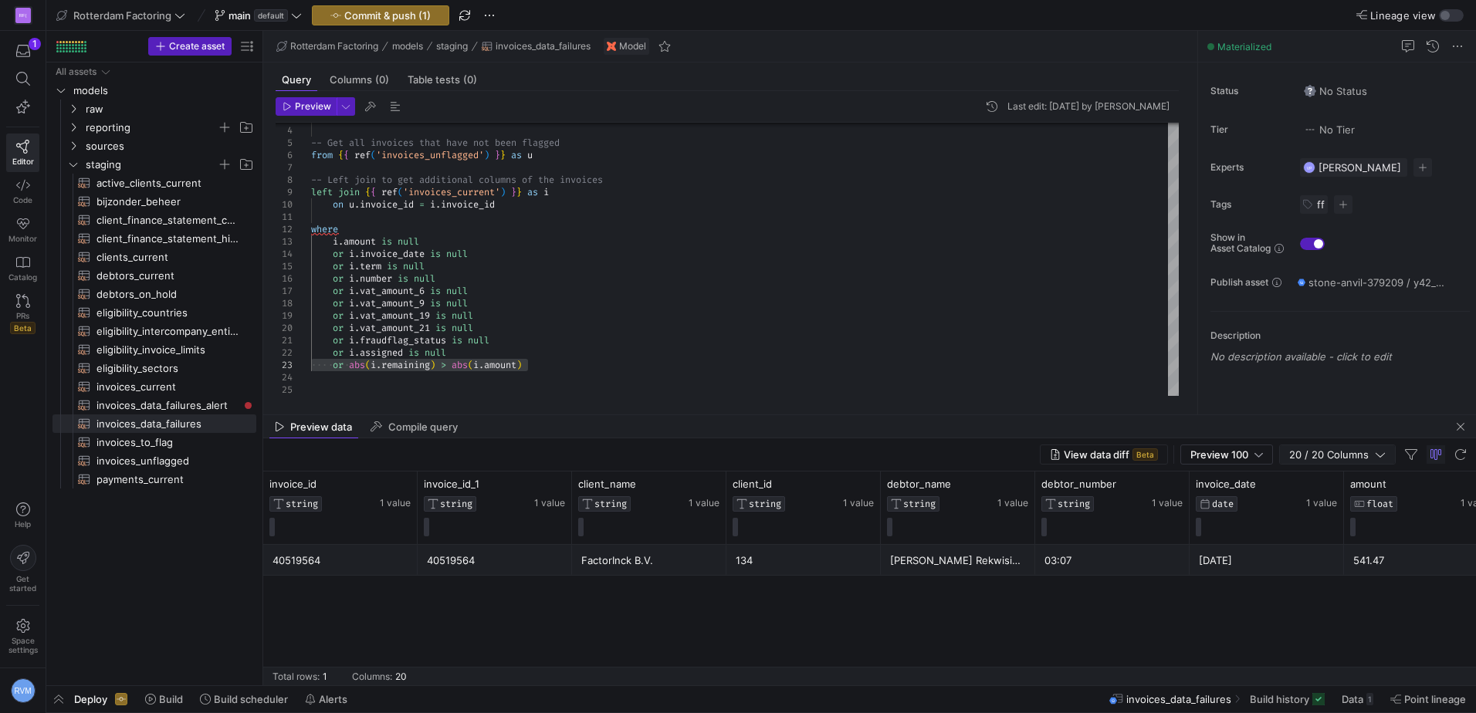
click at [1319, 451] on span "20 / 20 Columns" at bounding box center [1332, 454] width 86 height 12
click at [1350, 511] on span "invoice_id Column" at bounding box center [1351, 506] width 11 height 11
click at [1335, 508] on input "Press SPACE to toggle visibility (visible)" at bounding box center [1333, 506] width 12 height 12
checkbox input "false"
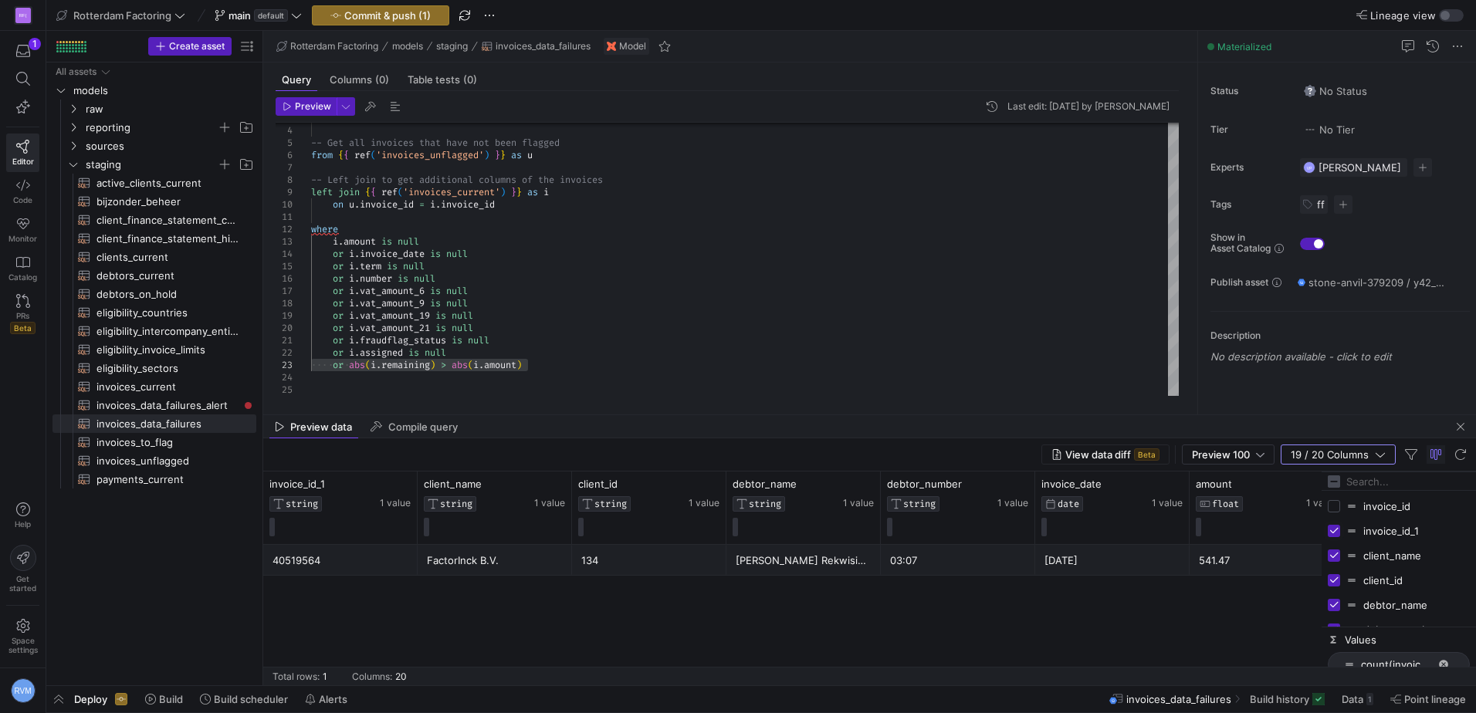
click at [1334, 531] on input "Press SPACE to toggle visibility (visible)" at bounding box center [1333, 531] width 12 height 12
checkbox input "false"
click at [1337, 556] on input "Press SPACE to toggle visibility (visible)" at bounding box center [1333, 555] width 12 height 12
checkbox input "false"
click at [1334, 581] on input "Press SPACE to toggle visibility (visible)" at bounding box center [1333, 580] width 12 height 12
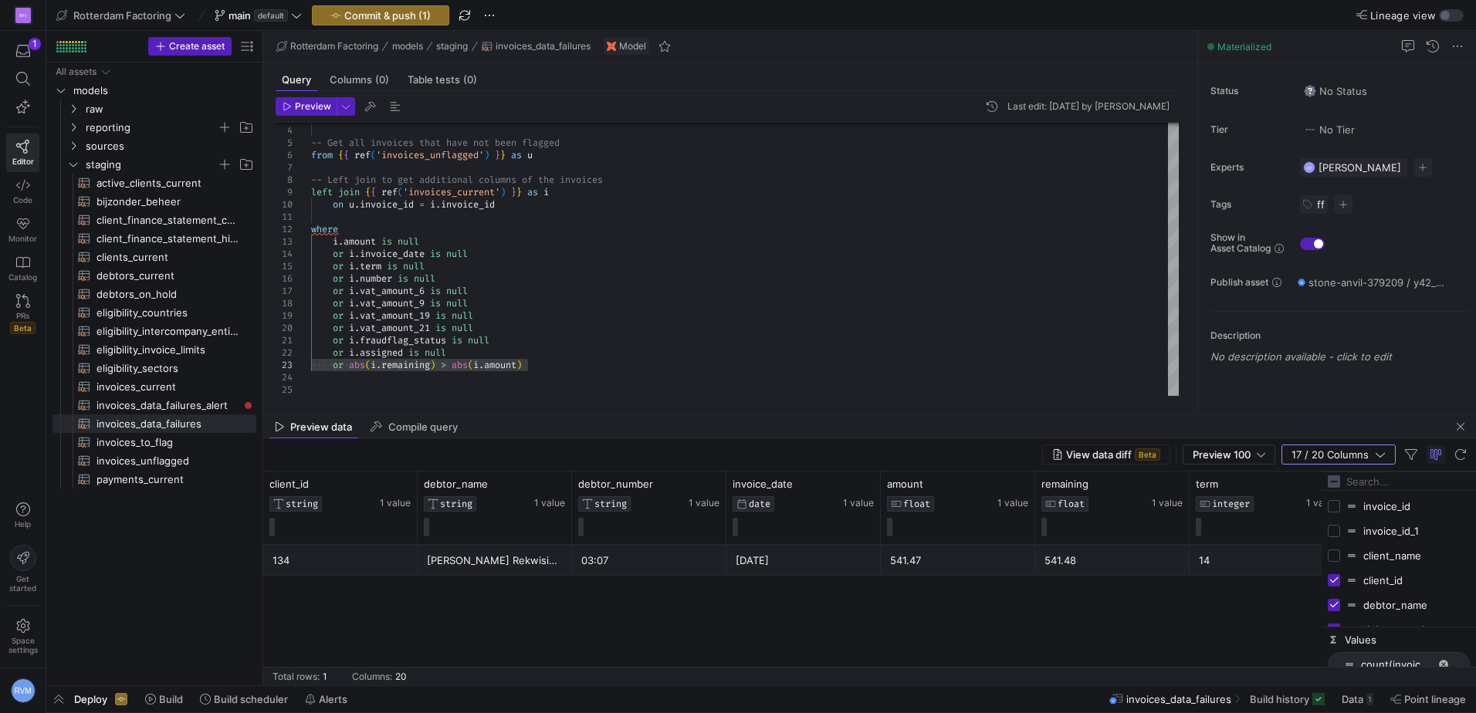
checkbox input "false"
click at [1336, 600] on input "Press SPACE to toggle visibility (visible)" at bounding box center [1333, 605] width 12 height 12
checkbox input "false"
click at [1338, 500] on input "Press SPACE to toggle visibility (visible)" at bounding box center [1333, 501] width 12 height 12
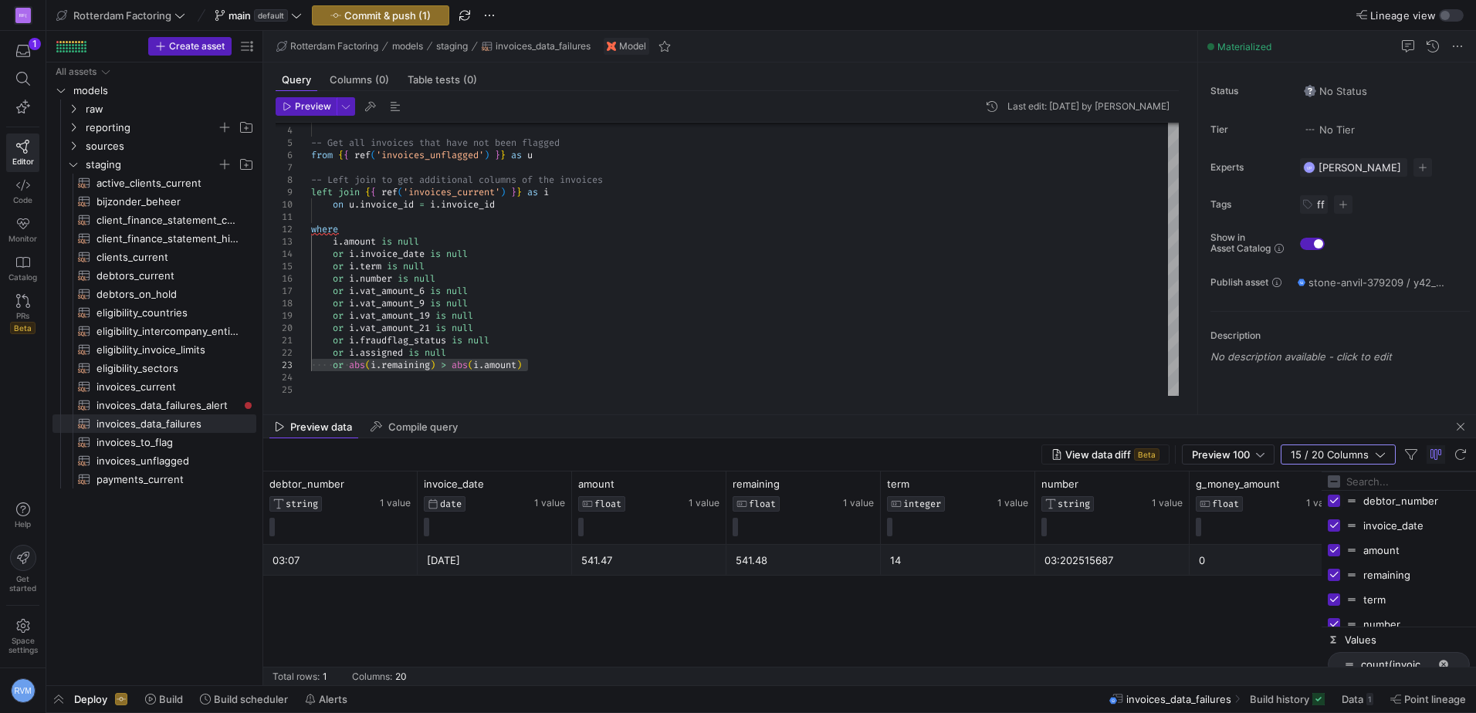
checkbox input "false"
click at [1329, 521] on input "Press SPACE to toggle visibility (visible)" at bounding box center [1333, 525] width 12 height 12
checkbox input "false"
click at [1335, 549] on input "Press SPACE to toggle visibility (visible)" at bounding box center [1333, 550] width 12 height 12
checkbox input "false"
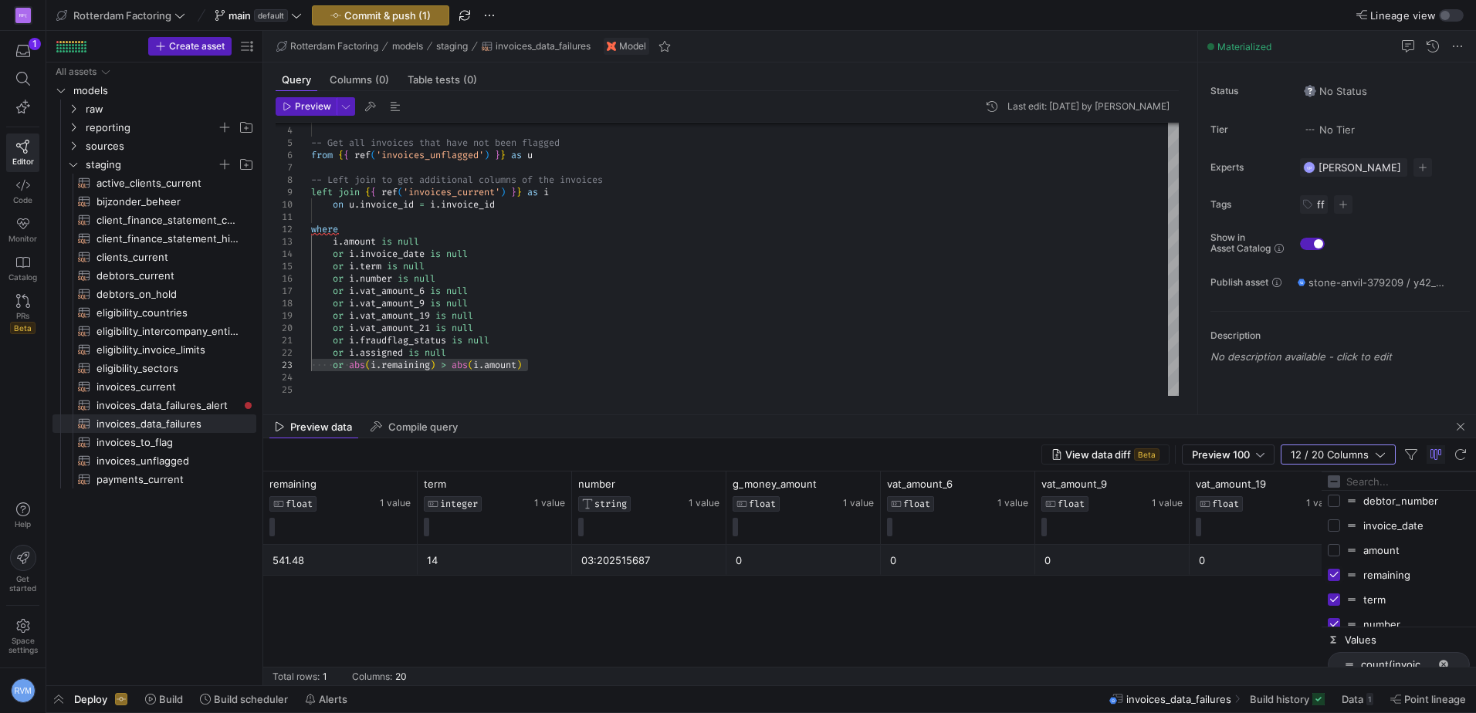
click at [1334, 574] on input "Press SPACE to toggle visibility (visible)" at bounding box center [1333, 575] width 12 height 12
click at [1333, 573] on input "Press SPACE to toggle visibility (hidden)" at bounding box center [1333, 575] width 12 height 12
checkbox input "true"
click at [1336, 600] on input "Press SPACE to toggle visibility (visible)" at bounding box center [1333, 599] width 12 height 12
checkbox input "false"
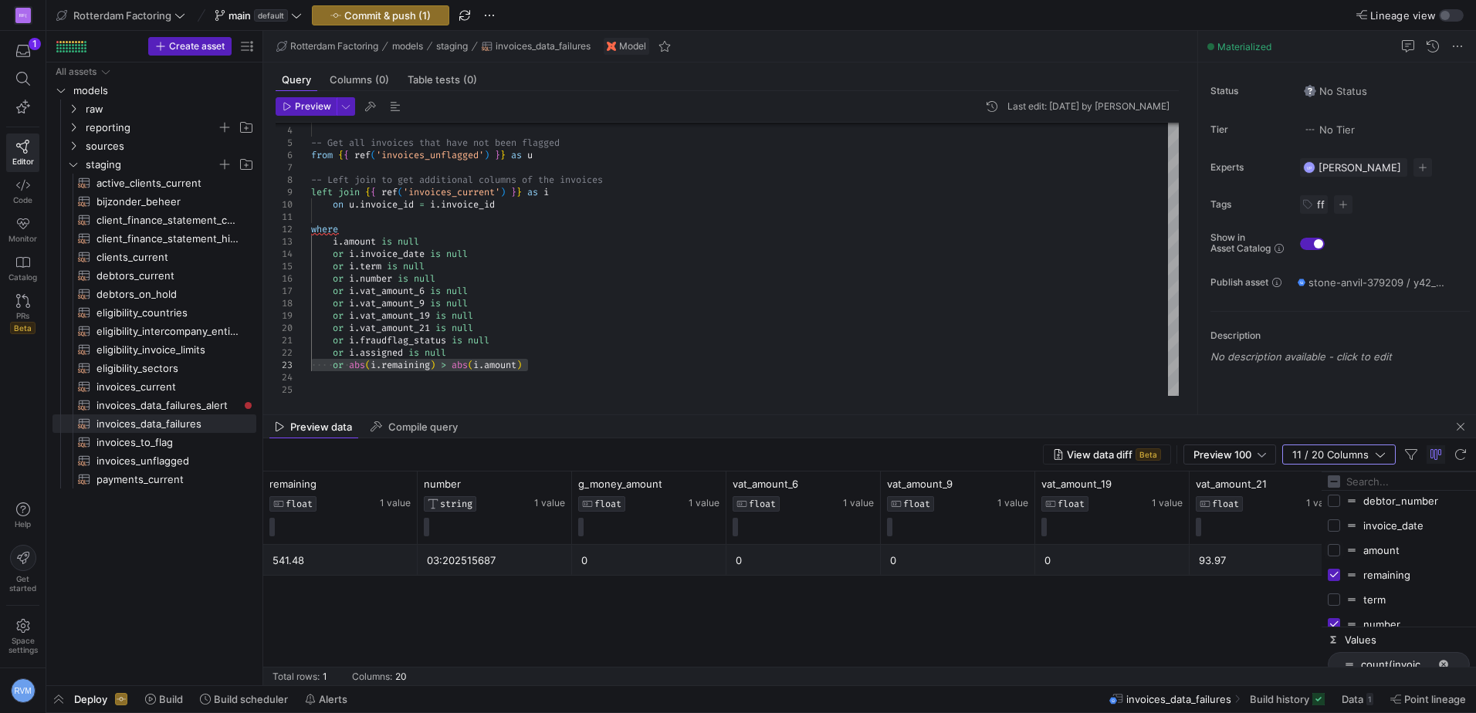
drag, startPoint x: 1336, startPoint y: 551, endPoint x: 1352, endPoint y: 589, distance: 41.1
click at [1335, 551] on input "Press SPACE to toggle visibility (hidden)" at bounding box center [1333, 550] width 12 height 12
checkbox input "true"
click at [1336, 623] on div at bounding box center [1398, 625] width 147 height 4
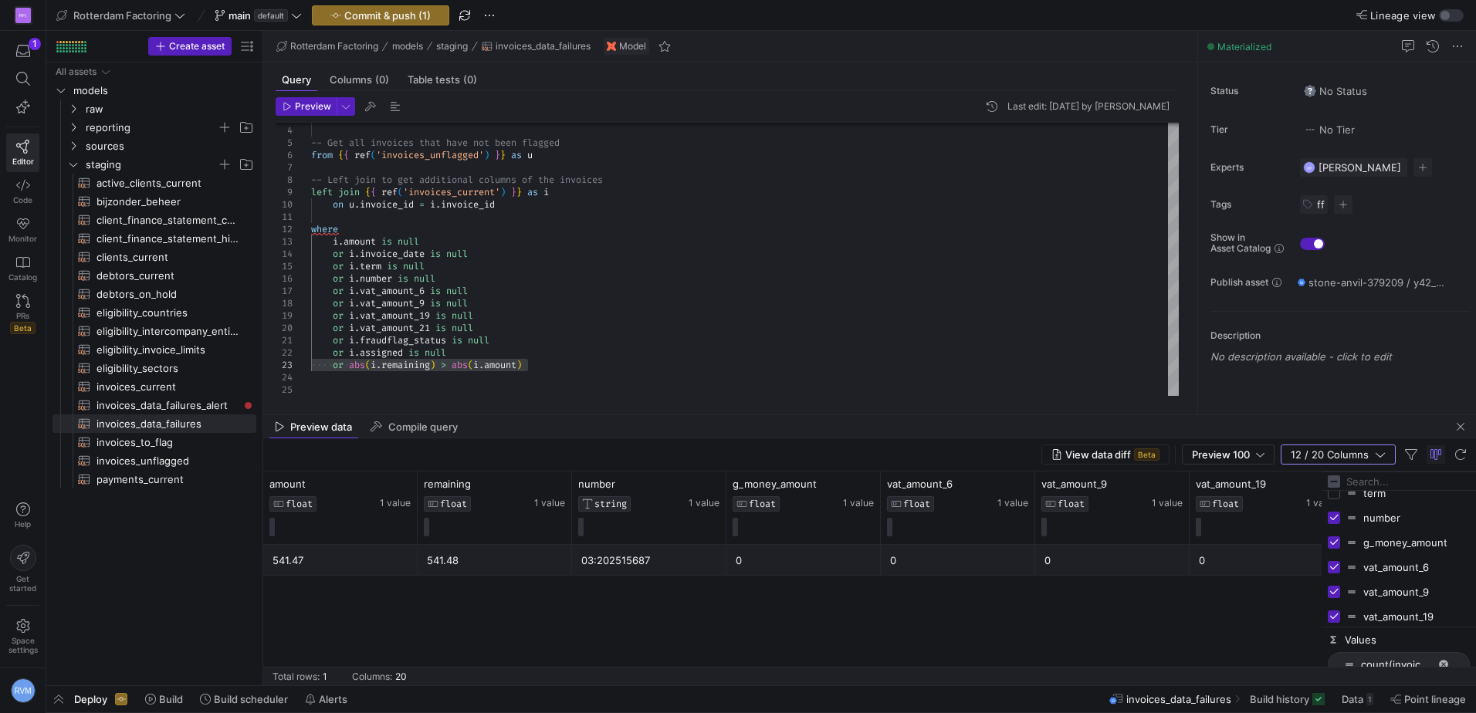
click at [1331, 516] on input "Press SPACE to toggle visibility (visible)" at bounding box center [1333, 518] width 12 height 12
checkbox input "false"
click at [1333, 542] on input "Press SPACE to toggle visibility (visible)" at bounding box center [1333, 542] width 12 height 12
checkbox input "false"
click at [1332, 564] on input "Press SPACE to toggle visibility (visible)" at bounding box center [1333, 567] width 12 height 12
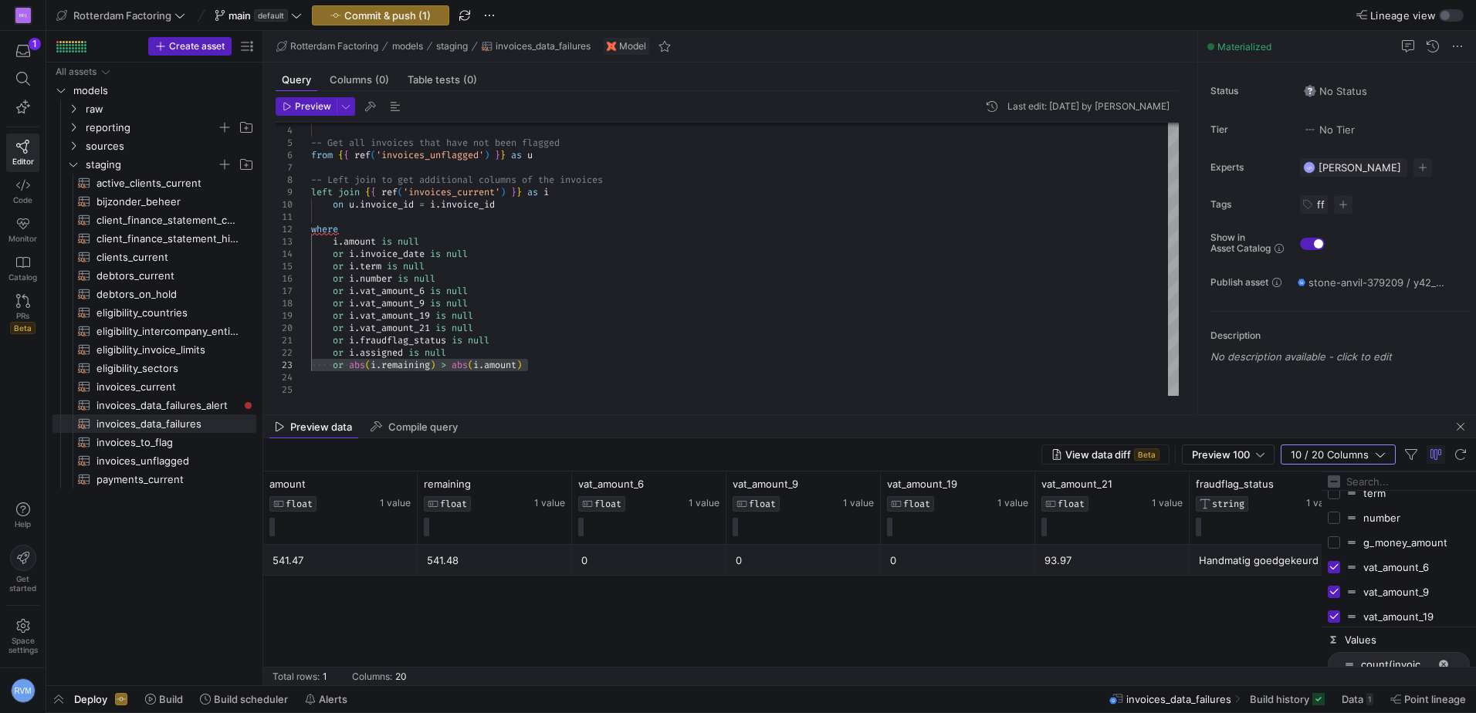
checkbox input "false"
click at [1332, 583] on div "vat_amount_9" at bounding box center [1398, 592] width 142 height 25
click at [1337, 616] on input "Press SPACE to toggle visibility (visible)" at bounding box center [1333, 616] width 12 height 12
checkbox input "false"
click at [1337, 589] on input "Press SPACE to toggle visibility (visible)" at bounding box center [1333, 592] width 12 height 12
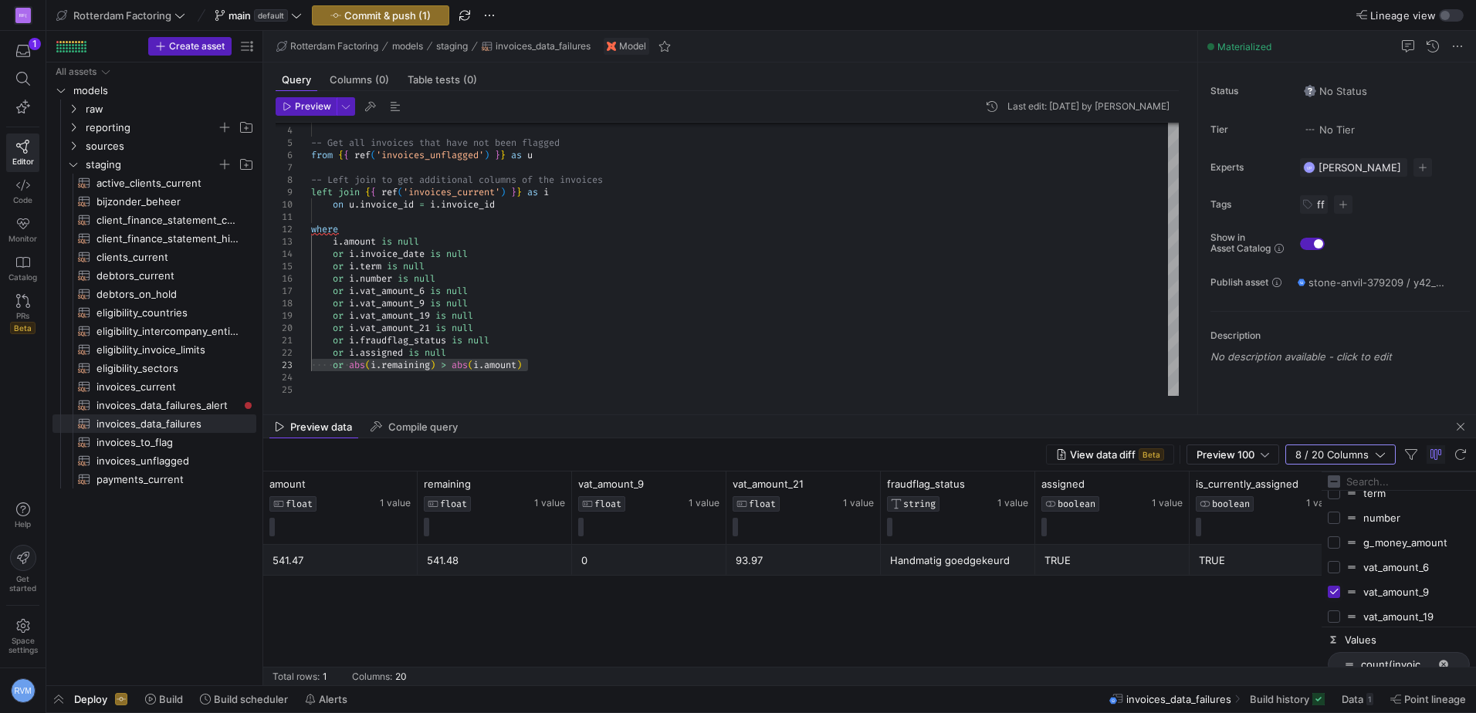
checkbox input "false"
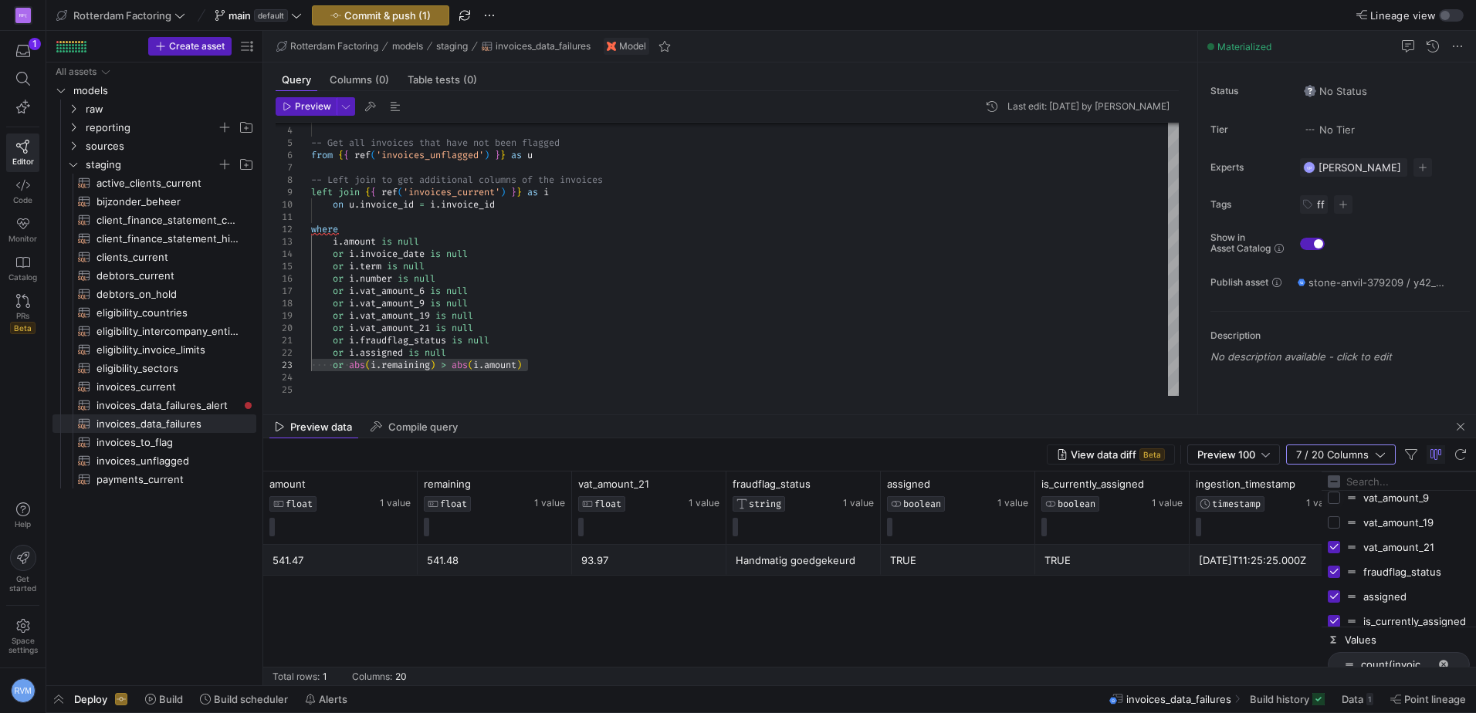
scroll to position [364, 0]
click at [1337, 509] on input "Press SPACE to toggle visibility (visible)" at bounding box center [1333, 512] width 12 height 12
checkbox input "false"
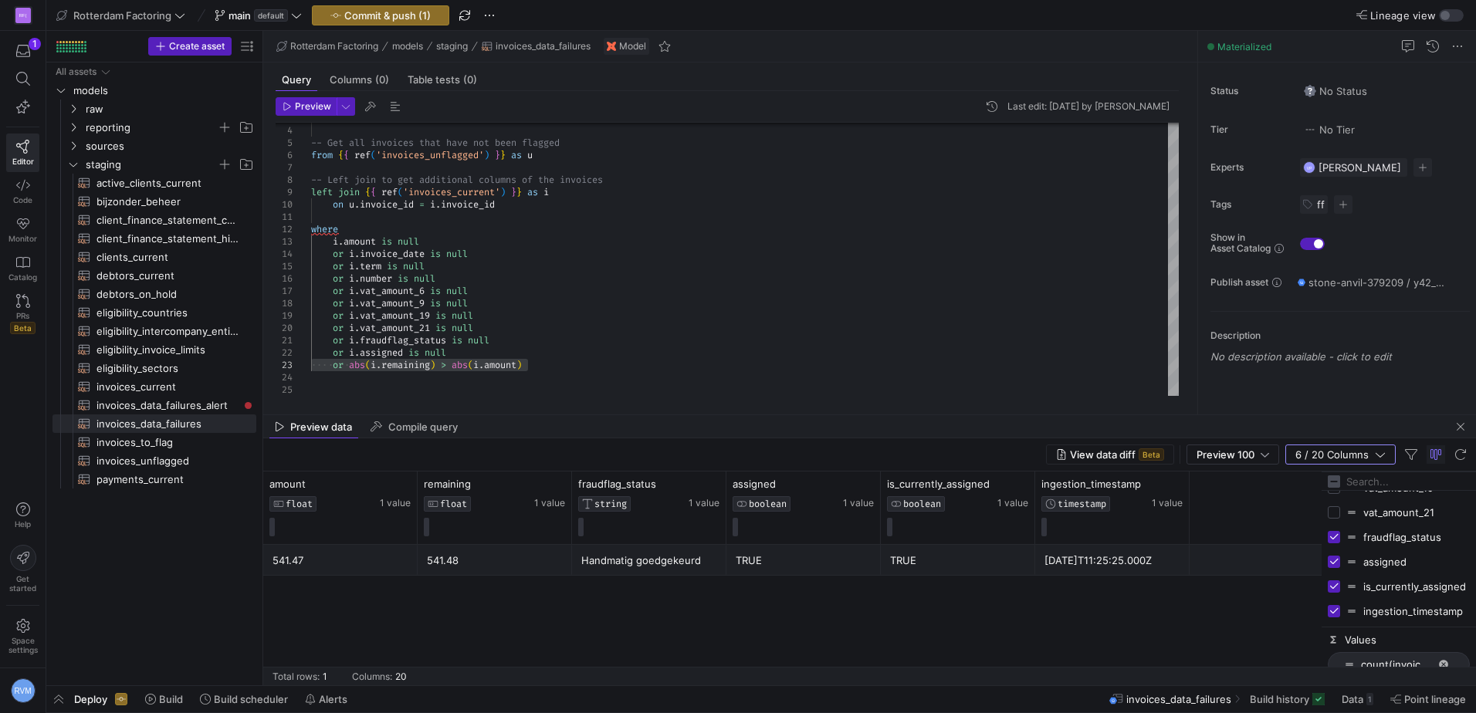
click at [1335, 544] on div "fraudflag_status" at bounding box center [1398, 537] width 142 height 25
click at [1334, 563] on input "Press SPACE to toggle visibility (visible)" at bounding box center [1333, 562] width 12 height 12
checkbox input "false"
click at [1334, 532] on input "Press SPACE to toggle visibility (visible)" at bounding box center [1333, 537] width 12 height 12
checkbox input "false"
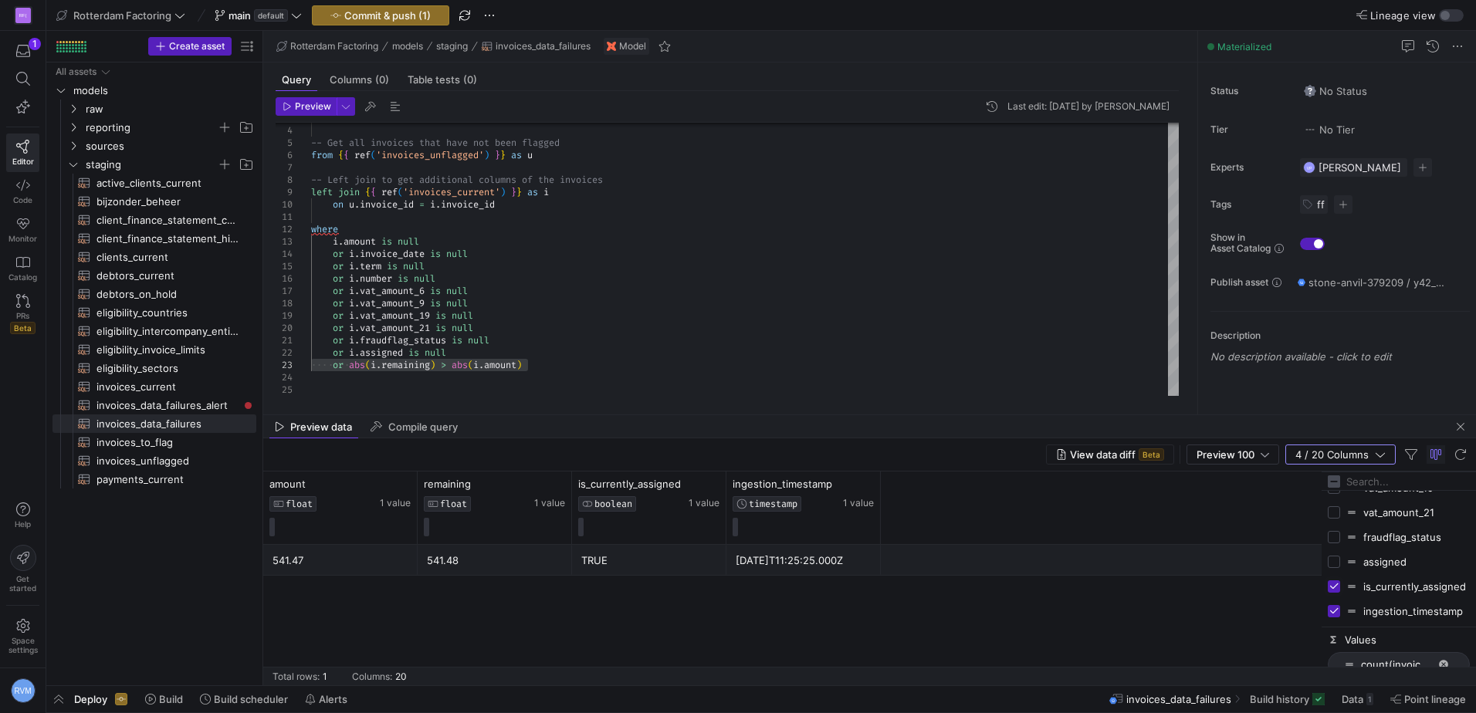
click at [1337, 587] on input "Press SPACE to toggle visibility (visible)" at bounding box center [1333, 586] width 12 height 12
checkbox input "false"
click at [1337, 609] on input "Press SPACE to toggle visibility (visible)" at bounding box center [1333, 611] width 12 height 12
checkbox input "false"
click at [647, 363] on div "i . * -- Get all invoices that have not been flagged from { { ref ( 'invoices_u…" at bounding box center [744, 235] width 867 height 321
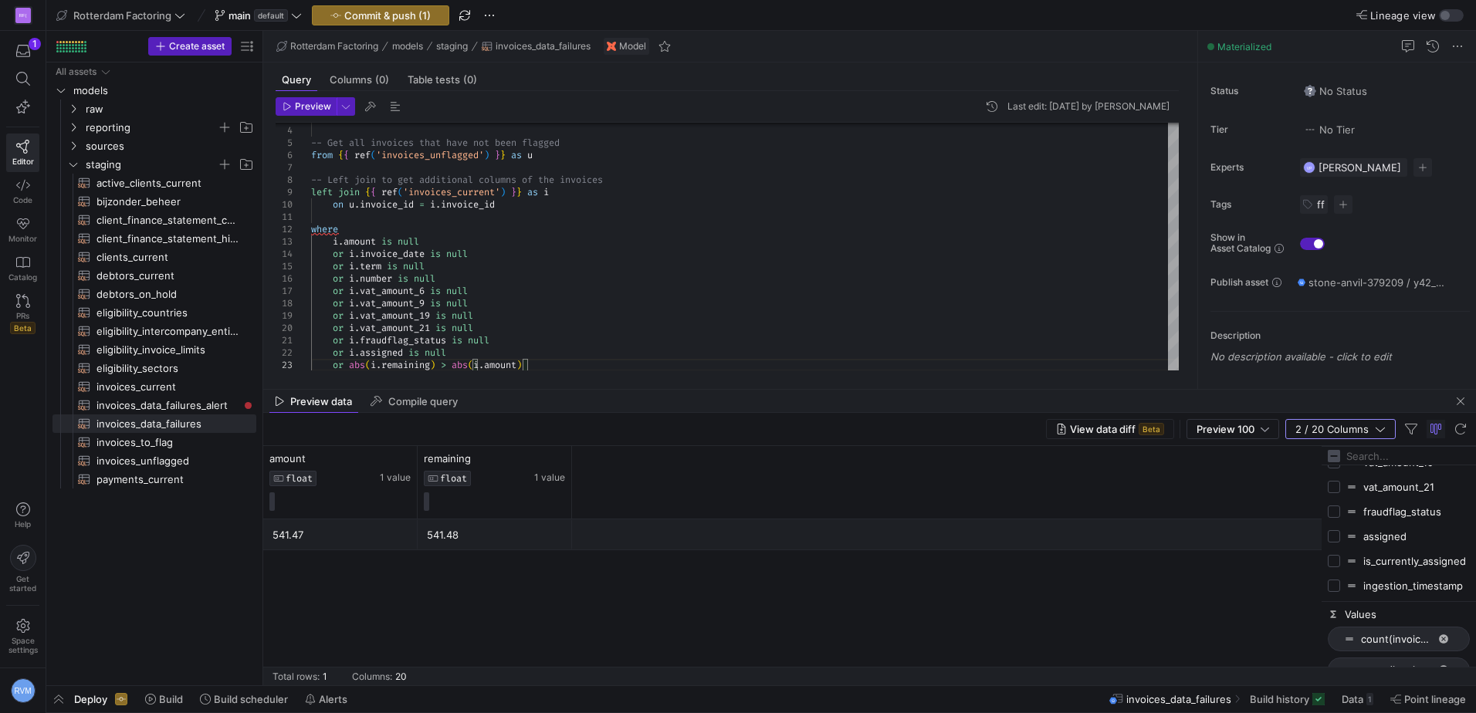
drag, startPoint x: 614, startPoint y: 416, endPoint x: 617, endPoint y: 391, distance: 25.8
click at [617, 391] on as-split "Rotterdam Factoring models staging invoices_data_failures Model Query Columns (…" at bounding box center [869, 358] width 1212 height 654
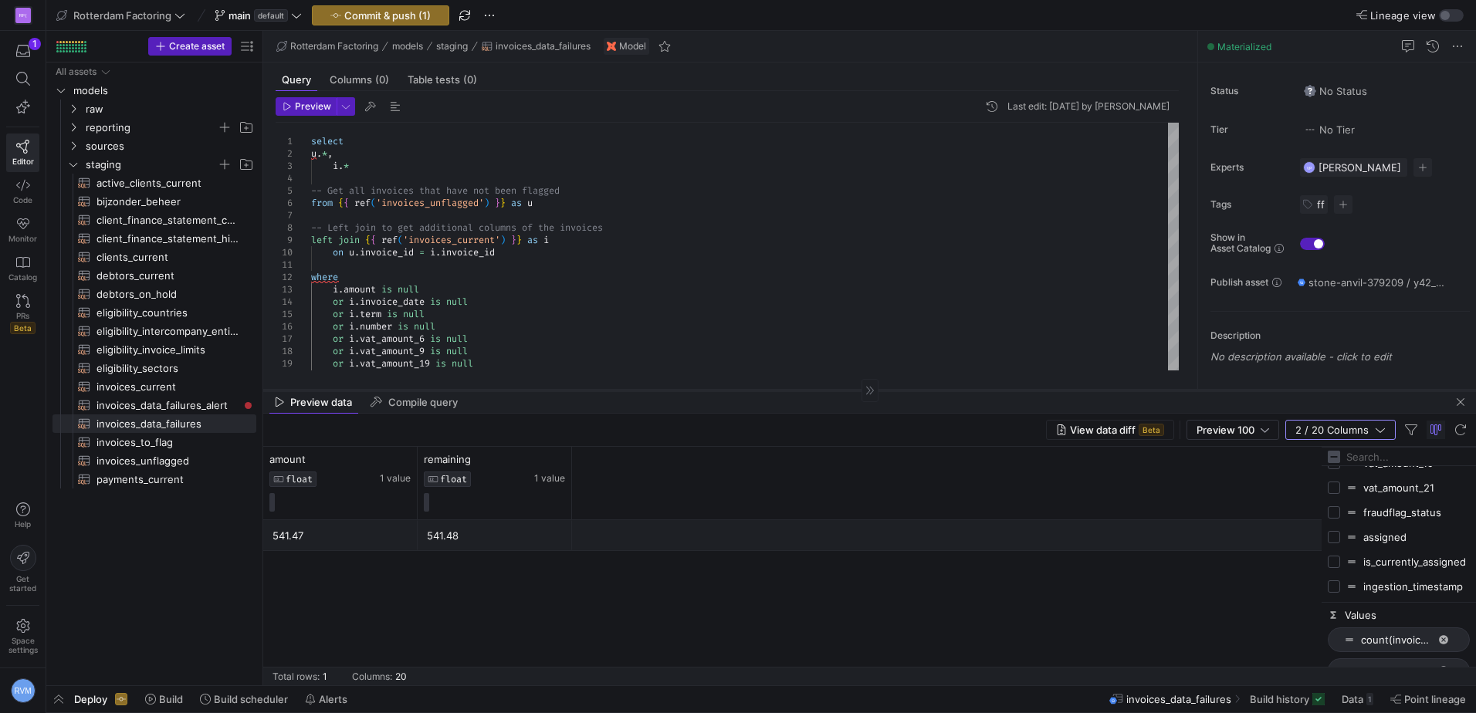
drag, startPoint x: 637, startPoint y: 388, endPoint x: 637, endPoint y: 404, distance: 16.2
click at [637, 391] on div at bounding box center [869, 390] width 1212 height 1
